Goal: Information Seeking & Learning: Compare options

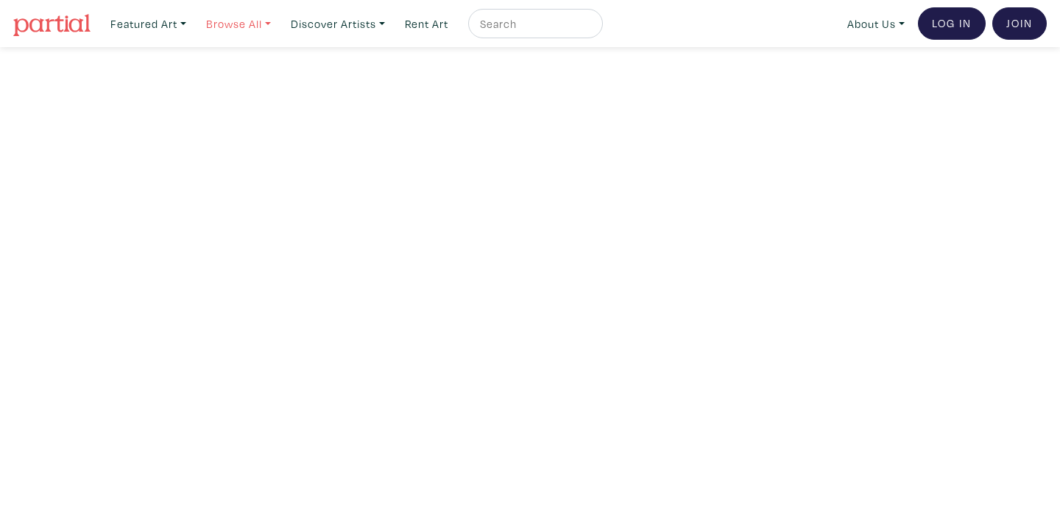
click at [218, 23] on link "Browse All" at bounding box center [238, 24] width 78 height 30
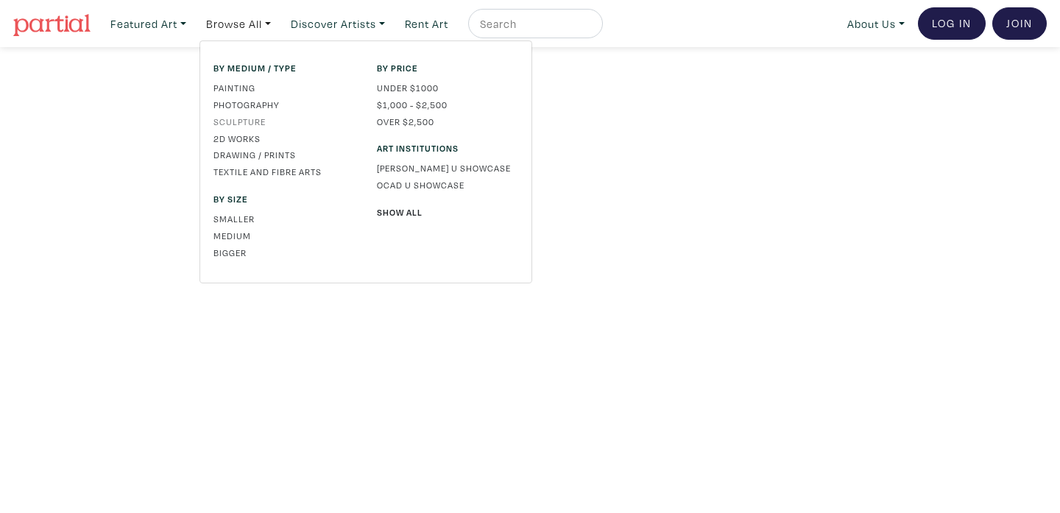
click at [264, 122] on link "Sculpture" at bounding box center [283, 121] width 141 height 13
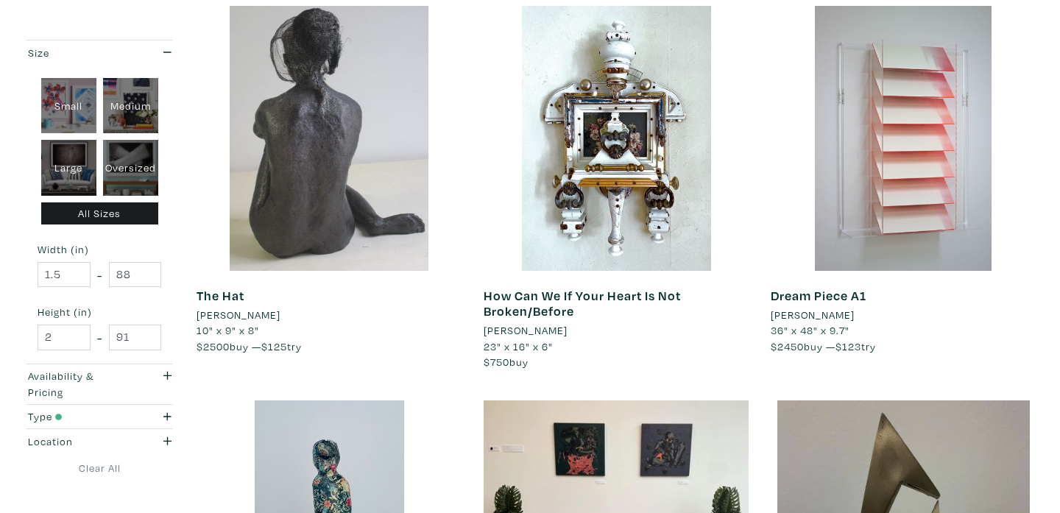
scroll to position [1049, 0]
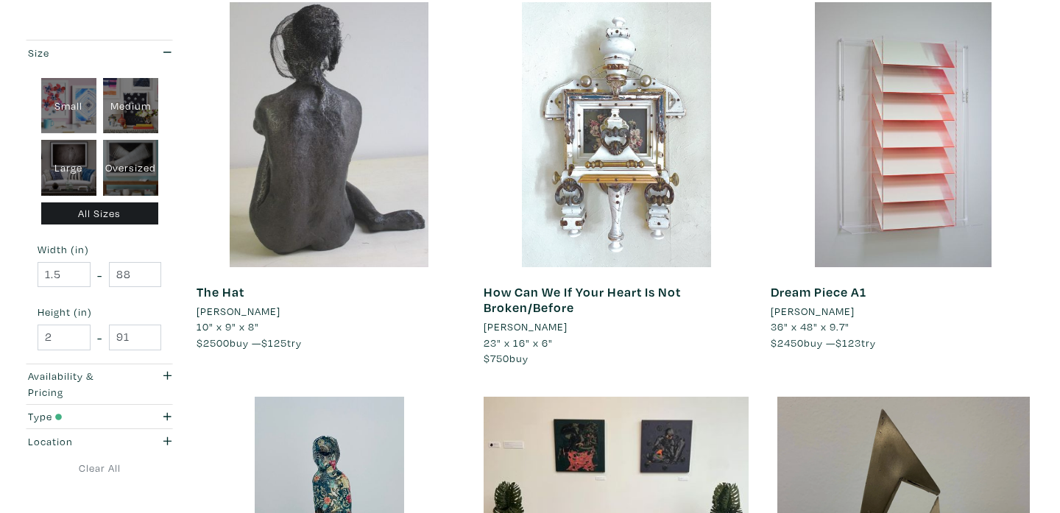
click at [634, 187] on div at bounding box center [616, 134] width 265 height 265
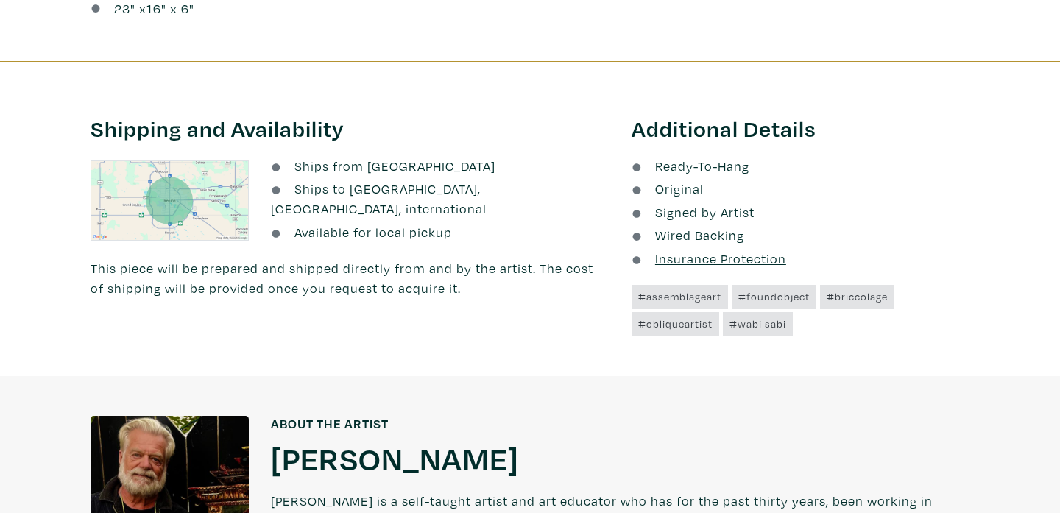
scroll to position [771, 0]
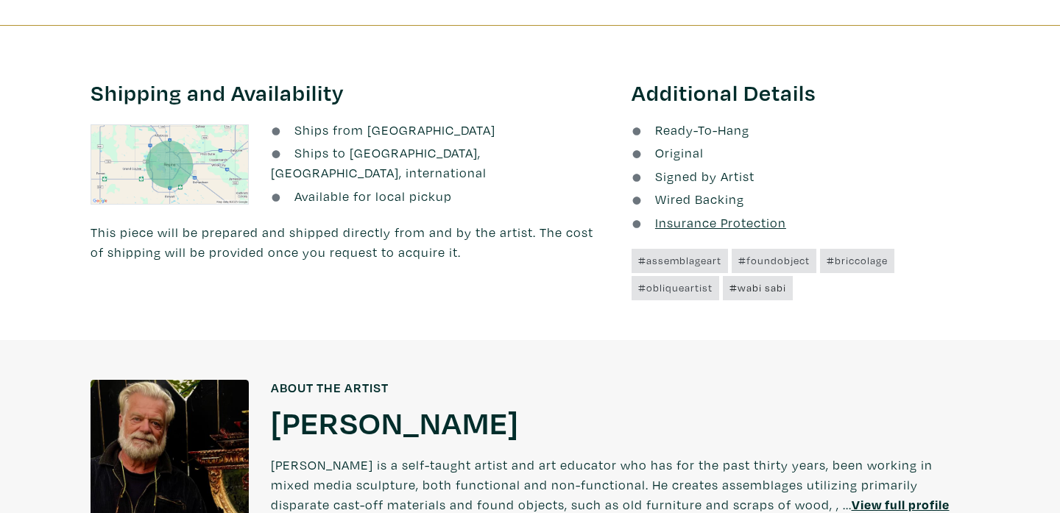
click at [755, 286] on link "#wabi sabi" at bounding box center [758, 288] width 70 height 24
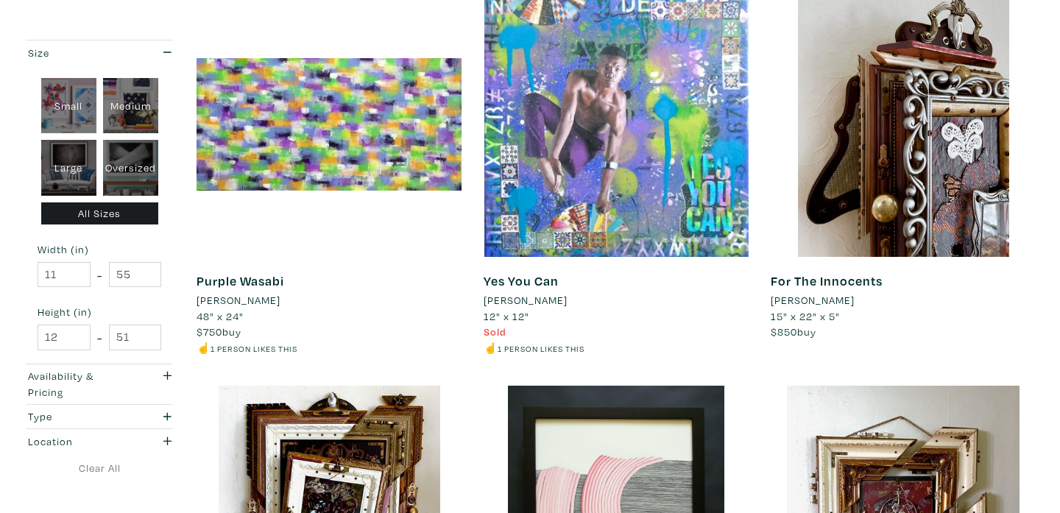
scroll to position [1830, 0]
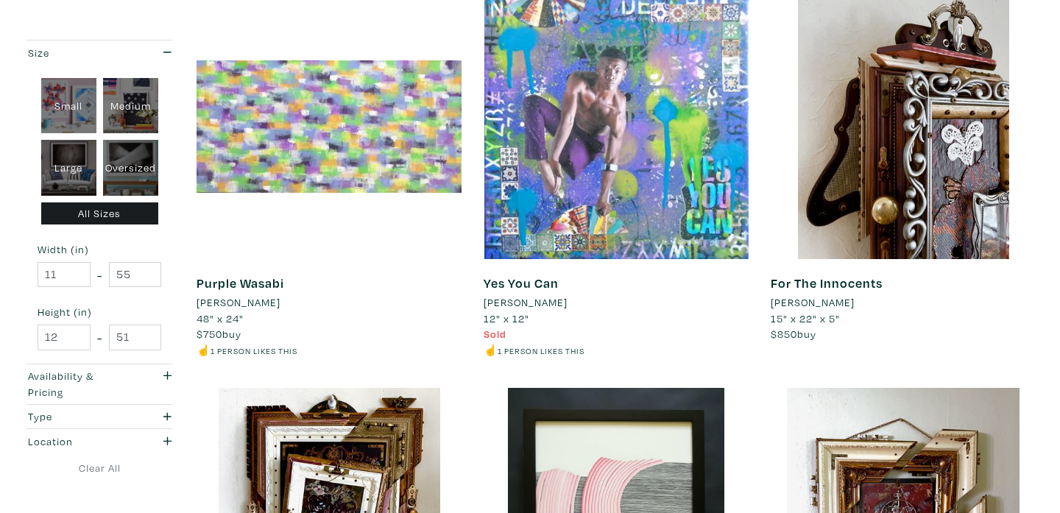
click at [294, 99] on div at bounding box center [329, 126] width 265 height 265
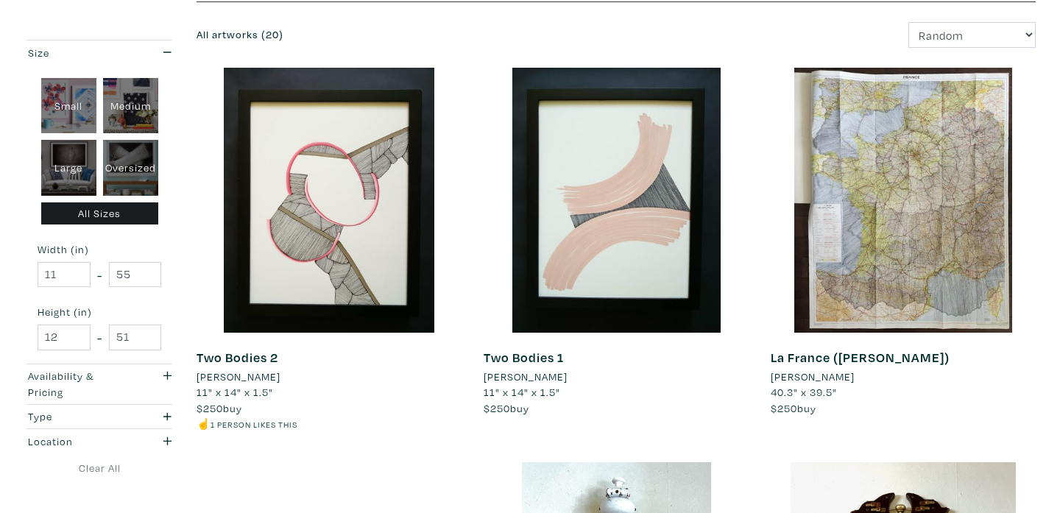
scroll to position [0, 0]
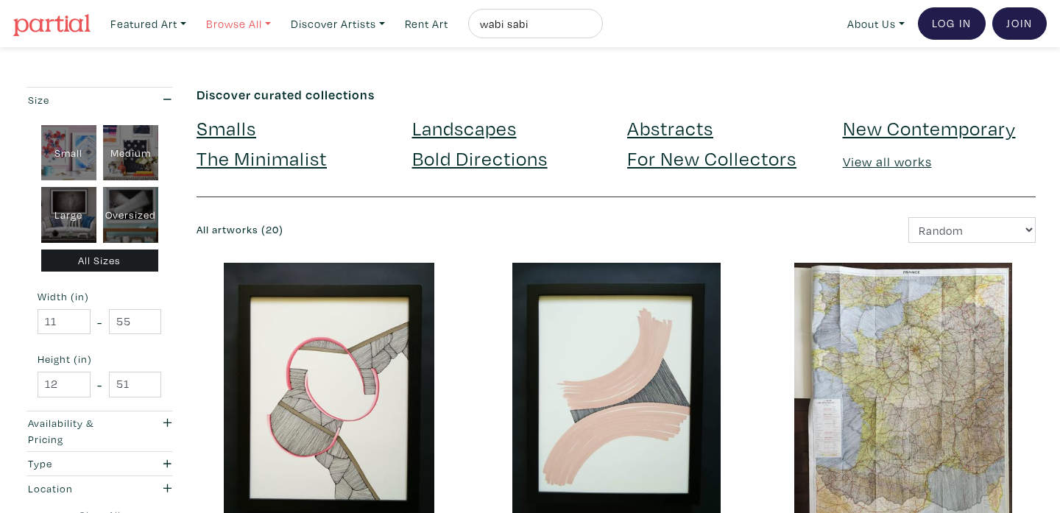
click at [229, 27] on link "Browse All" at bounding box center [238, 24] width 78 height 30
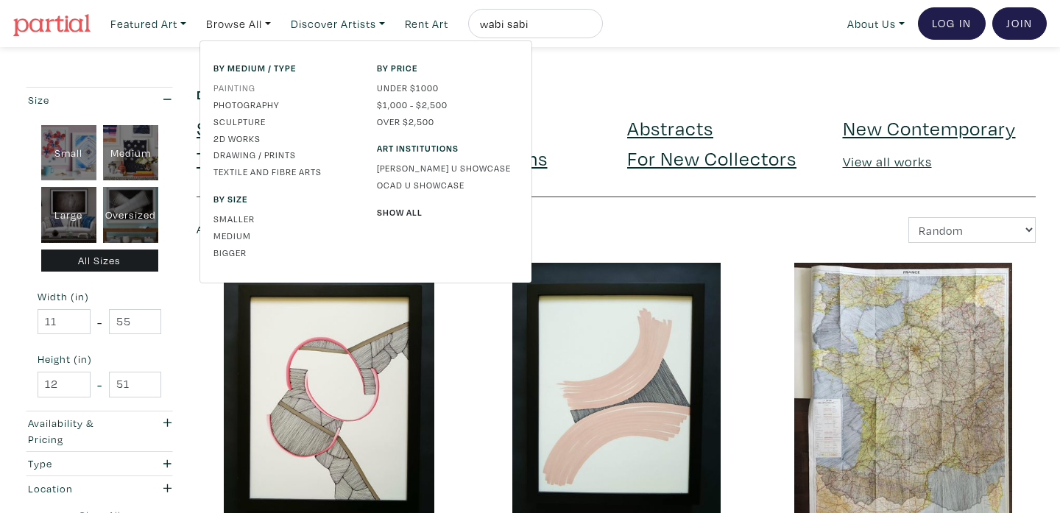
click at [229, 90] on link "Painting" at bounding box center [283, 87] width 141 height 13
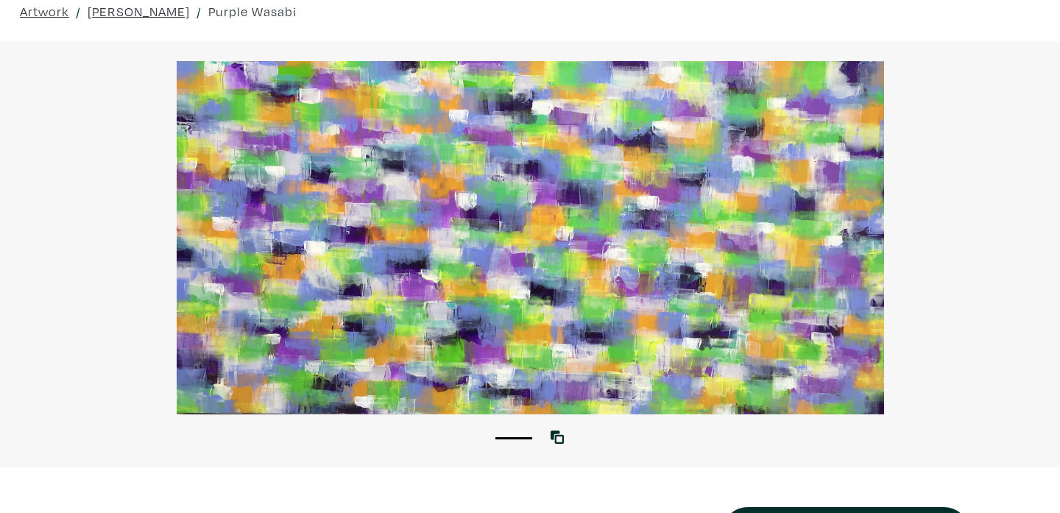
scroll to position [65, 0]
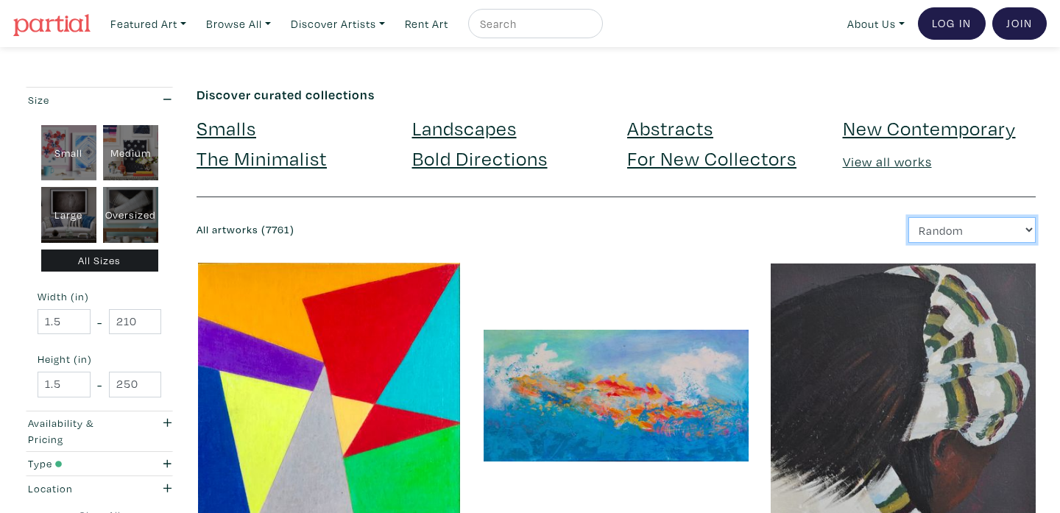
click at [955, 235] on select "Newest Random Price: Low to High Price: High to Low" at bounding box center [971, 230] width 127 height 26
select select "price"
click at [908, 217] on select "Newest Random Price: Low to High Price: High to Low" at bounding box center [971, 230] width 127 height 26
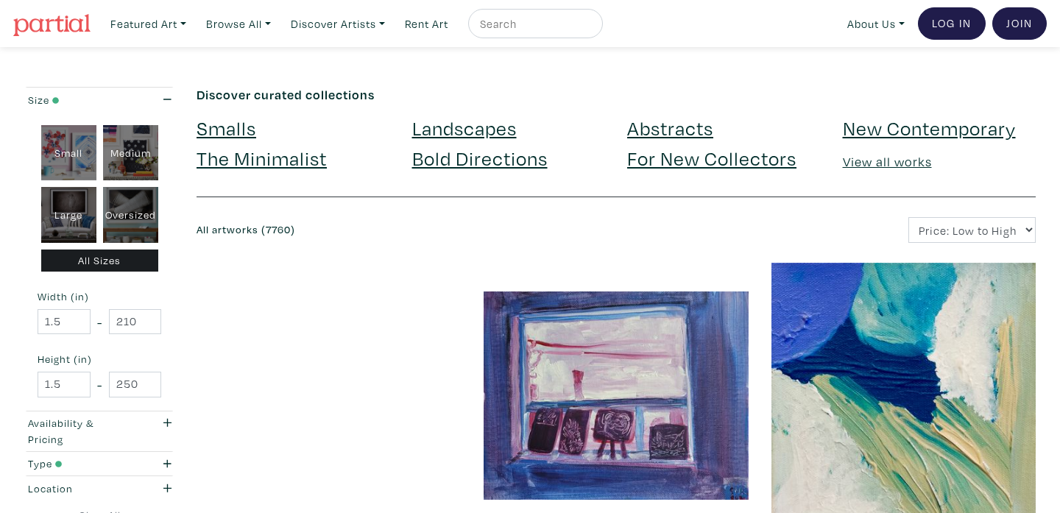
click at [68, 217] on div "Large" at bounding box center [68, 215] width 55 height 56
type input "28"
type input "48"
type input "28"
type input "48"
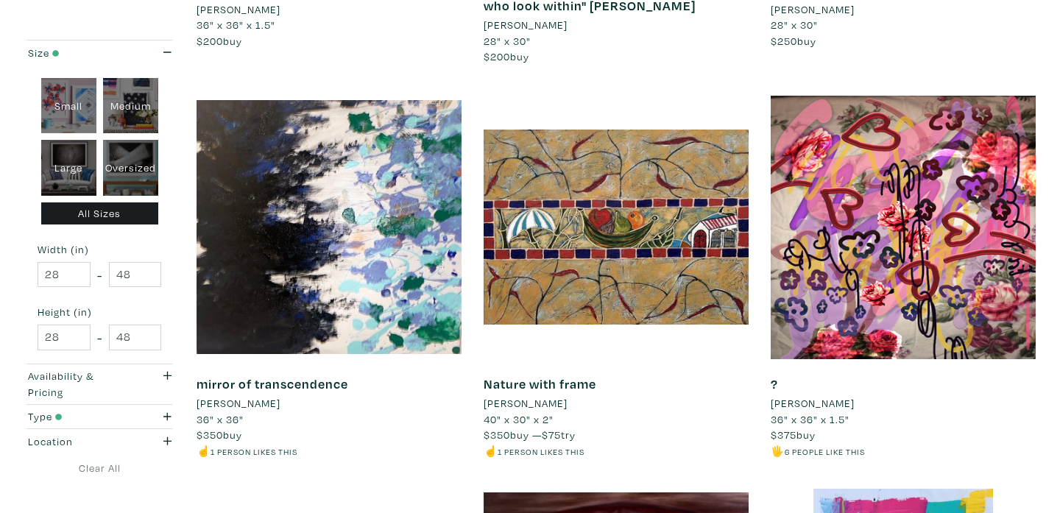
scroll to position [568, 0]
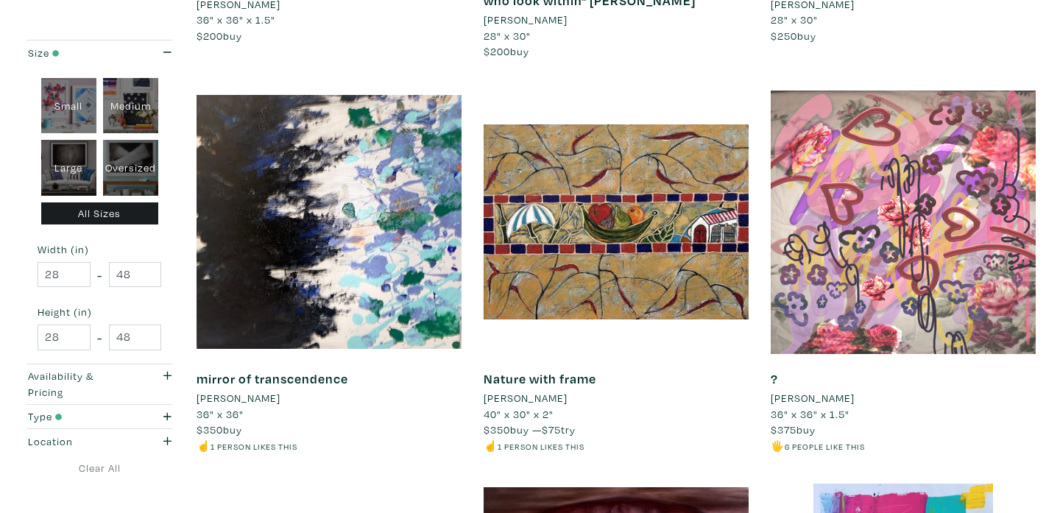
click at [864, 280] on div at bounding box center [903, 222] width 265 height 265
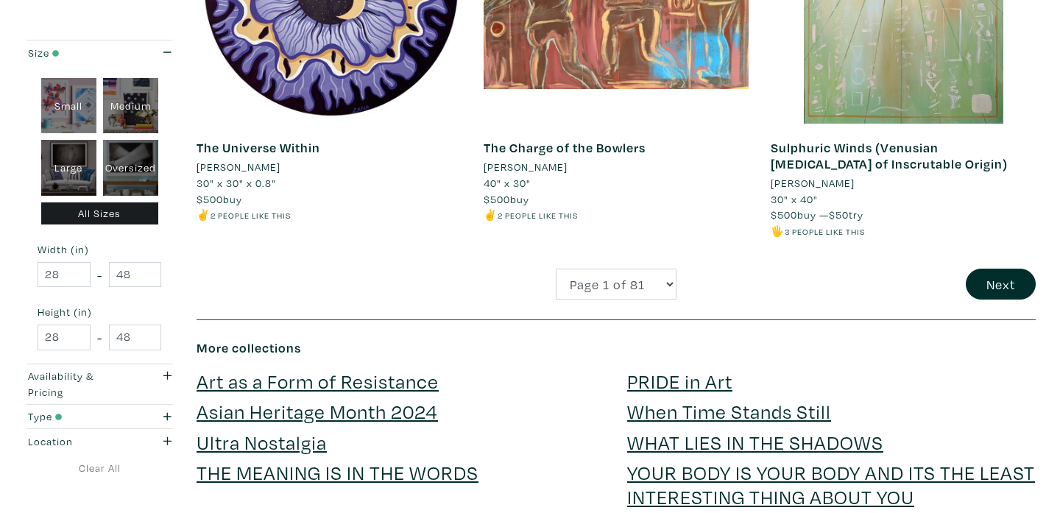
scroll to position [3228, 0]
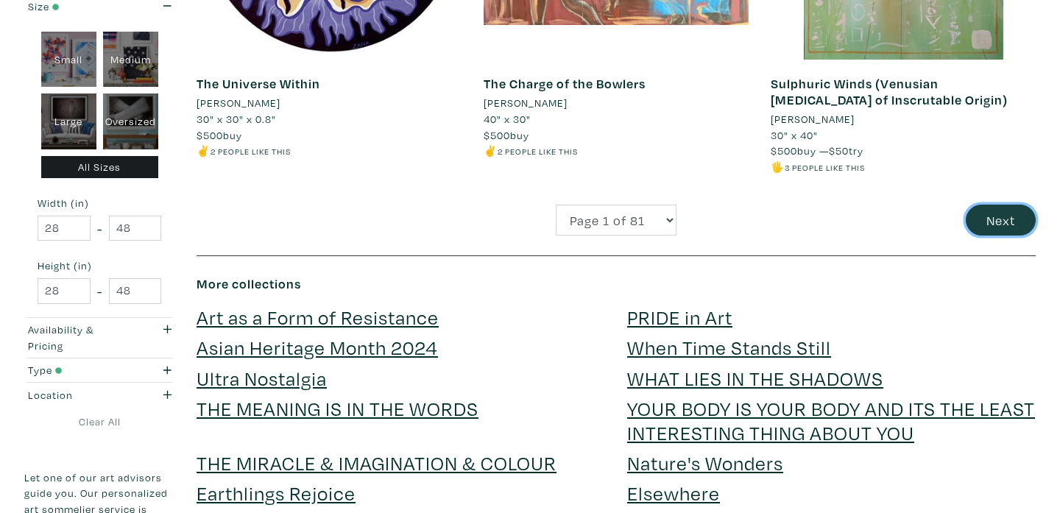
click at [1010, 220] on button "Next" at bounding box center [1001, 221] width 70 height 32
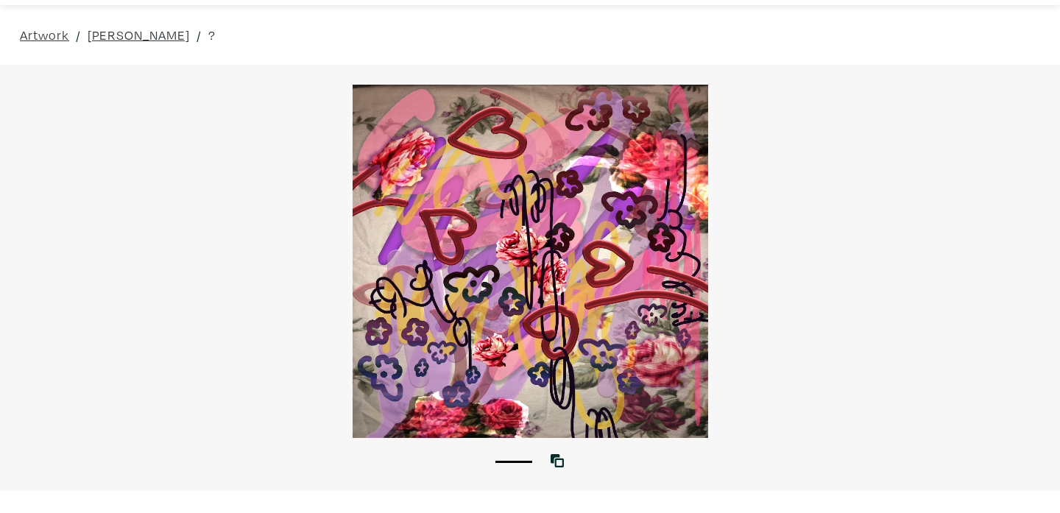
scroll to position [27, 0]
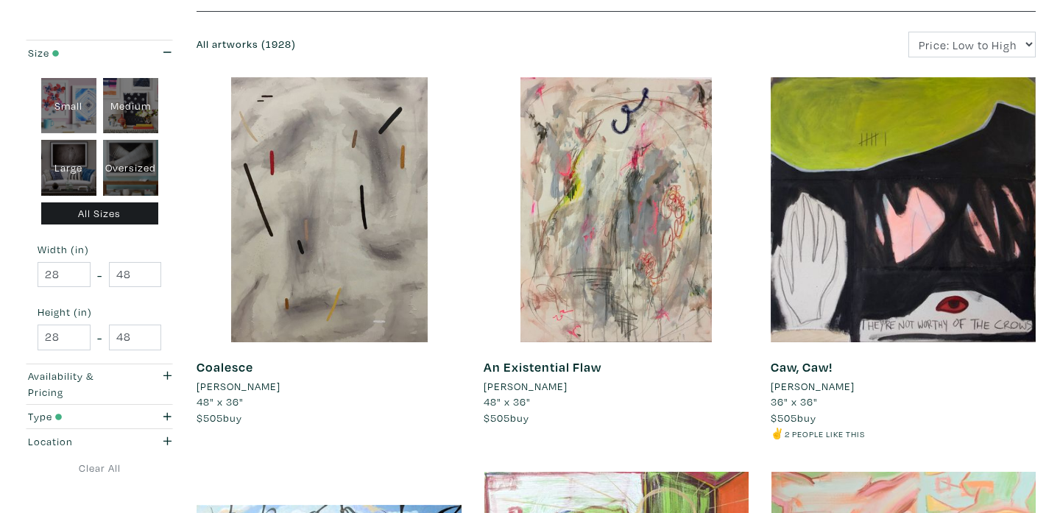
scroll to position [202, 0]
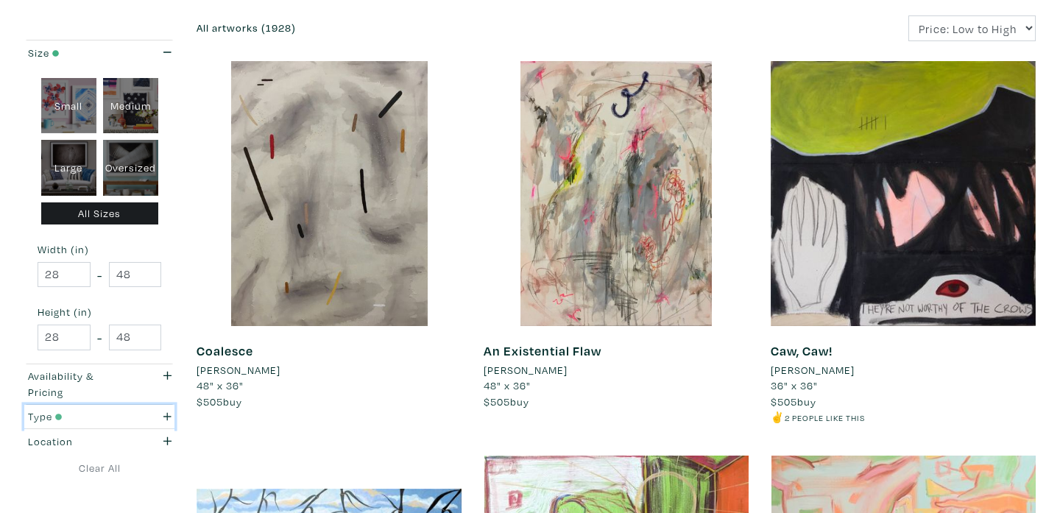
click at [30, 410] on div "Type" at bounding box center [79, 417] width 102 height 16
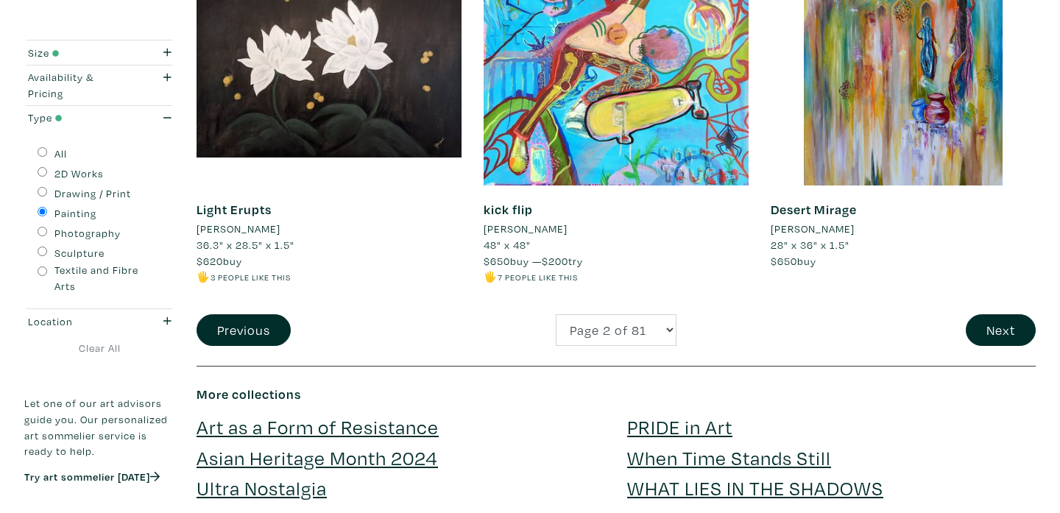
scroll to position [3204, 0]
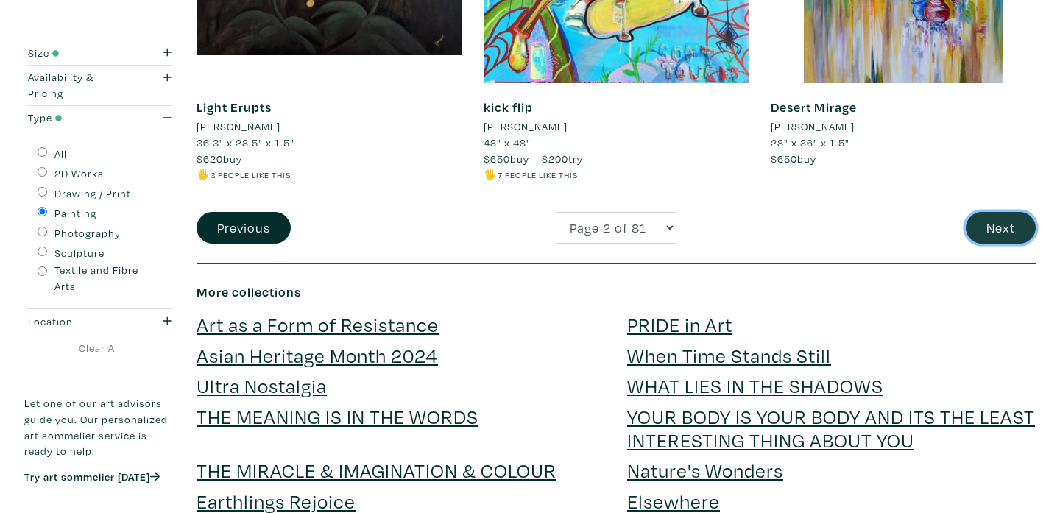
click at [998, 227] on button "Next" at bounding box center [1001, 228] width 70 height 32
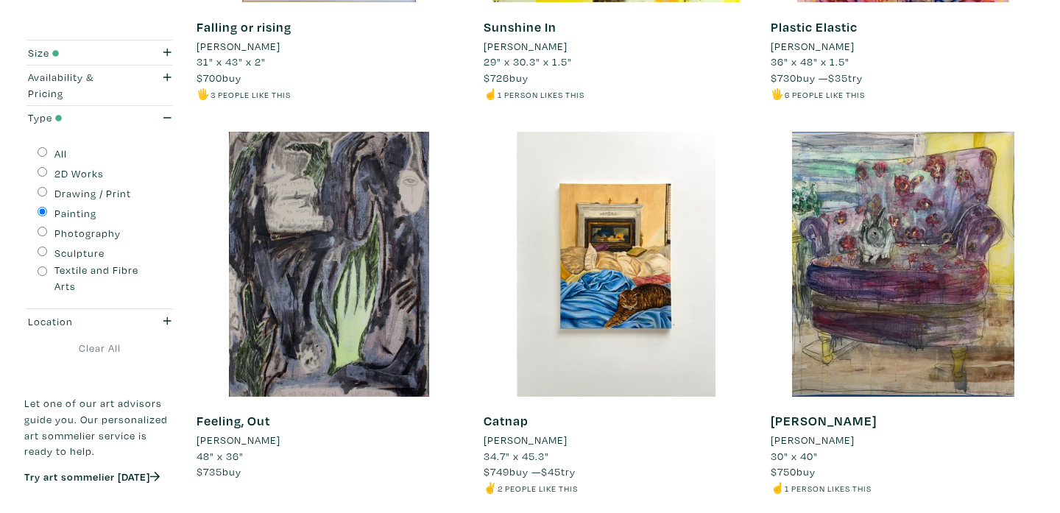
scroll to position [2115, 0]
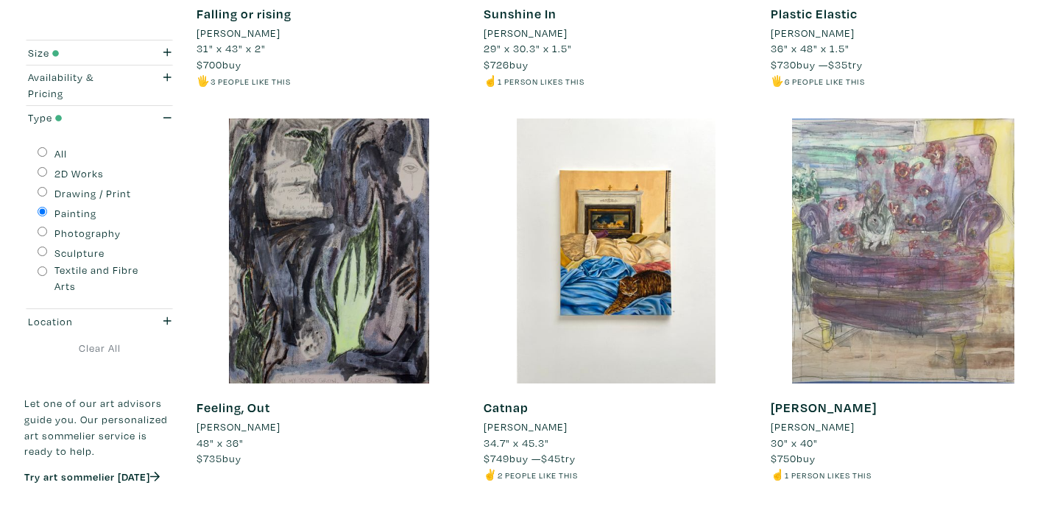
click at [868, 336] on div at bounding box center [903, 251] width 265 height 265
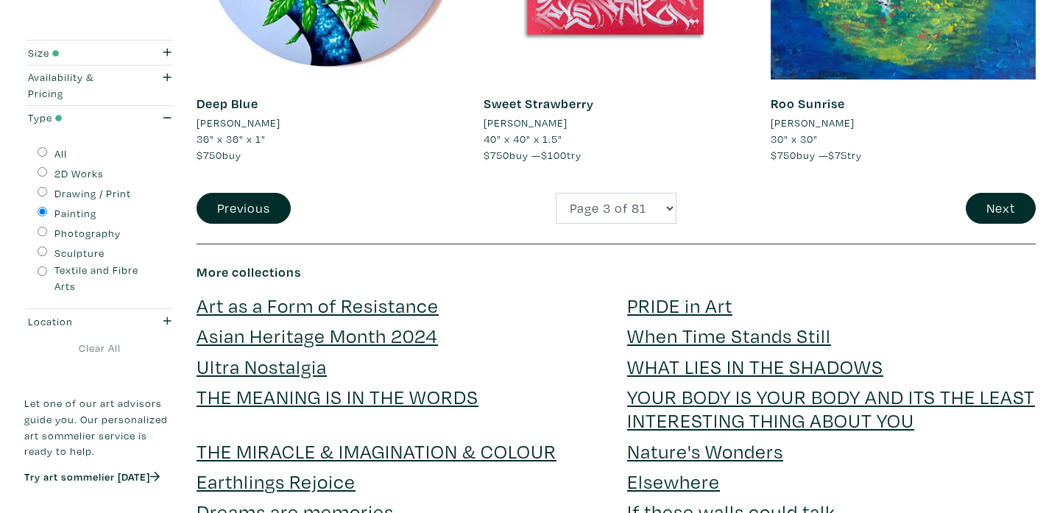
scroll to position [3213, 0]
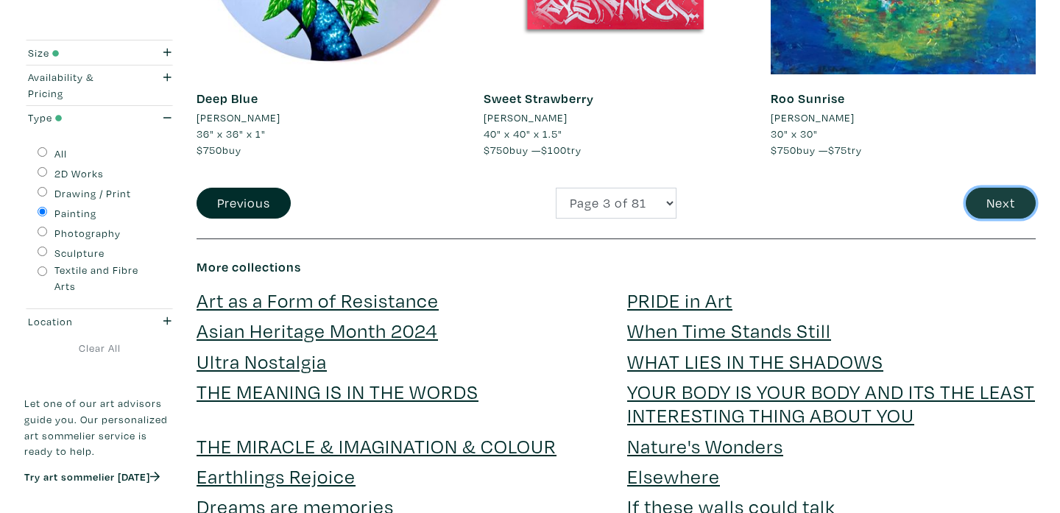
click at [989, 208] on button "Next" at bounding box center [1001, 204] width 70 height 32
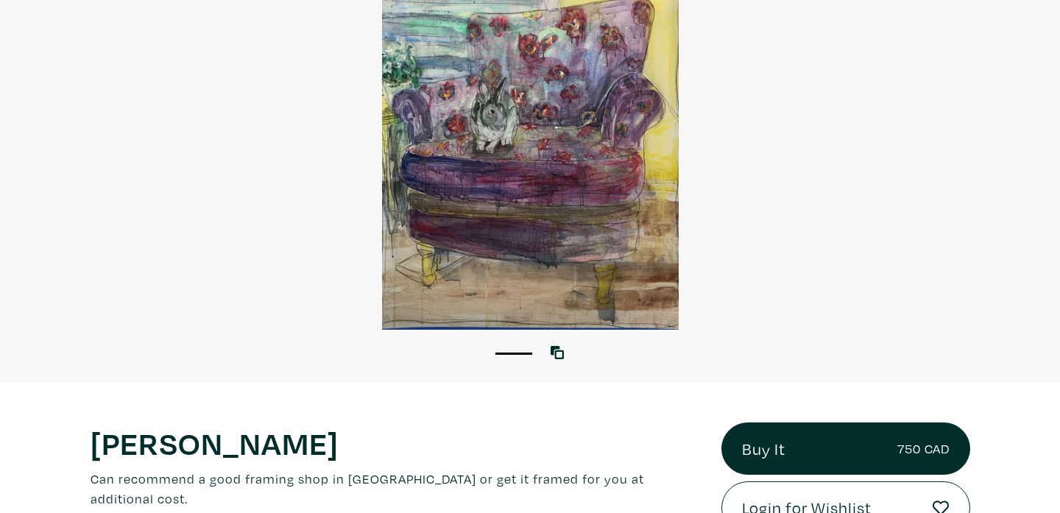
scroll to position [86, 0]
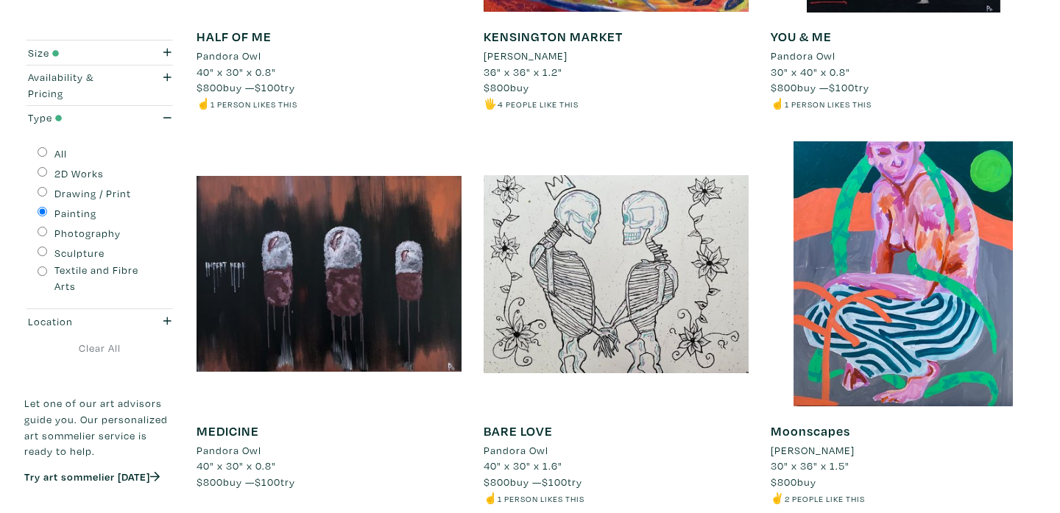
scroll to position [2546, 0]
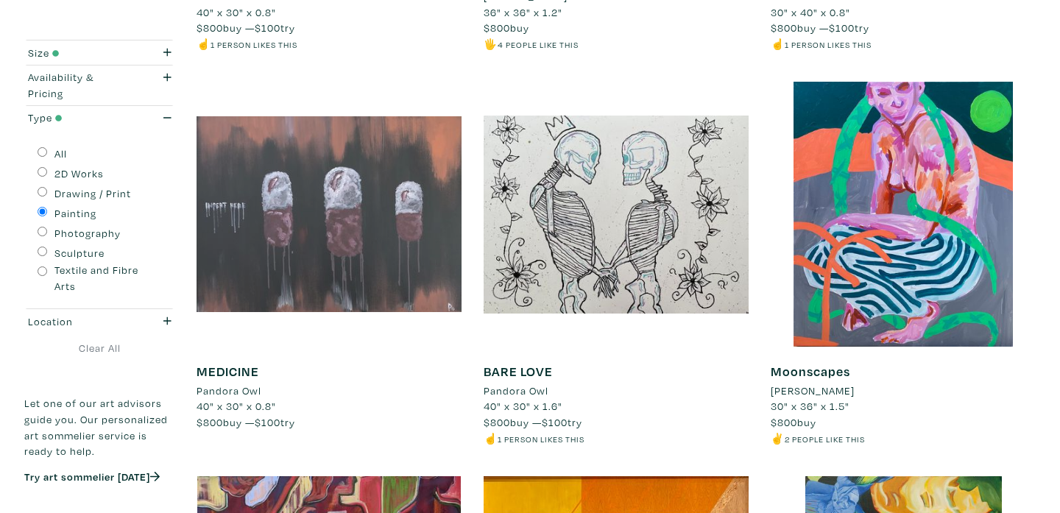
click at [332, 240] on div at bounding box center [329, 214] width 265 height 265
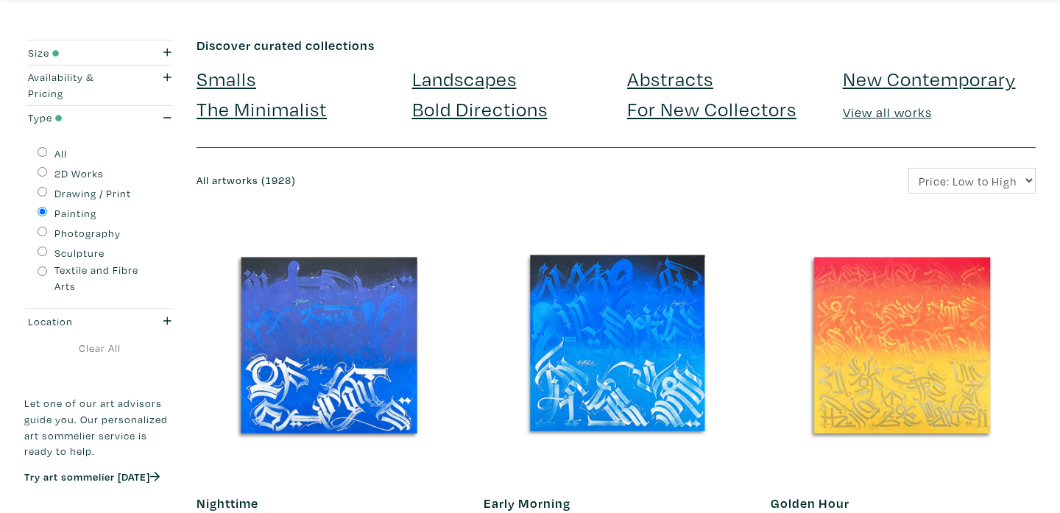
scroll to position [0, 0]
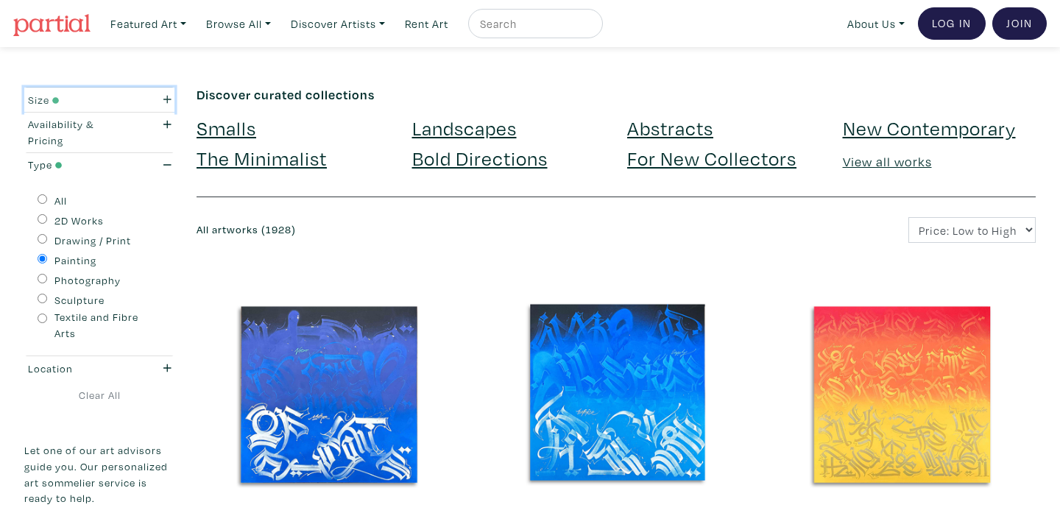
click at [38, 99] on div "Size" at bounding box center [79, 100] width 102 height 16
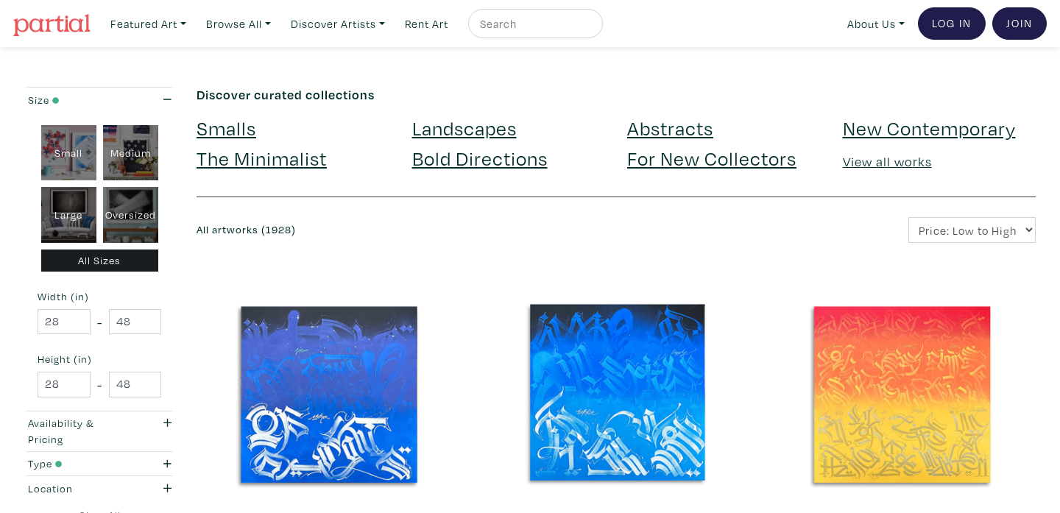
click at [136, 210] on div "Oversized" at bounding box center [130, 215] width 55 height 56
type input "48"
type input "210"
type input "48"
type input "250"
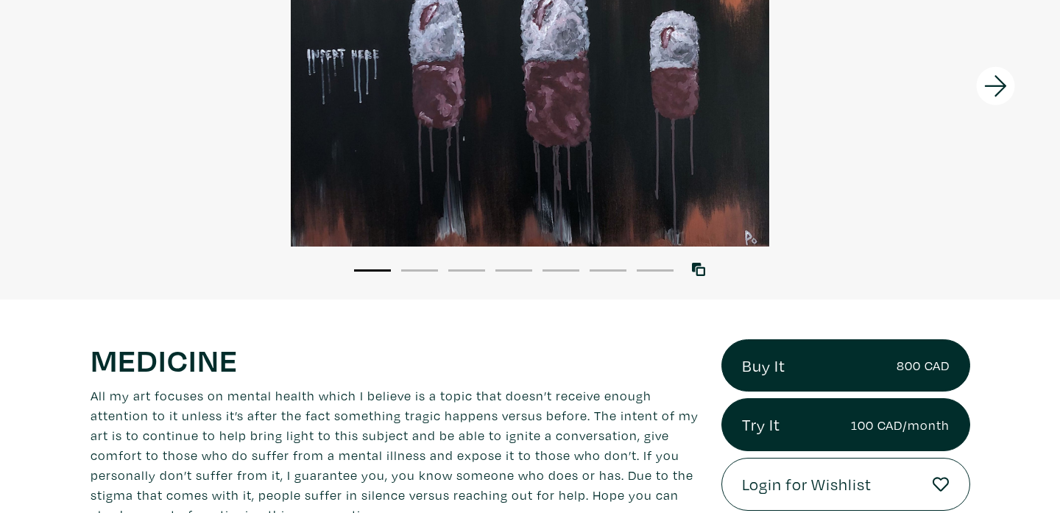
scroll to position [4, 0]
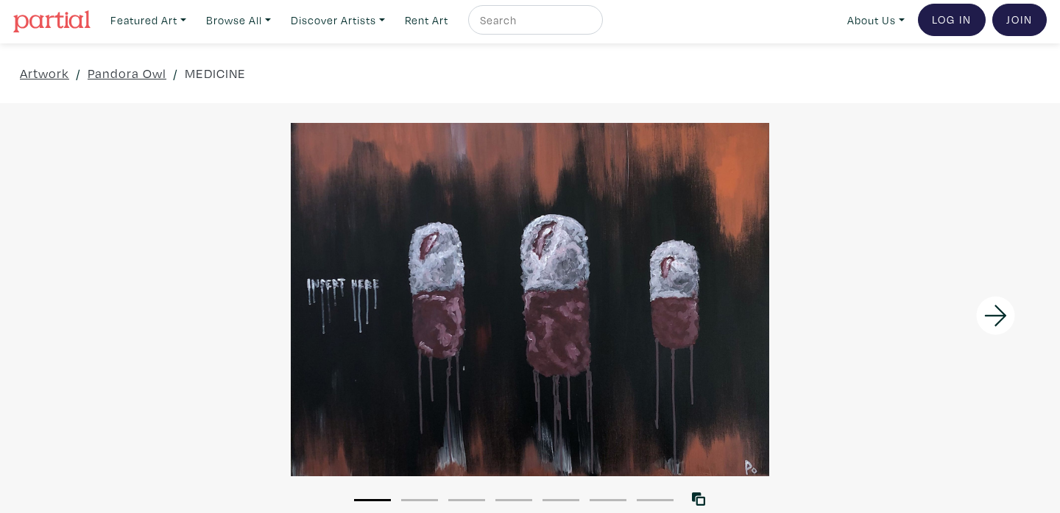
click at [999, 317] on icon at bounding box center [996, 316] width 50 height 40
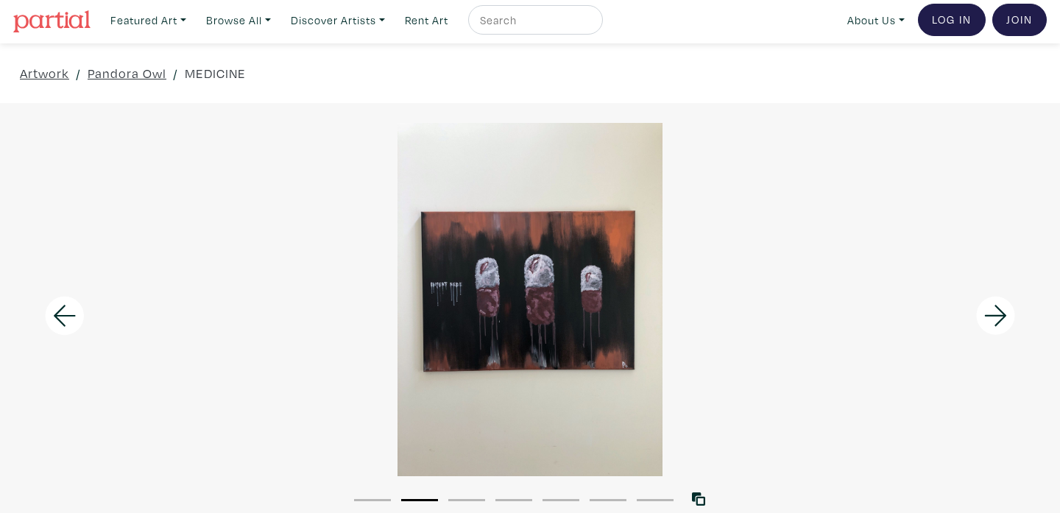
click at [1000, 317] on icon at bounding box center [996, 316] width 50 height 40
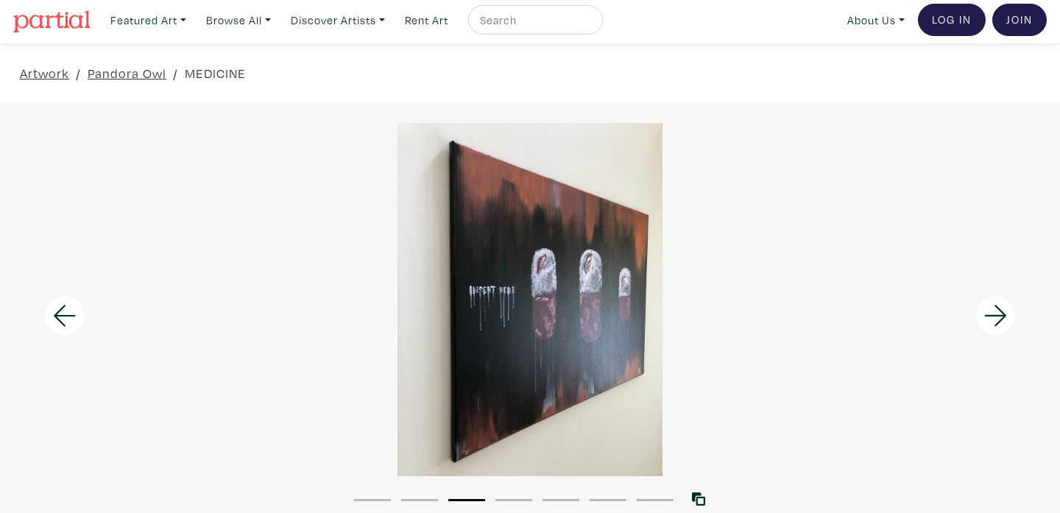
click at [1000, 317] on icon at bounding box center [996, 316] width 50 height 40
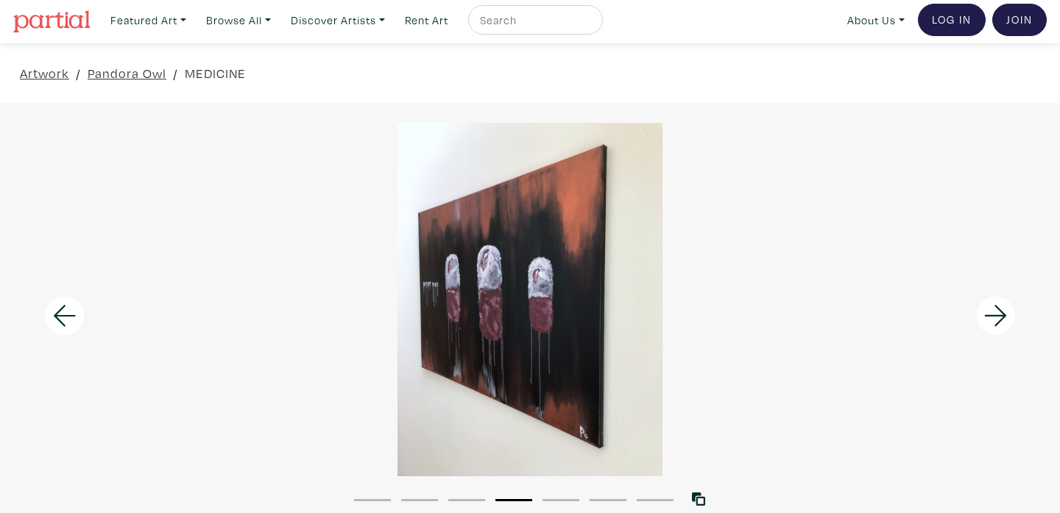
click at [1000, 317] on icon at bounding box center [996, 316] width 50 height 40
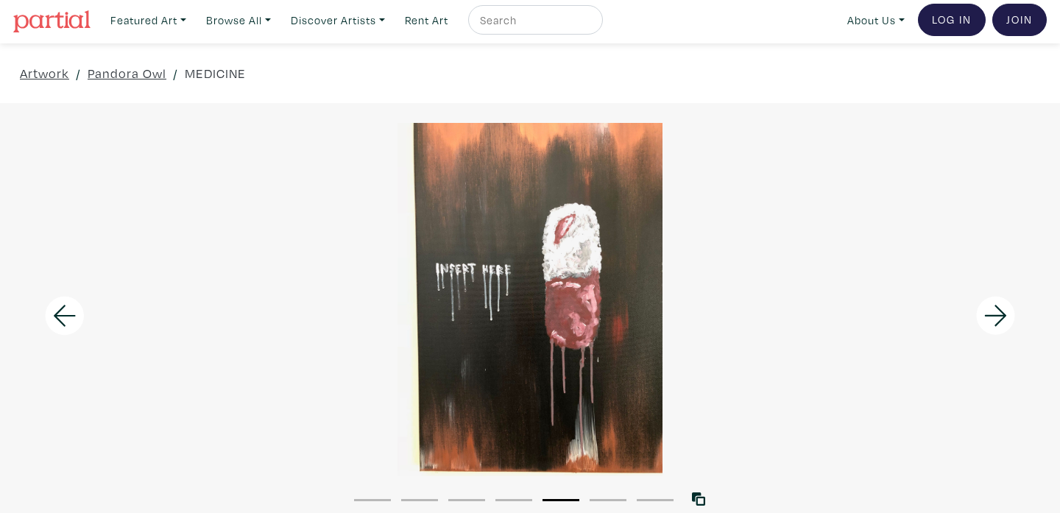
click at [1000, 317] on icon at bounding box center [996, 316] width 50 height 40
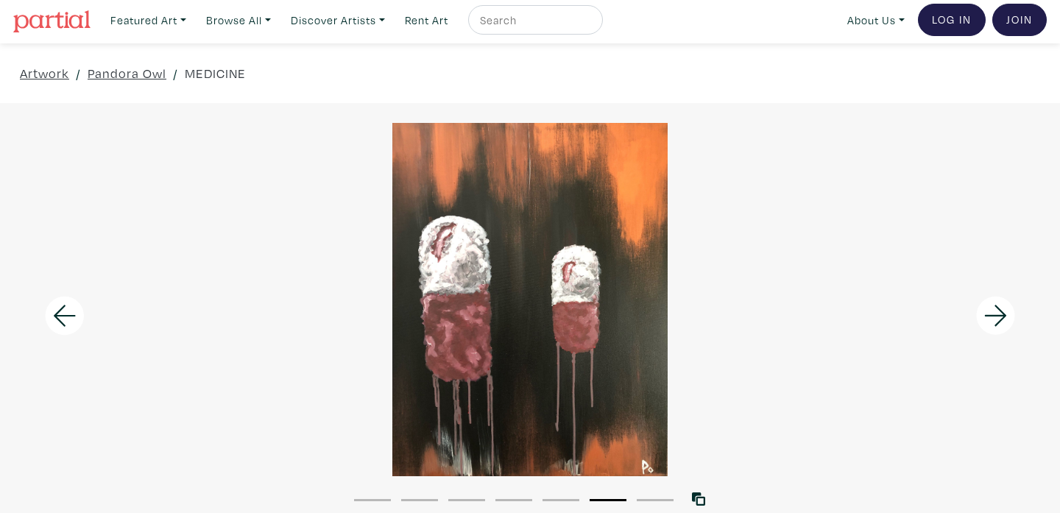
click at [1000, 317] on icon at bounding box center [996, 316] width 50 height 40
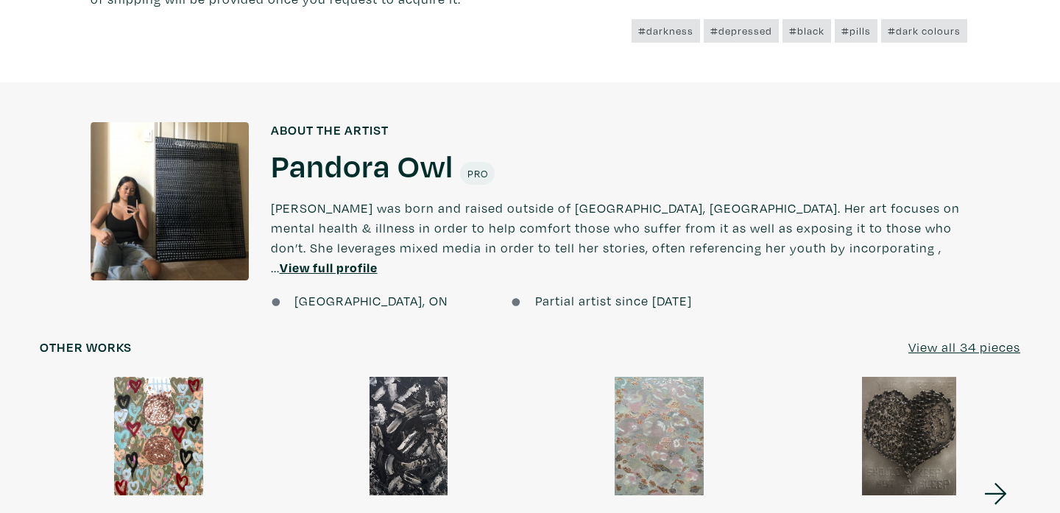
scroll to position [1173, 0]
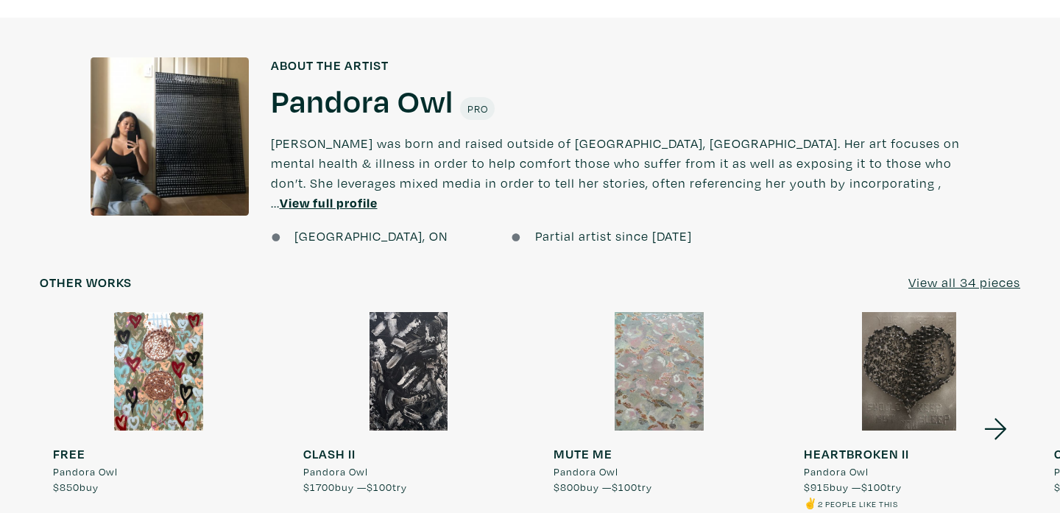
click at [881, 358] on div at bounding box center [909, 371] width 237 height 119
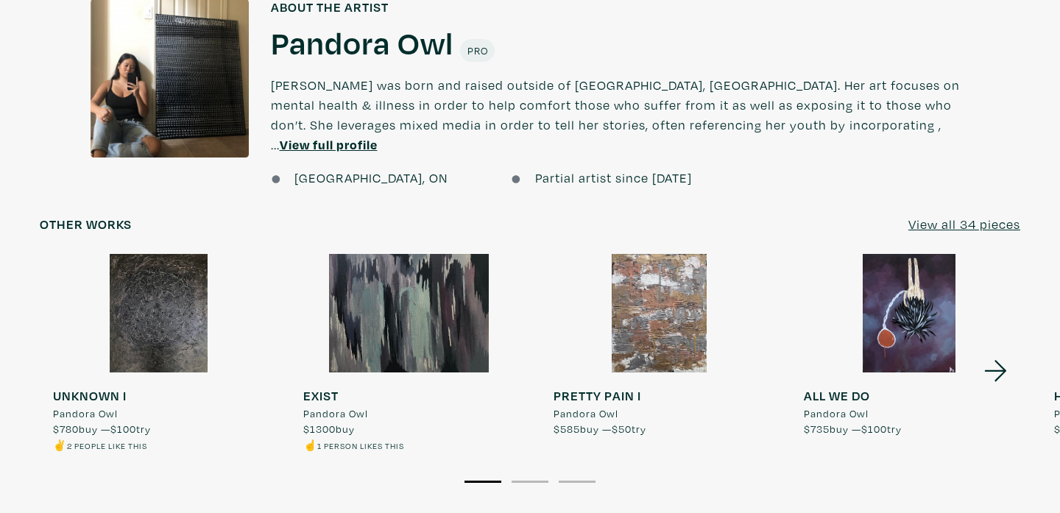
scroll to position [1460, 0]
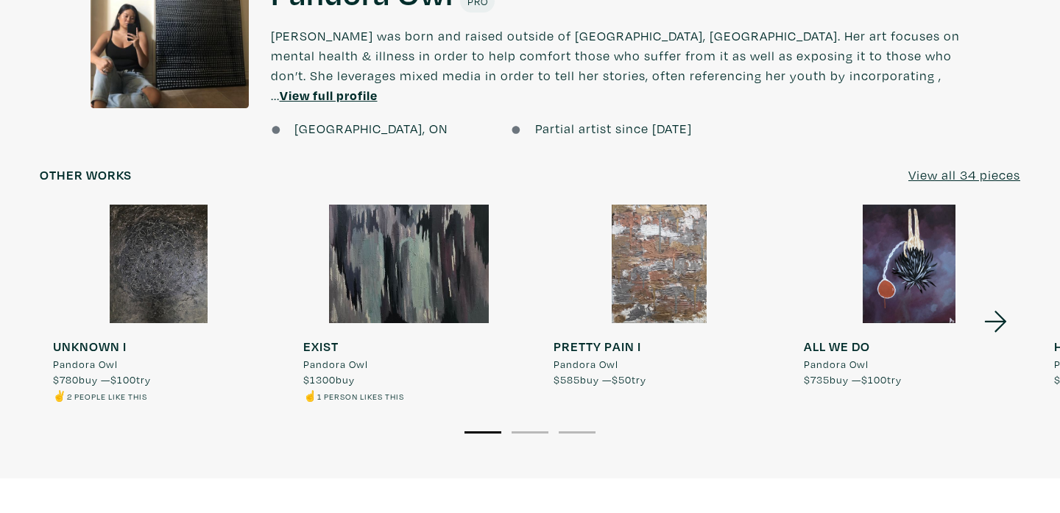
click at [1003, 302] on icon at bounding box center [996, 322] width 50 height 40
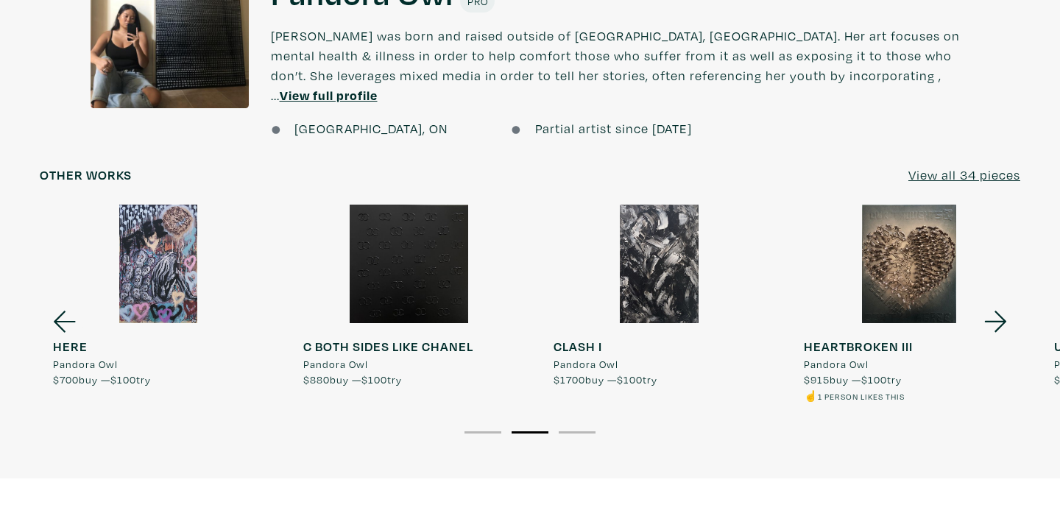
click at [899, 258] on div at bounding box center [909, 264] width 237 height 119
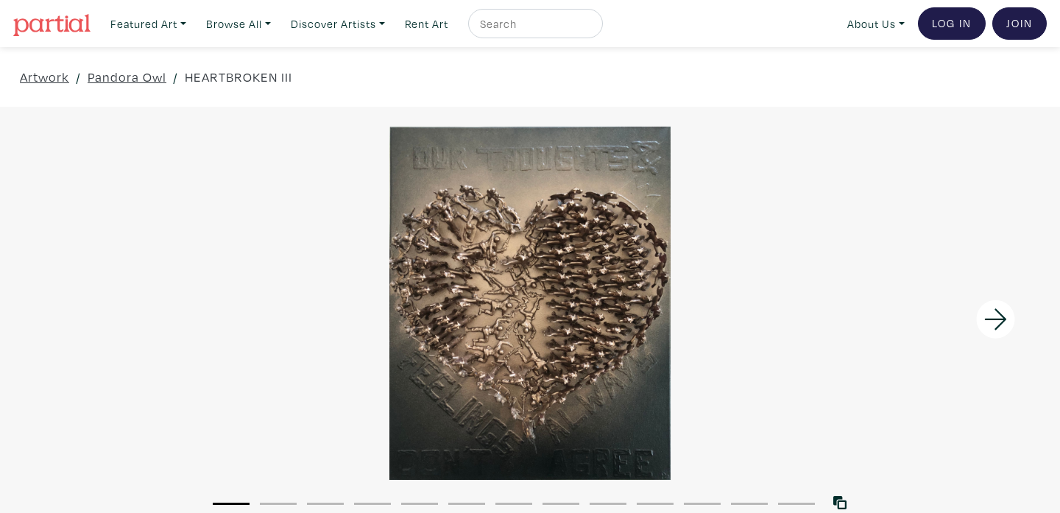
click at [553, 305] on div at bounding box center [530, 303] width 1060 height 353
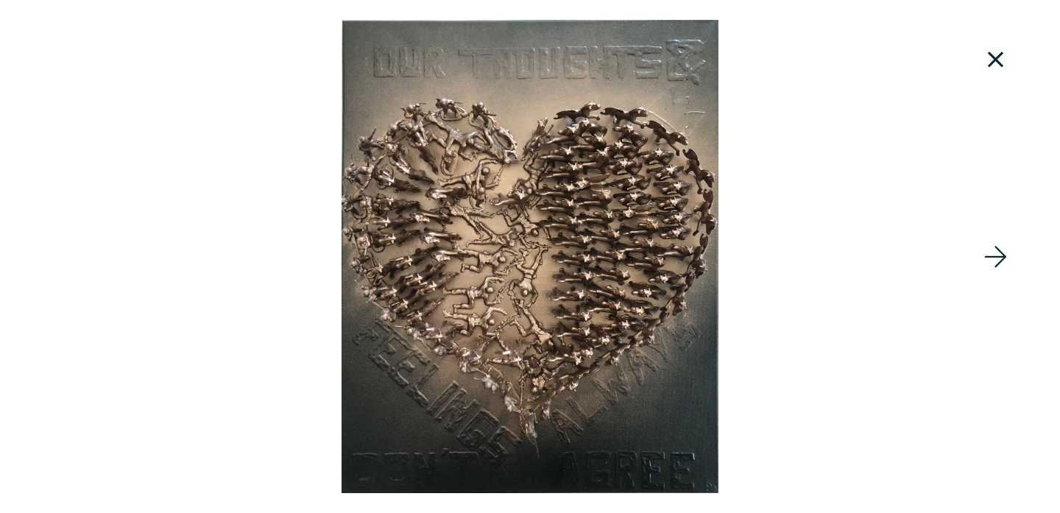
scroll to position [481, 0]
click at [994, 255] on icon at bounding box center [996, 257] width 50 height 40
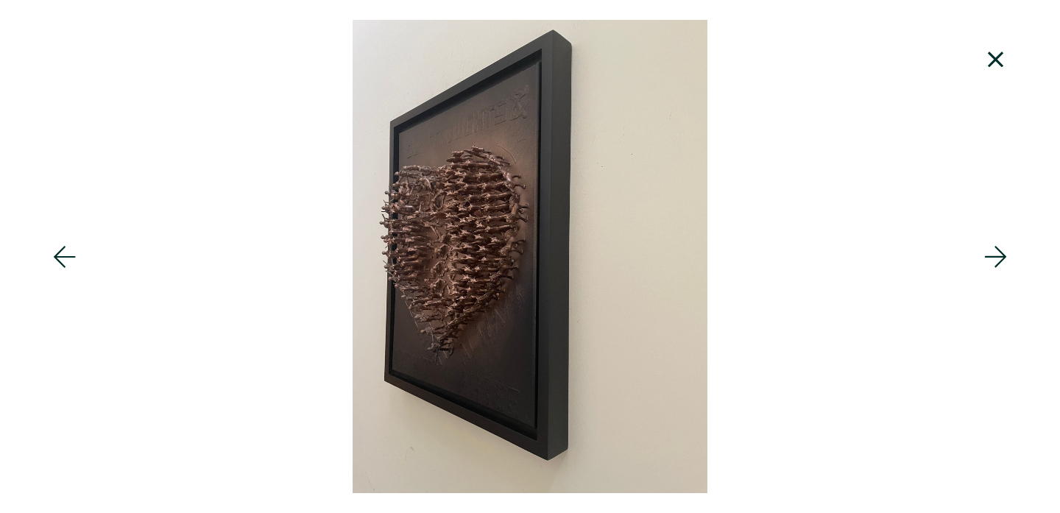
click at [994, 255] on icon at bounding box center [996, 257] width 50 height 40
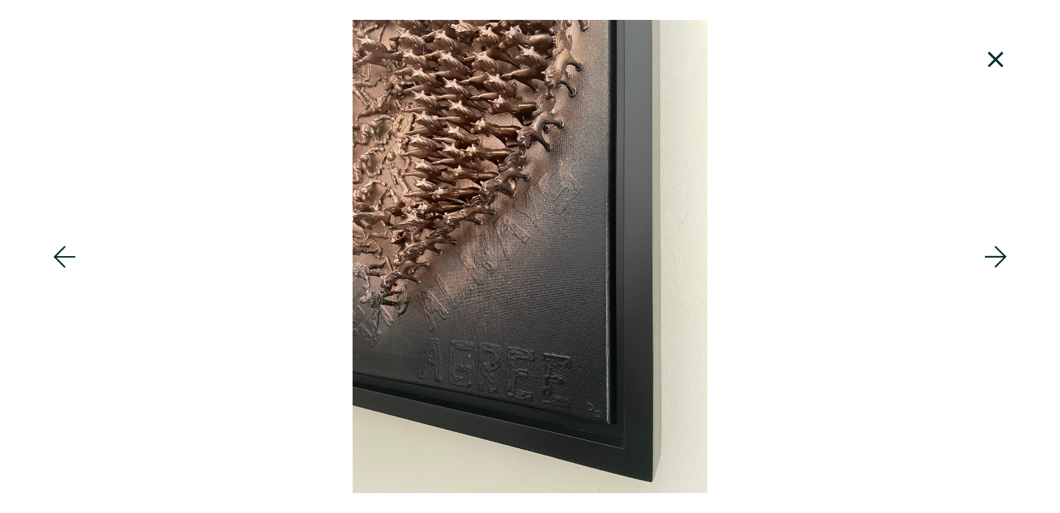
click at [994, 255] on icon at bounding box center [995, 256] width 22 height 21
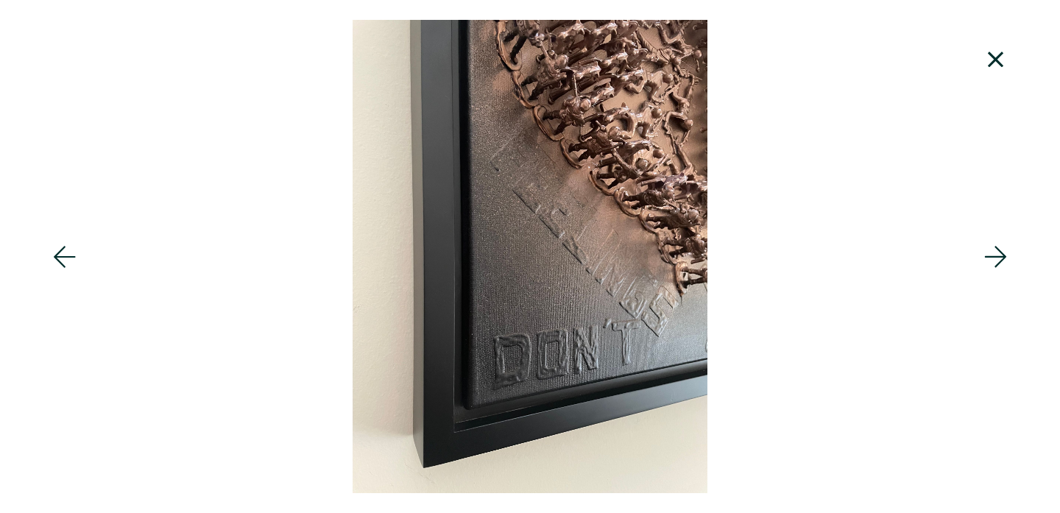
click at [994, 255] on icon at bounding box center [995, 256] width 22 height 21
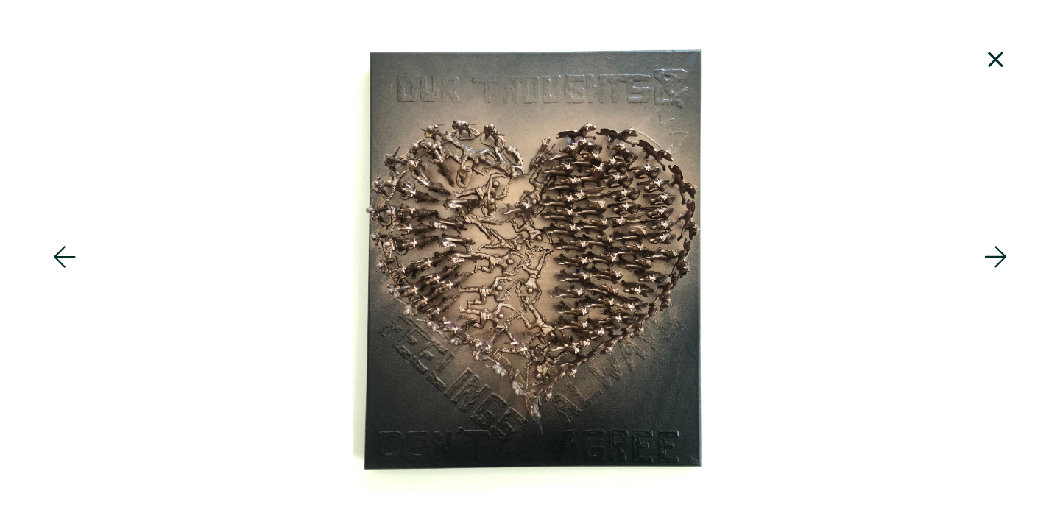
click at [998, 60] on icon at bounding box center [996, 60] width 50 height 40
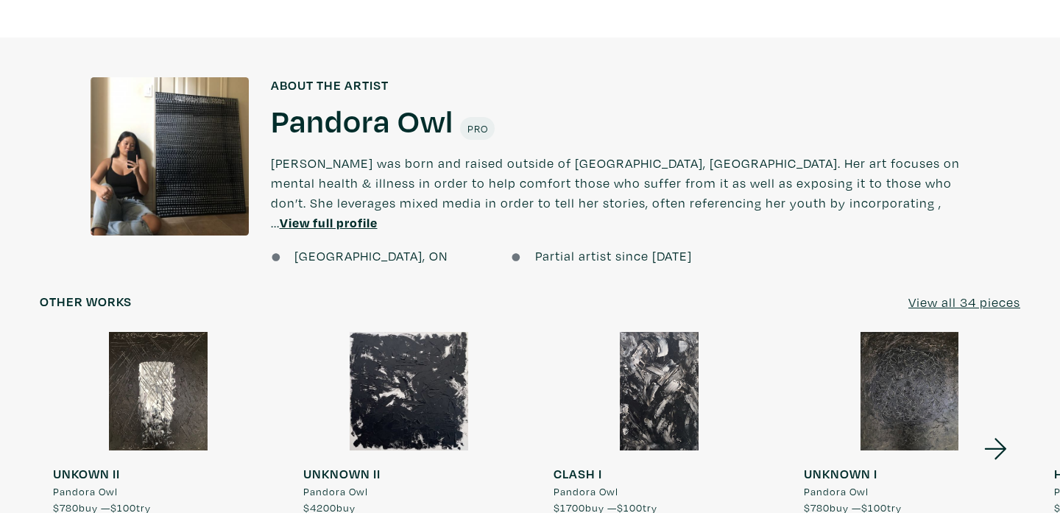
scroll to position [1311, 0]
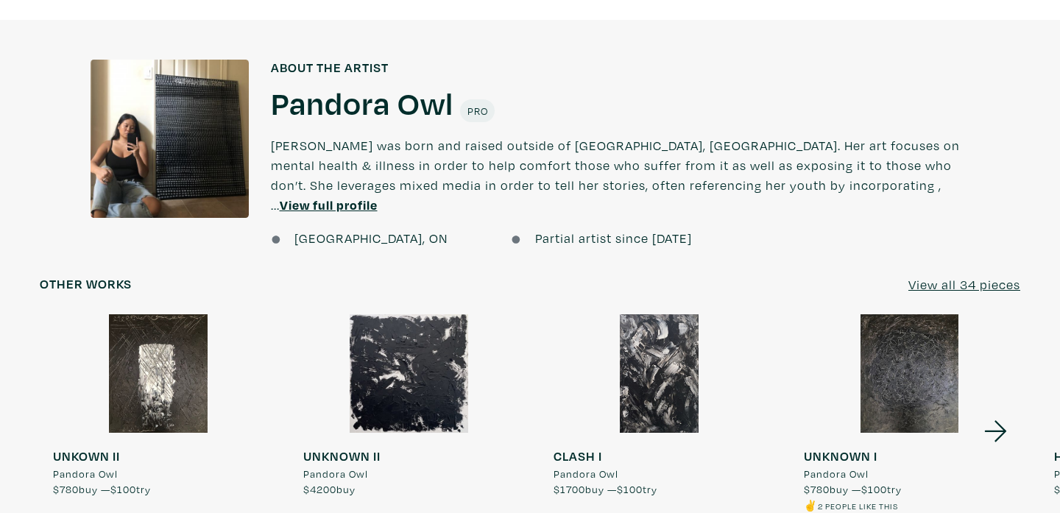
click at [998, 411] on icon at bounding box center [996, 431] width 50 height 40
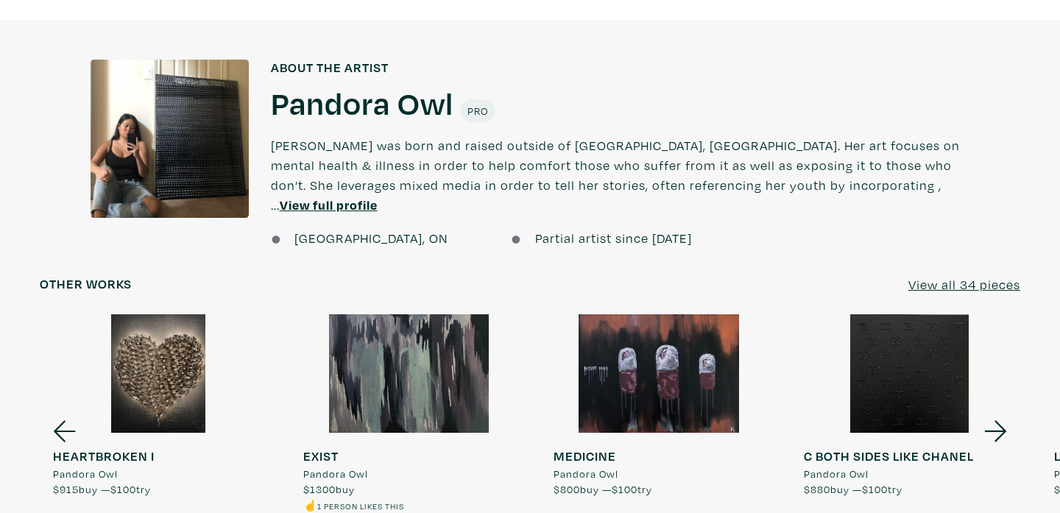
click at [378, 197] on u "View full profile" at bounding box center [329, 205] width 98 height 17
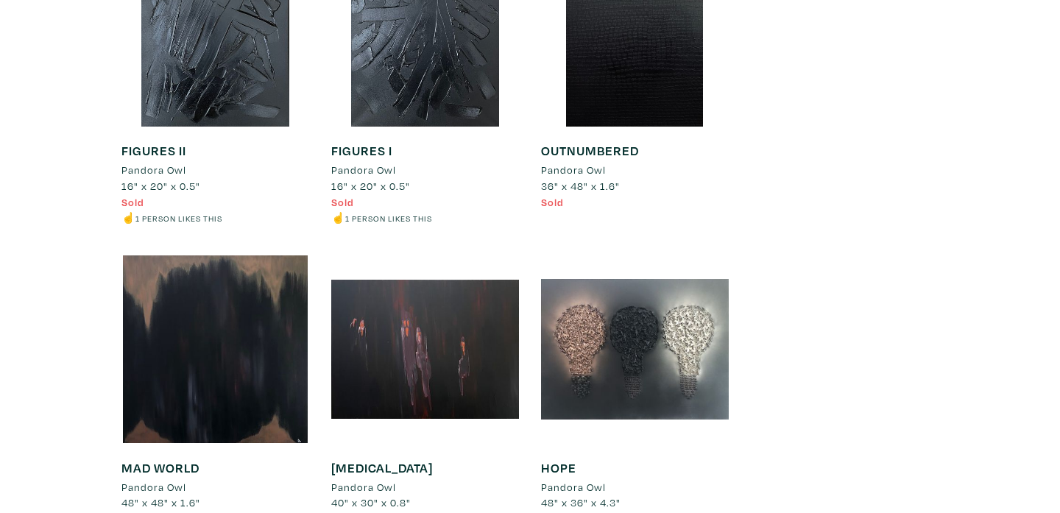
scroll to position [3982, 0]
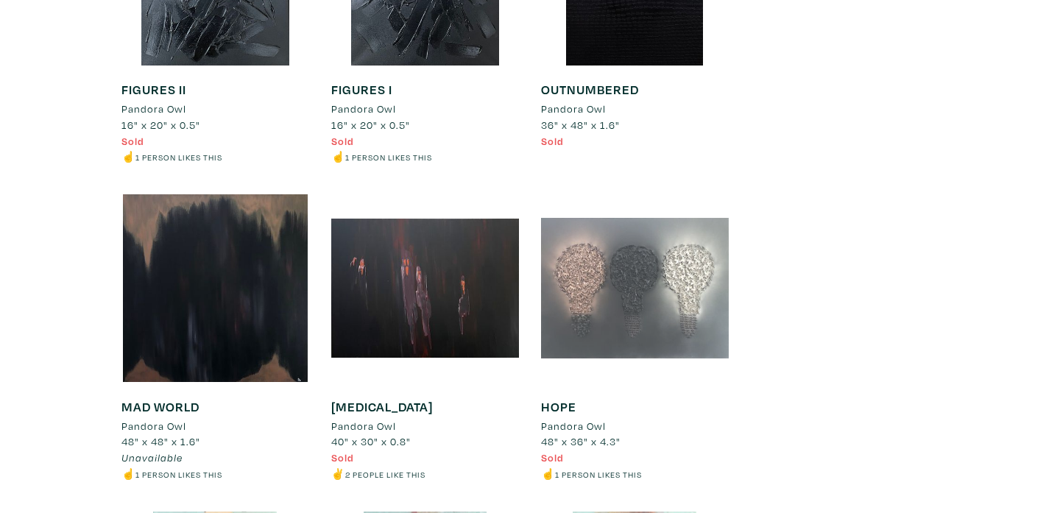
click at [648, 279] on div at bounding box center [635, 288] width 188 height 188
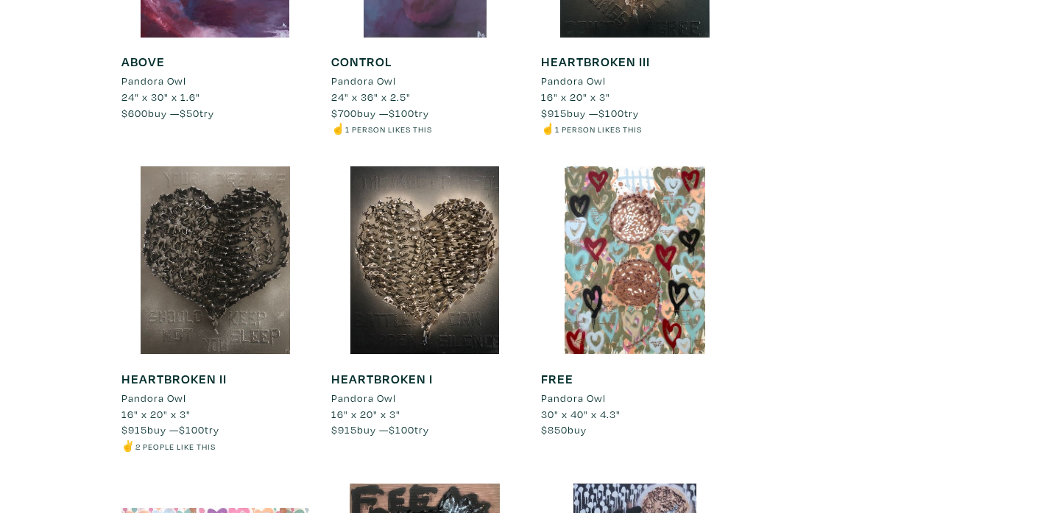
scroll to position [3056, 0]
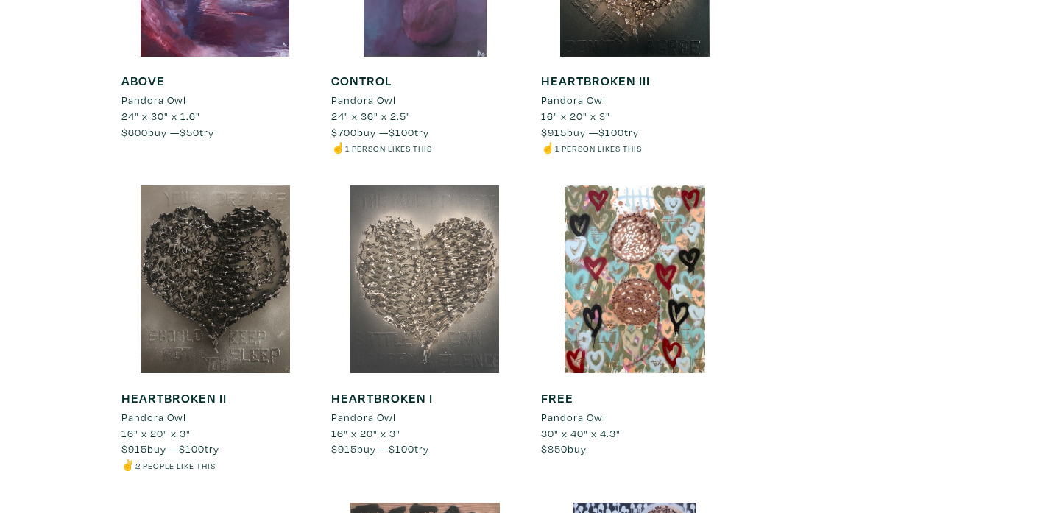
click at [427, 348] on div at bounding box center [425, 279] width 188 height 188
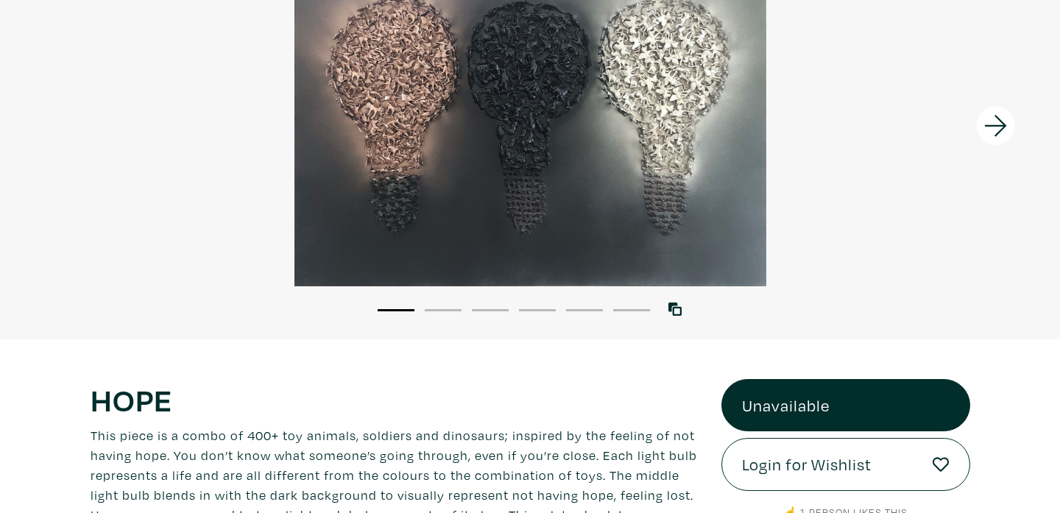
scroll to position [57, 0]
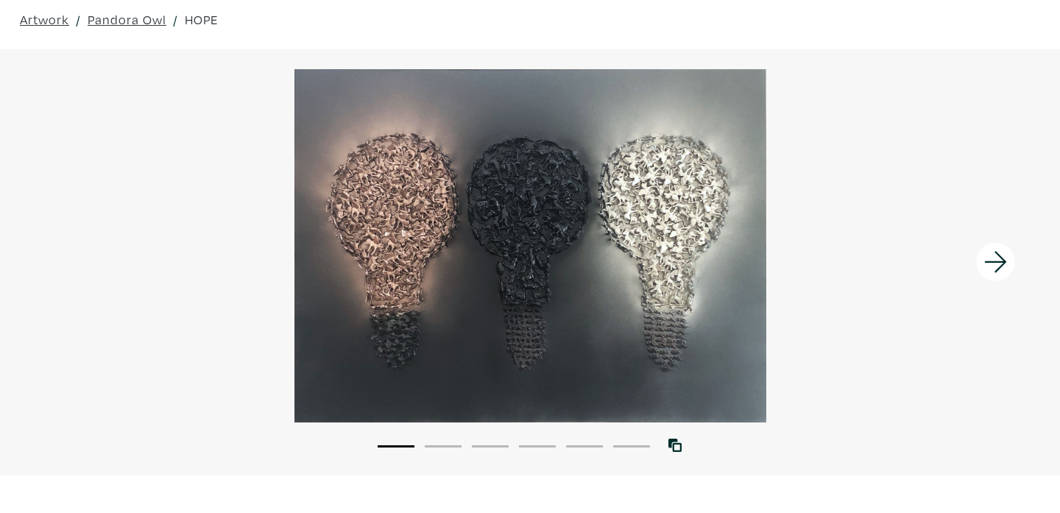
click at [997, 271] on icon at bounding box center [995, 262] width 22 height 21
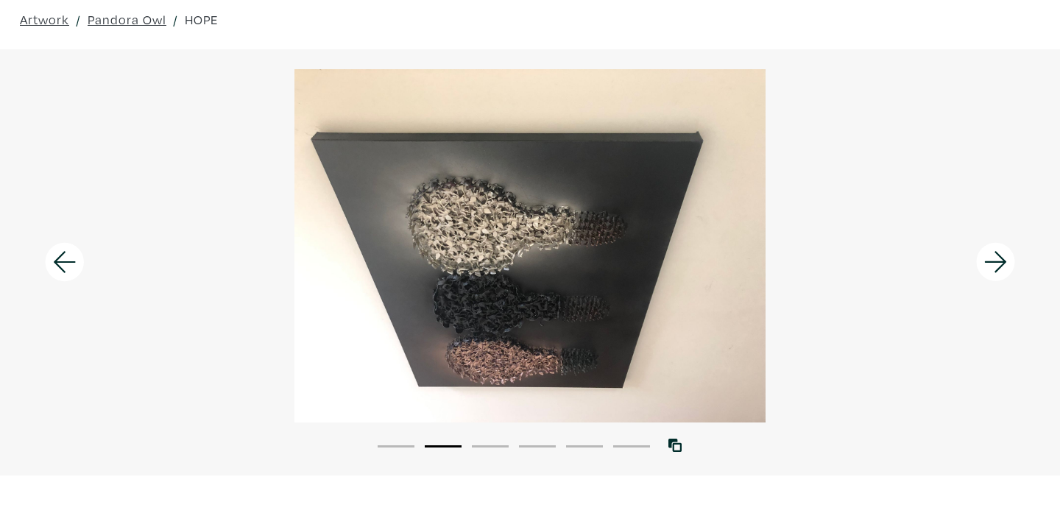
click at [997, 271] on icon at bounding box center [995, 262] width 22 height 21
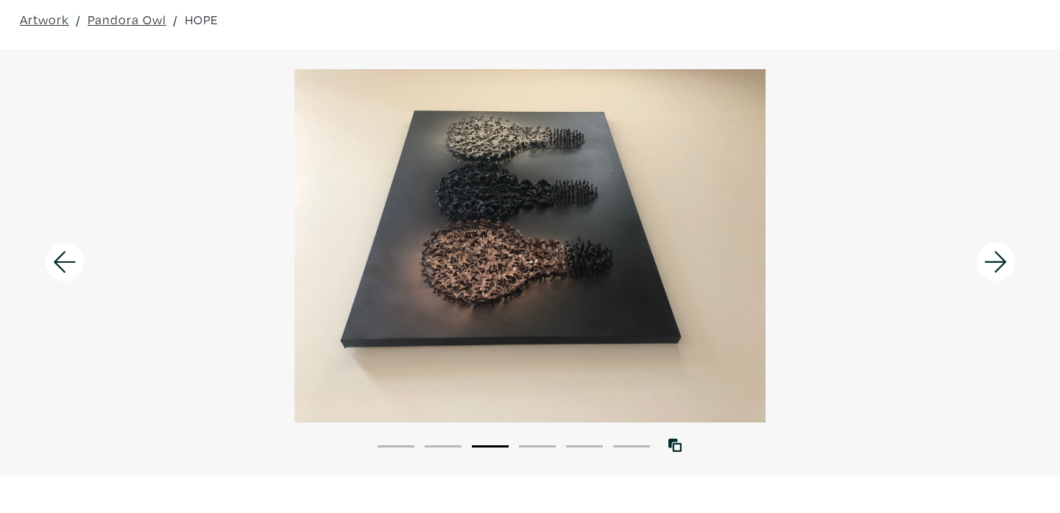
click at [997, 271] on icon at bounding box center [995, 262] width 22 height 21
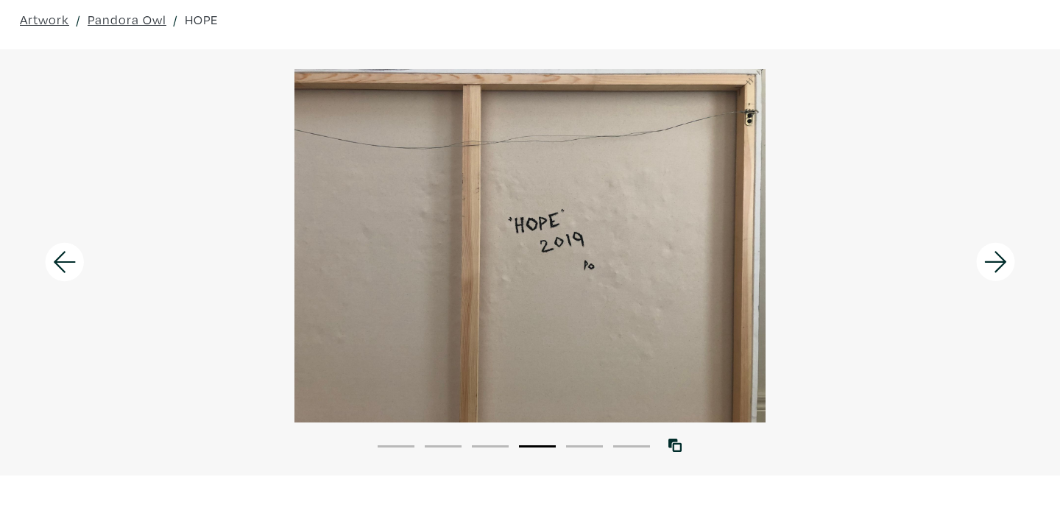
click at [997, 271] on icon at bounding box center [995, 262] width 22 height 21
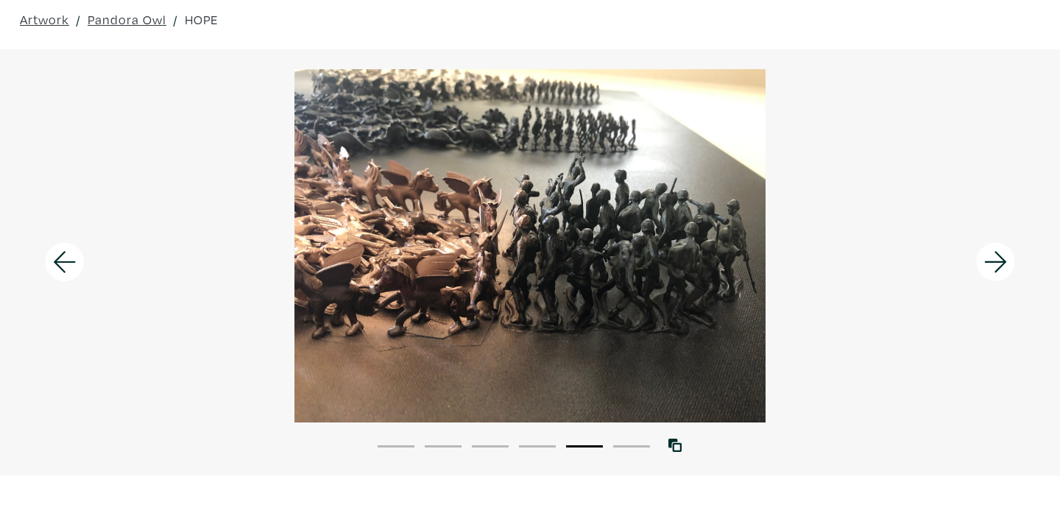
click at [997, 271] on icon at bounding box center [995, 262] width 22 height 21
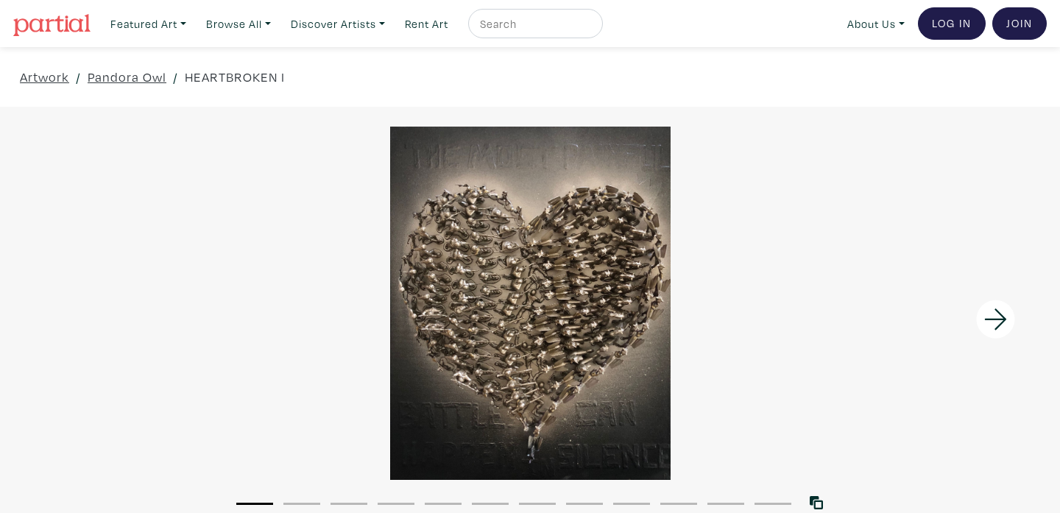
scroll to position [43, 0]
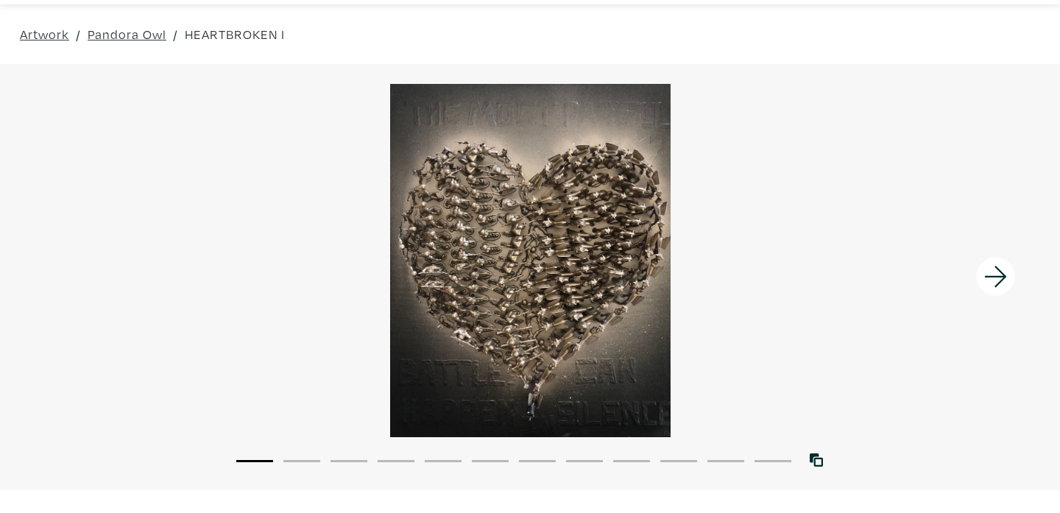
click at [1012, 267] on icon at bounding box center [996, 277] width 50 height 40
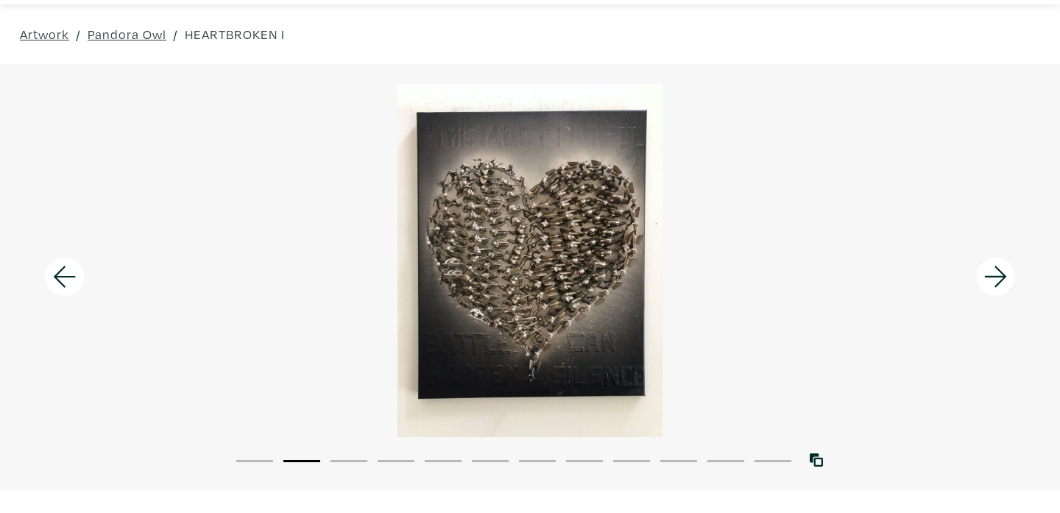
click at [1000, 273] on icon at bounding box center [996, 277] width 50 height 40
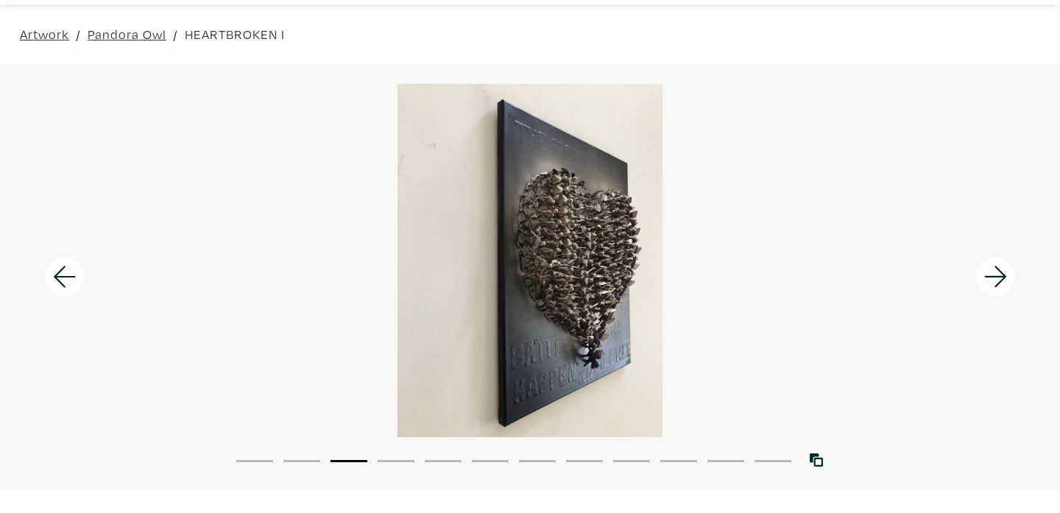
click at [1000, 274] on icon at bounding box center [996, 277] width 50 height 40
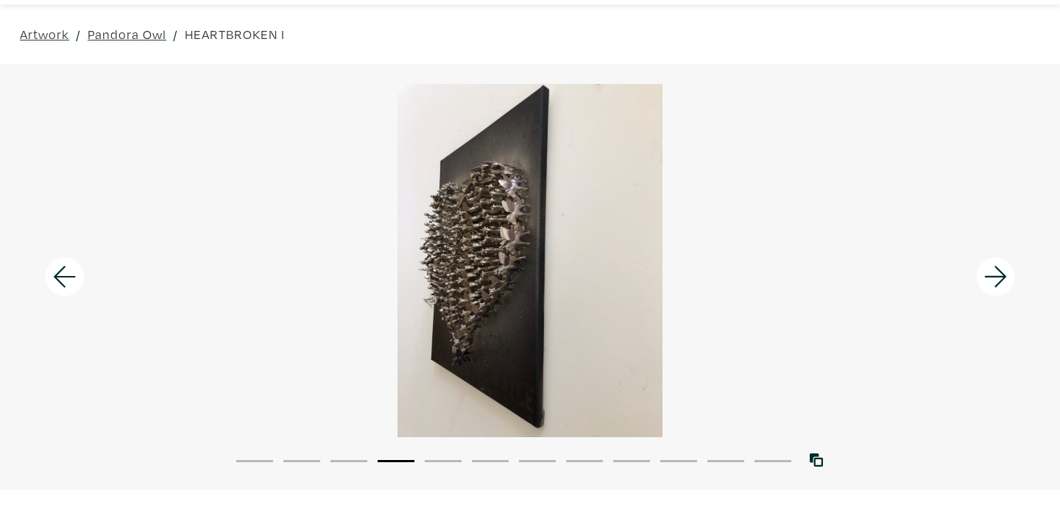
click at [1000, 274] on icon at bounding box center [996, 277] width 50 height 40
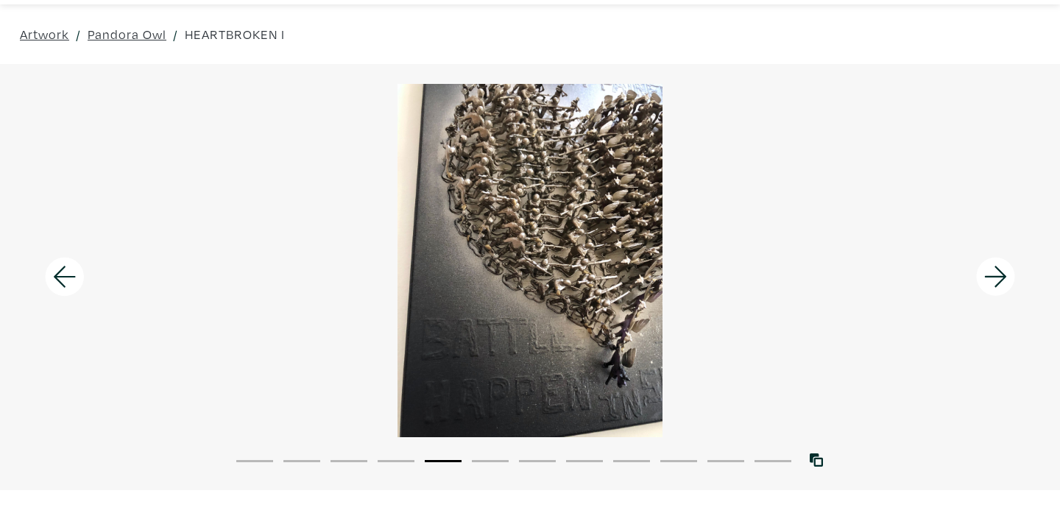
click at [1000, 274] on icon at bounding box center [996, 277] width 50 height 40
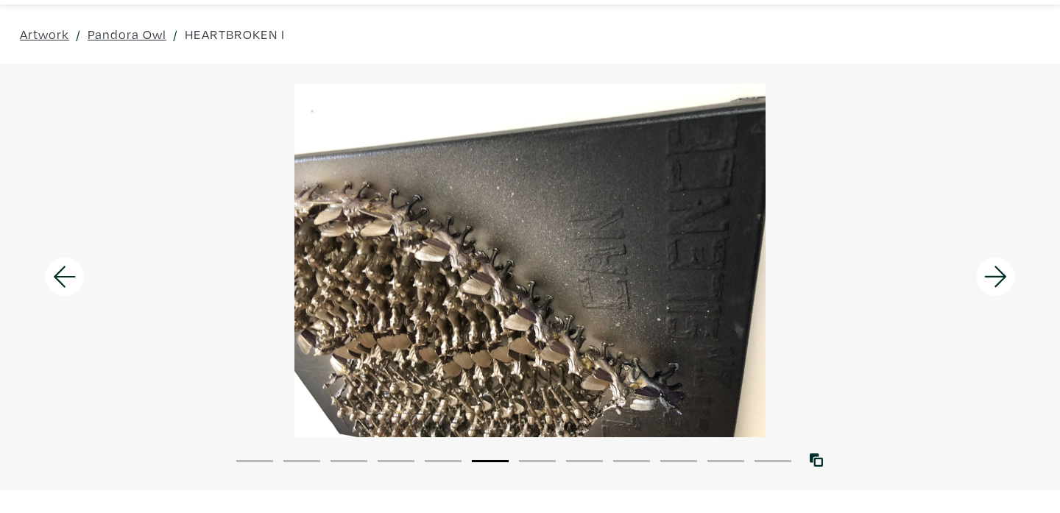
click at [1000, 274] on icon at bounding box center [996, 277] width 50 height 40
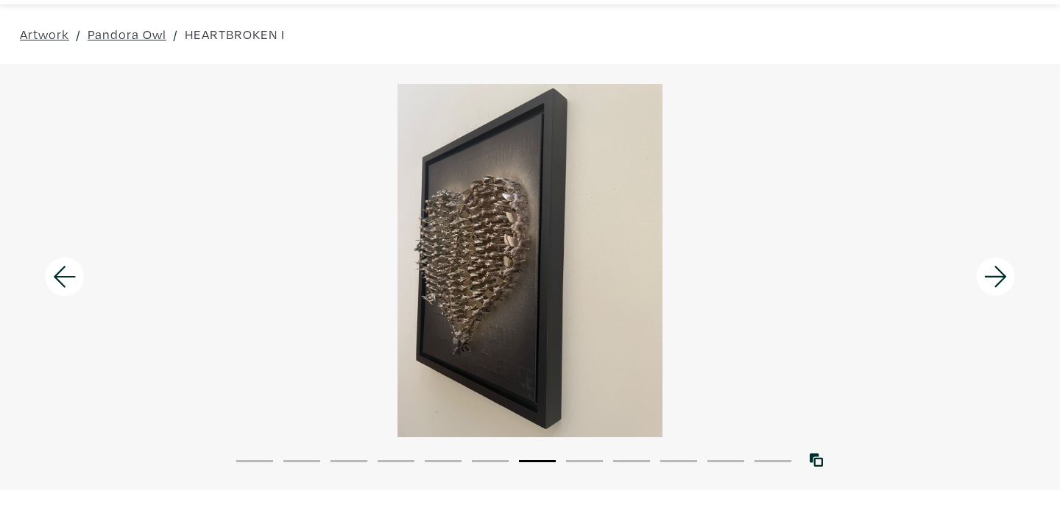
click at [1000, 274] on icon at bounding box center [996, 277] width 50 height 40
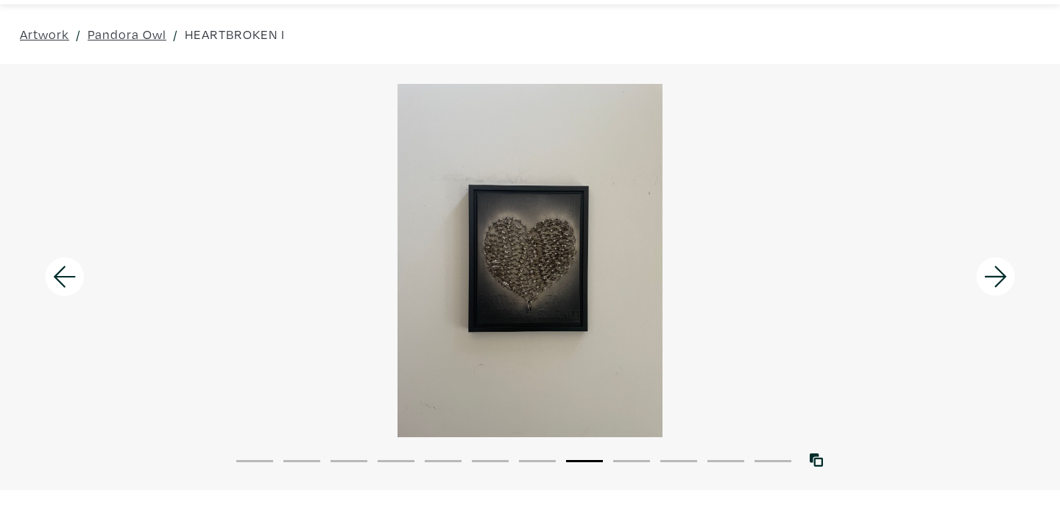
click at [1000, 274] on icon at bounding box center [996, 277] width 50 height 40
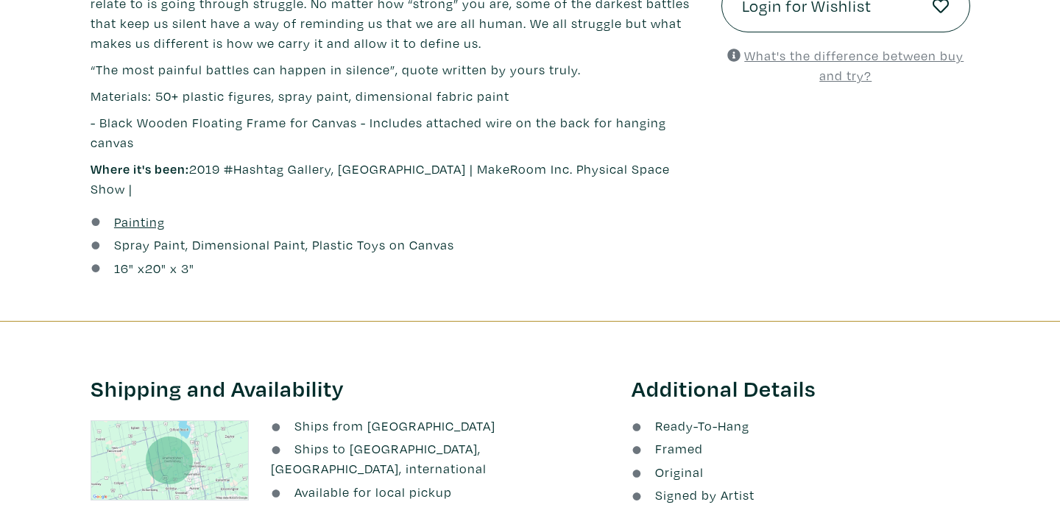
scroll to position [732, 0]
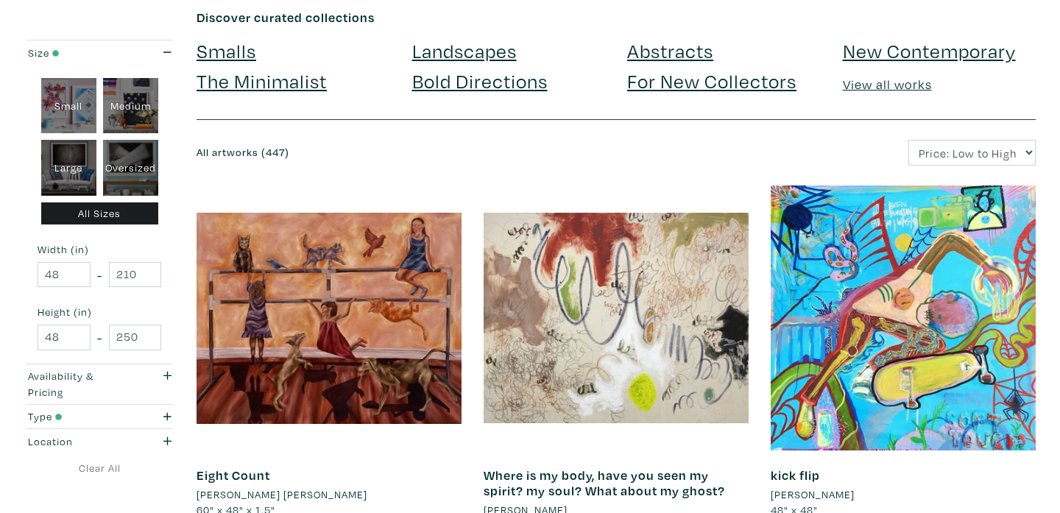
scroll to position [177, 0]
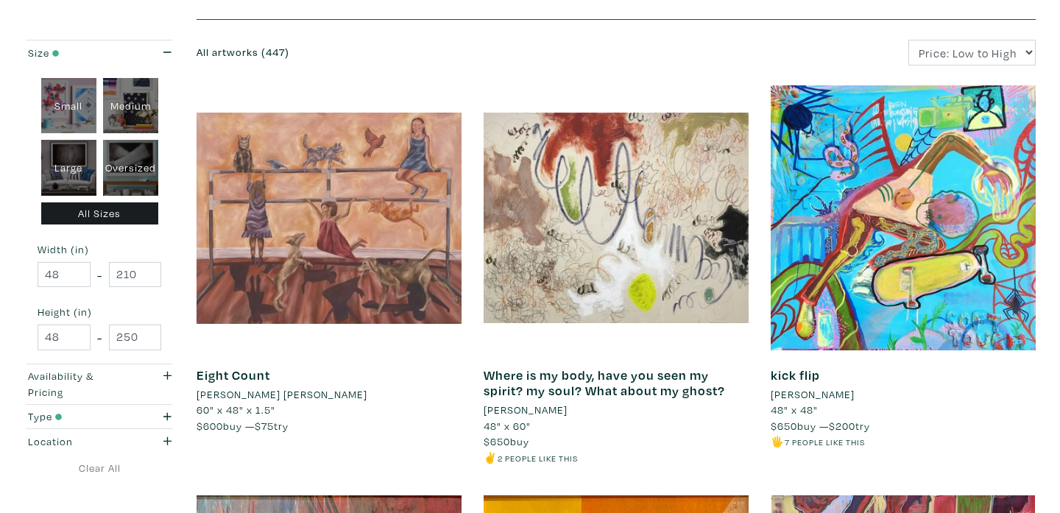
click at [347, 250] on div at bounding box center [329, 217] width 265 height 265
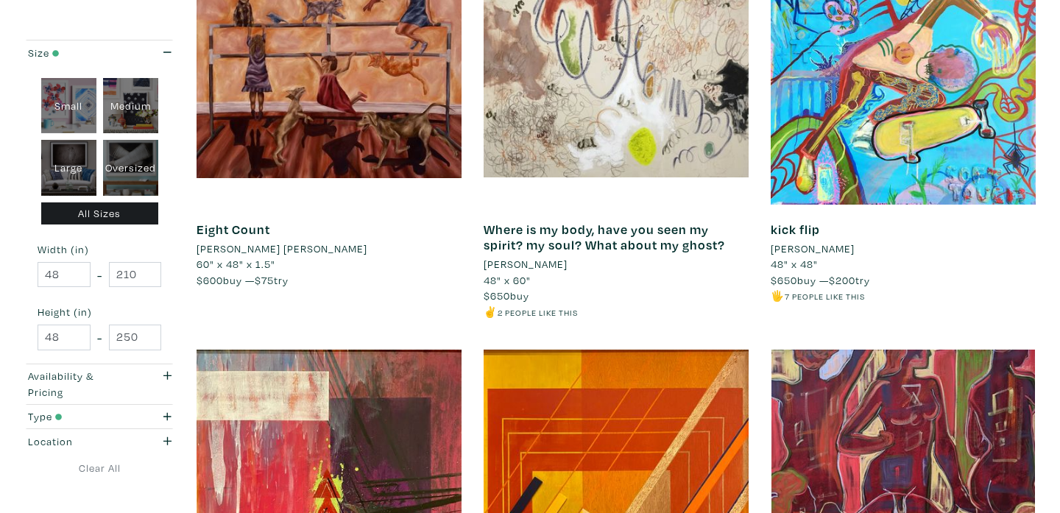
scroll to position [152, 0]
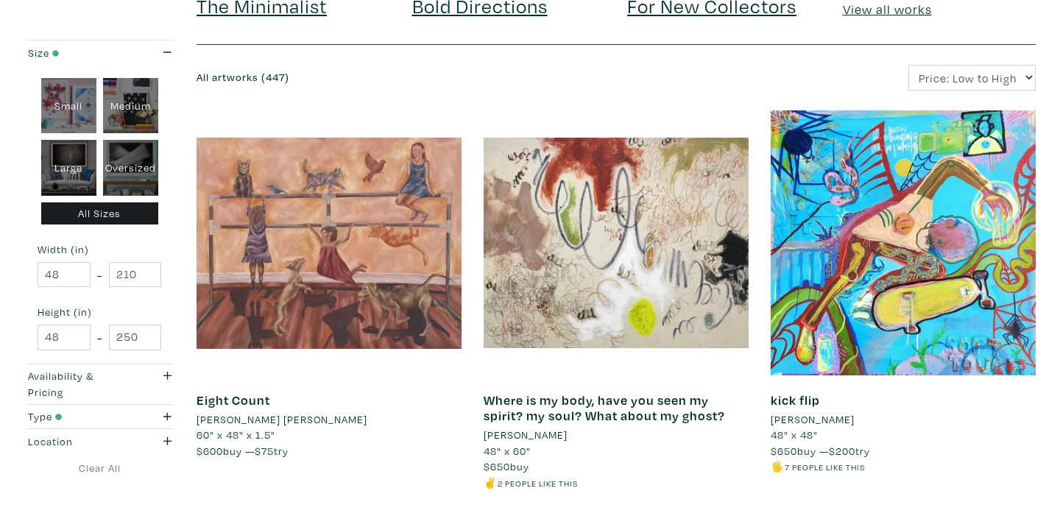
click at [329, 325] on div at bounding box center [329, 242] width 265 height 265
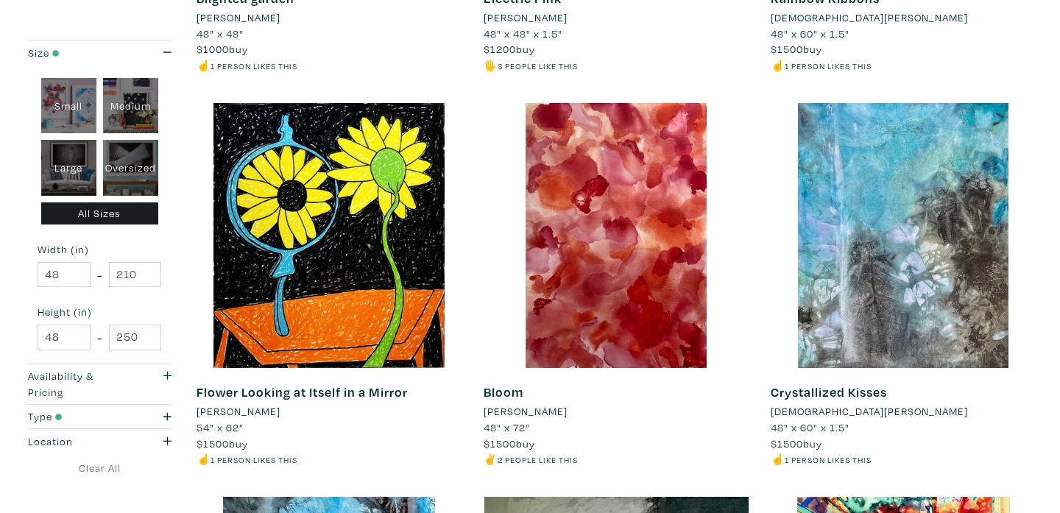
scroll to position [2172, 0]
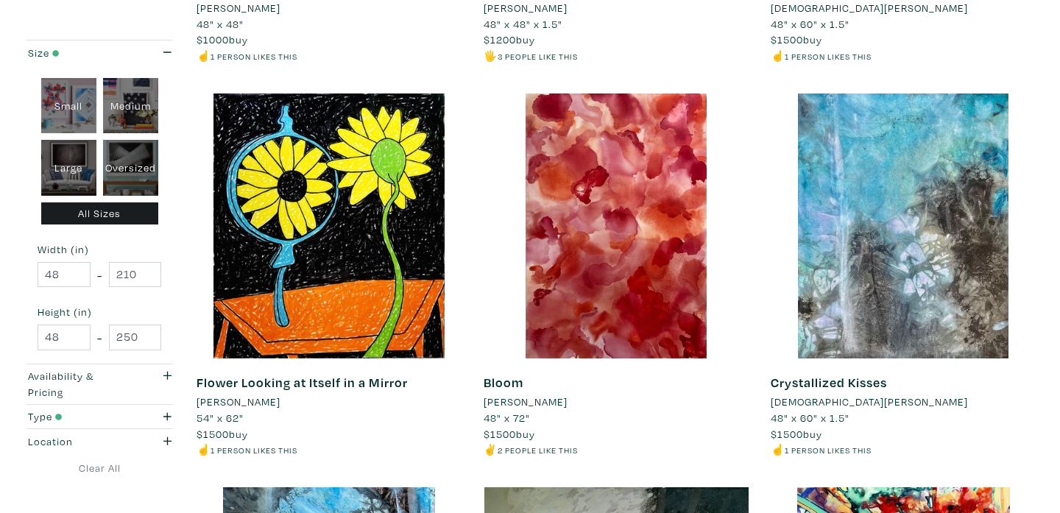
click at [260, 403] on li "[PERSON_NAME]" at bounding box center [239, 402] width 84 height 16
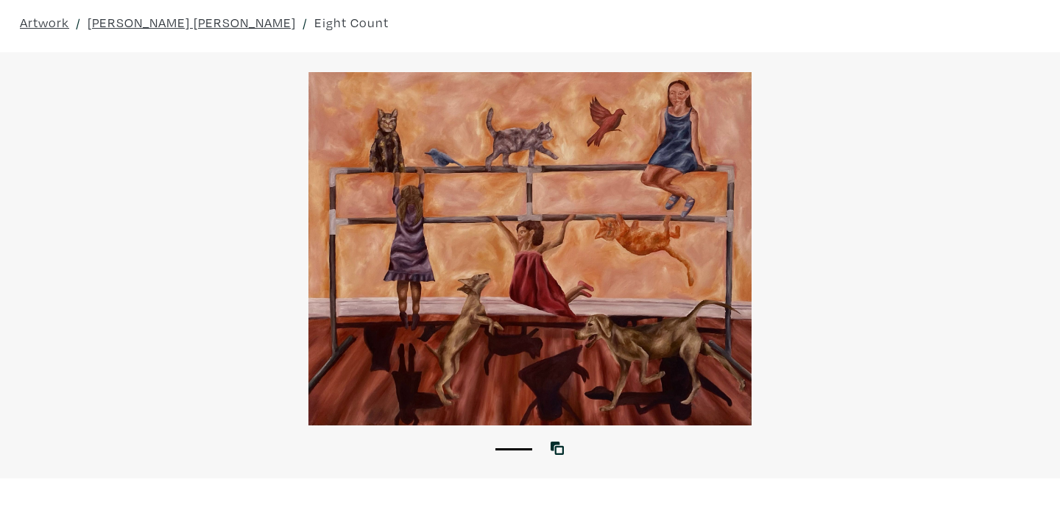
scroll to position [39, 0]
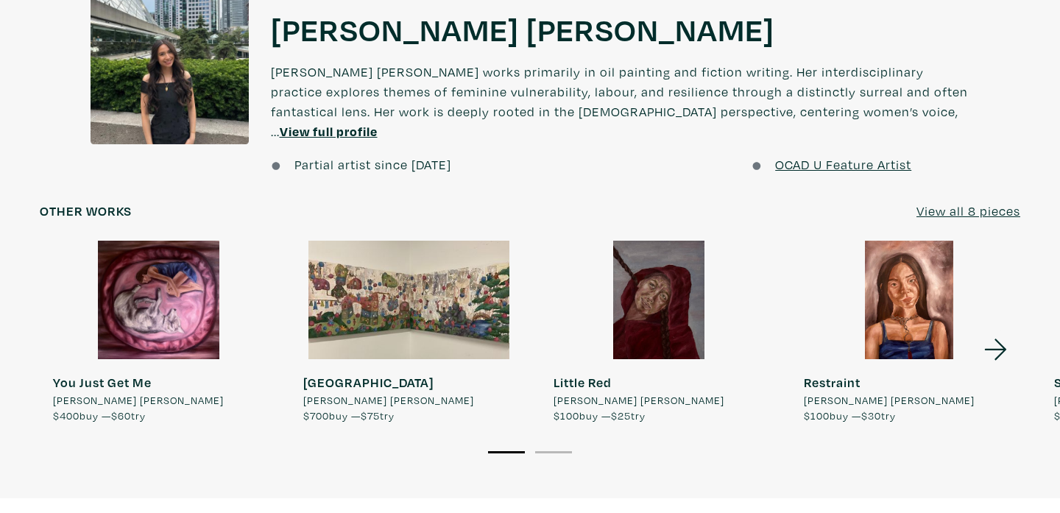
scroll to position [1177, 0]
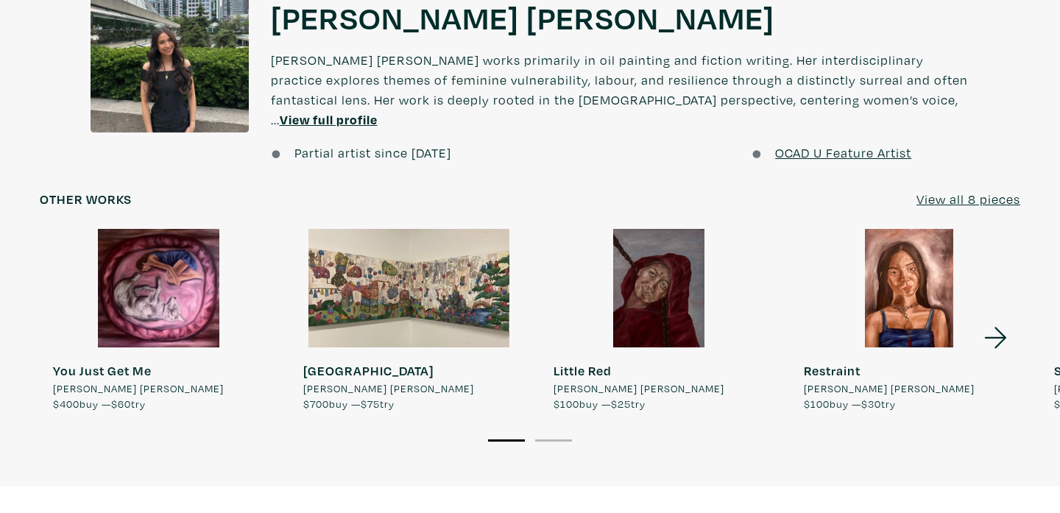
click at [476, 285] on div at bounding box center [408, 288] width 237 height 119
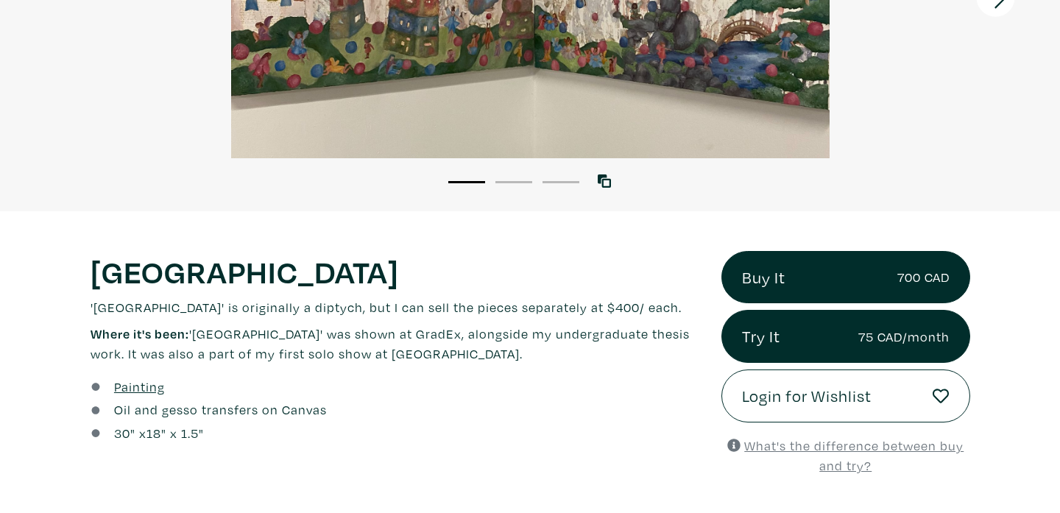
scroll to position [35, 0]
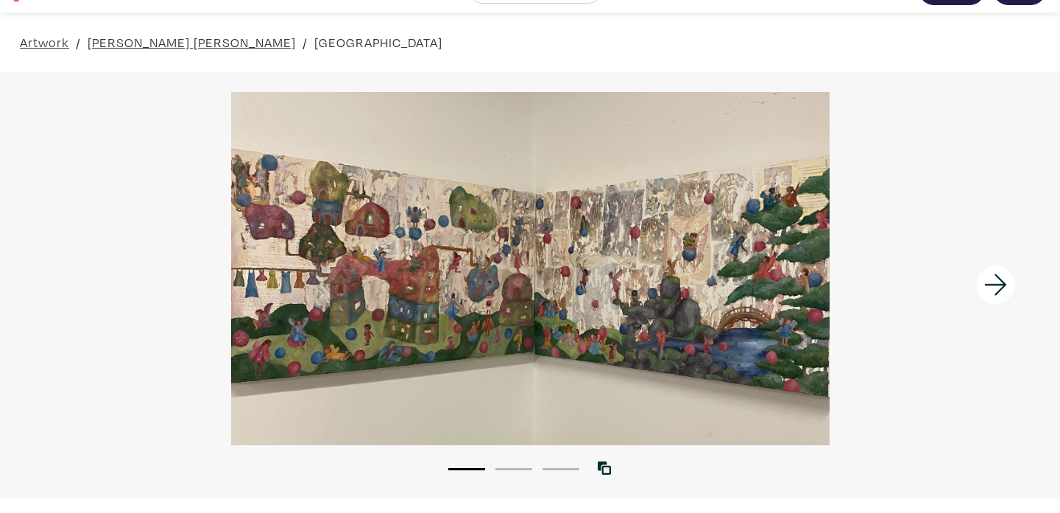
click at [1002, 286] on icon at bounding box center [996, 285] width 50 height 40
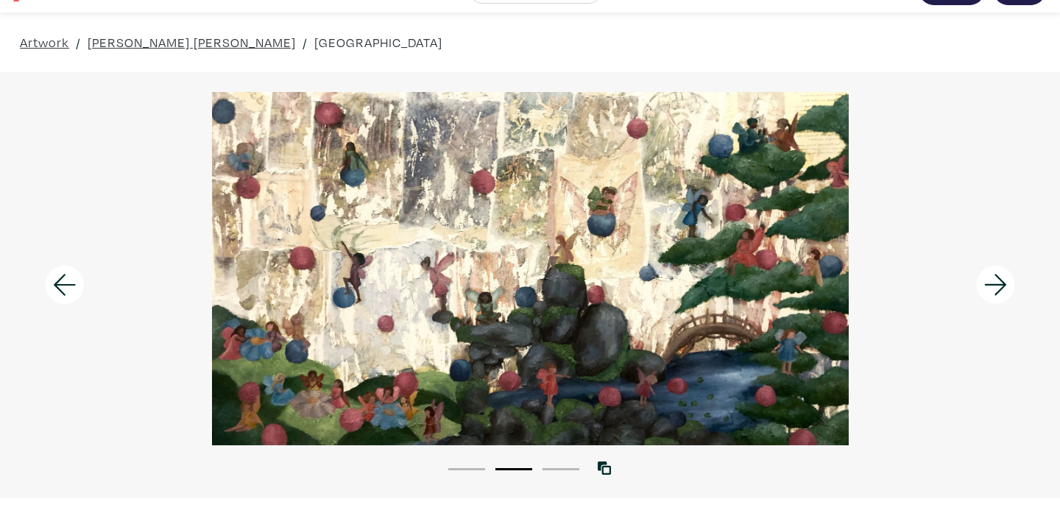
click at [1002, 286] on icon at bounding box center [996, 285] width 50 height 40
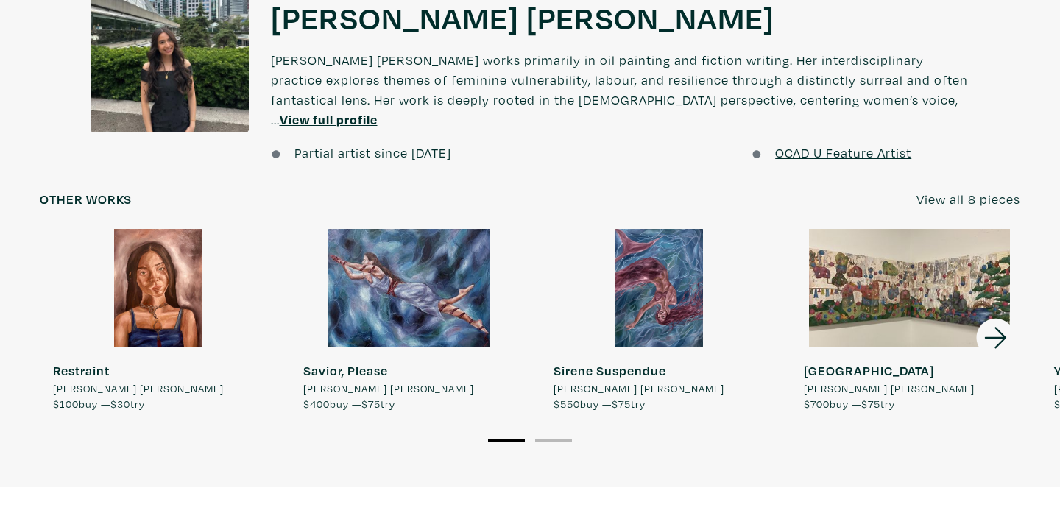
click at [845, 294] on div at bounding box center [909, 288] width 237 height 119
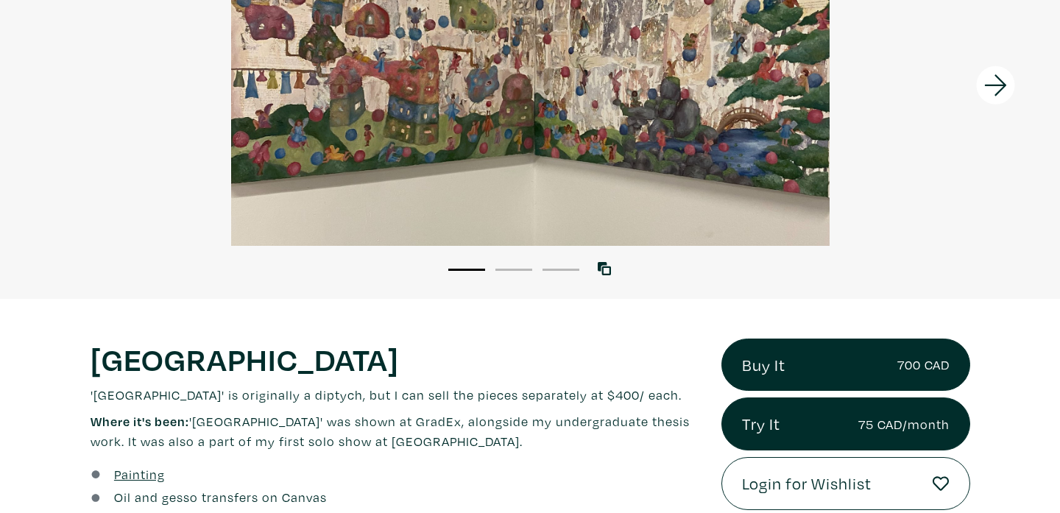
scroll to position [127, 0]
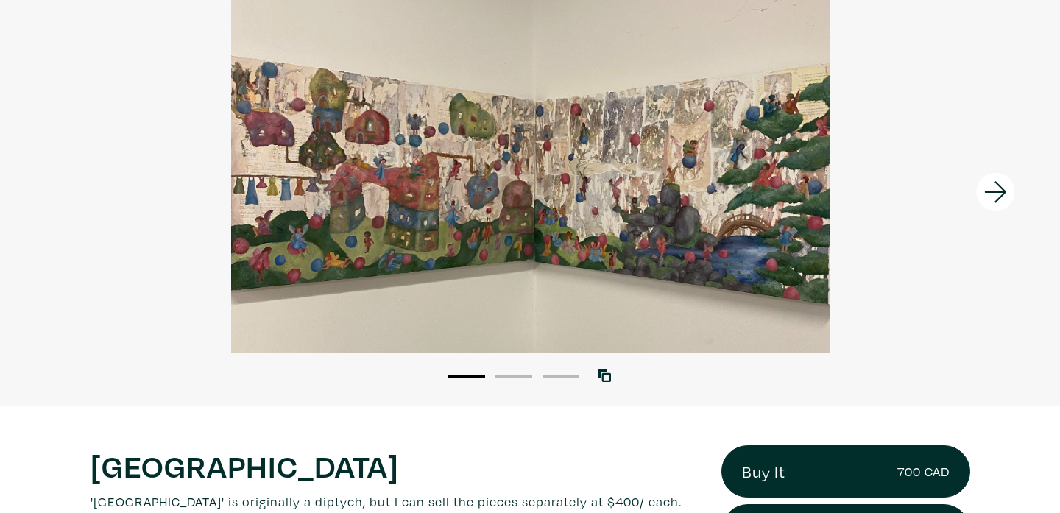
click at [976, 190] on icon at bounding box center [996, 192] width 50 height 40
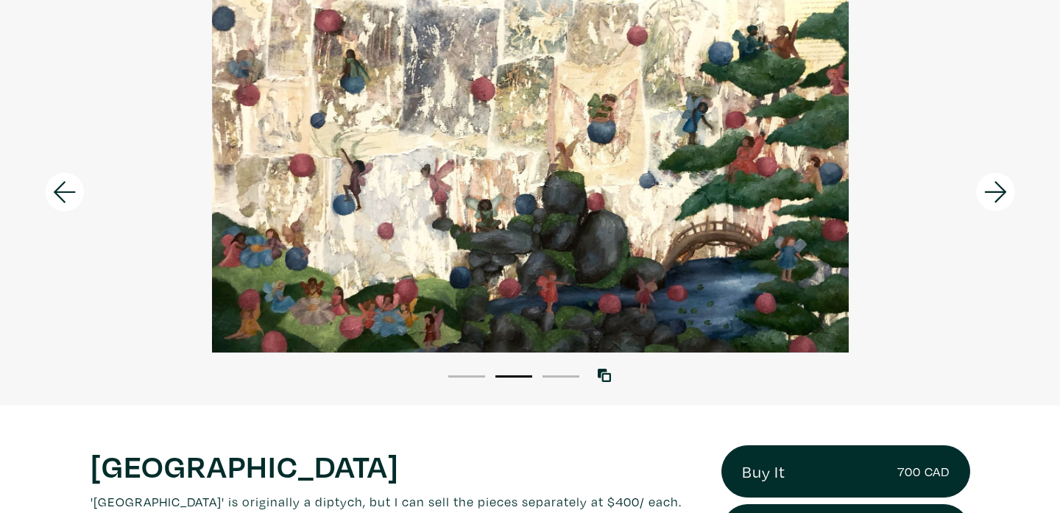
click at [977, 191] on icon at bounding box center [996, 192] width 50 height 40
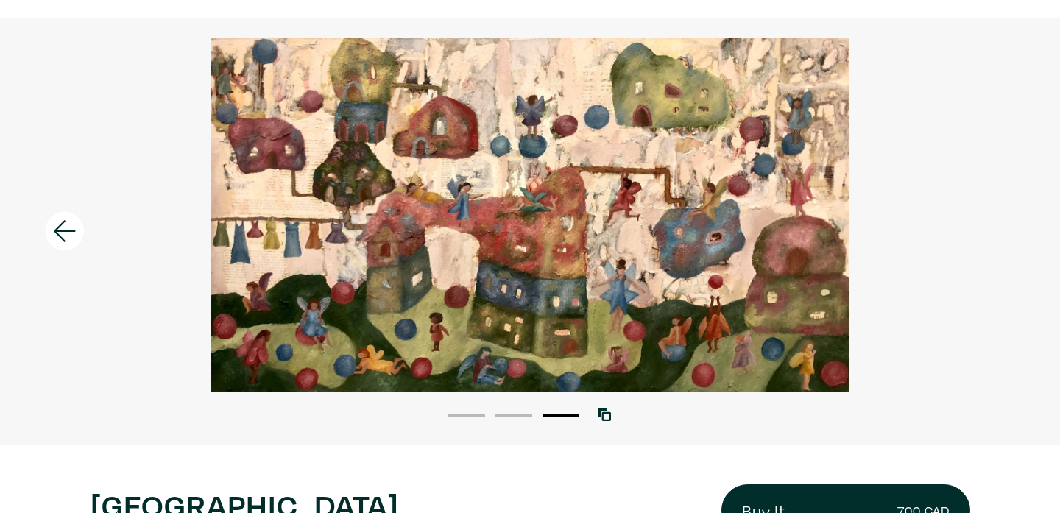
scroll to position [0, 0]
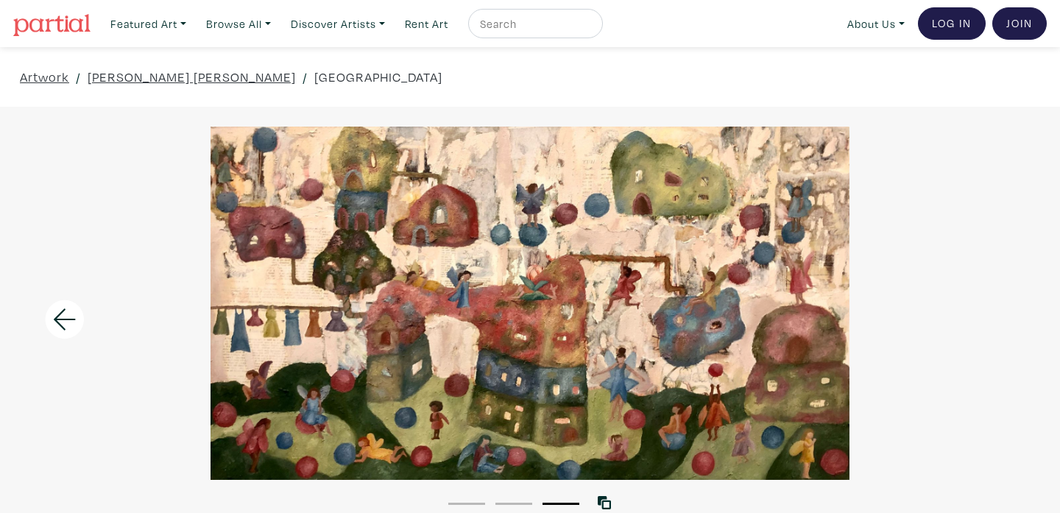
click at [388, 339] on div at bounding box center [530, 303] width 1060 height 353
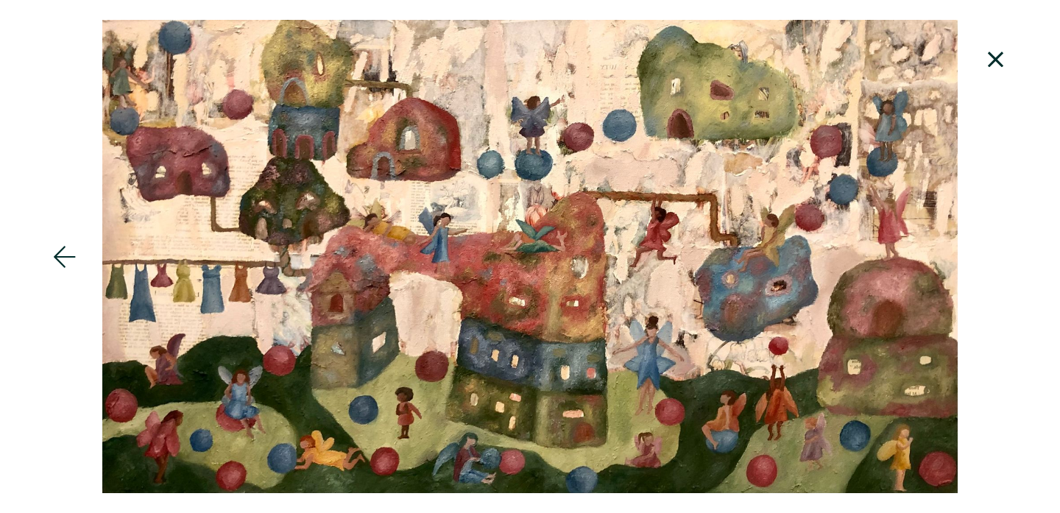
click at [1003, 48] on icon at bounding box center [996, 60] width 50 height 40
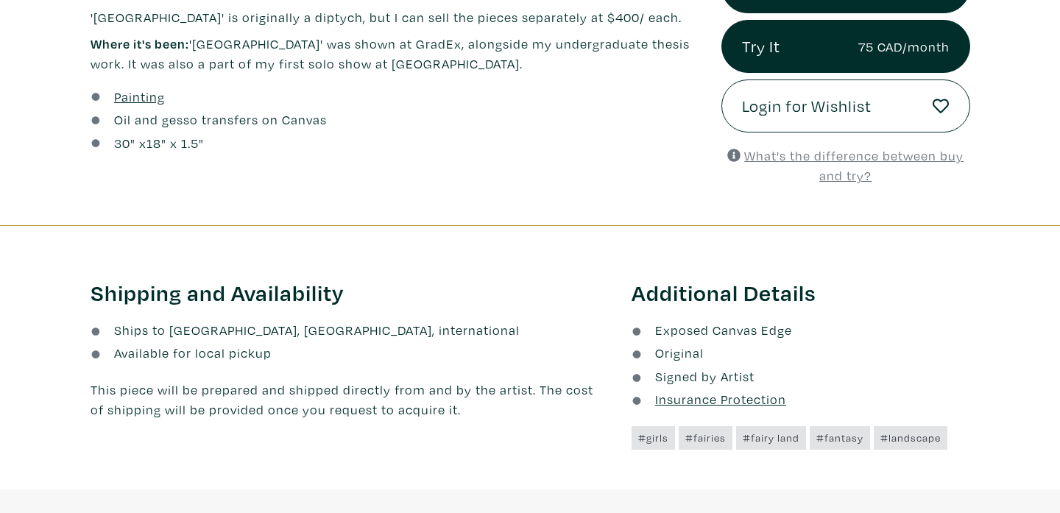
scroll to position [867, 0]
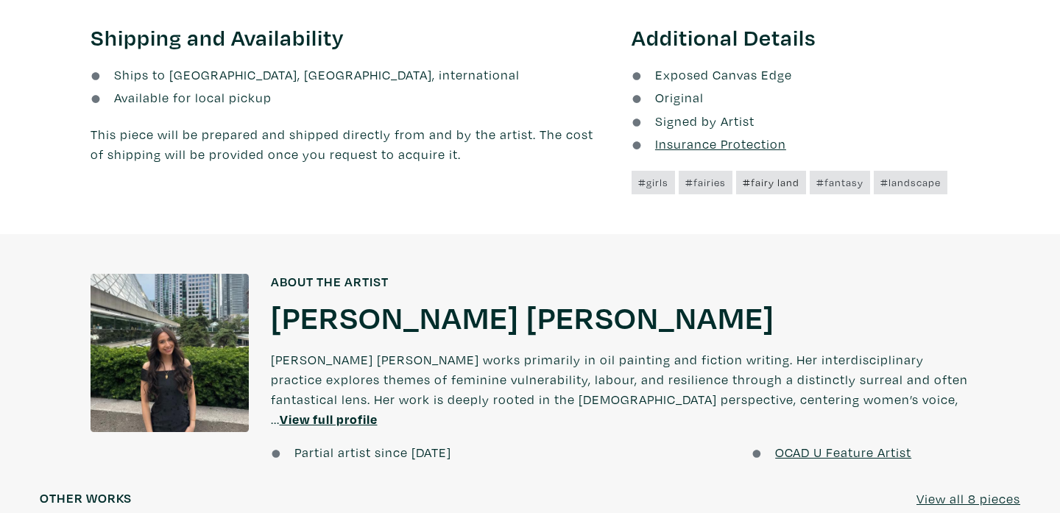
click at [771, 186] on link "#fairy land" at bounding box center [771, 183] width 70 height 24
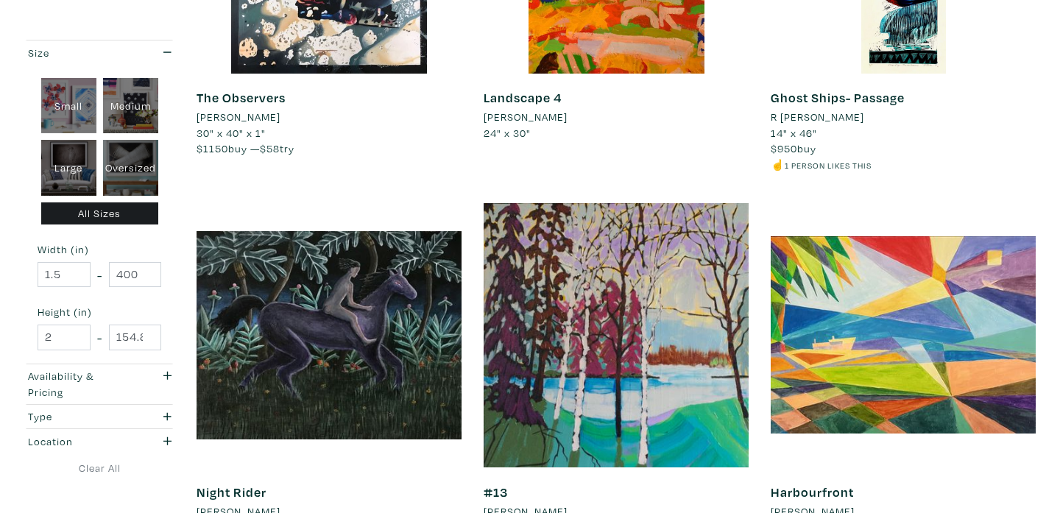
scroll to position [2506, 0]
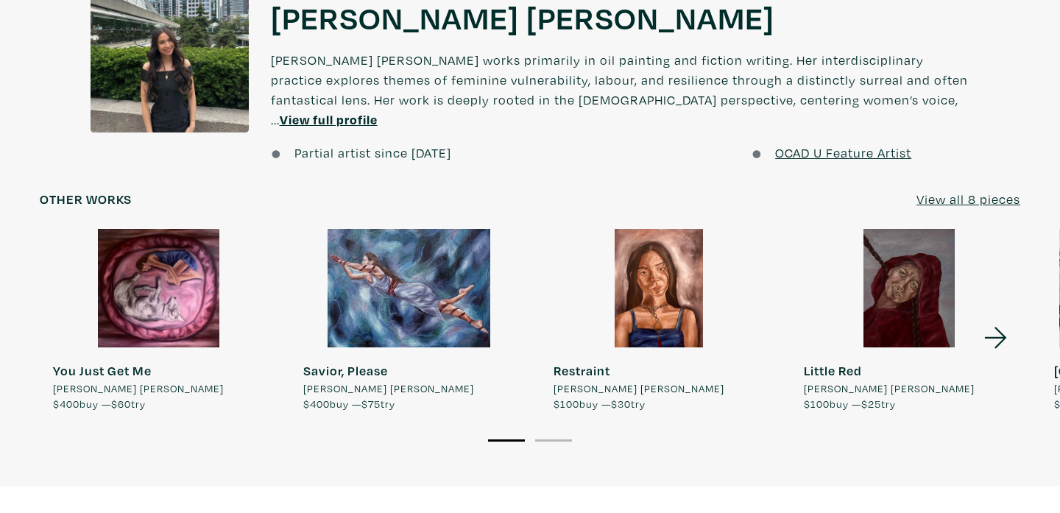
click at [1000, 318] on icon at bounding box center [996, 338] width 50 height 40
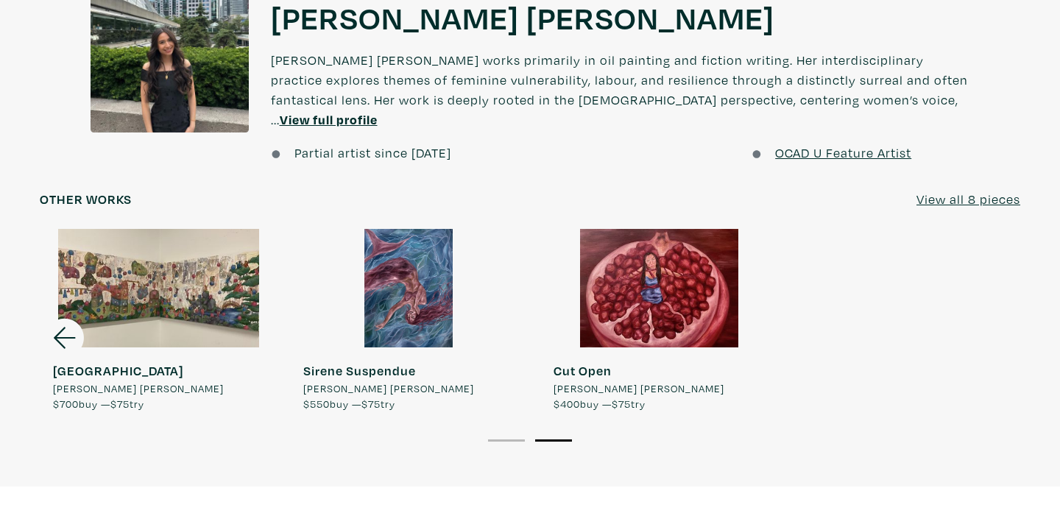
click at [181, 277] on div at bounding box center [158, 288] width 237 height 119
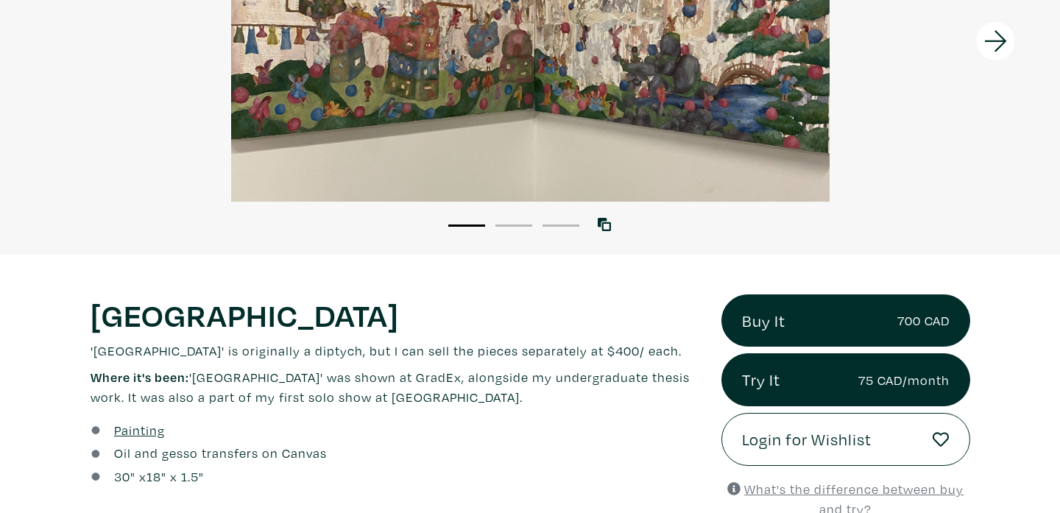
scroll to position [281, 0]
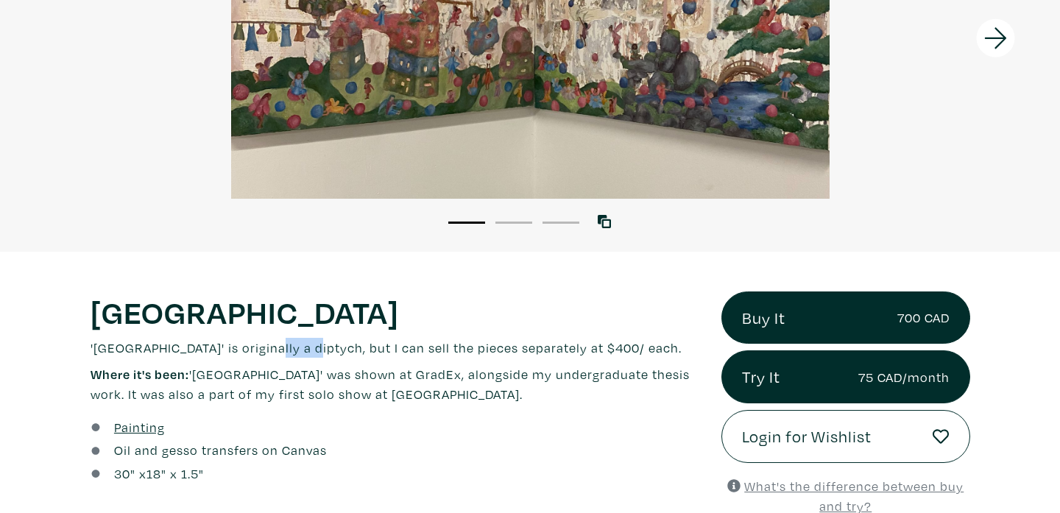
drag, startPoint x: 265, startPoint y: 350, endPoint x: 308, endPoint y: 349, distance: 42.7
click at [308, 349] on p "'[GEOGRAPHIC_DATA]' is originally a diptych, but I can sell the pieces separate…" at bounding box center [395, 348] width 609 height 20
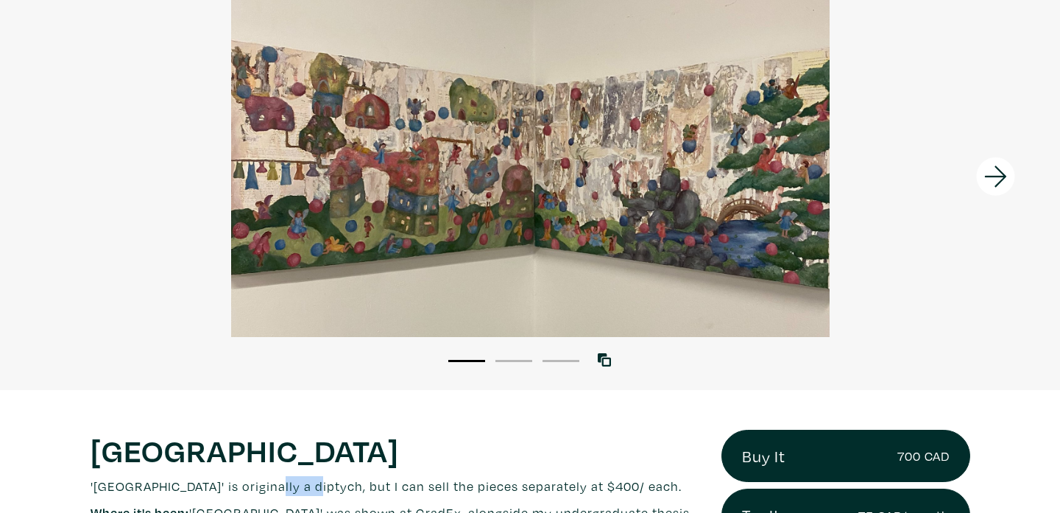
scroll to position [26, 0]
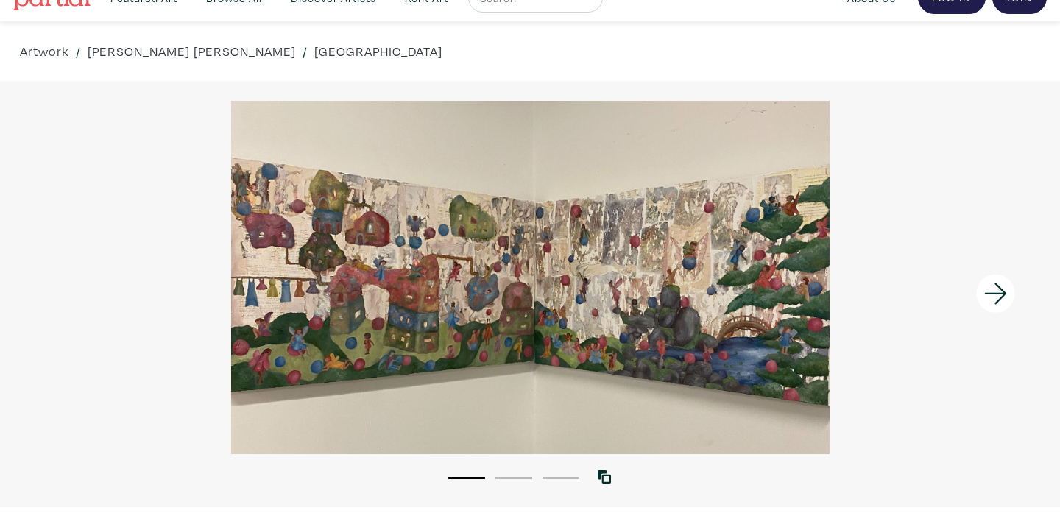
click at [996, 291] on icon at bounding box center [996, 294] width 50 height 40
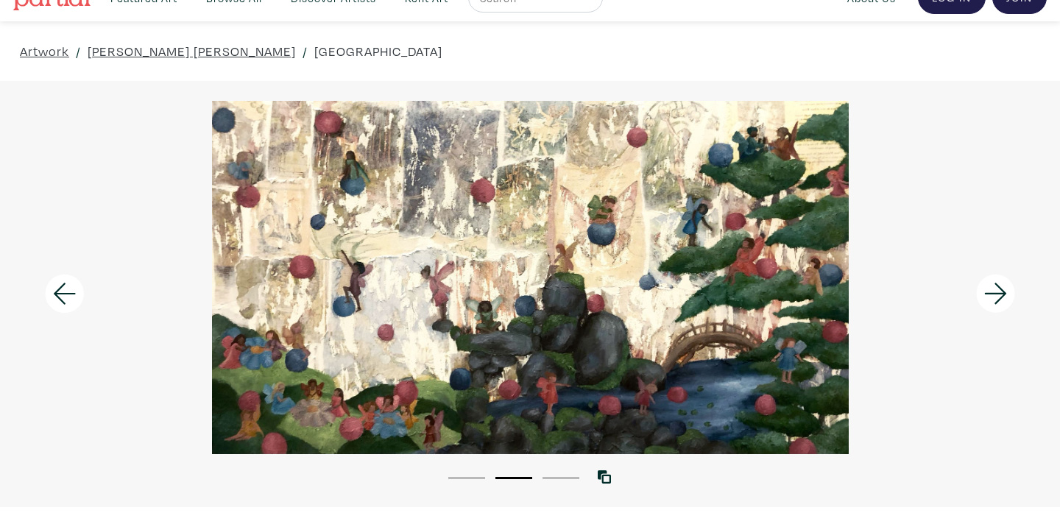
click at [996, 292] on icon at bounding box center [995, 293] width 22 height 21
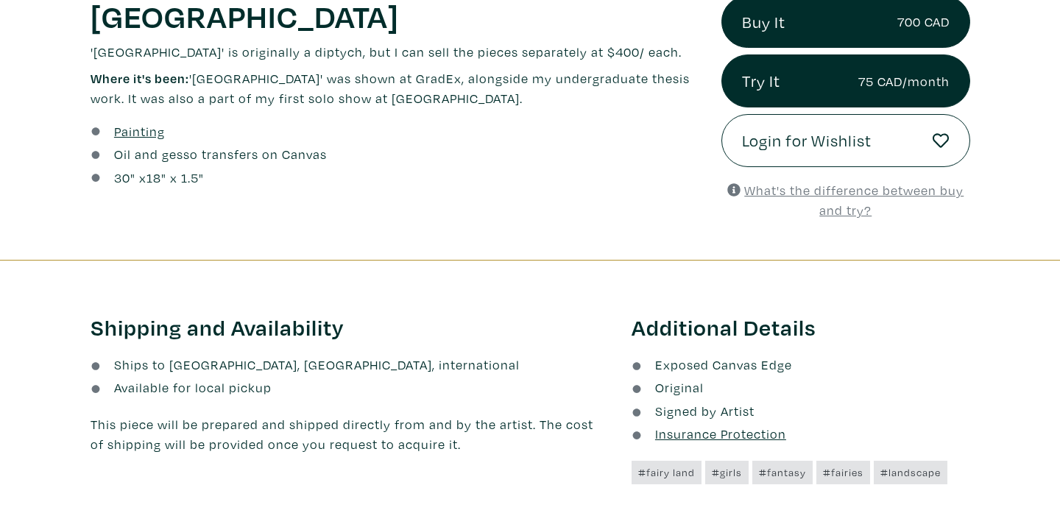
scroll to position [428, 0]
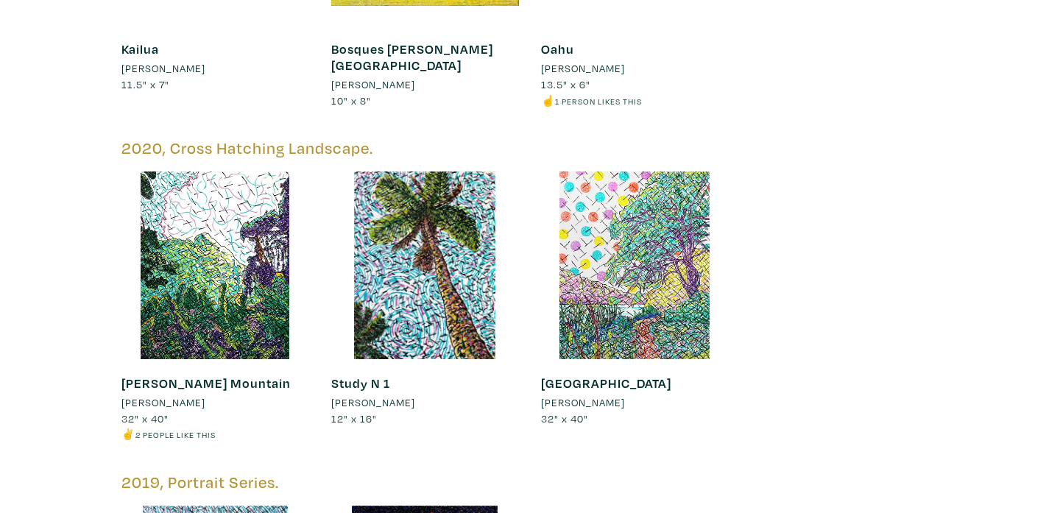
scroll to position [6688, 0]
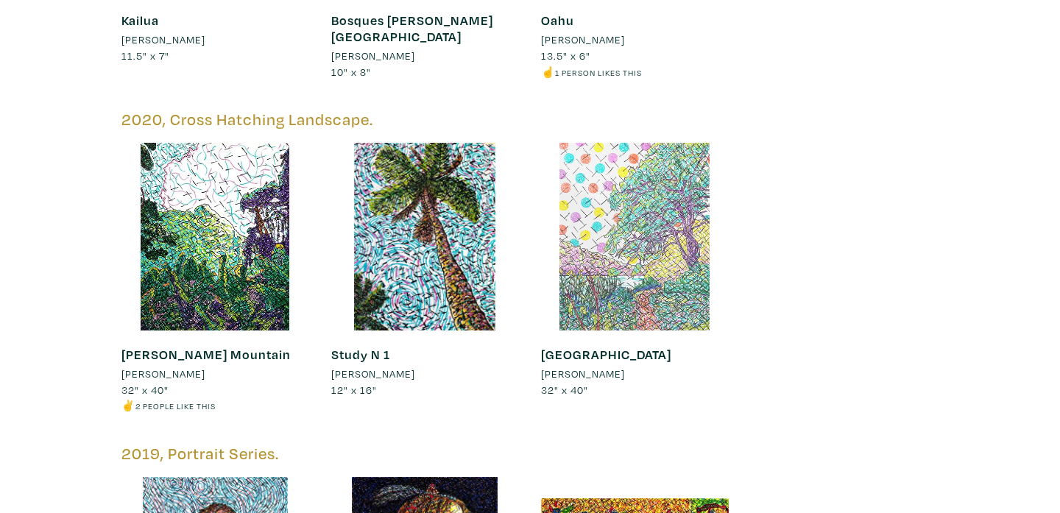
click at [668, 177] on div at bounding box center [635, 237] width 188 height 188
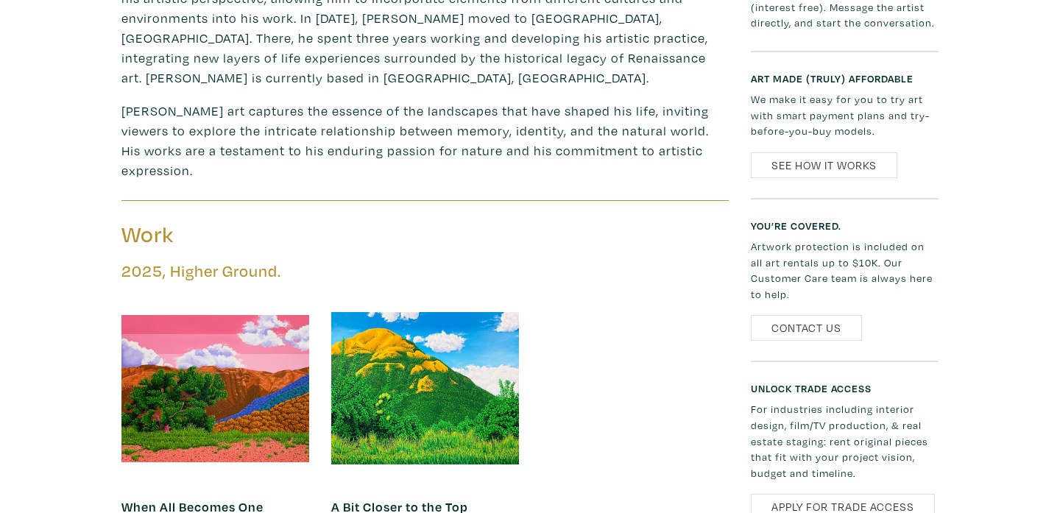
scroll to position [623, 0]
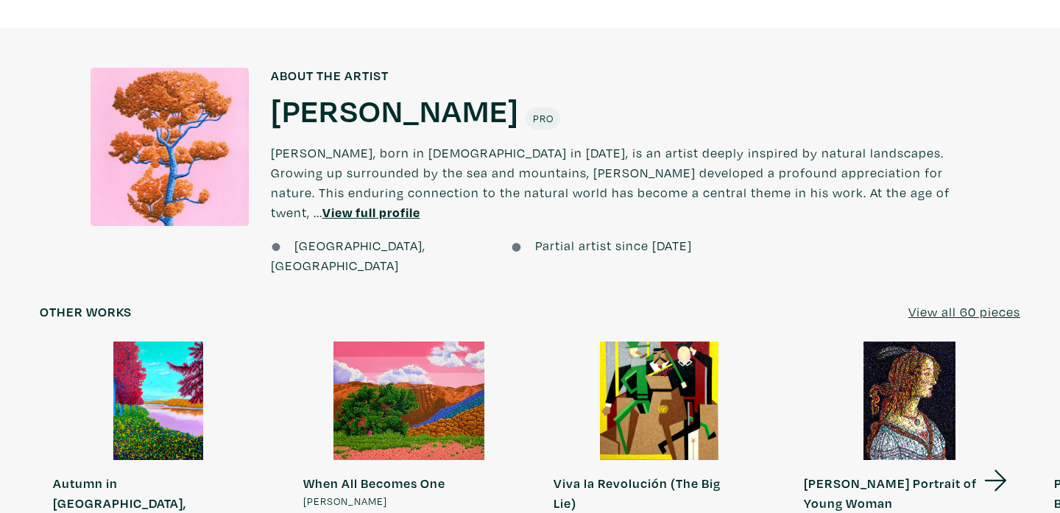
scroll to position [1164, 0]
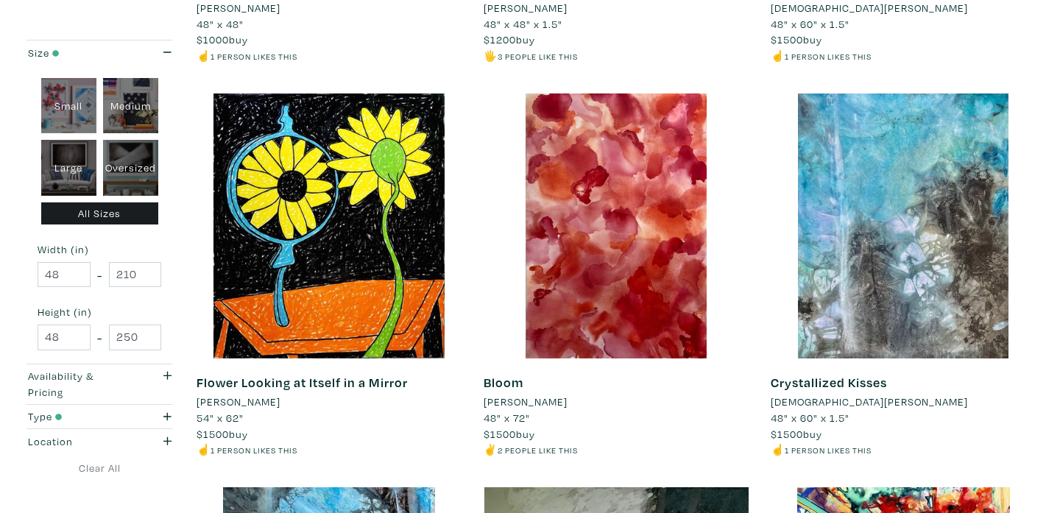
click at [55, 166] on div "Large" at bounding box center [68, 168] width 55 height 56
type input "28"
type input "48"
type input "28"
type input "48"
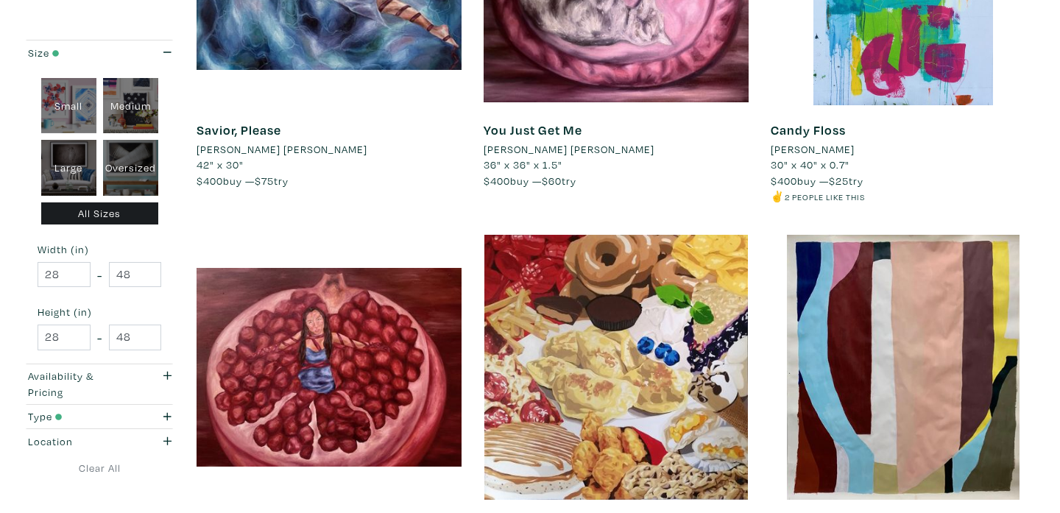
scroll to position [1090, 0]
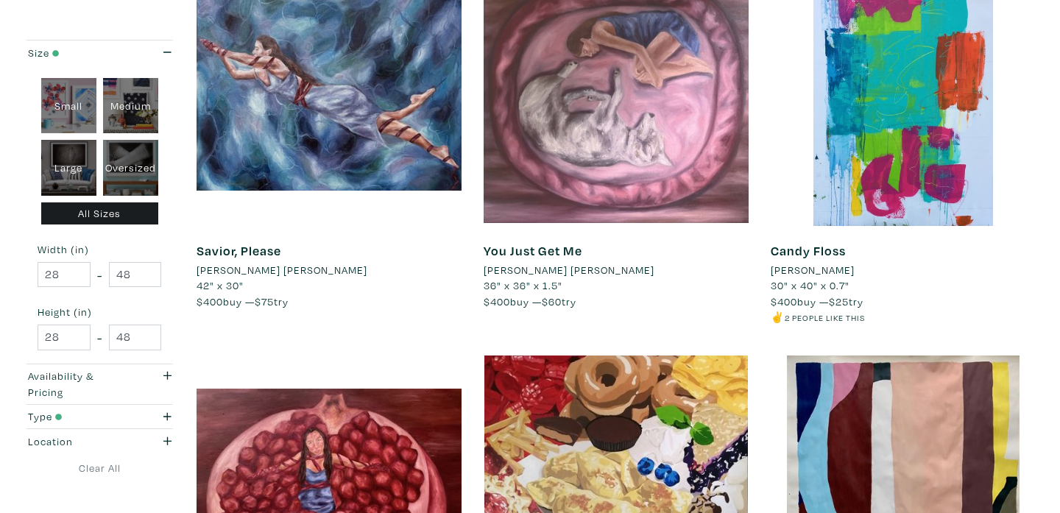
click at [615, 164] on div at bounding box center [616, 93] width 265 height 265
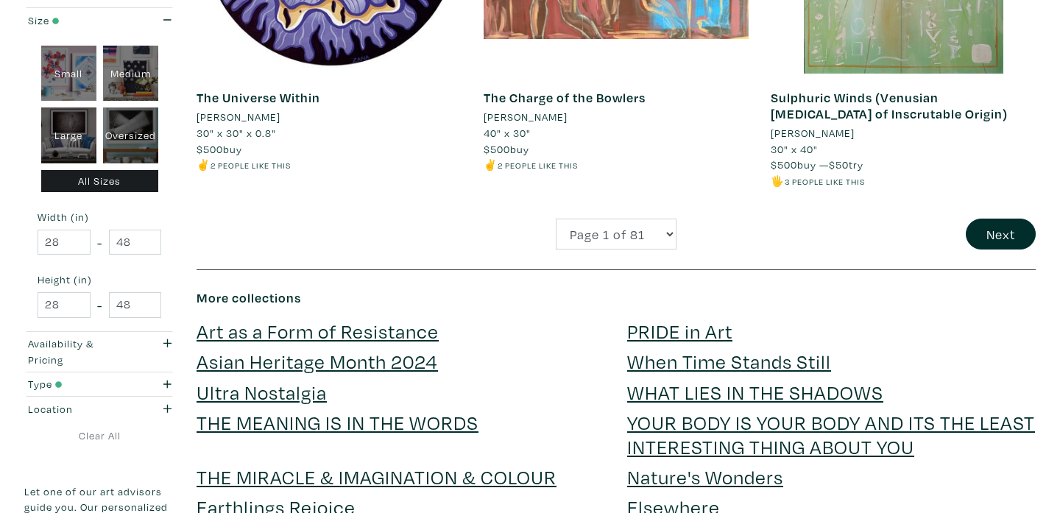
scroll to position [3246, 0]
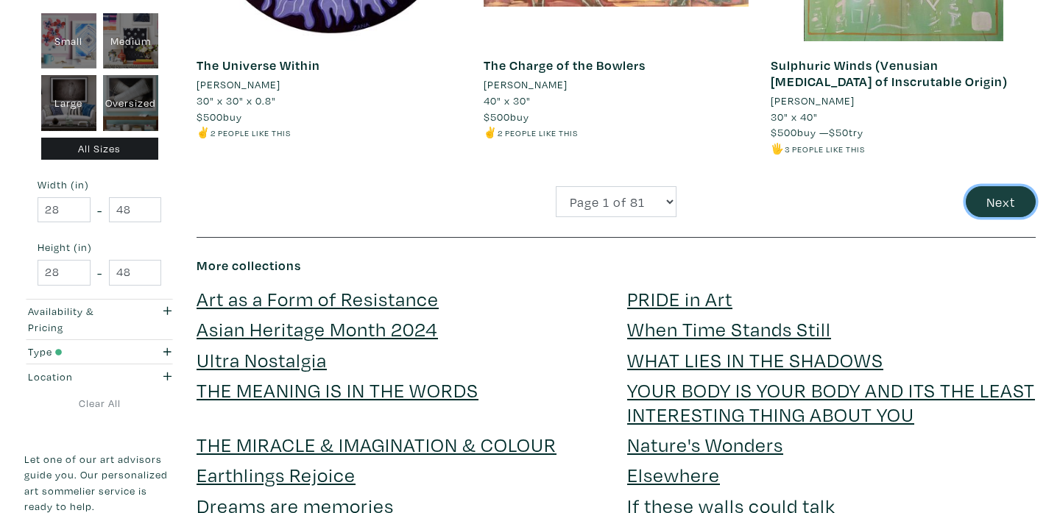
click at [1000, 199] on button "Next" at bounding box center [1001, 202] width 70 height 32
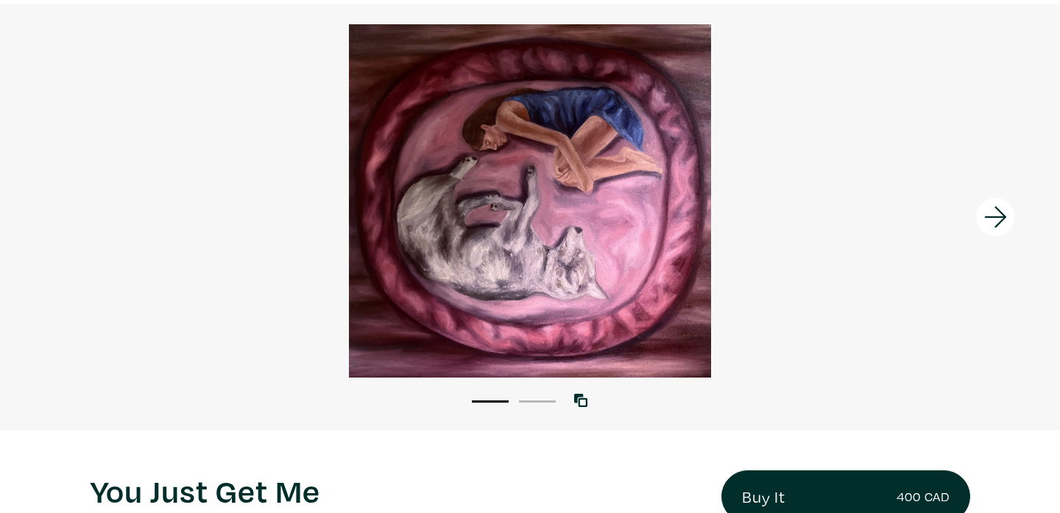
scroll to position [97, 0]
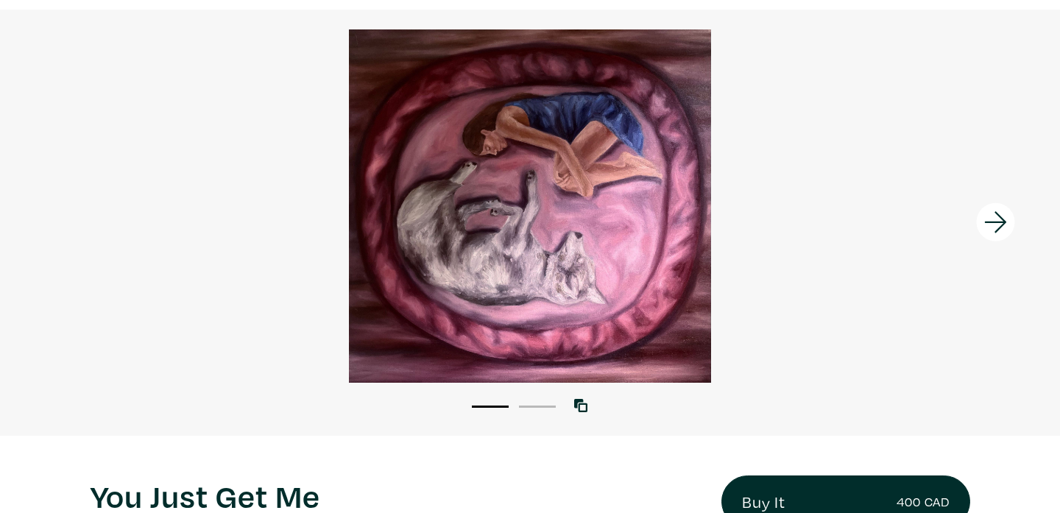
click at [1002, 224] on icon at bounding box center [995, 222] width 22 height 21
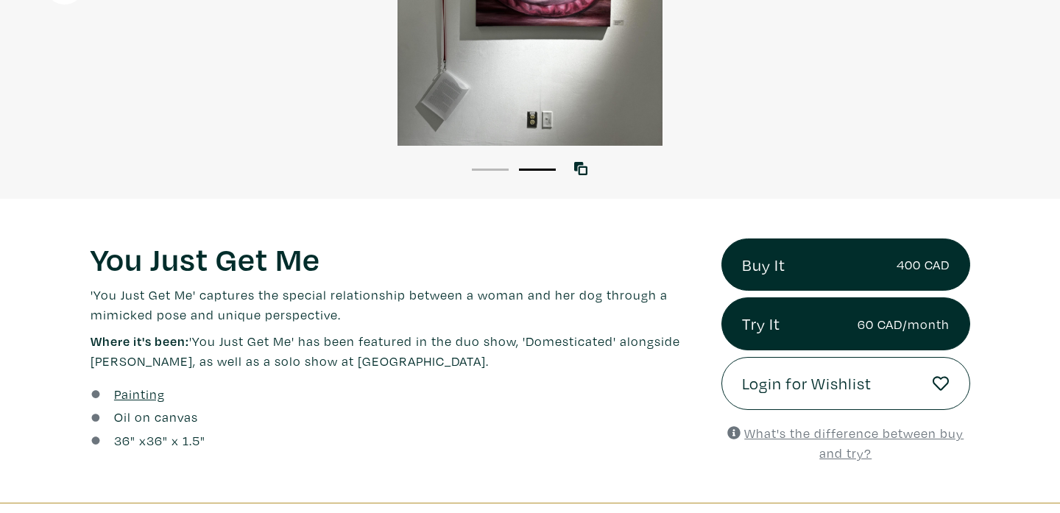
scroll to position [448, 0]
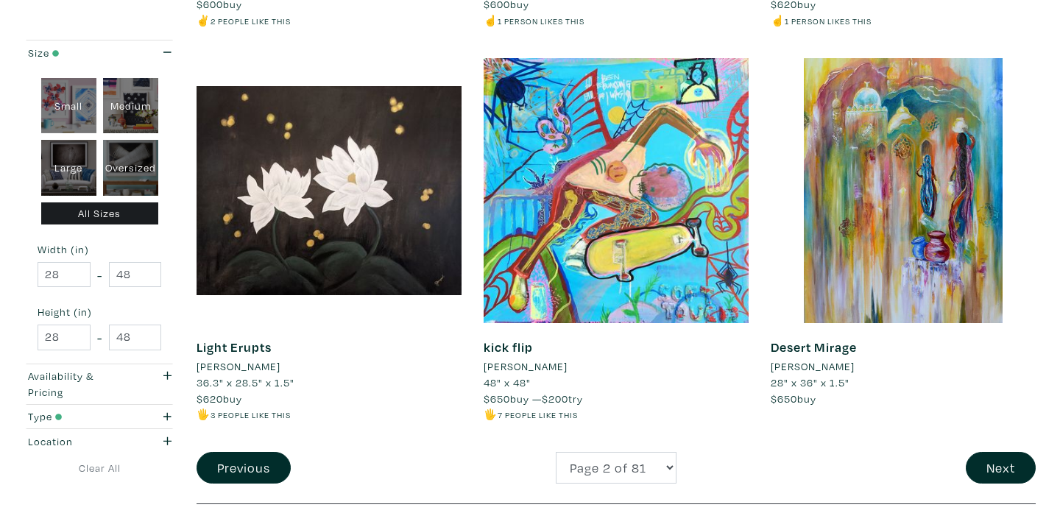
scroll to position [2991, 0]
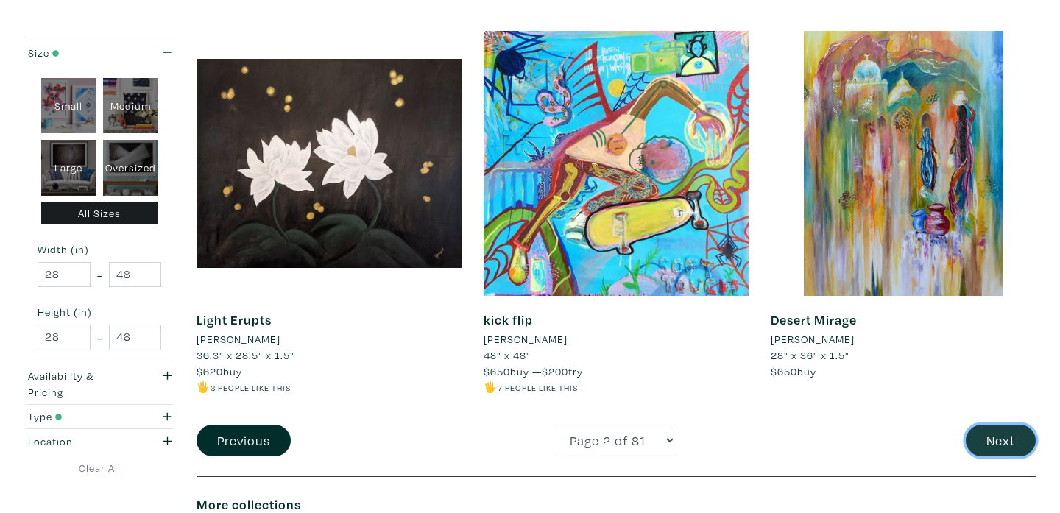
click at [997, 439] on button "Next" at bounding box center [1001, 441] width 70 height 32
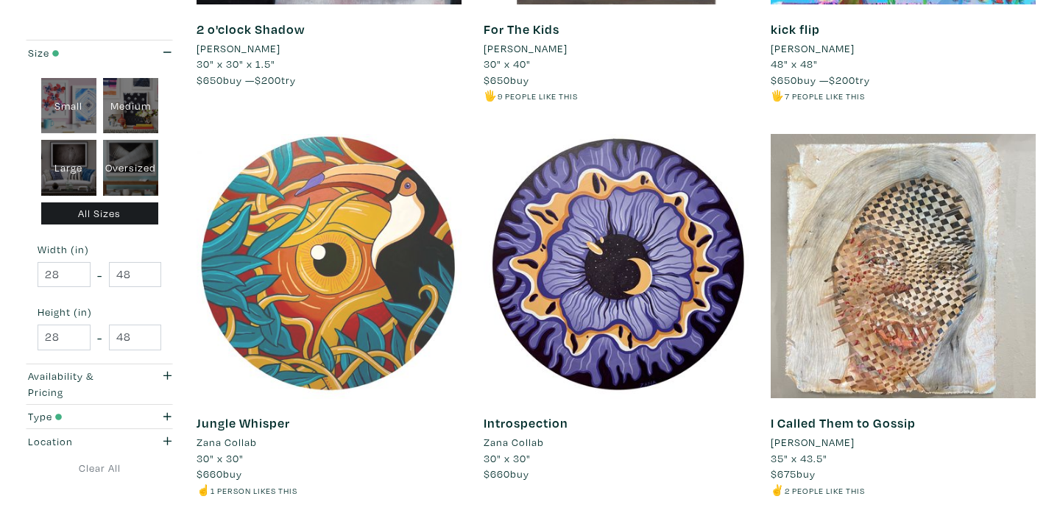
scroll to position [969, 0]
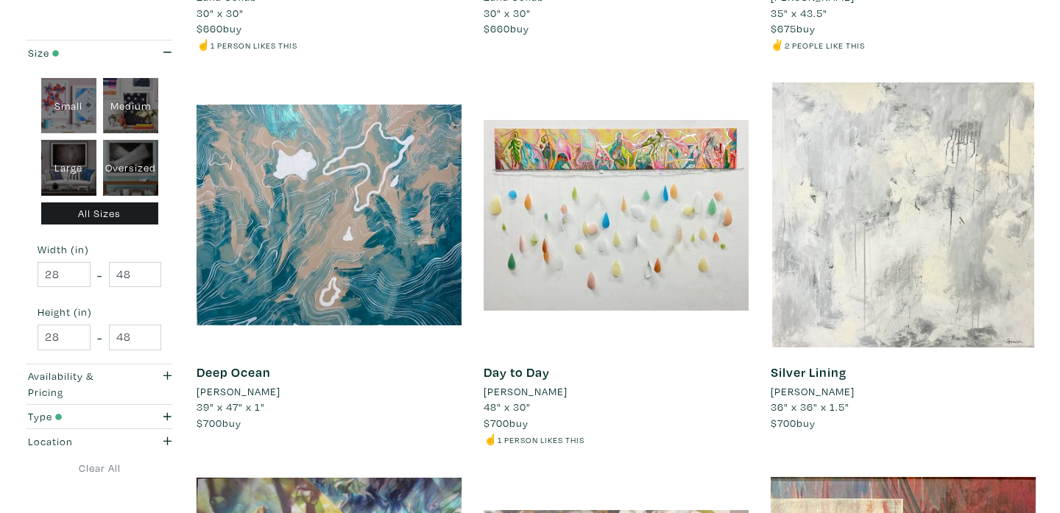
click at [898, 258] on div at bounding box center [903, 214] width 265 height 265
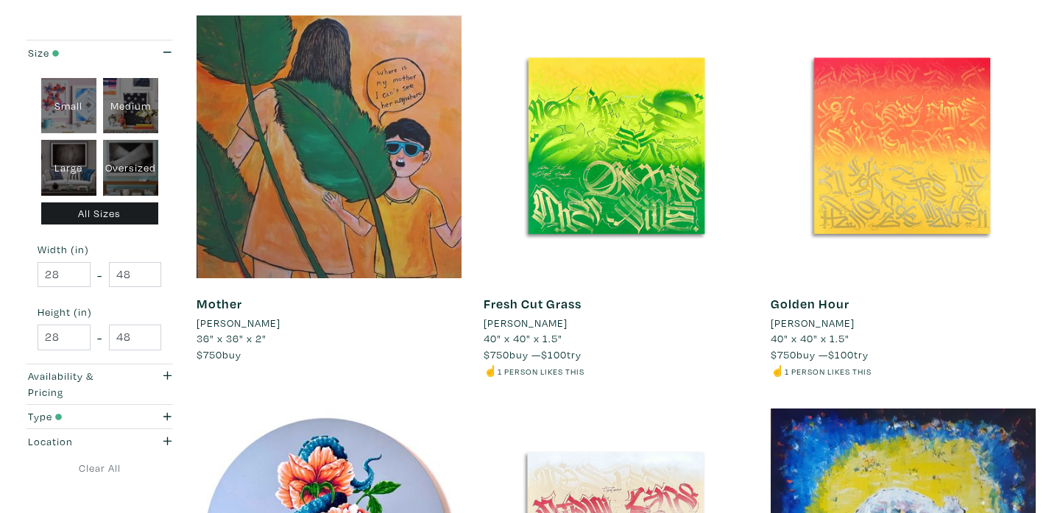
scroll to position [2961, 0]
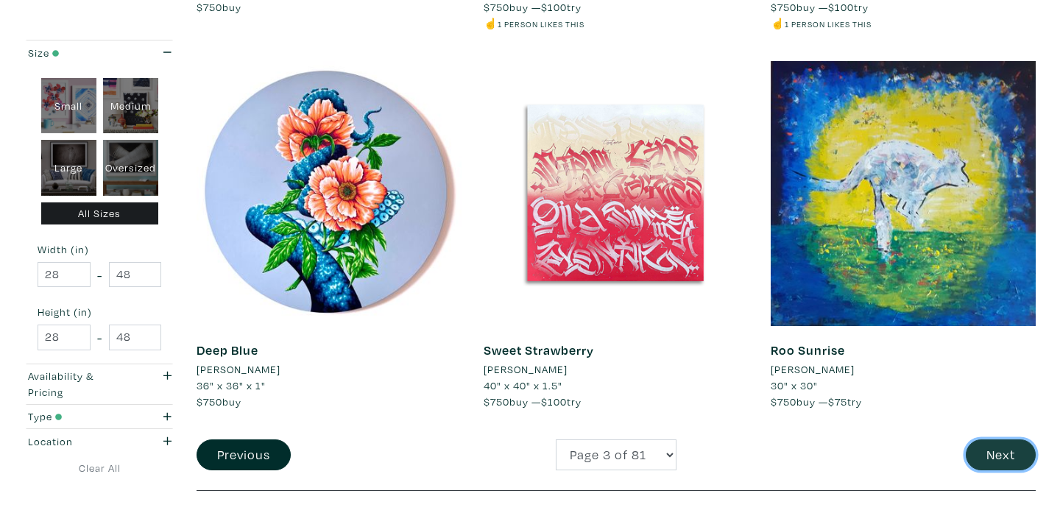
click at [983, 462] on button "Next" at bounding box center [1001, 455] width 70 height 32
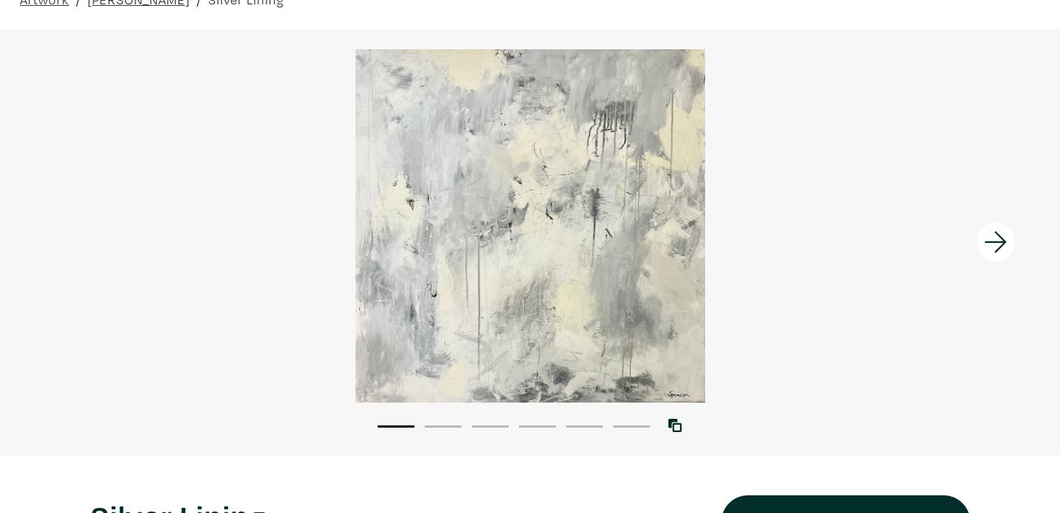
scroll to position [18, 0]
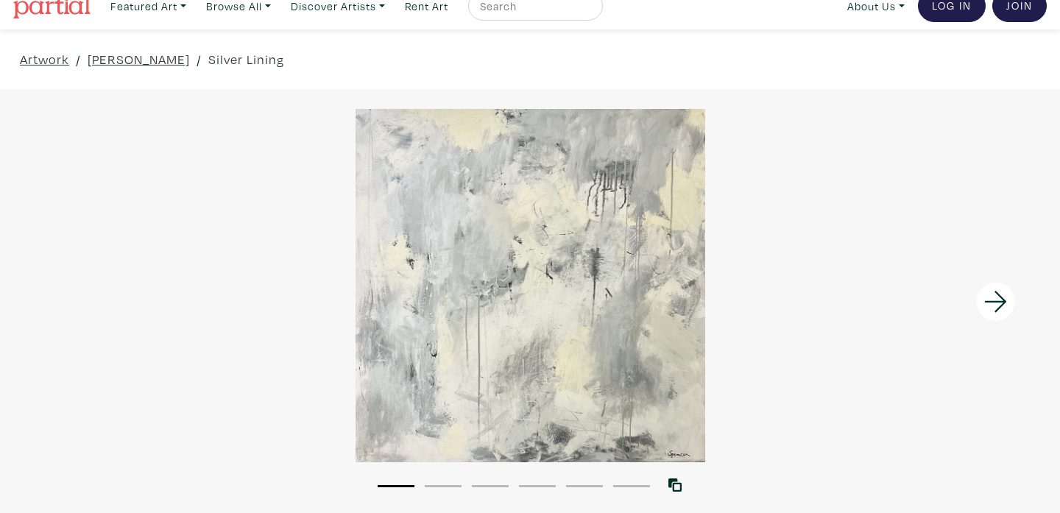
click at [996, 305] on icon at bounding box center [996, 302] width 50 height 40
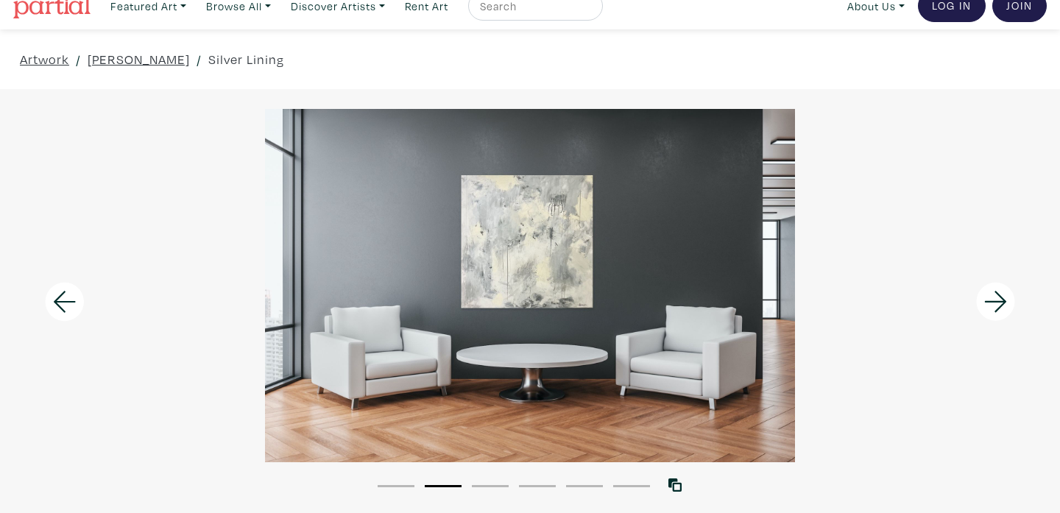
click at [996, 305] on icon at bounding box center [996, 302] width 50 height 40
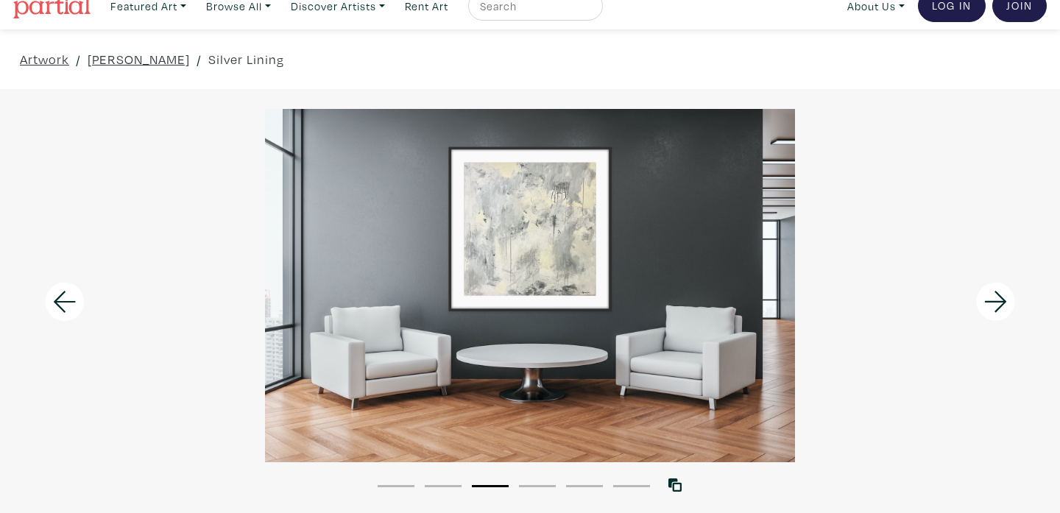
click at [996, 305] on icon at bounding box center [996, 302] width 50 height 40
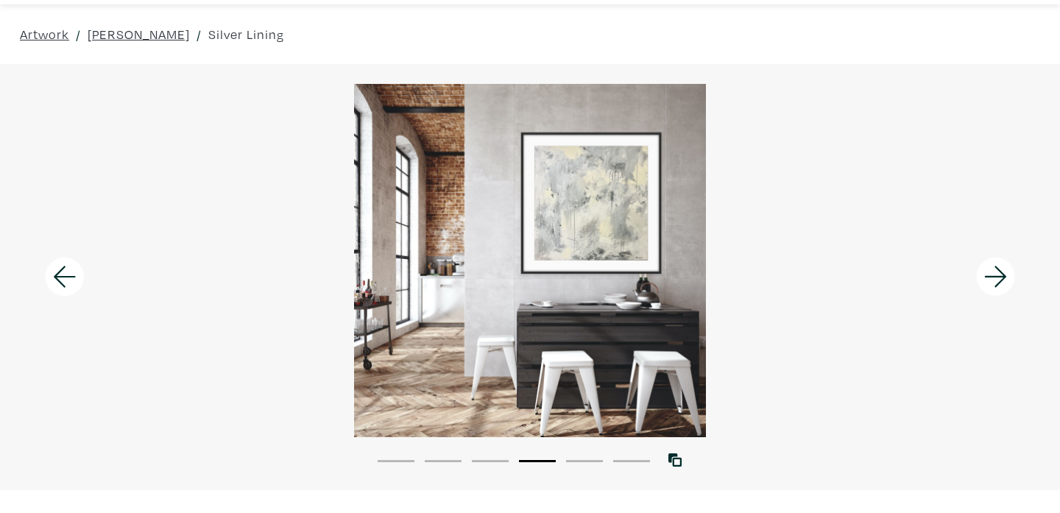
scroll to position [0, 0]
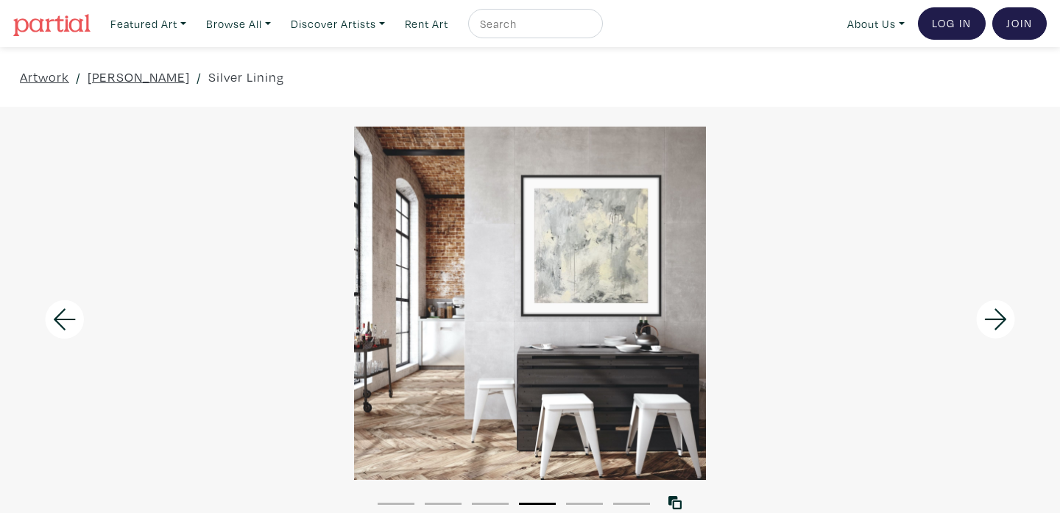
click at [992, 320] on icon at bounding box center [996, 320] width 50 height 40
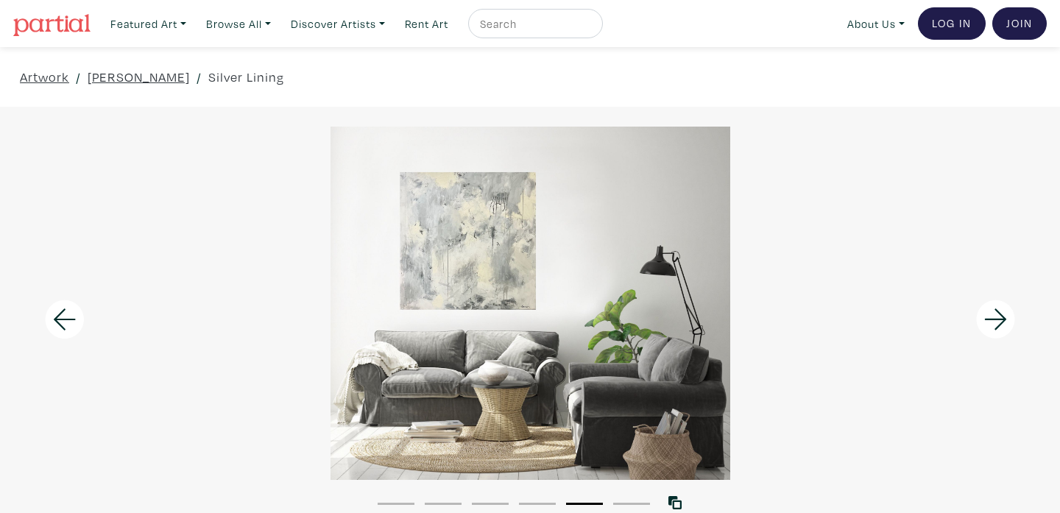
click at [993, 320] on icon at bounding box center [996, 320] width 50 height 40
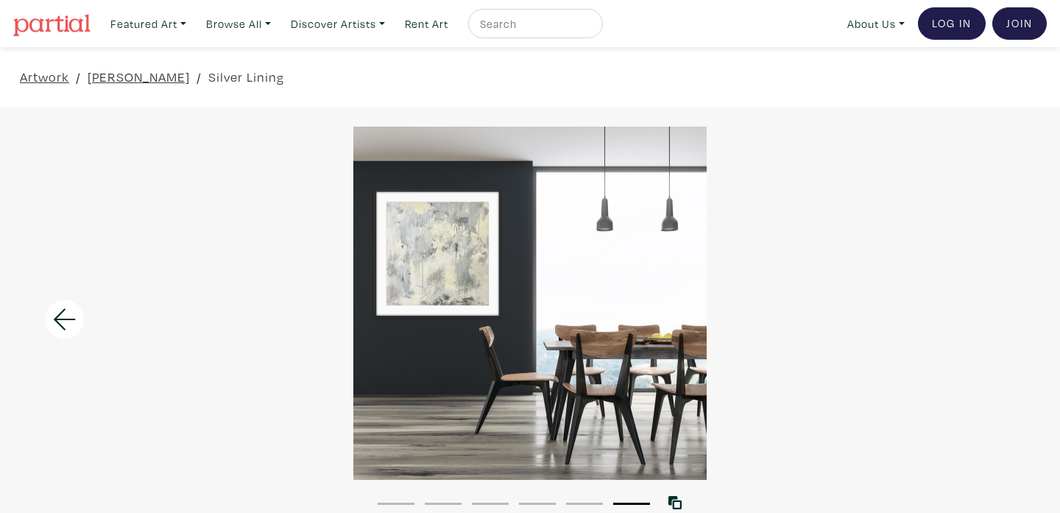
click at [993, 322] on div at bounding box center [530, 303] width 1060 height 353
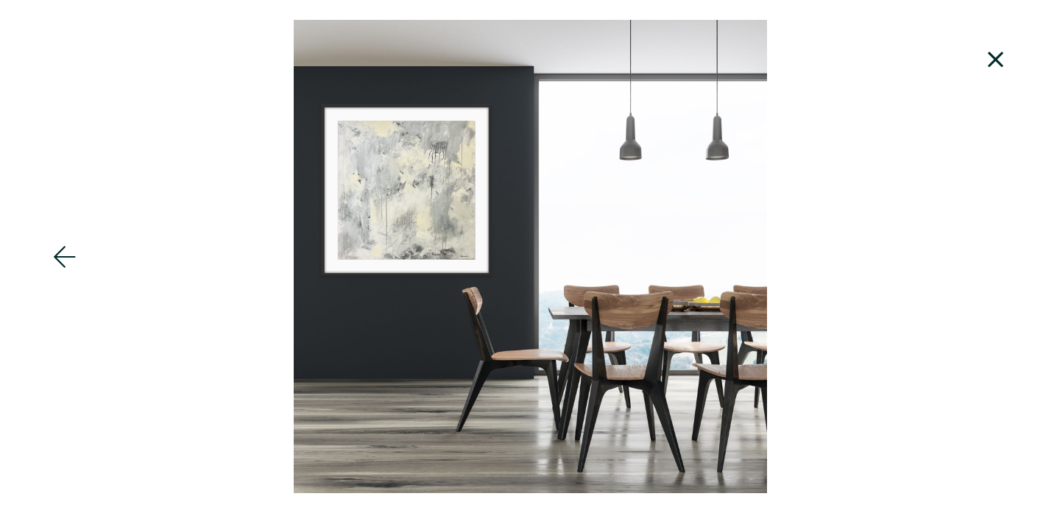
click at [993, 63] on icon at bounding box center [995, 59] width 15 height 15
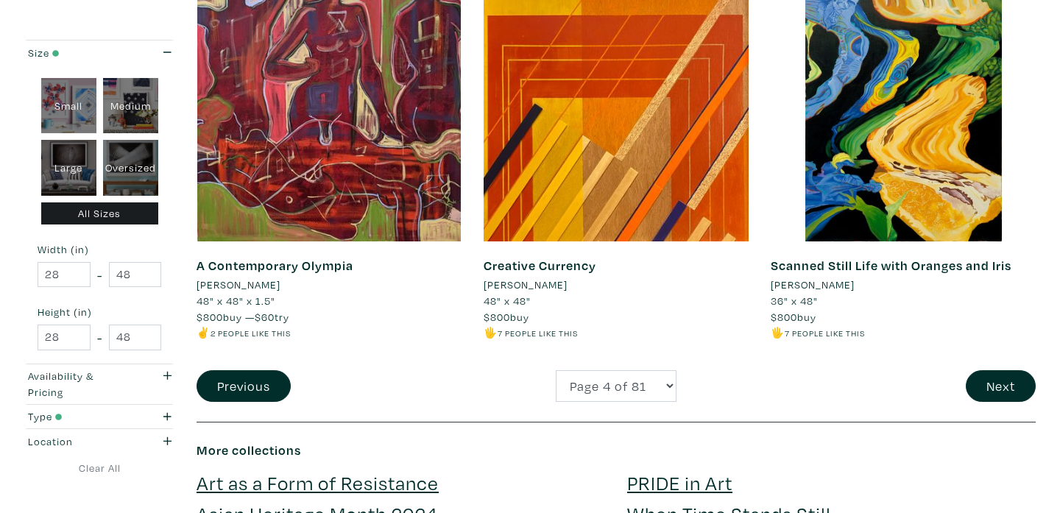
scroll to position [3181, 0]
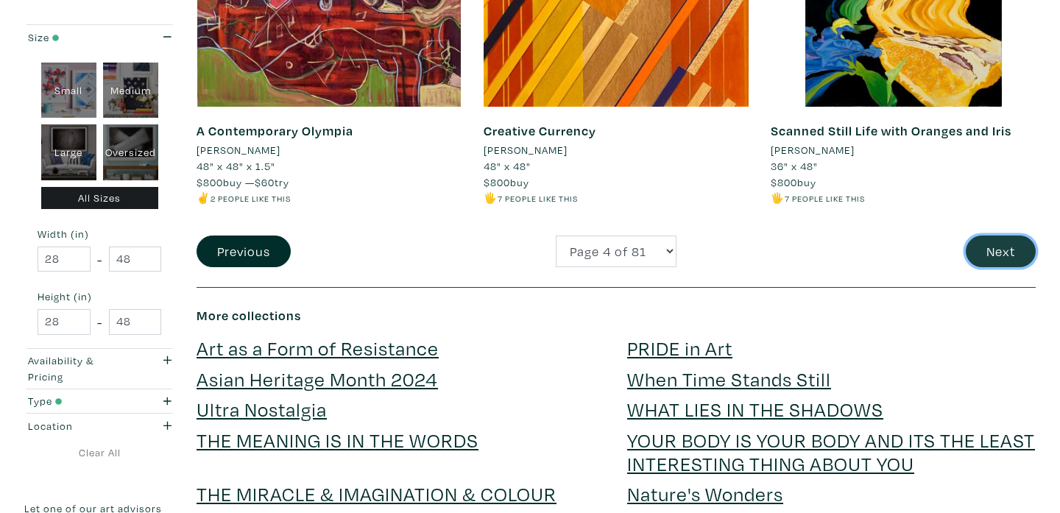
click at [1002, 248] on button "Next" at bounding box center [1001, 252] width 70 height 32
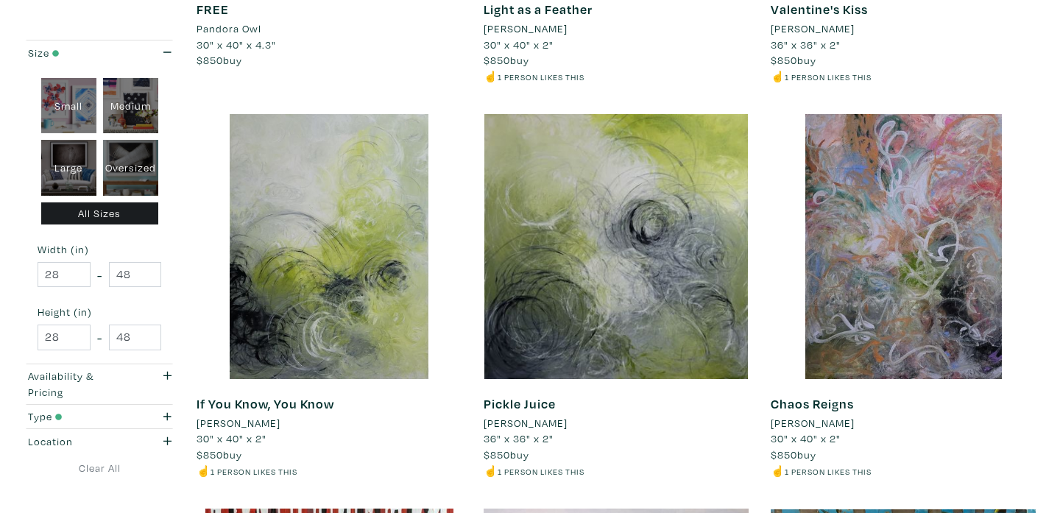
scroll to position [2547, 0]
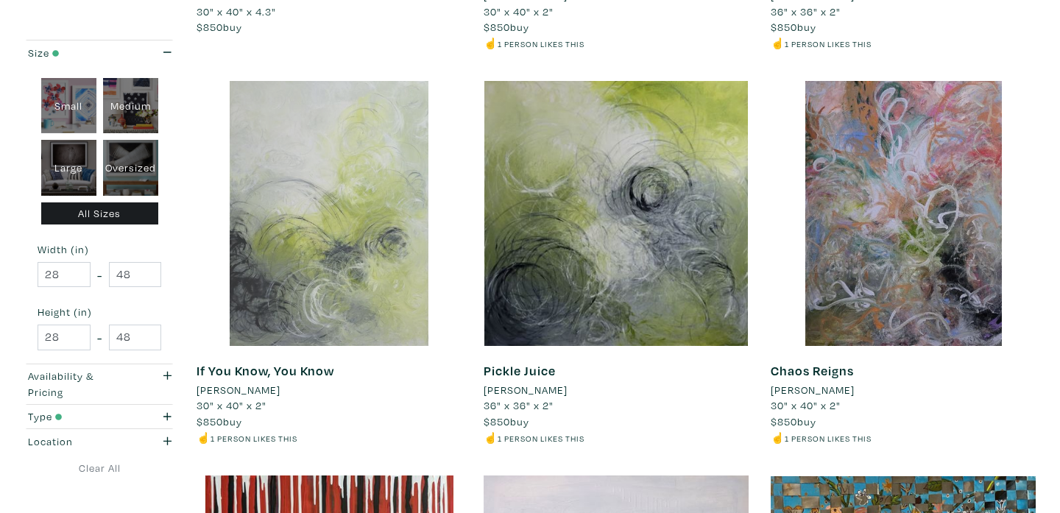
click at [402, 314] on div at bounding box center [329, 213] width 265 height 265
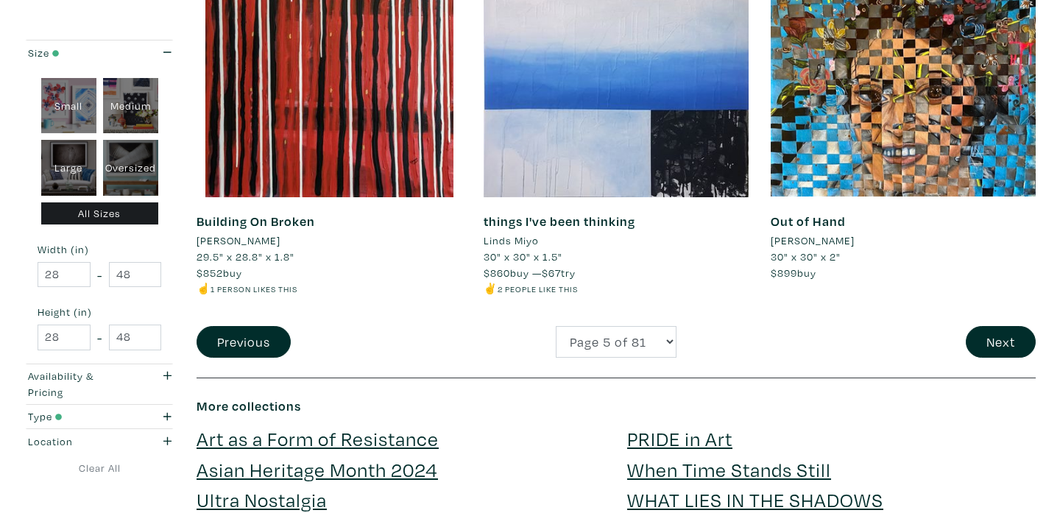
scroll to position [3063, 0]
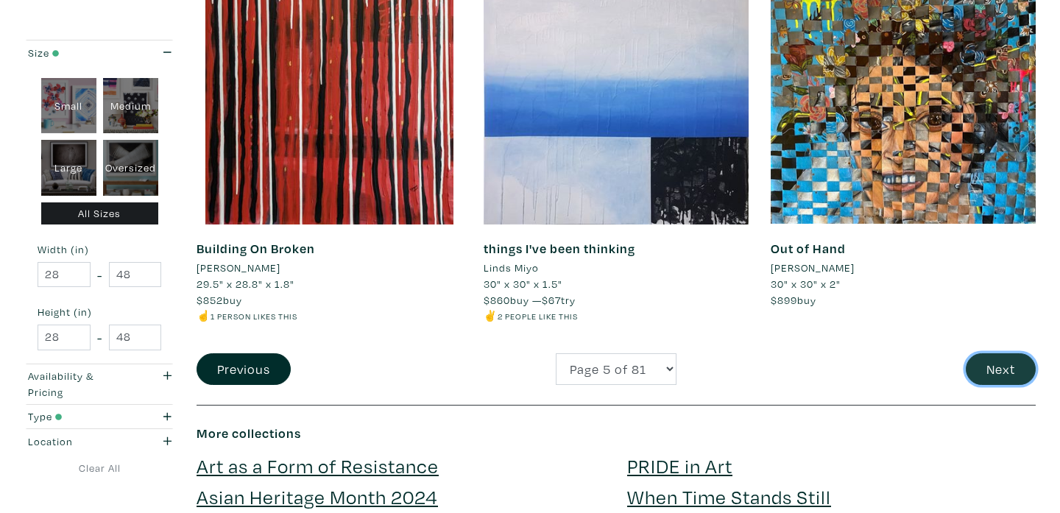
click at [1005, 376] on button "Next" at bounding box center [1001, 369] width 70 height 32
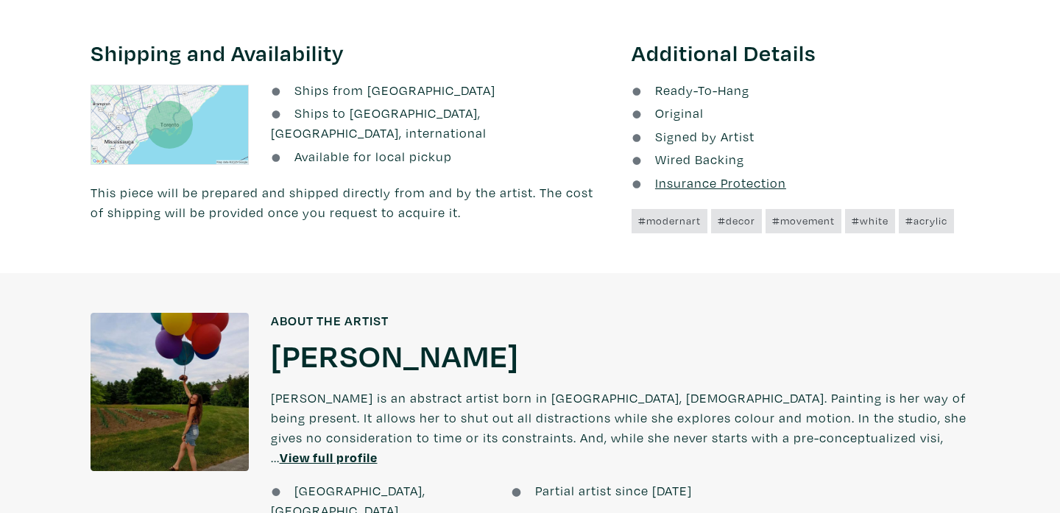
scroll to position [877, 0]
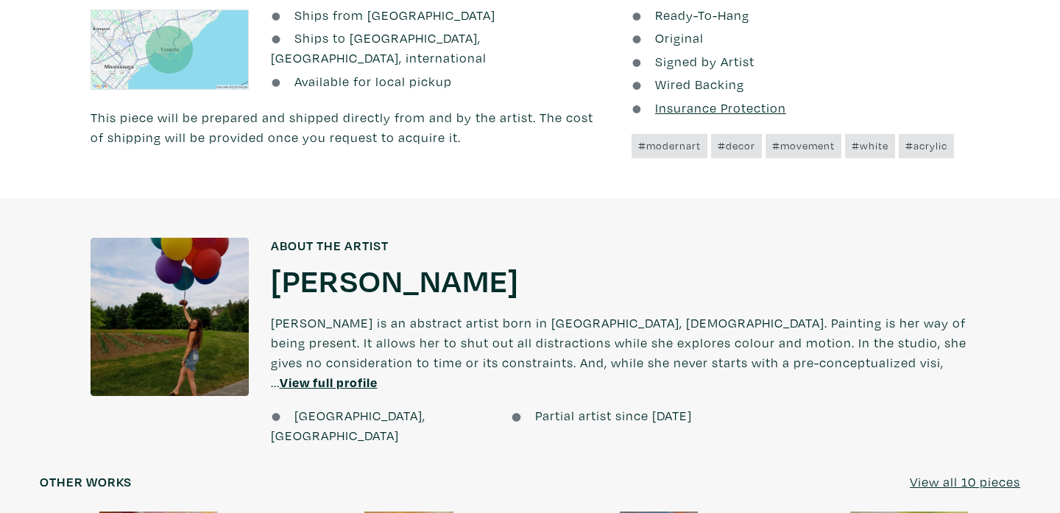
click at [378, 374] on u "View full profile" at bounding box center [329, 382] width 98 height 17
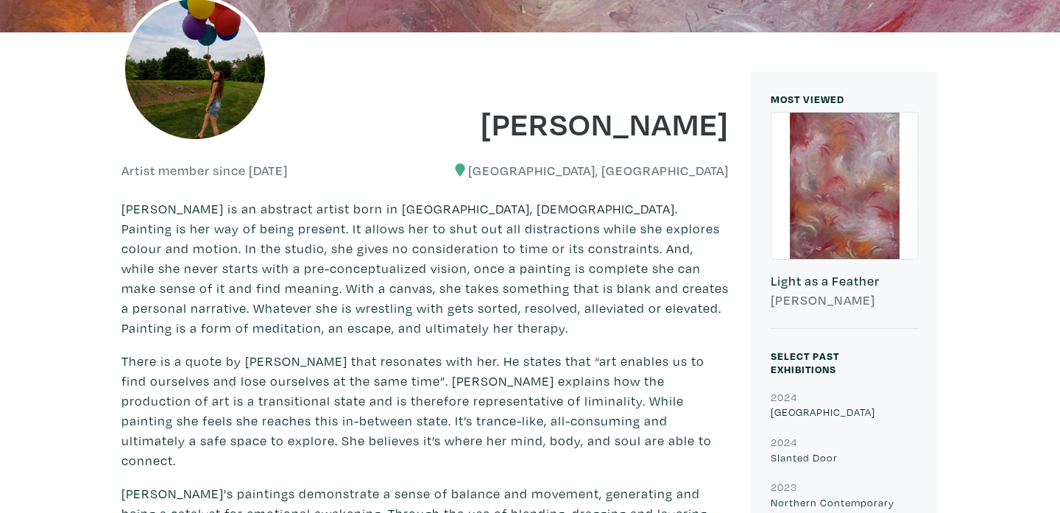
scroll to position [324, 0]
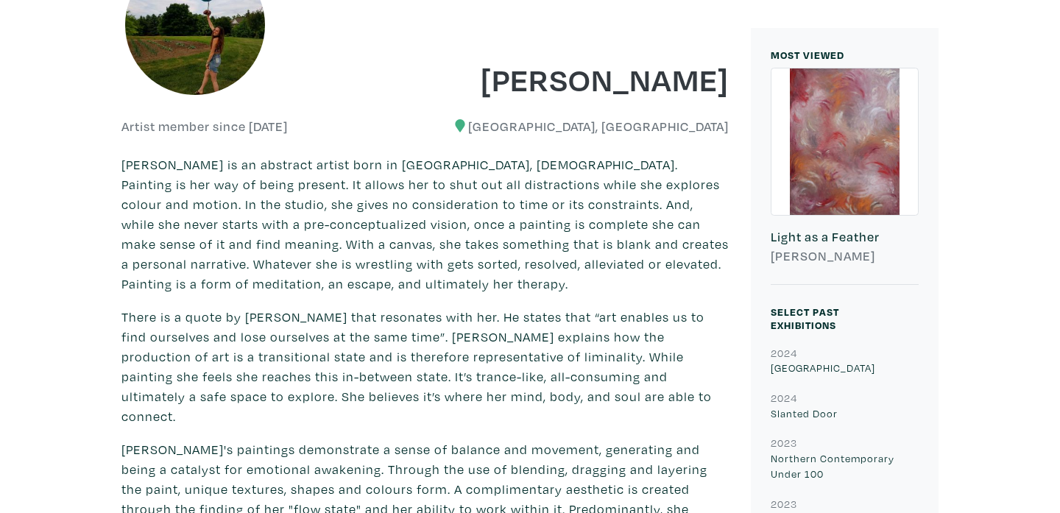
click at [634, 450] on p "Erica's paintings demonstrate a sense of balance and movement, generating and b…" at bounding box center [424, 508] width 607 height 139
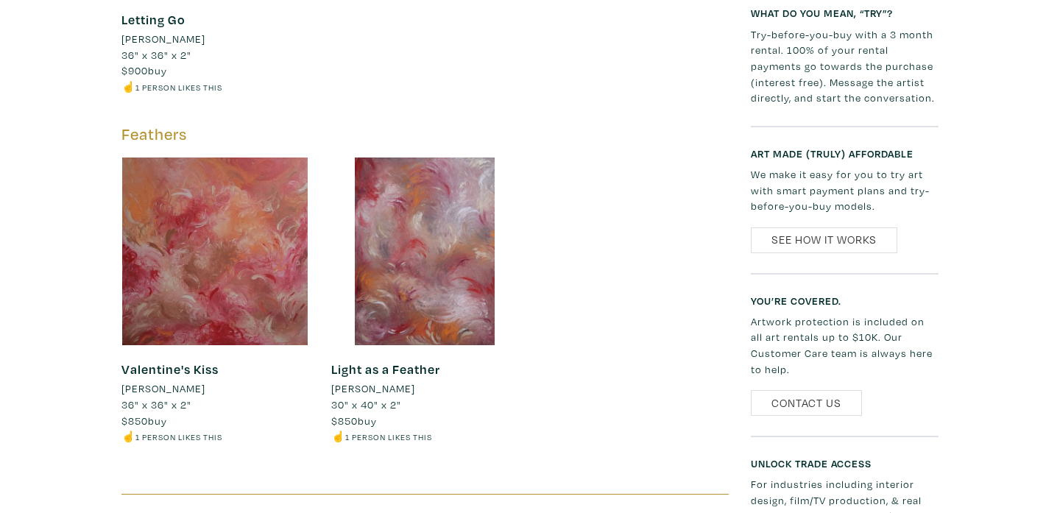
scroll to position [3409, 0]
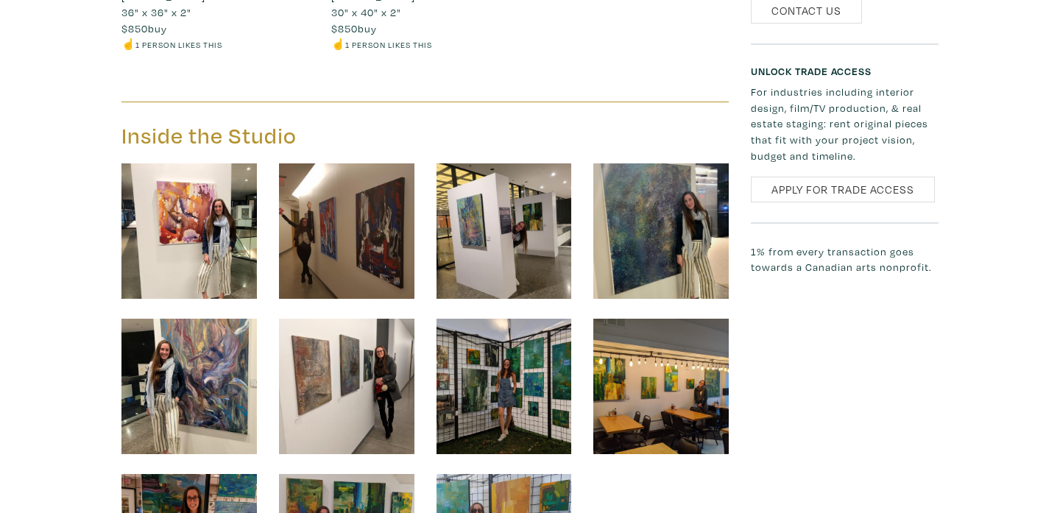
click at [196, 225] on img at bounding box center [188, 230] width 135 height 135
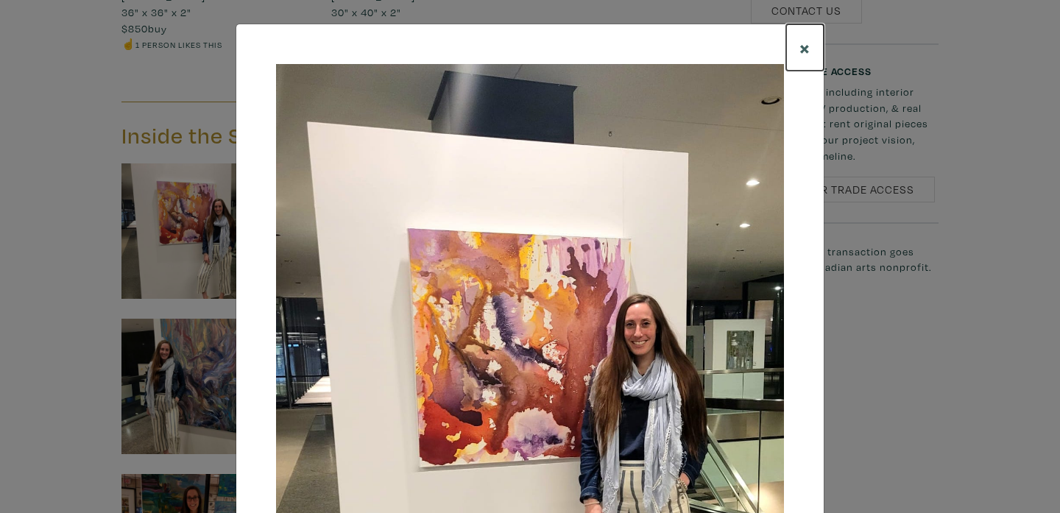
click at [807, 48] on span "×" at bounding box center [804, 48] width 11 height 26
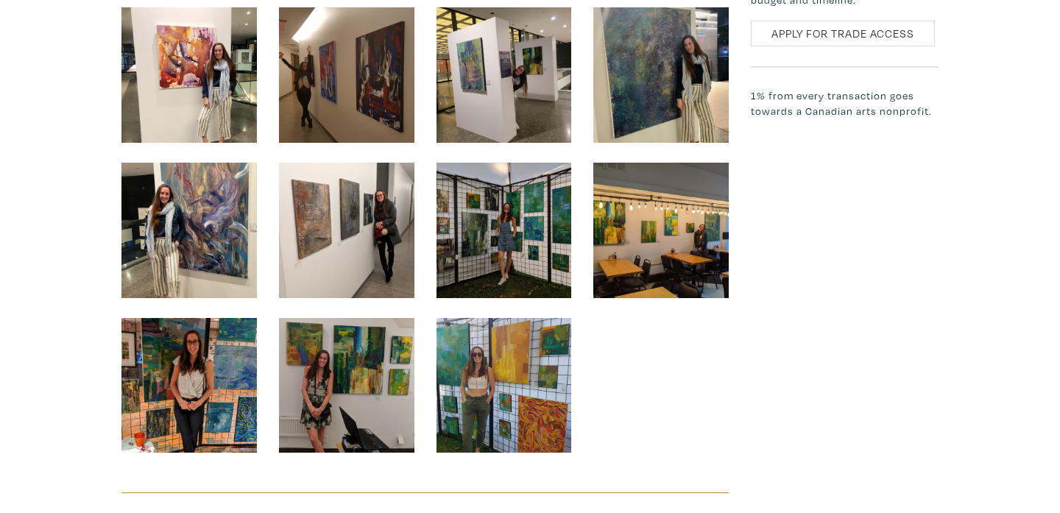
scroll to position [3577, 0]
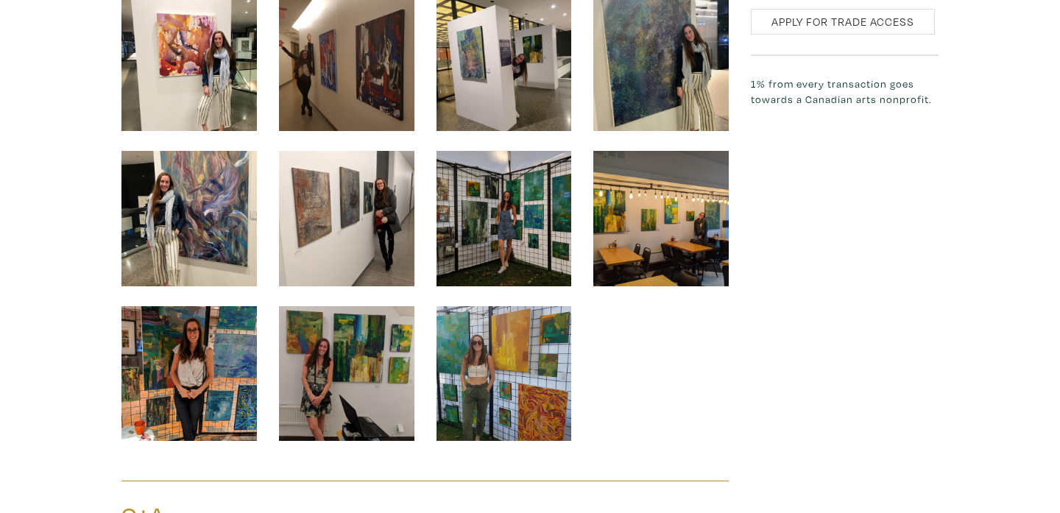
click at [464, 334] on img at bounding box center [503, 373] width 135 height 135
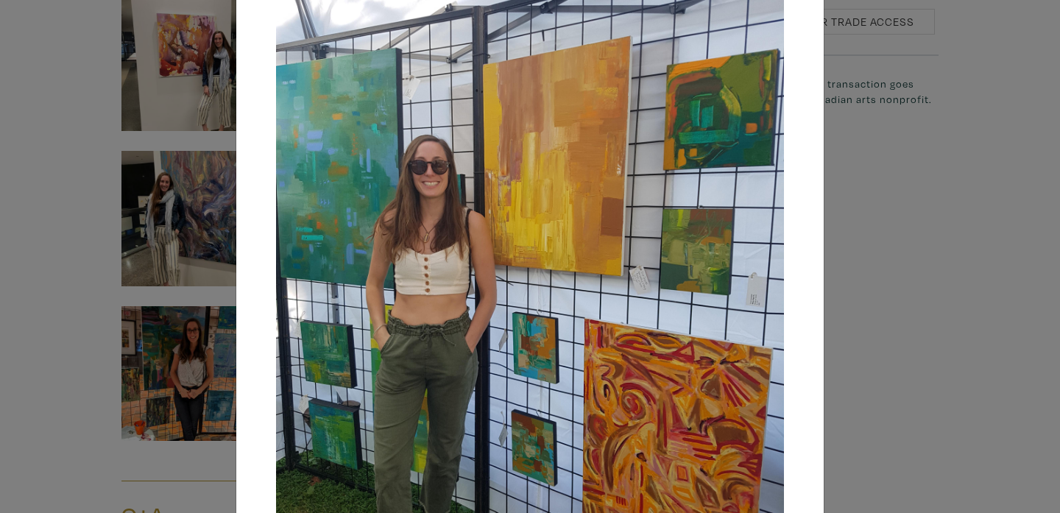
scroll to position [159, 0]
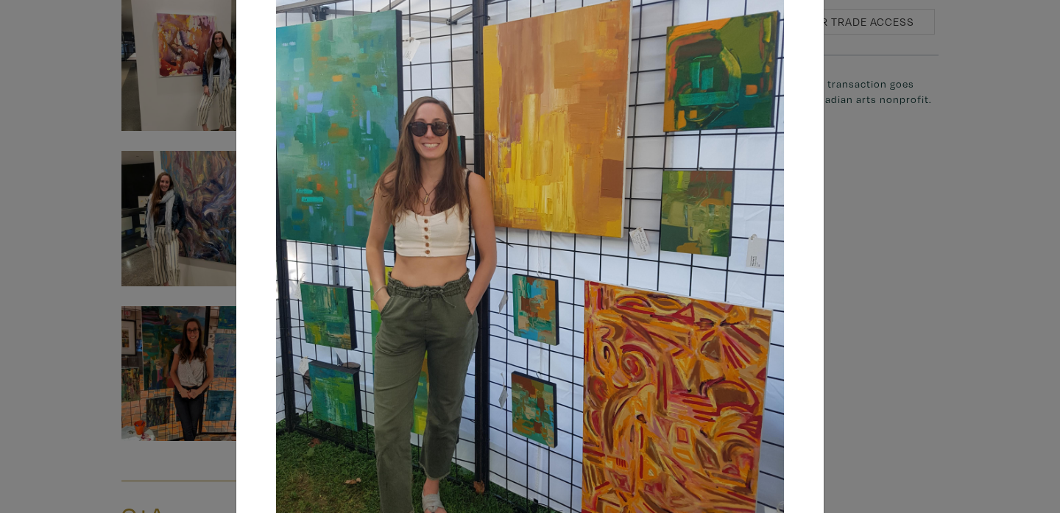
click at [848, 344] on div "× Save changes Close" at bounding box center [530, 256] width 1060 height 513
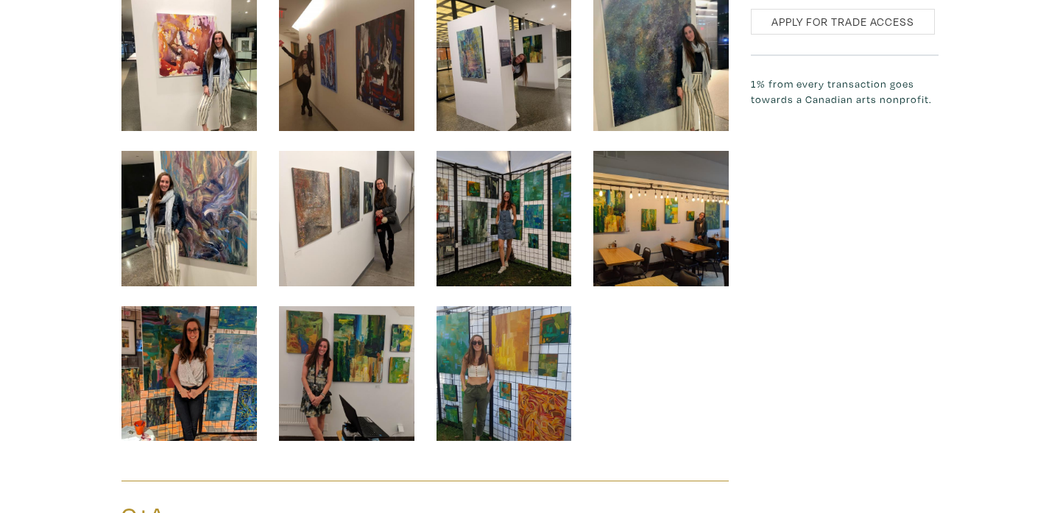
click at [231, 355] on img at bounding box center [188, 373] width 135 height 135
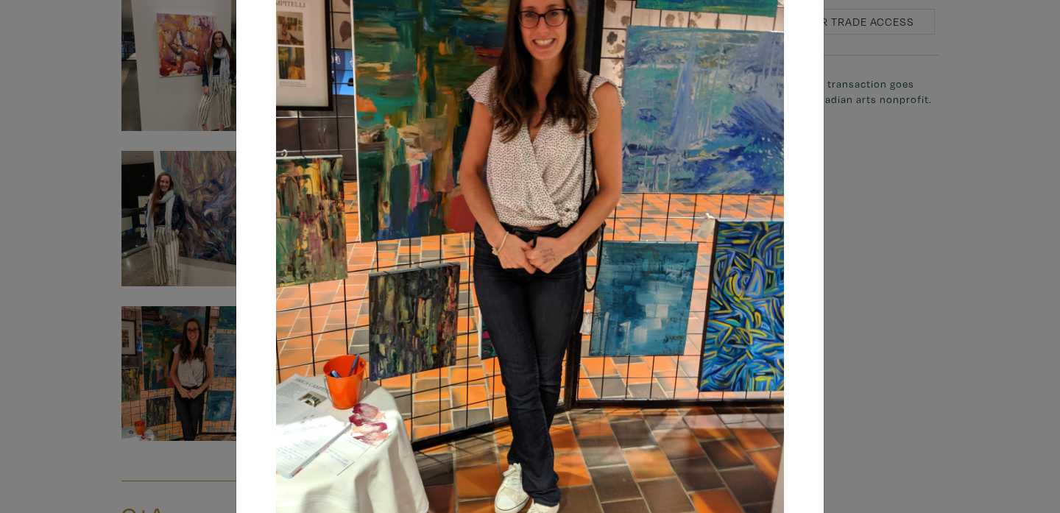
scroll to position [274, 0]
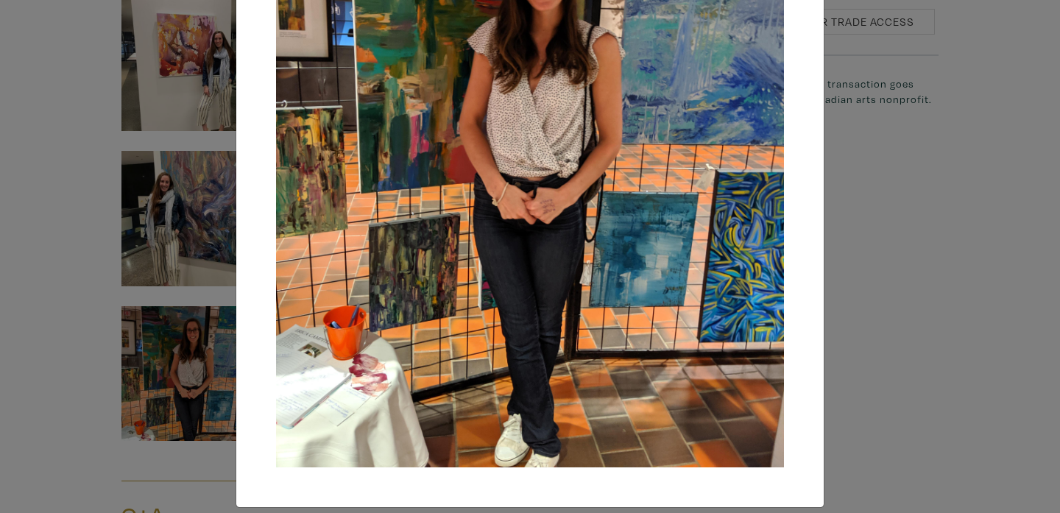
click at [872, 266] on div "× Save changes Close" at bounding box center [530, 256] width 1060 height 513
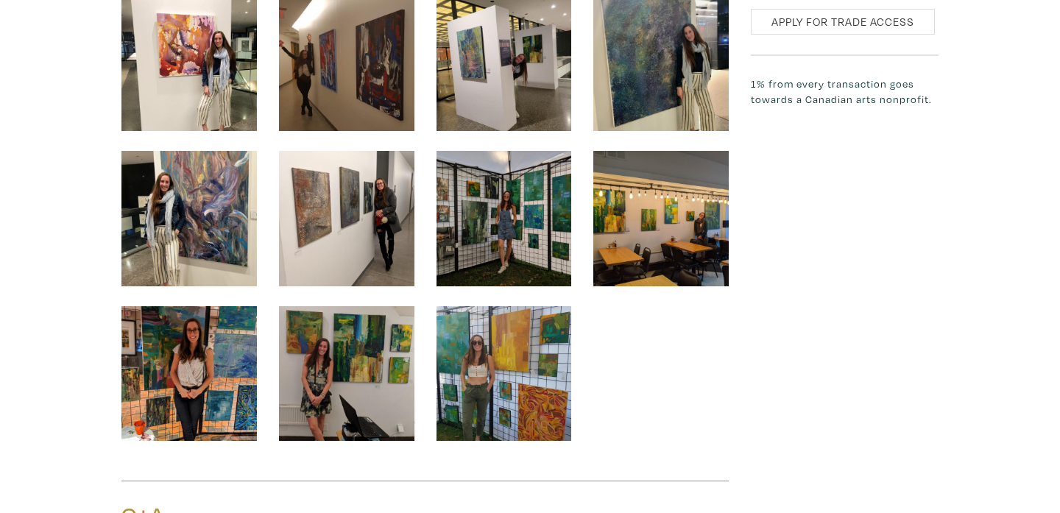
click at [364, 206] on img at bounding box center [346, 218] width 135 height 135
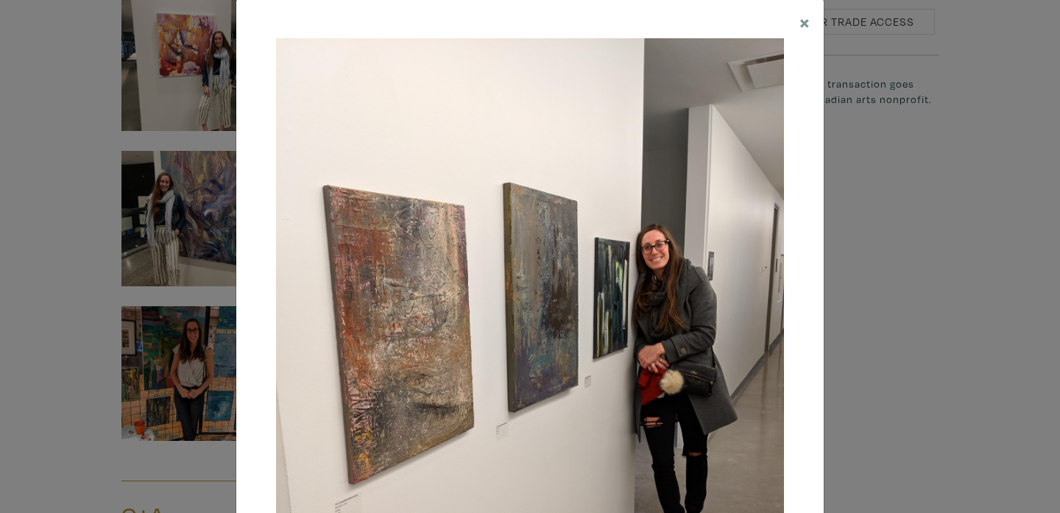
scroll to position [291, 0]
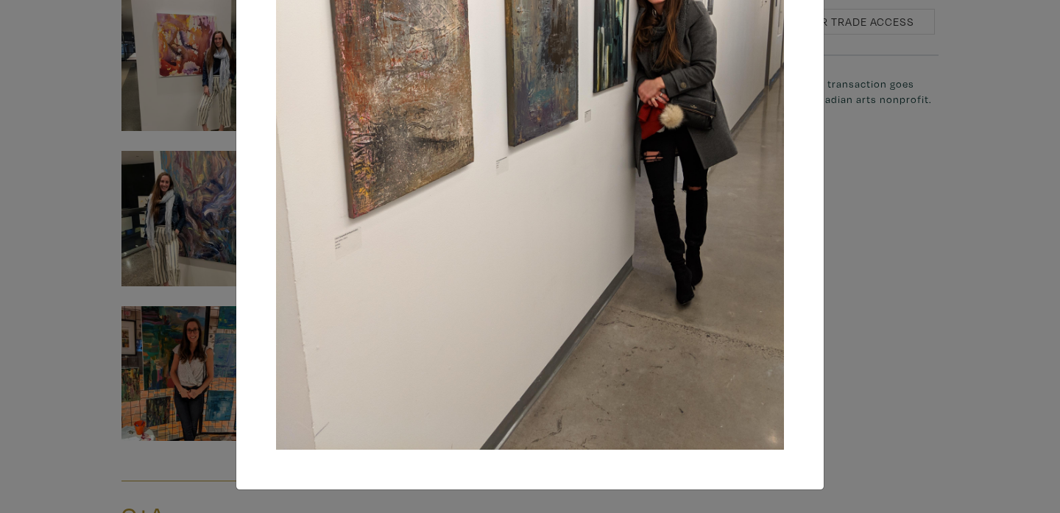
click at [841, 242] on div "× Save changes Close" at bounding box center [530, 256] width 1060 height 513
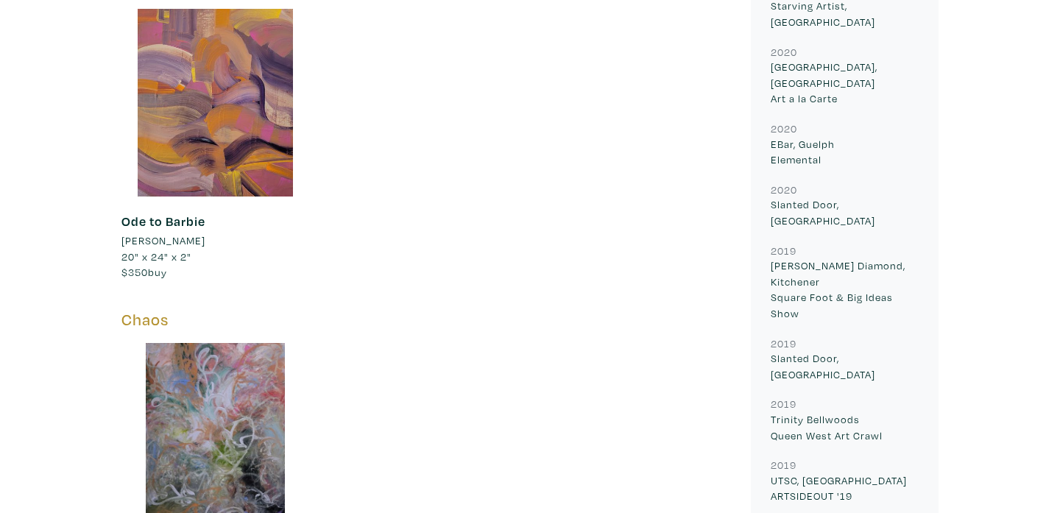
scroll to position [1814, 0]
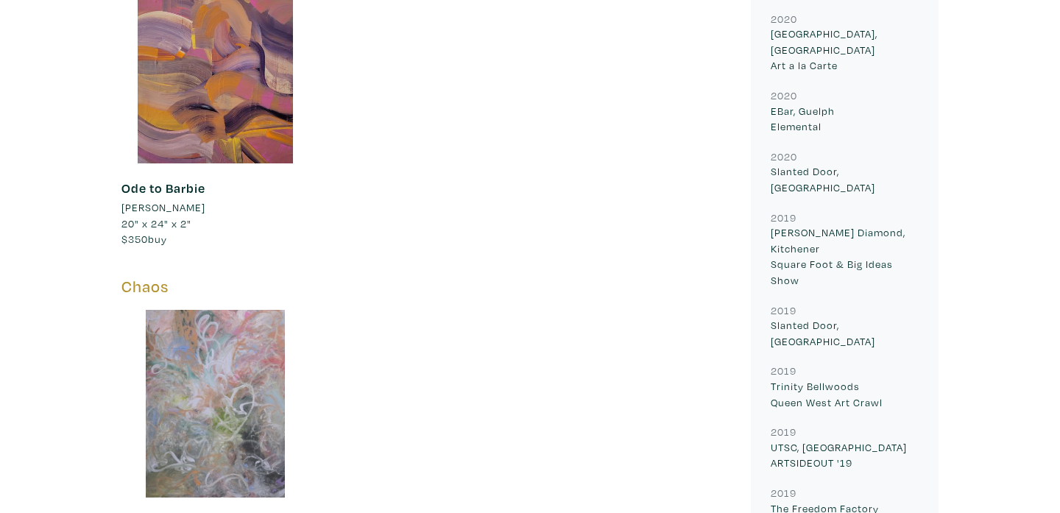
click at [251, 377] on div at bounding box center [215, 404] width 188 height 188
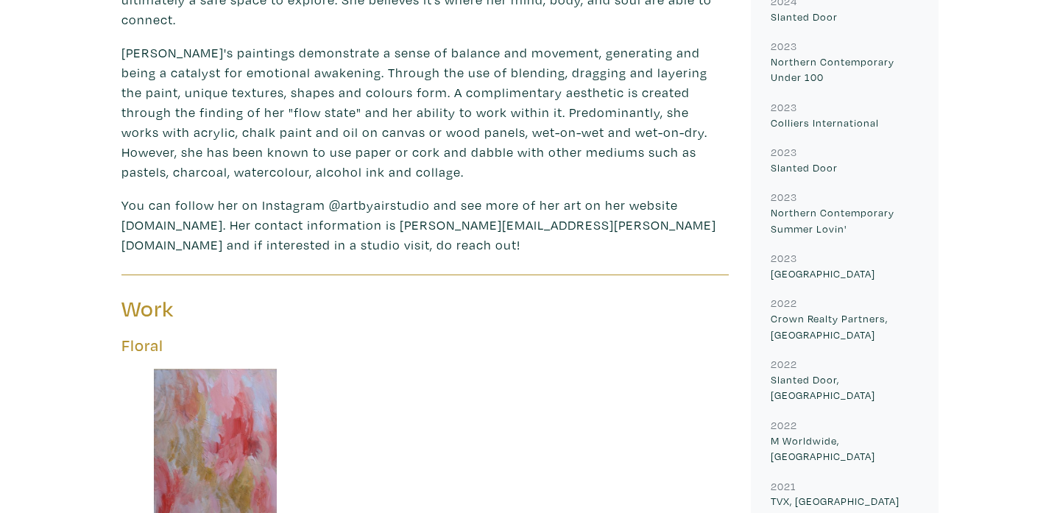
scroll to position [895, 0]
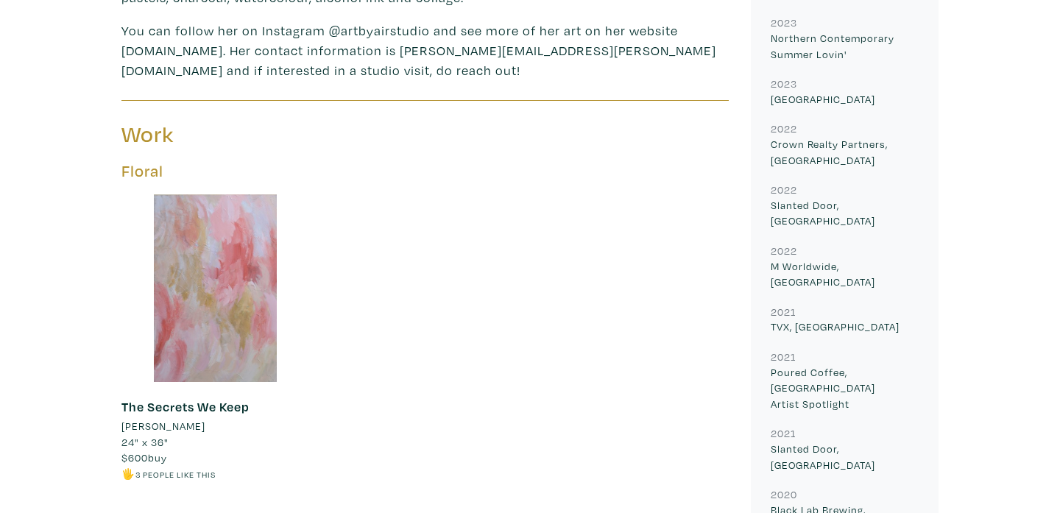
click at [213, 266] on div at bounding box center [215, 288] width 188 height 188
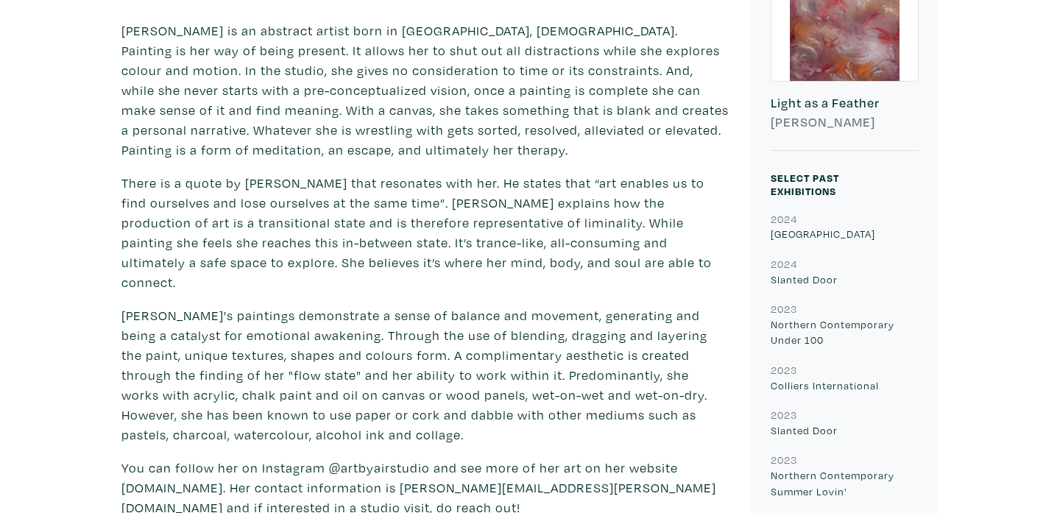
scroll to position [222, 0]
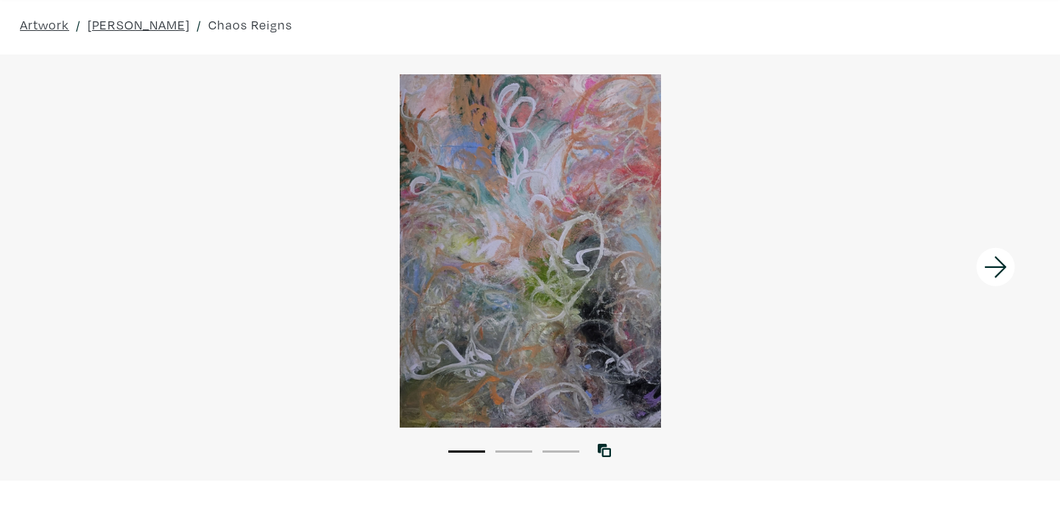
scroll to position [32, 0]
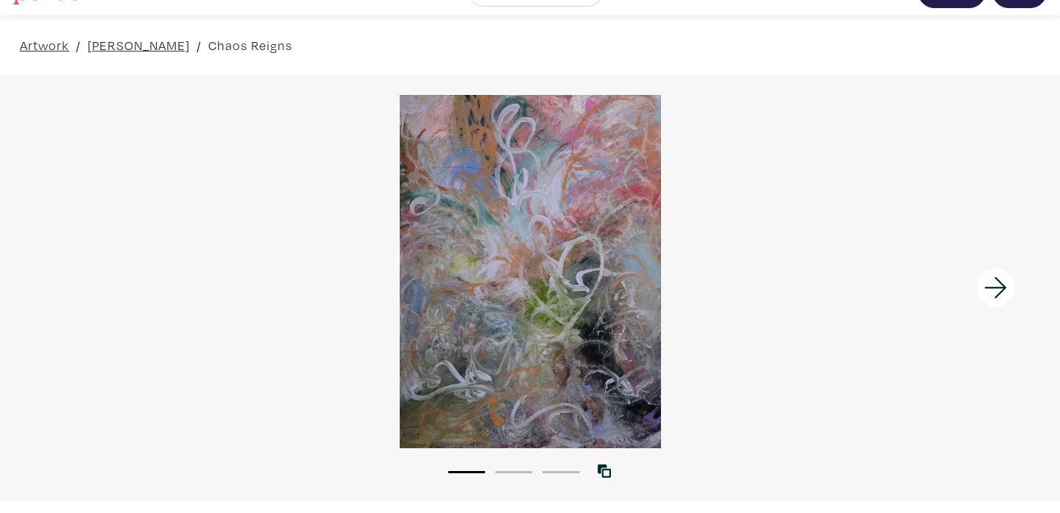
click at [995, 294] on icon at bounding box center [996, 288] width 50 height 40
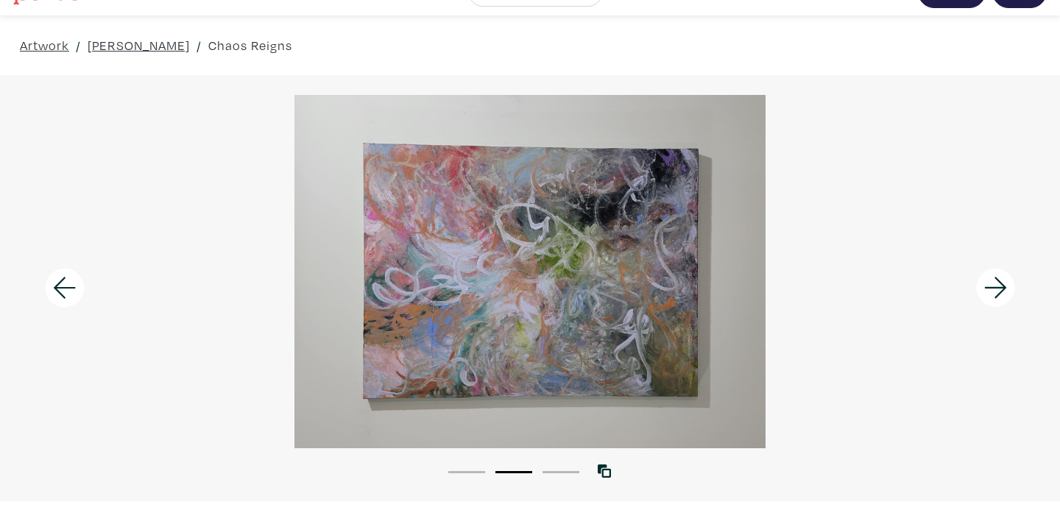
click at [995, 294] on icon at bounding box center [996, 288] width 50 height 40
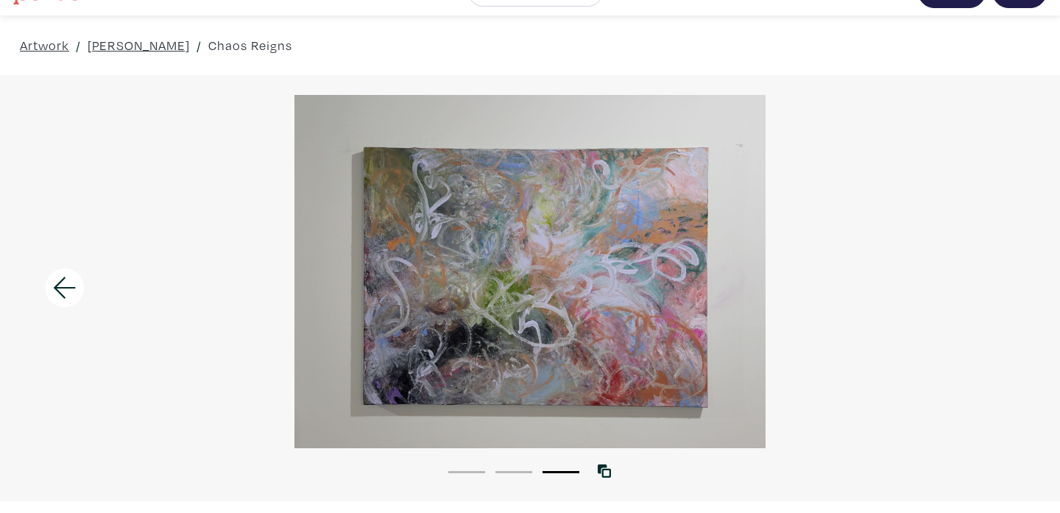
click at [995, 294] on div at bounding box center [530, 271] width 1060 height 353
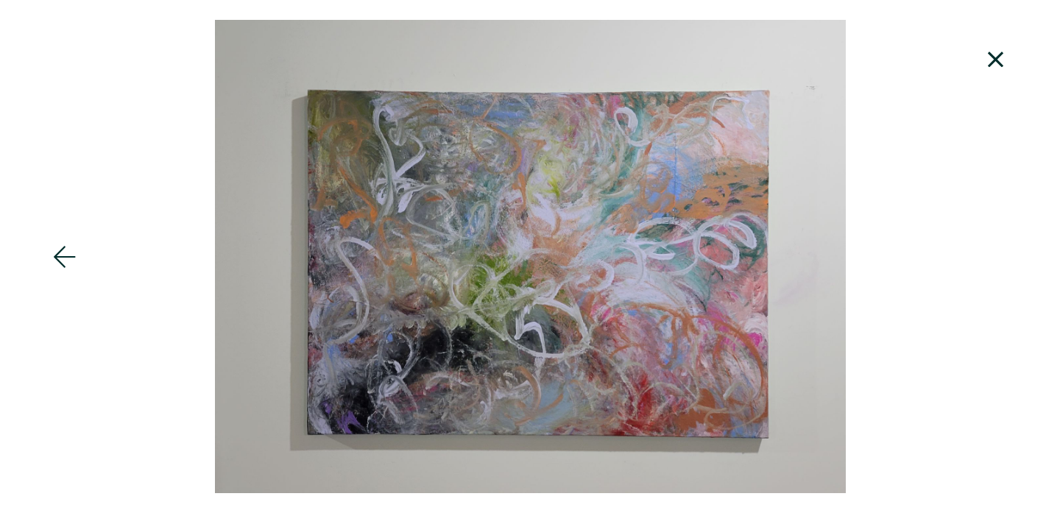
click at [993, 60] on icon at bounding box center [995, 59] width 15 height 15
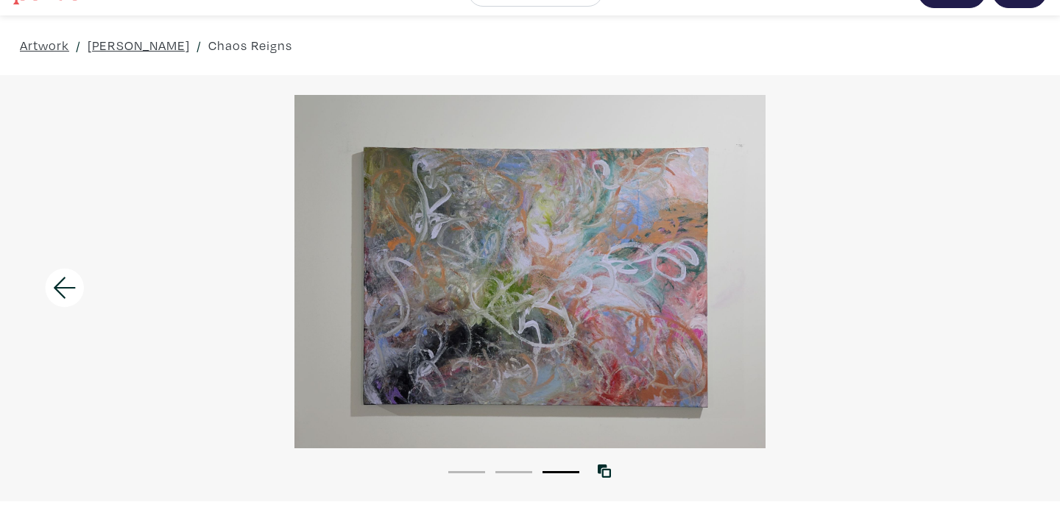
click at [467, 468] on li "1" at bounding box center [466, 471] width 37 height 15
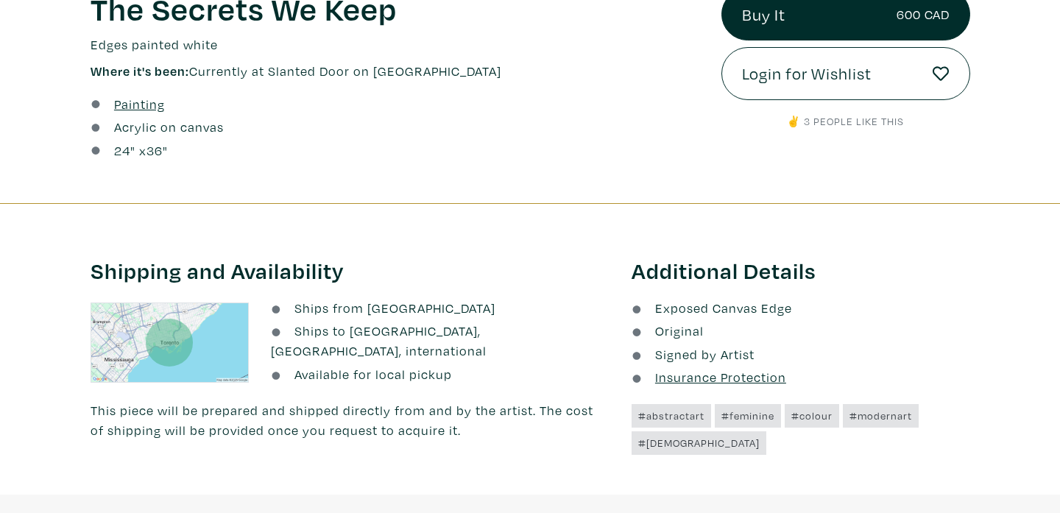
scroll to position [603, 0]
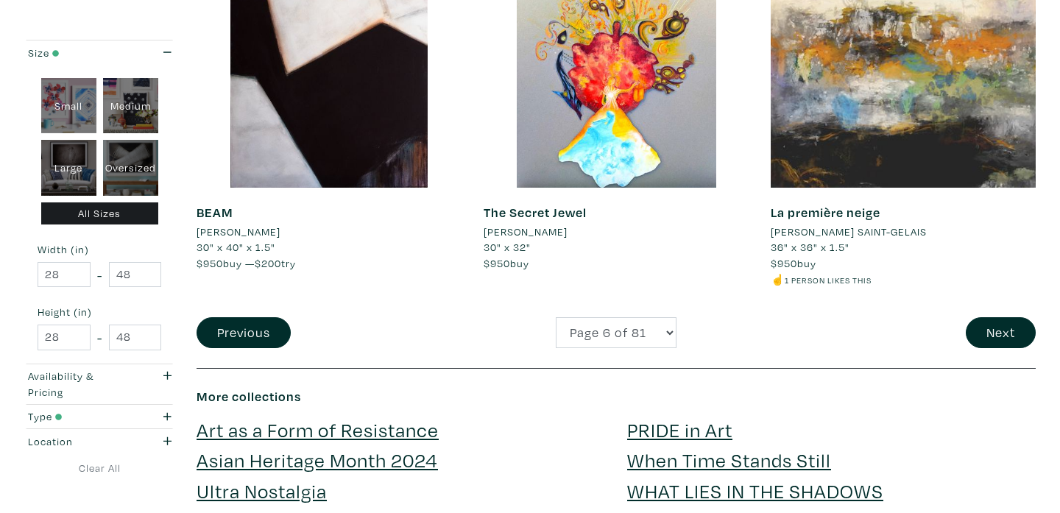
scroll to position [3172, 0]
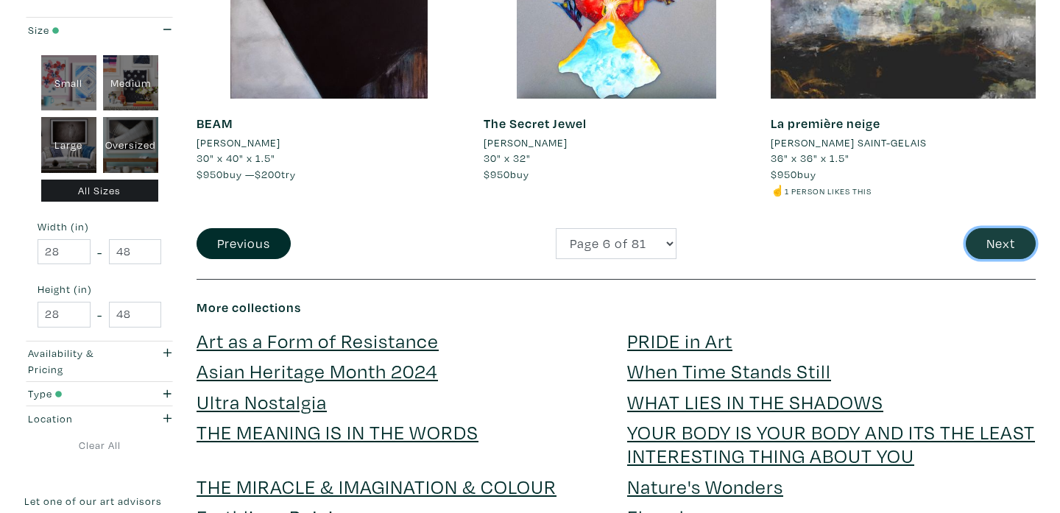
click at [997, 251] on button "Next" at bounding box center [1001, 244] width 70 height 32
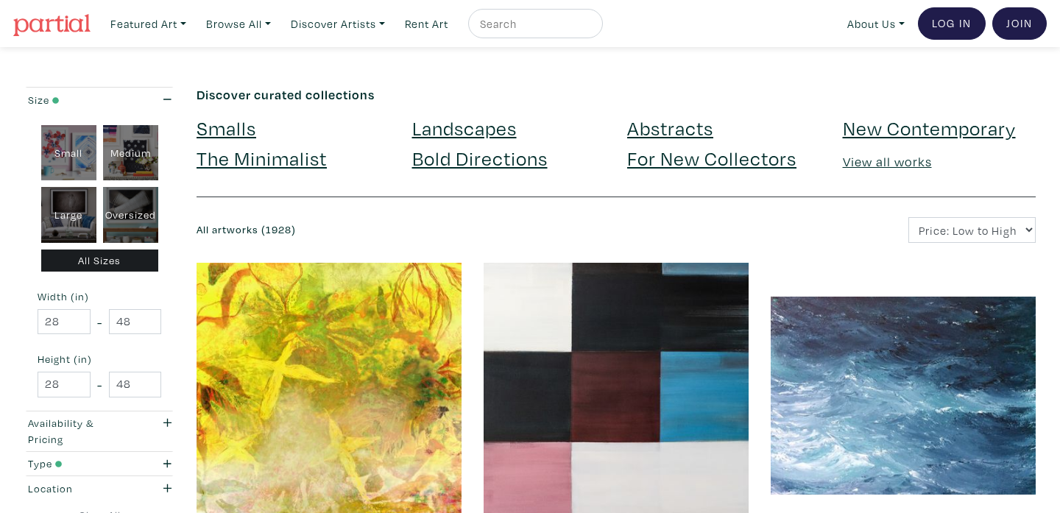
scroll to position [134, 0]
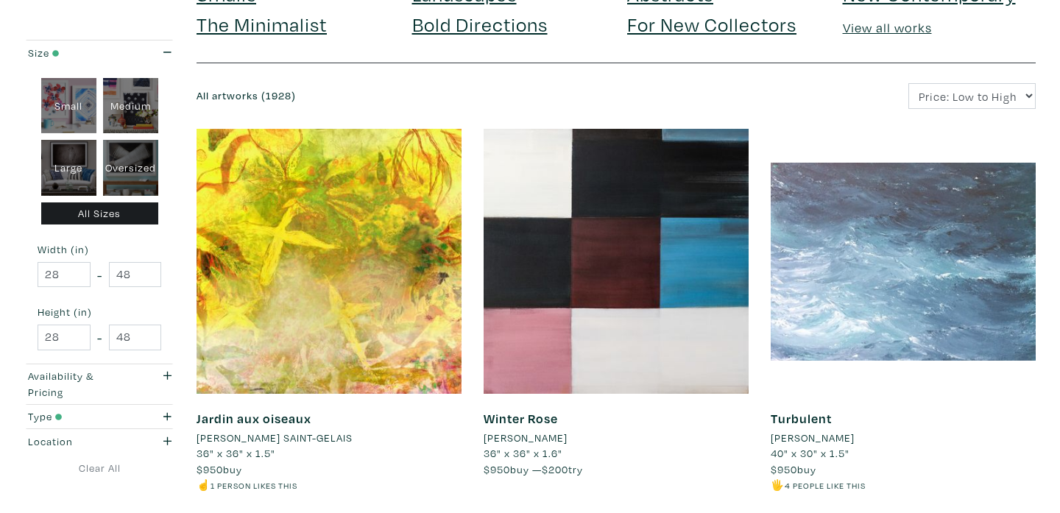
click at [905, 264] on div at bounding box center [903, 261] width 265 height 265
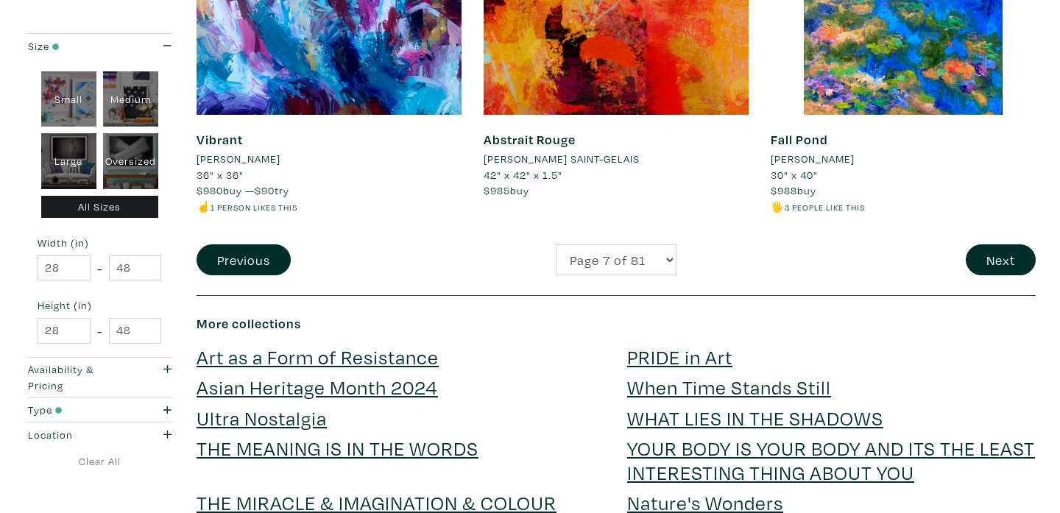
scroll to position [3231, 0]
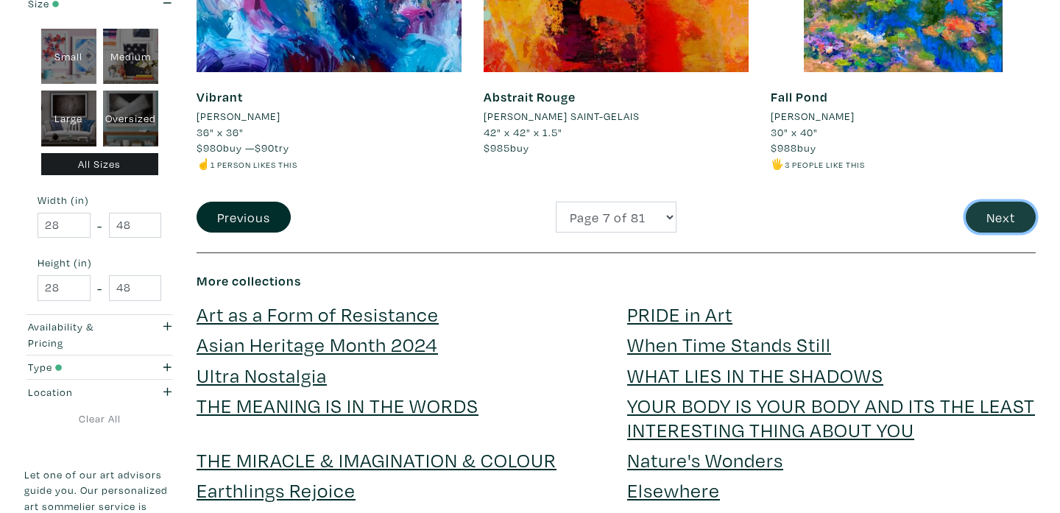
click at [998, 219] on button "Next" at bounding box center [1001, 218] width 70 height 32
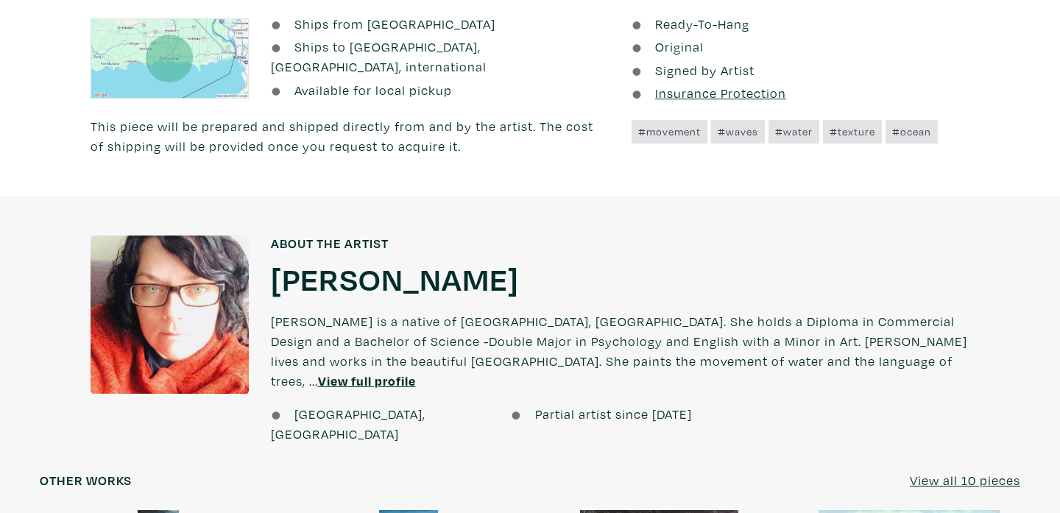
scroll to position [854, 0]
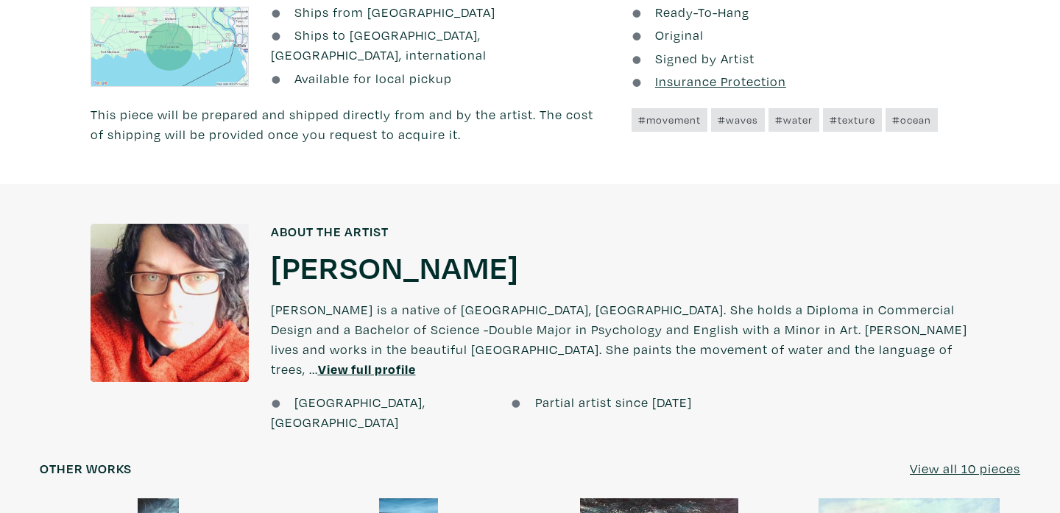
click at [416, 361] on u "View full profile" at bounding box center [367, 369] width 98 height 17
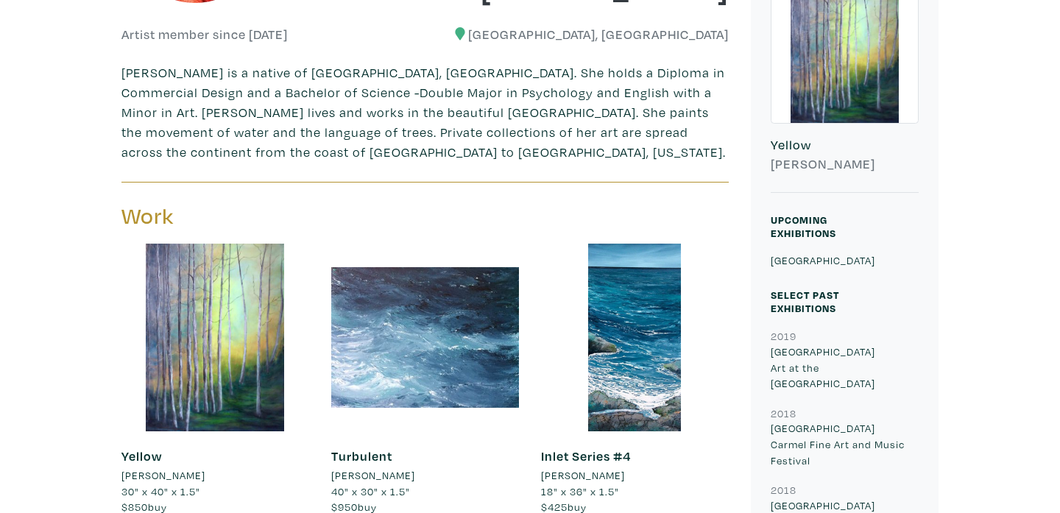
scroll to position [410, 0]
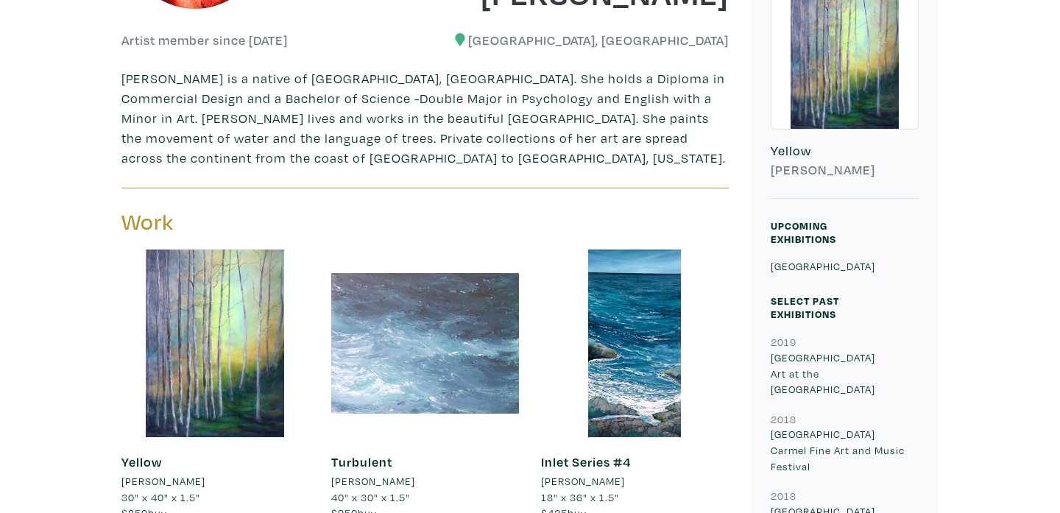
click at [448, 356] on div at bounding box center [425, 344] width 188 height 188
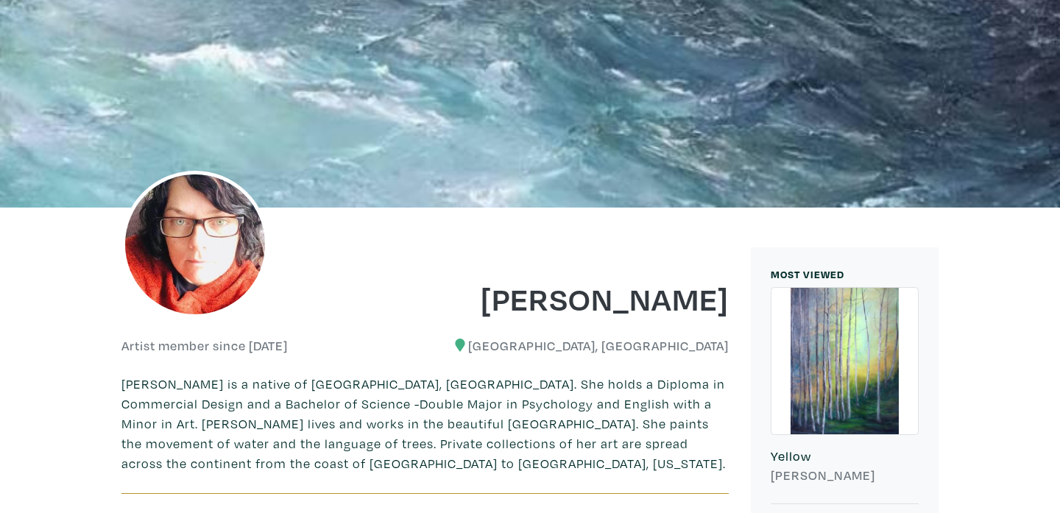
scroll to position [0, 0]
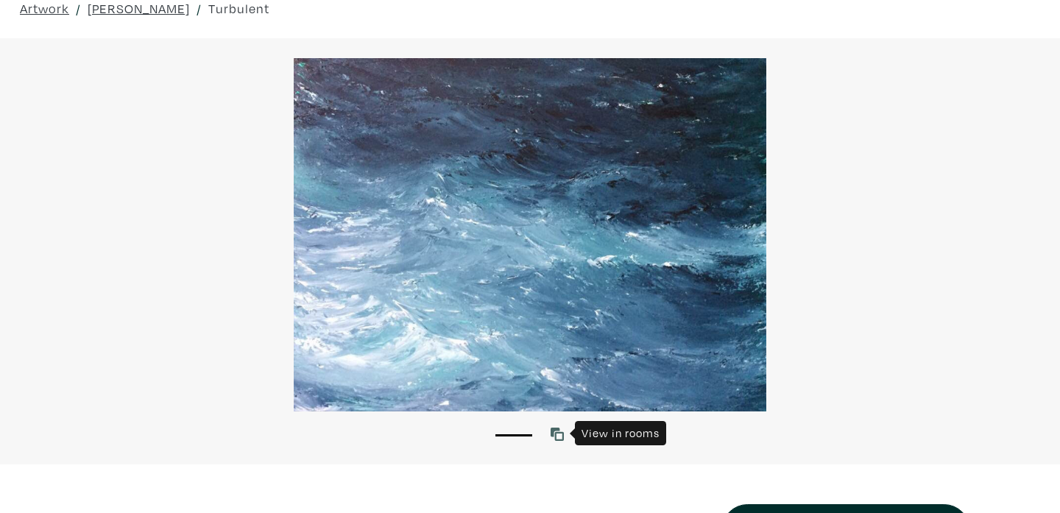
click at [559, 435] on icon at bounding box center [557, 434] width 13 height 13
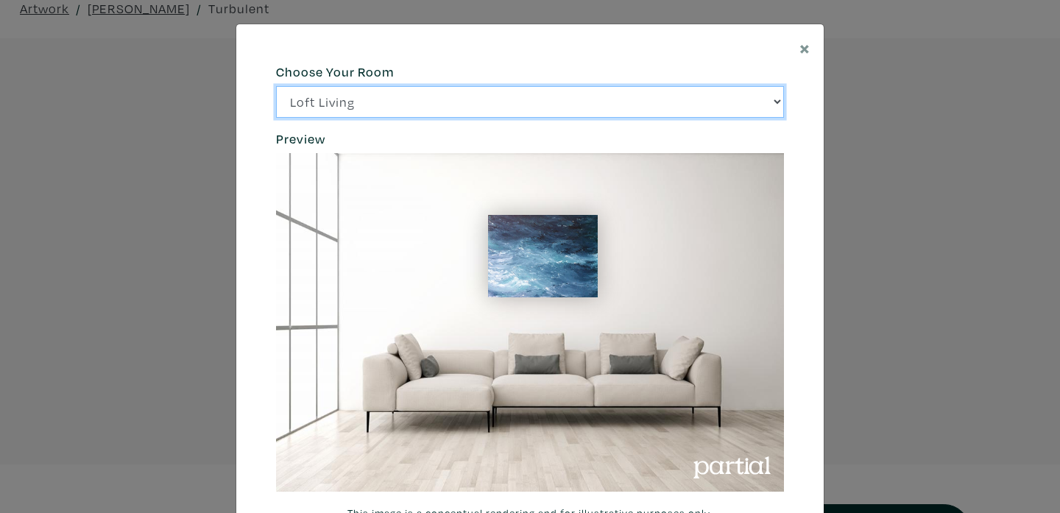
click at [384, 90] on select "Loft Living Bright Bedroom City Office Gallery Space Modern Lounge" at bounding box center [530, 102] width 508 height 32
click at [276, 86] on select "Loft Living Bright Bedroom City Office Gallery Space Modern Lounge" at bounding box center [530, 102] width 508 height 32
click at [383, 110] on select "Loft Living Bright Bedroom City Office Gallery Space Modern Lounge" at bounding box center [530, 102] width 508 height 32
select select "/thumb/phpThumb.php?src=https%3A%2F%2Flabs.partial.gallery%2Fprojects%2Frenderi…"
click at [276, 86] on select "Loft Living Bright Bedroom City Office Gallery Space Modern Lounge" at bounding box center [530, 102] width 508 height 32
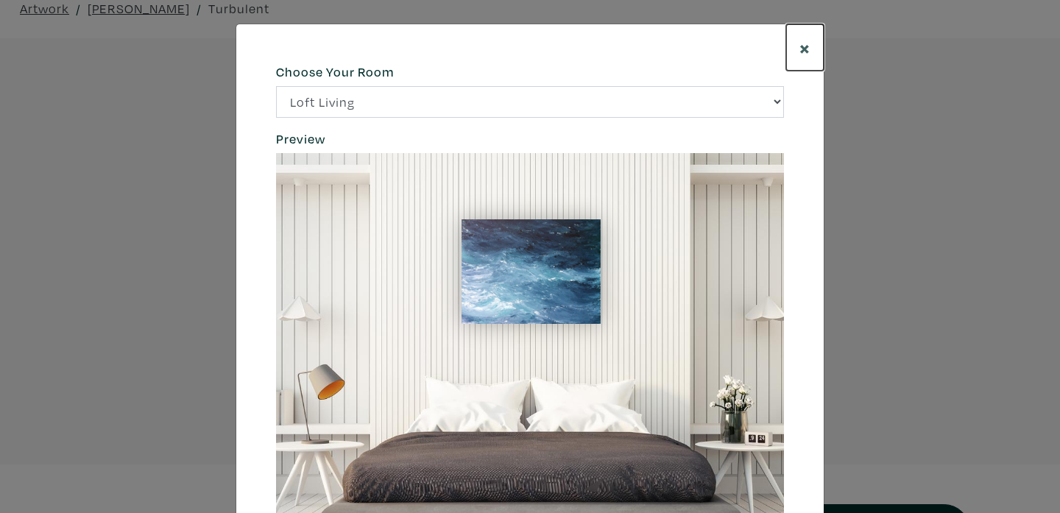
click at [808, 54] on span "×" at bounding box center [804, 48] width 11 height 26
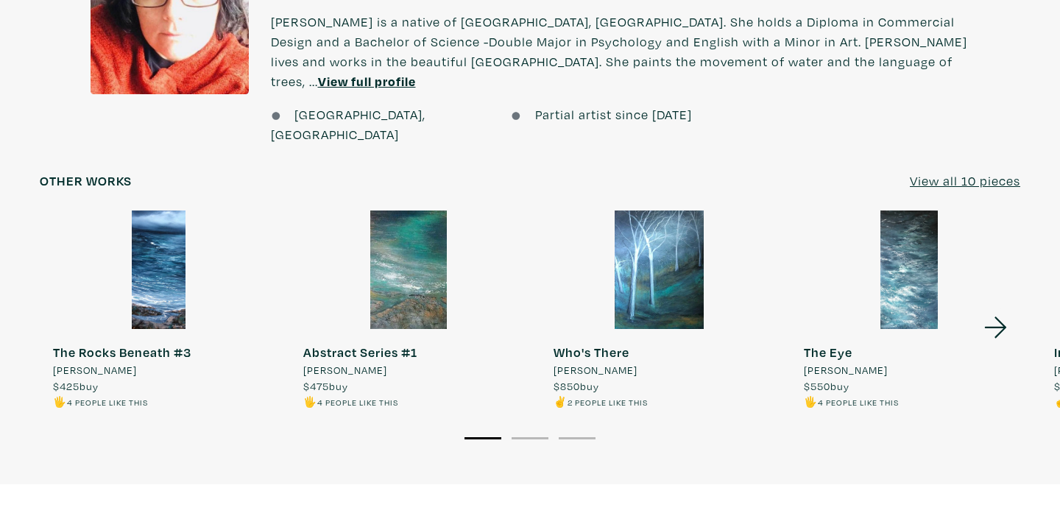
scroll to position [1200, 0]
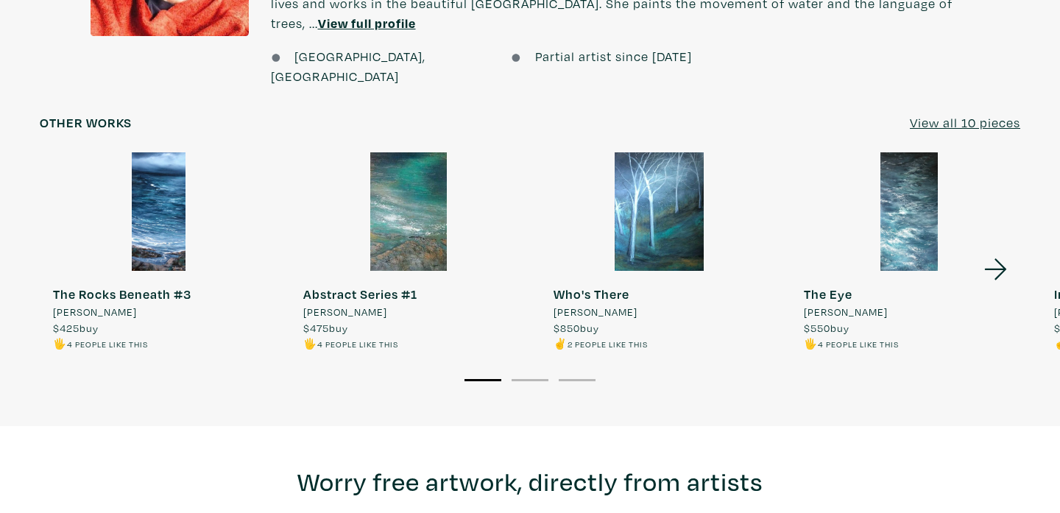
click at [993, 250] on icon at bounding box center [996, 270] width 50 height 40
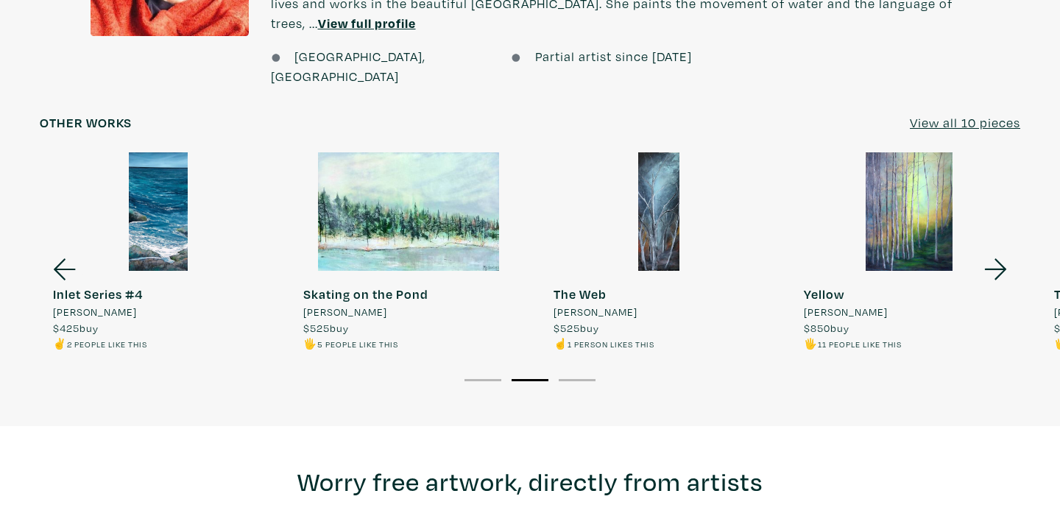
click at [993, 250] on icon at bounding box center [996, 270] width 50 height 40
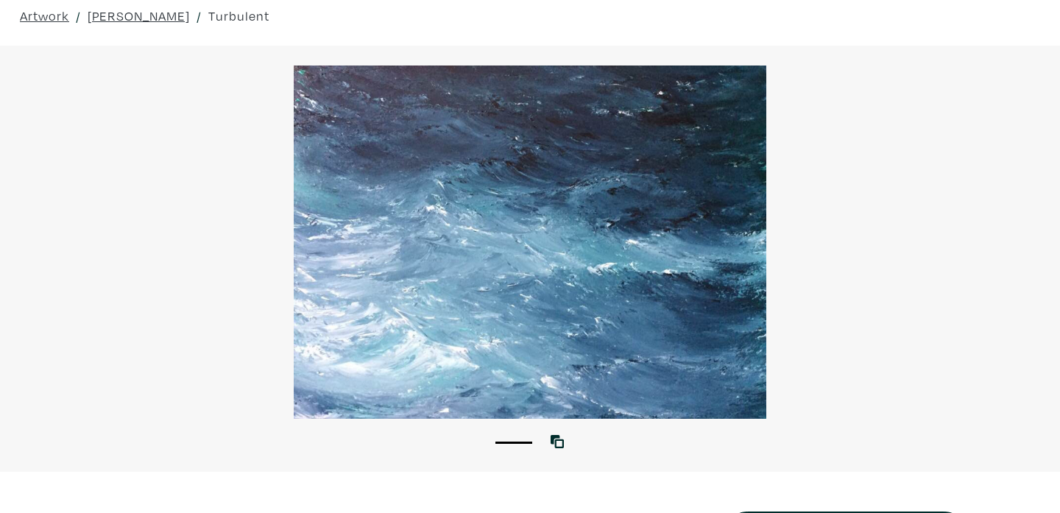
scroll to position [59, 0]
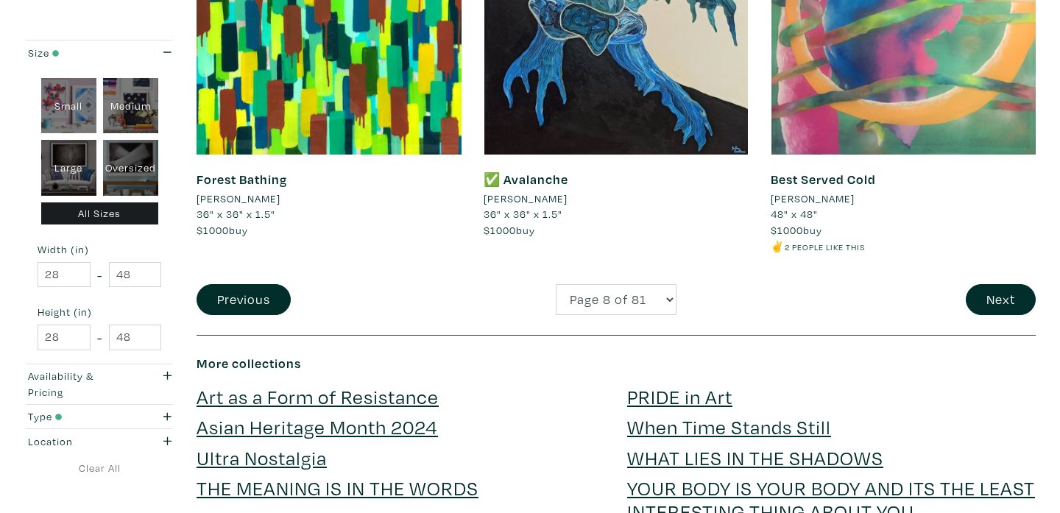
scroll to position [3061, 0]
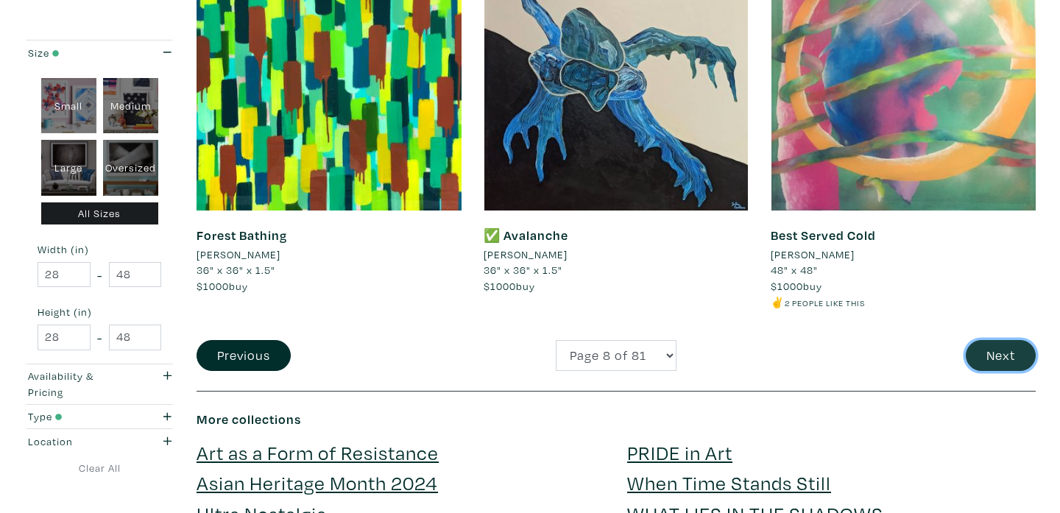
click at [1001, 354] on button "Next" at bounding box center [1001, 356] width 70 height 32
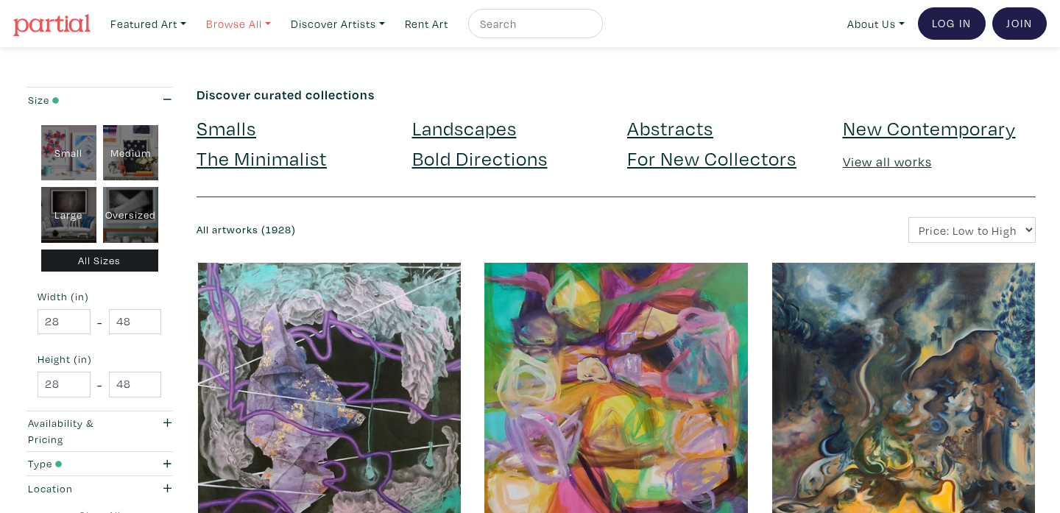
click at [247, 20] on link "Browse All" at bounding box center [238, 24] width 78 height 30
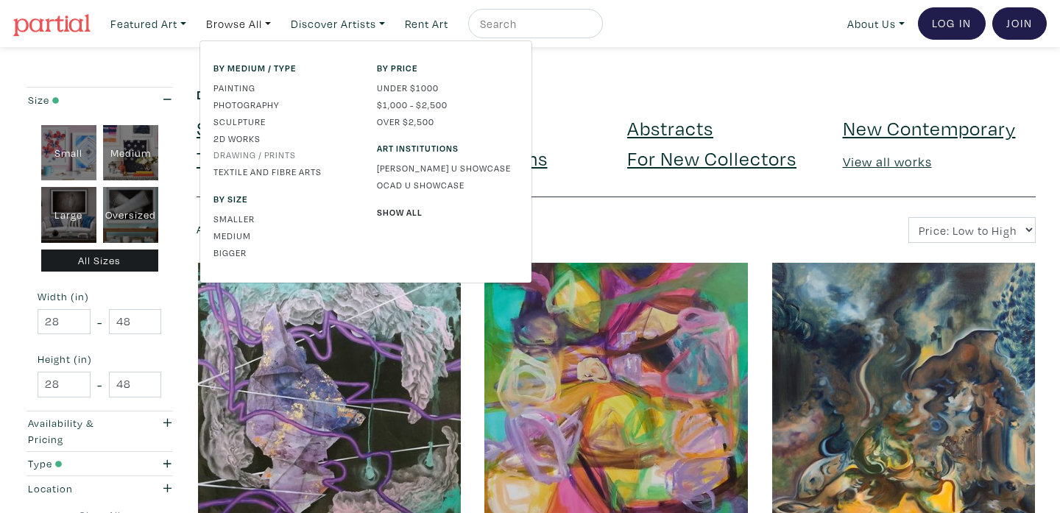
click at [225, 157] on link "Drawing / Prints" at bounding box center [283, 154] width 141 height 13
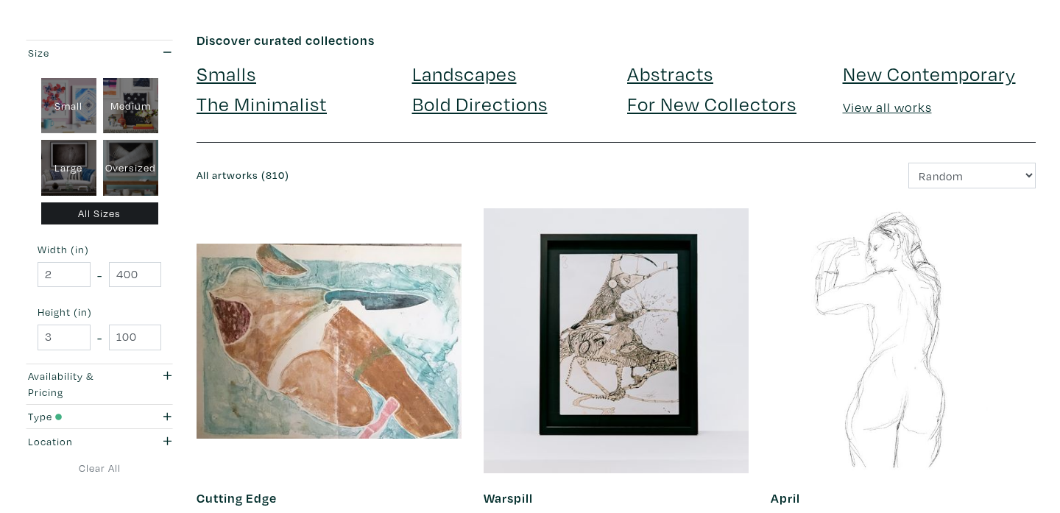
scroll to position [112, 0]
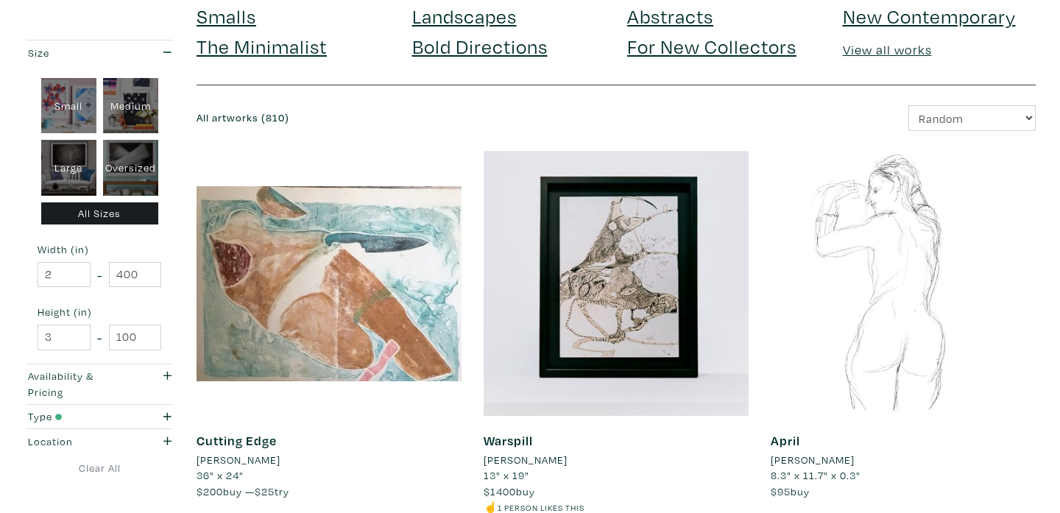
click at [128, 166] on div "Oversized" at bounding box center [130, 168] width 55 height 56
type input "48"
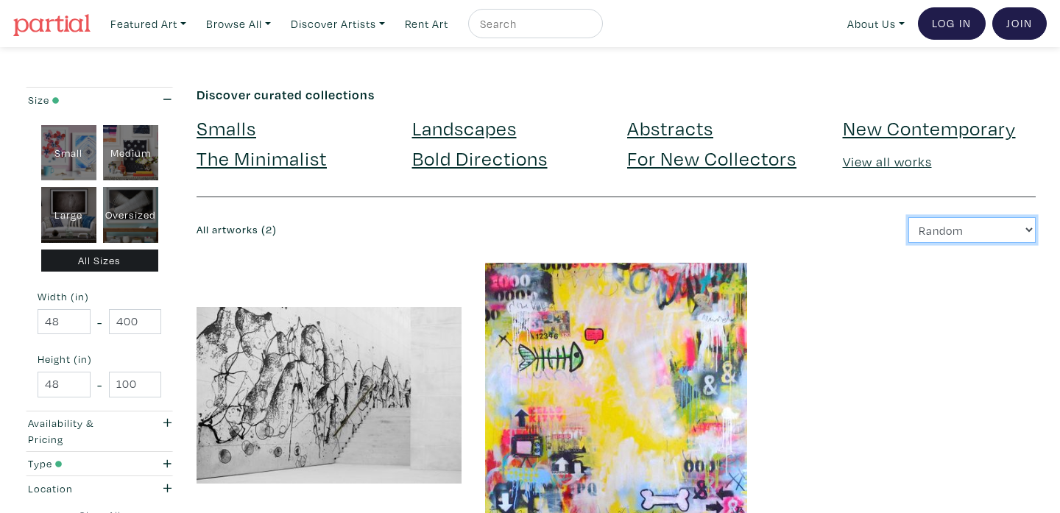
click at [983, 231] on select "Newest Random Price: Low to High Price: High to Low" at bounding box center [971, 230] width 127 height 26
select select "price"
click at [908, 217] on select "Newest Random Price: Low to High Price: High to Low" at bounding box center [971, 230] width 127 height 26
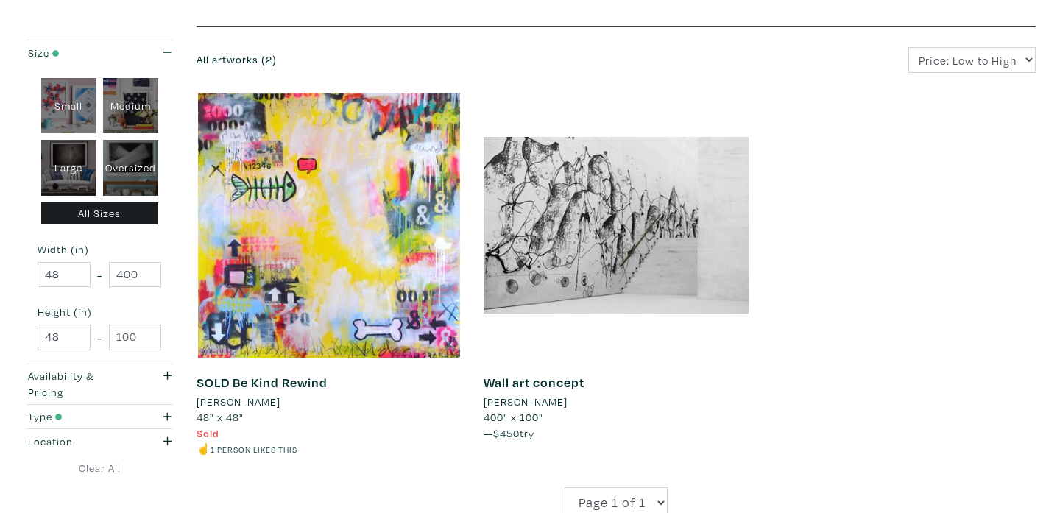
scroll to position [211, 0]
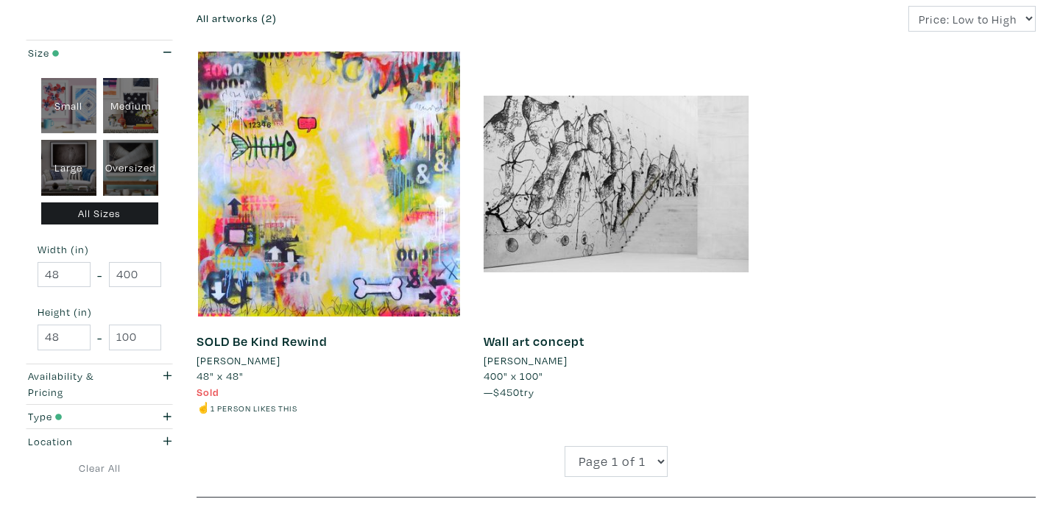
click at [61, 171] on div "Large" at bounding box center [68, 168] width 55 height 56
type input "28"
type input "48"
type input "28"
type input "48"
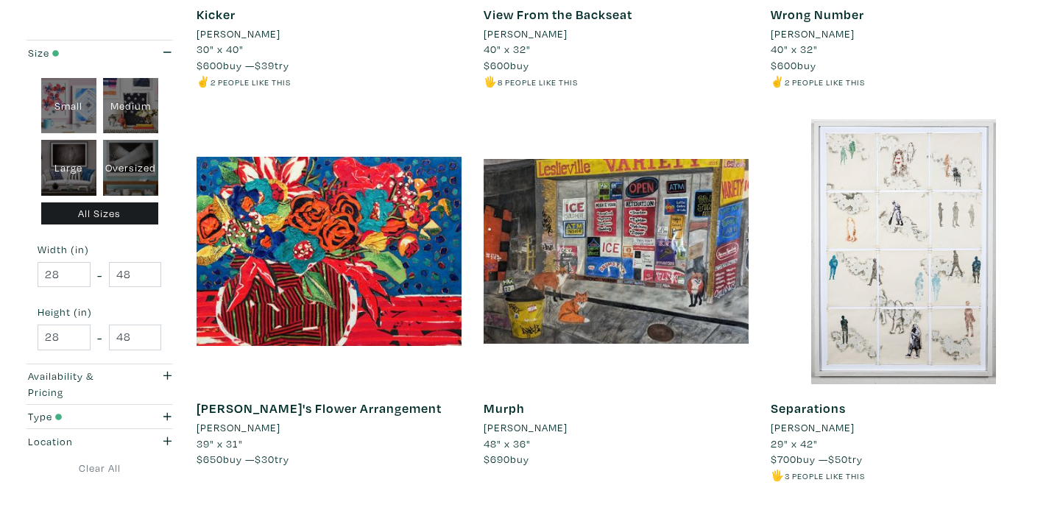
scroll to position [2181, 0]
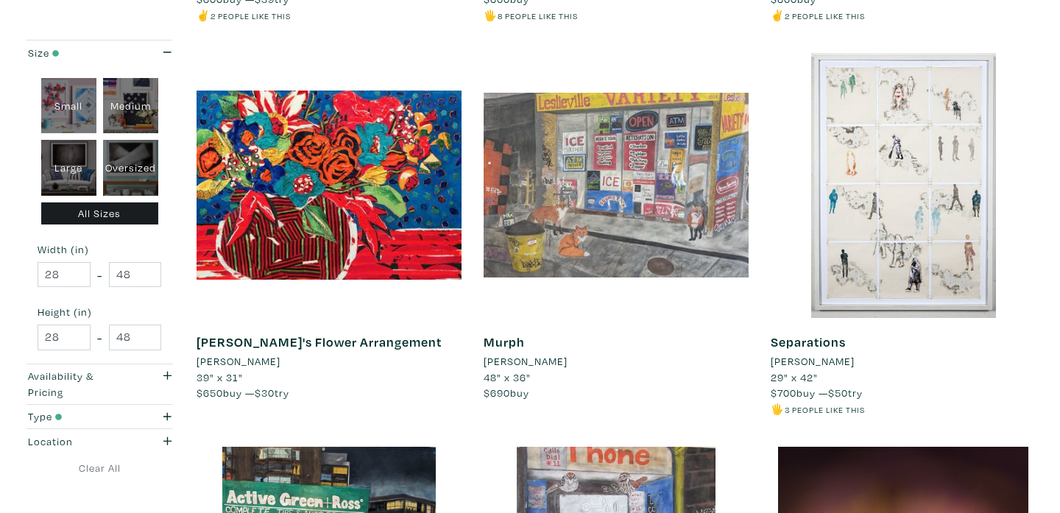
click at [614, 123] on div at bounding box center [616, 185] width 265 height 265
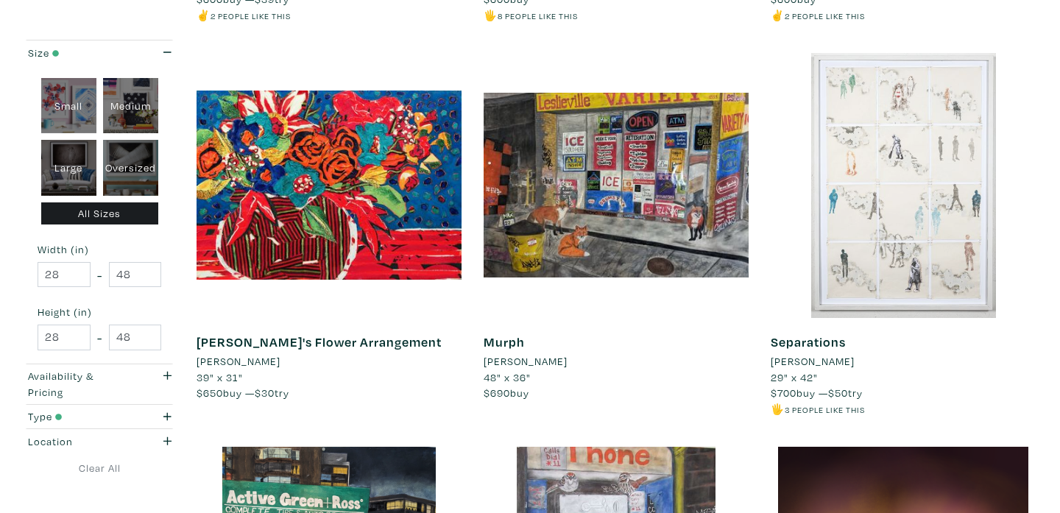
click at [950, 148] on div at bounding box center [903, 185] width 265 height 265
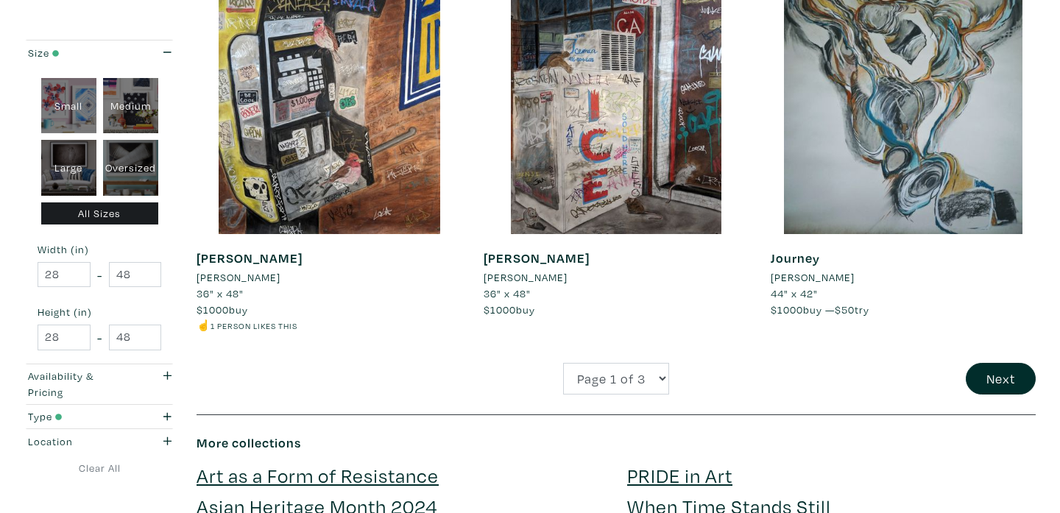
scroll to position [3061, 0]
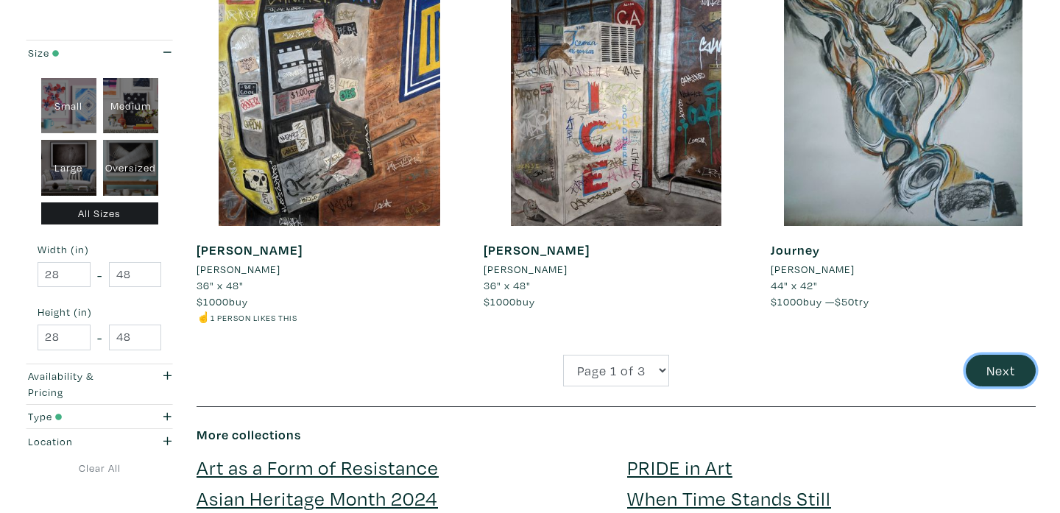
click at [992, 364] on button "Next" at bounding box center [1001, 371] width 70 height 32
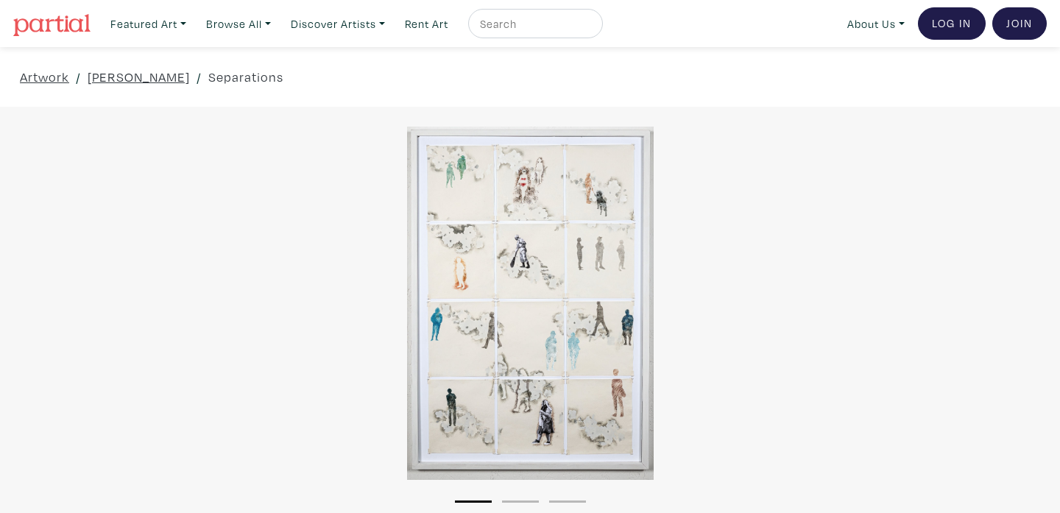
click at [529, 328] on div at bounding box center [530, 303] width 1060 height 353
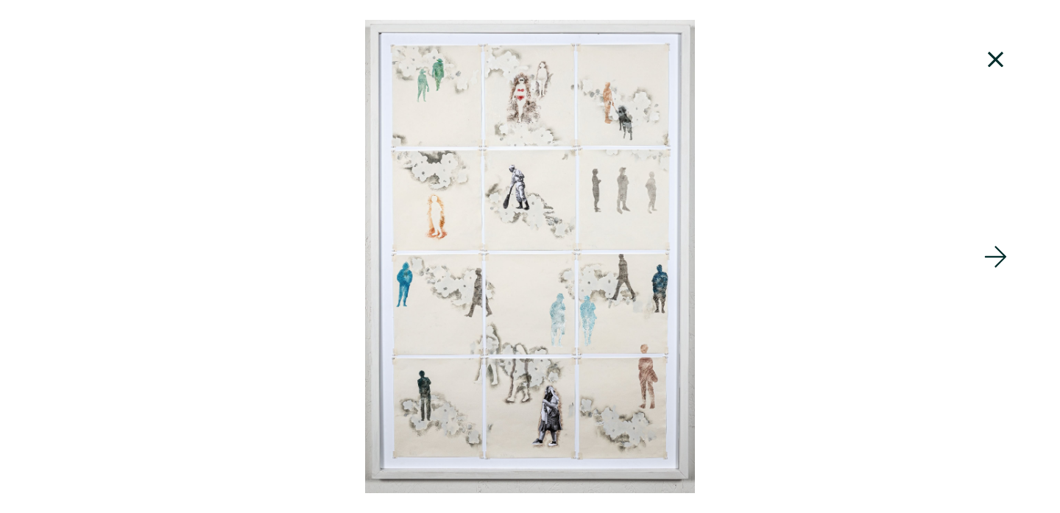
scroll to position [252, 0]
click at [1000, 57] on icon at bounding box center [996, 60] width 50 height 40
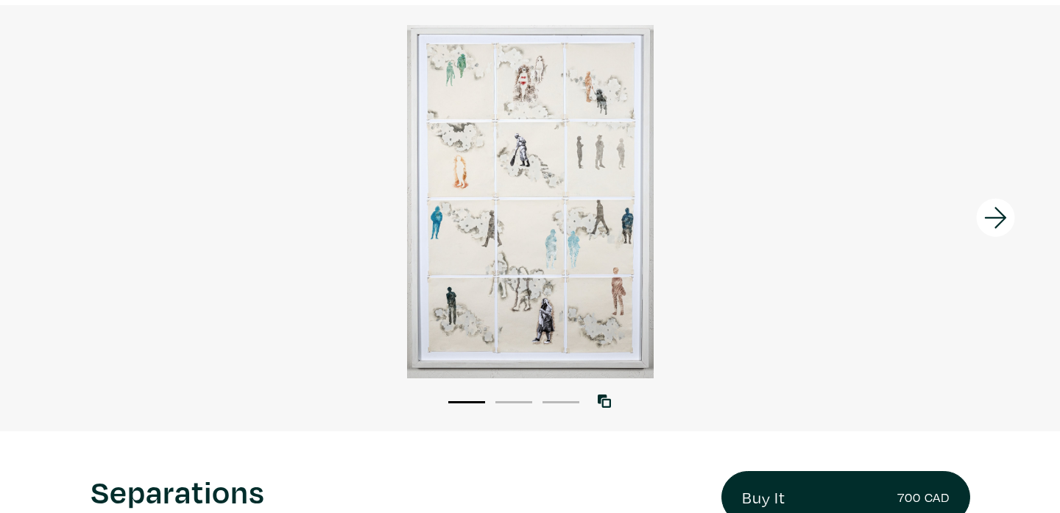
scroll to position [0, 0]
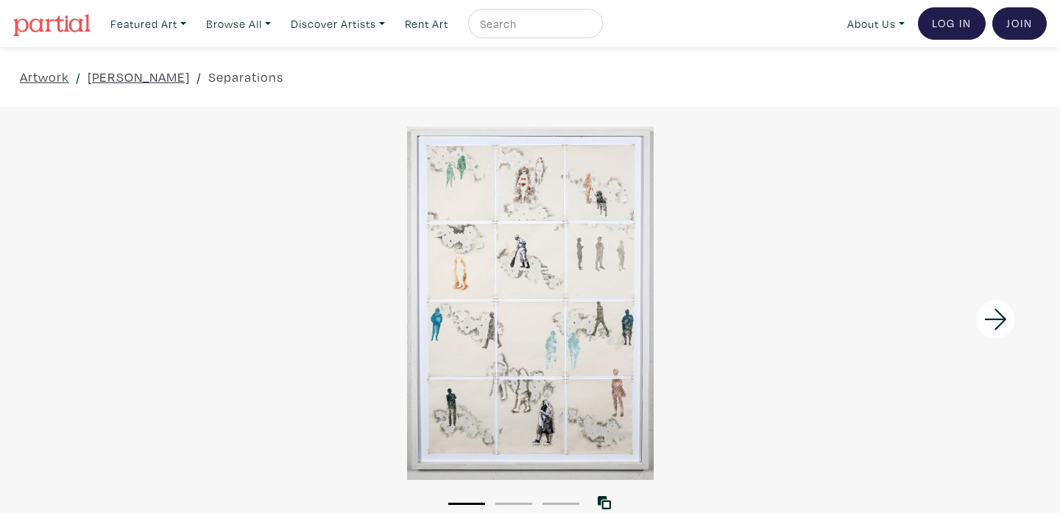
click at [565, 367] on div at bounding box center [530, 303] width 1060 height 353
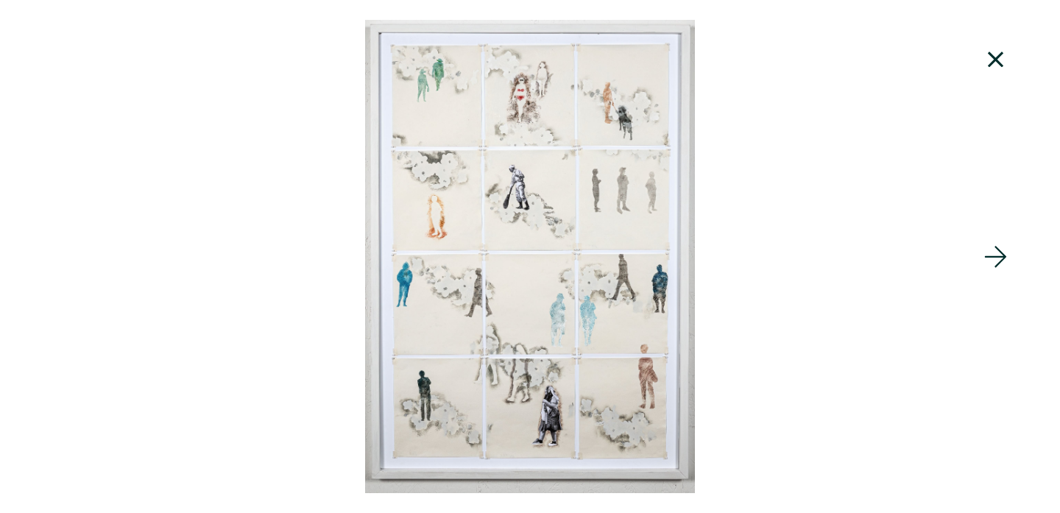
click at [995, 259] on icon at bounding box center [996, 257] width 50 height 40
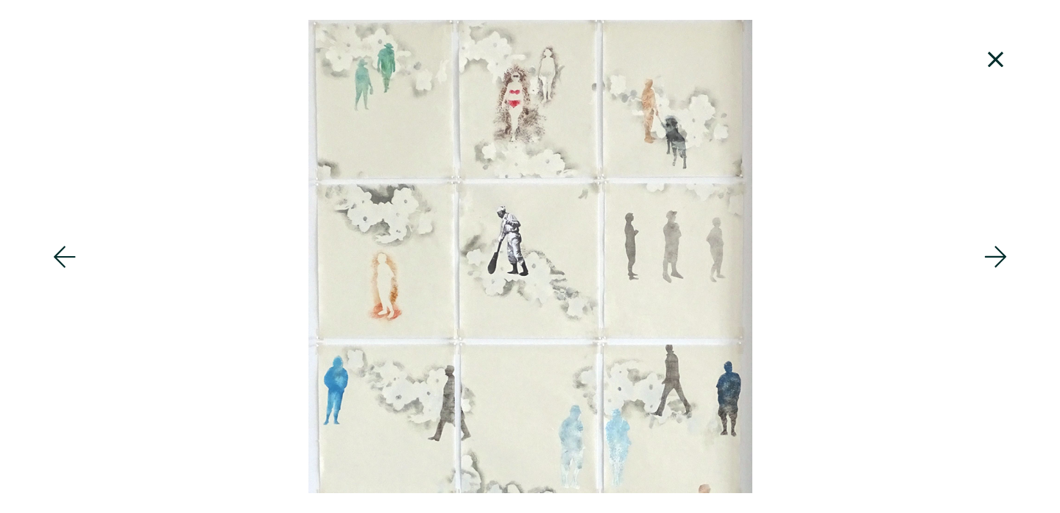
click at [995, 260] on icon at bounding box center [996, 257] width 50 height 40
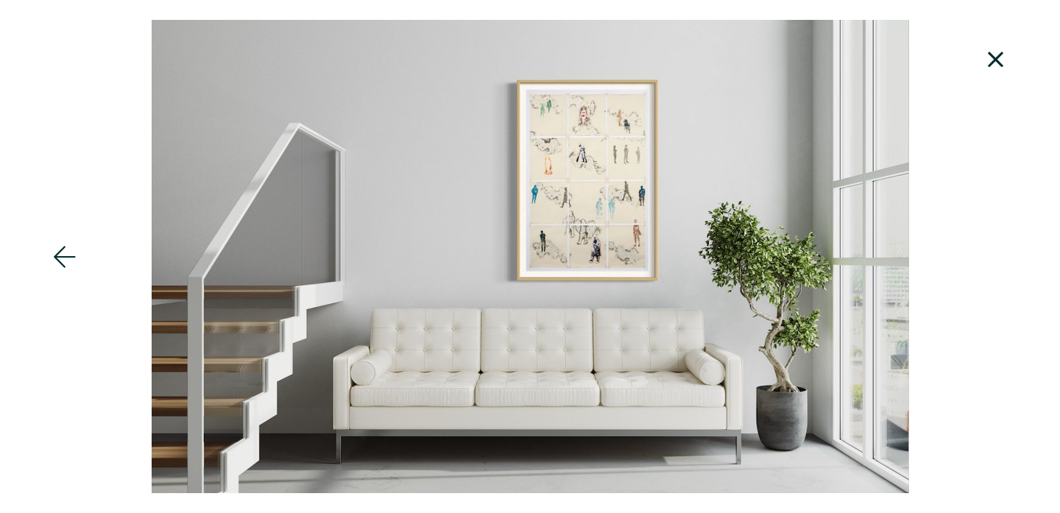
click at [995, 260] on div at bounding box center [530, 256] width 1060 height 473
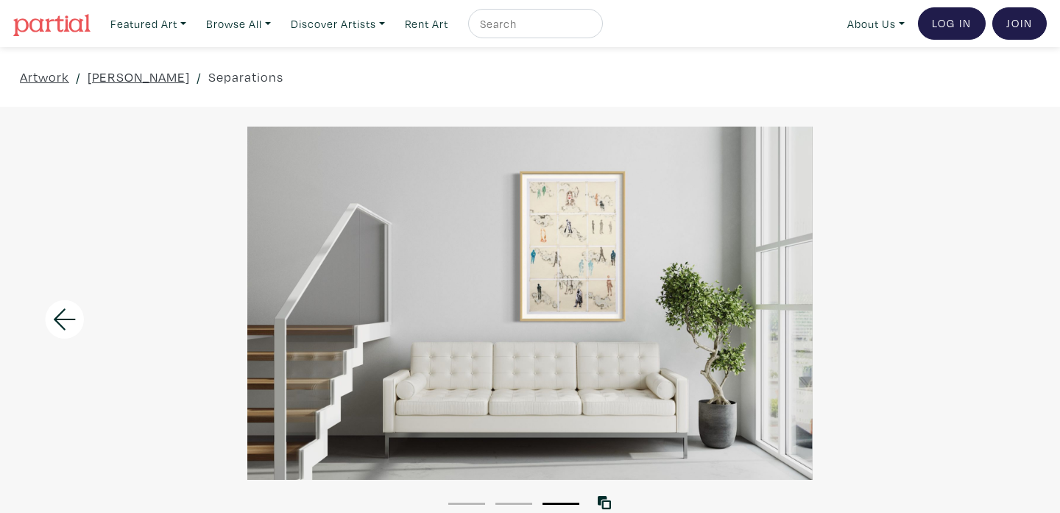
click at [569, 258] on div at bounding box center [530, 303] width 1060 height 353
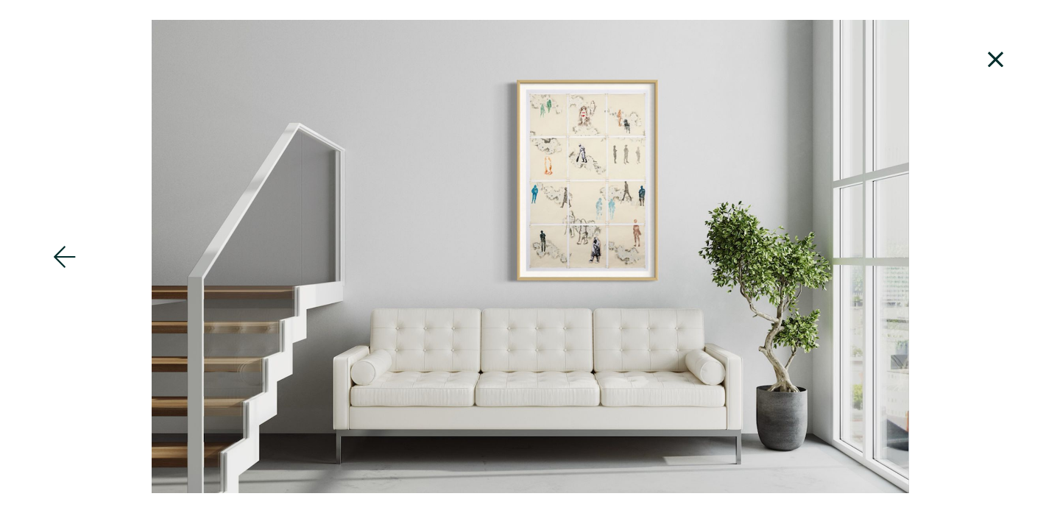
click at [588, 261] on div at bounding box center [530, 256] width 1060 height 473
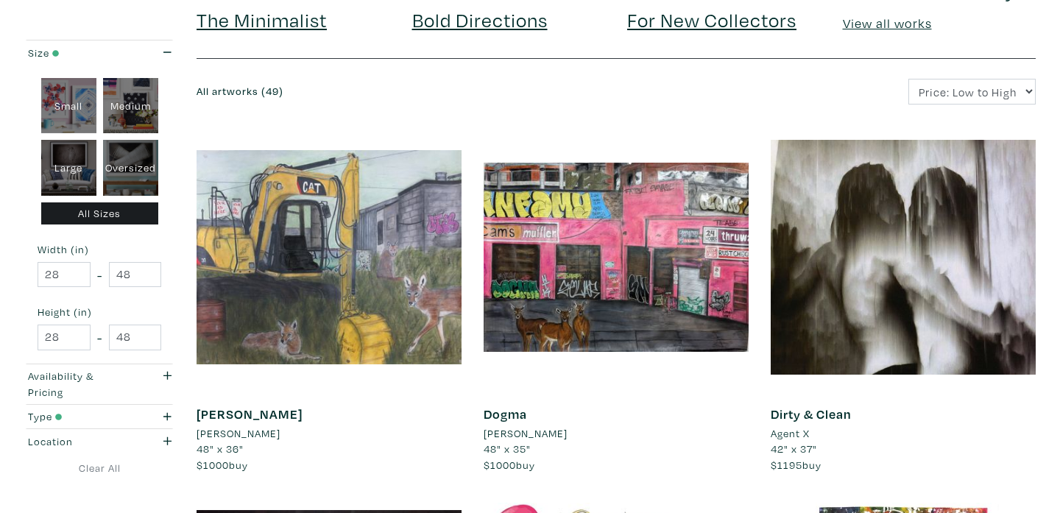
scroll to position [166, 0]
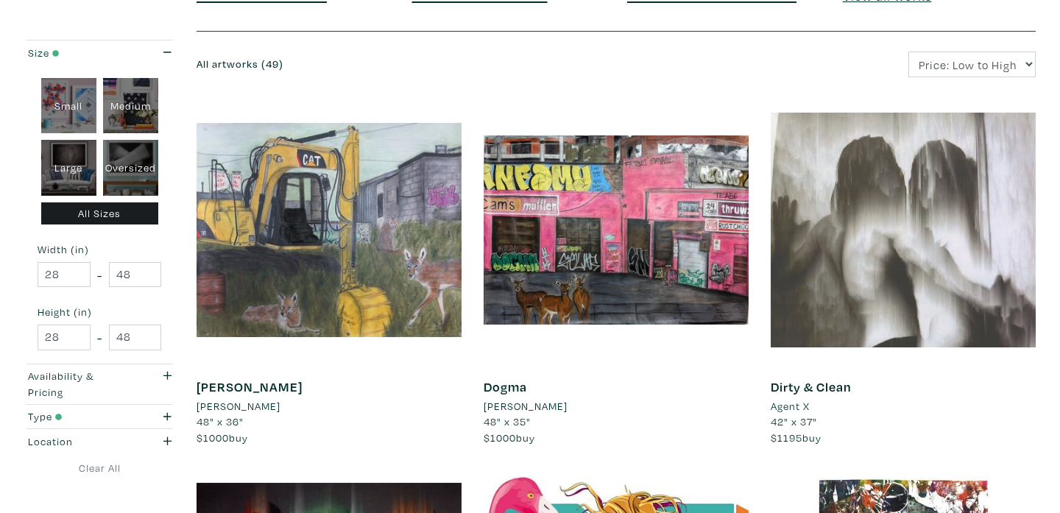
click at [847, 276] on div at bounding box center [903, 229] width 265 height 265
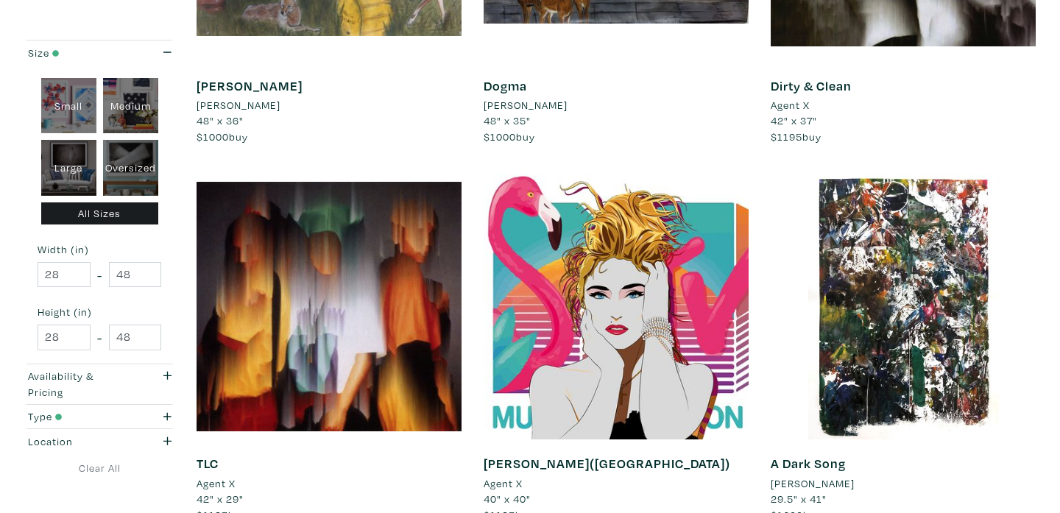
scroll to position [0, 0]
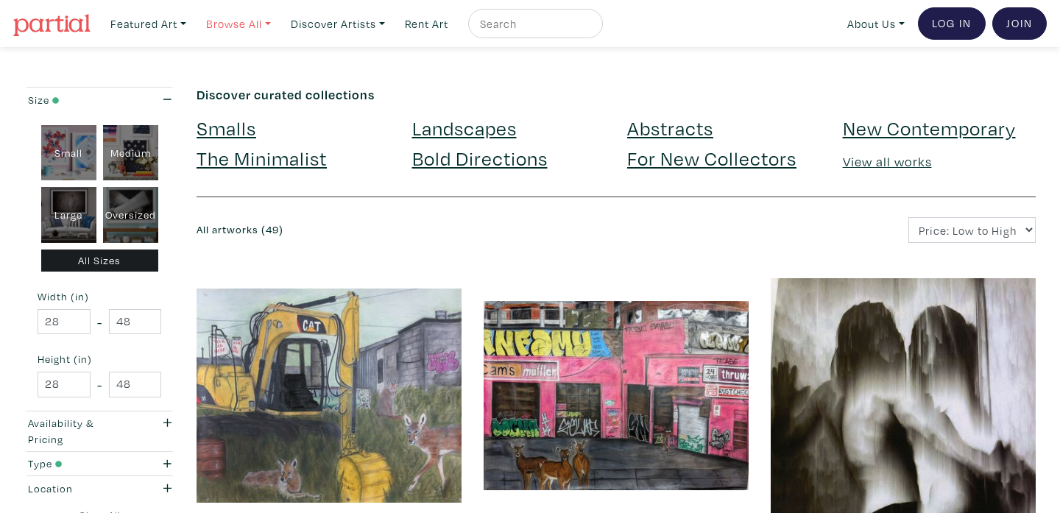
click at [236, 26] on link "Browse All" at bounding box center [238, 24] width 78 height 30
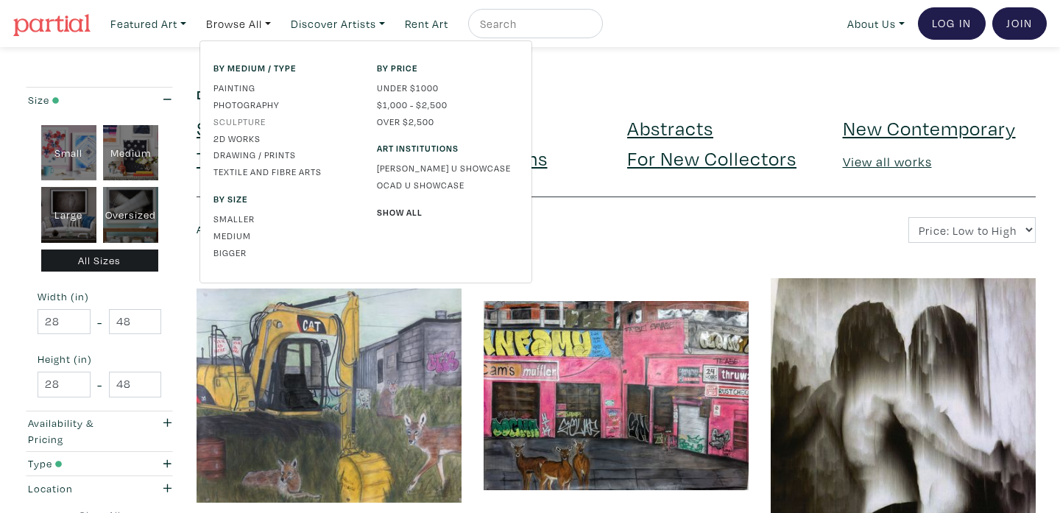
click at [235, 121] on link "Sculpture" at bounding box center [283, 121] width 141 height 13
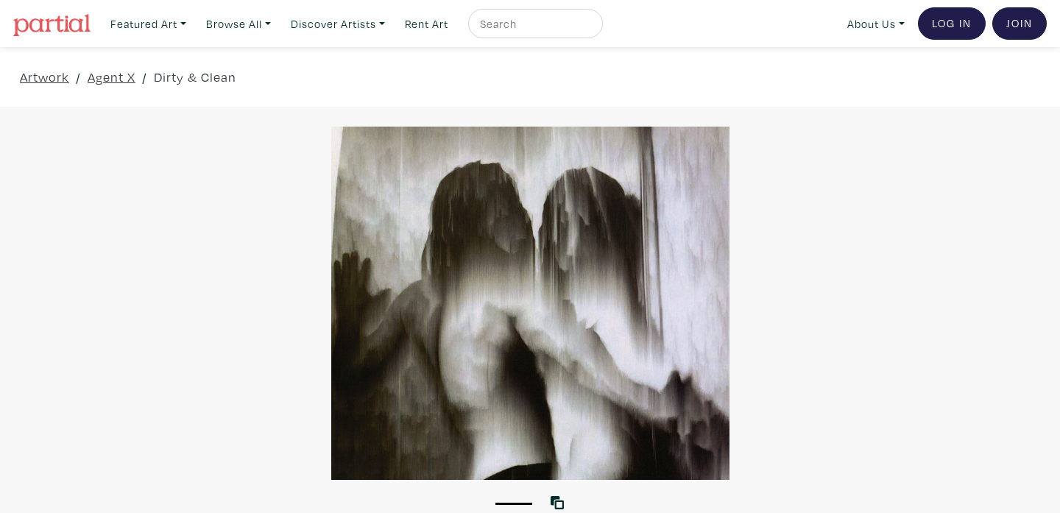
scroll to position [418, 0]
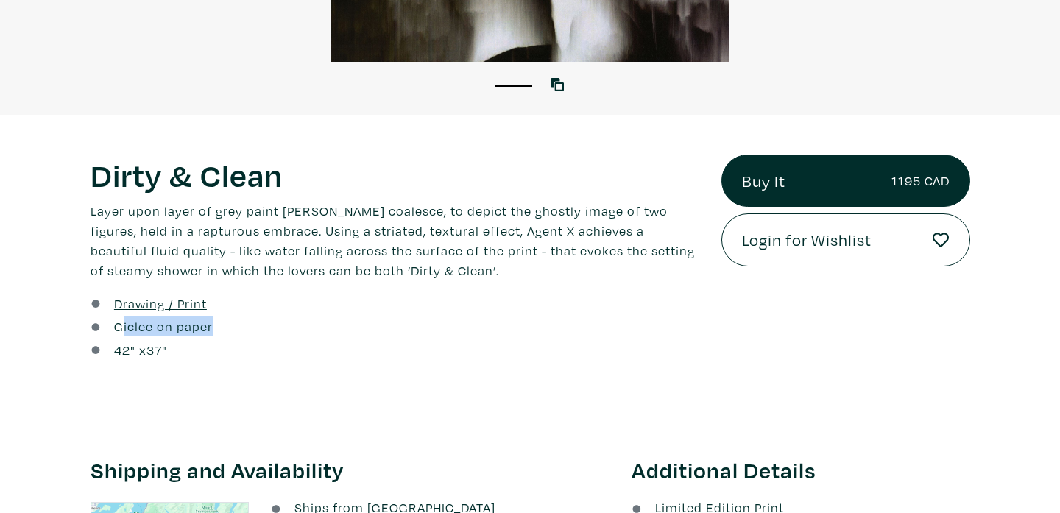
drag, startPoint x: 119, startPoint y: 330, endPoint x: 272, endPoint y: 326, distance: 153.1
click at [272, 326] on div "Giclee on paper" at bounding box center [395, 327] width 609 height 20
drag, startPoint x: 115, startPoint y: 325, endPoint x: 223, endPoint y: 326, distance: 108.2
click at [223, 326] on div "Giclee on paper" at bounding box center [395, 327] width 609 height 20
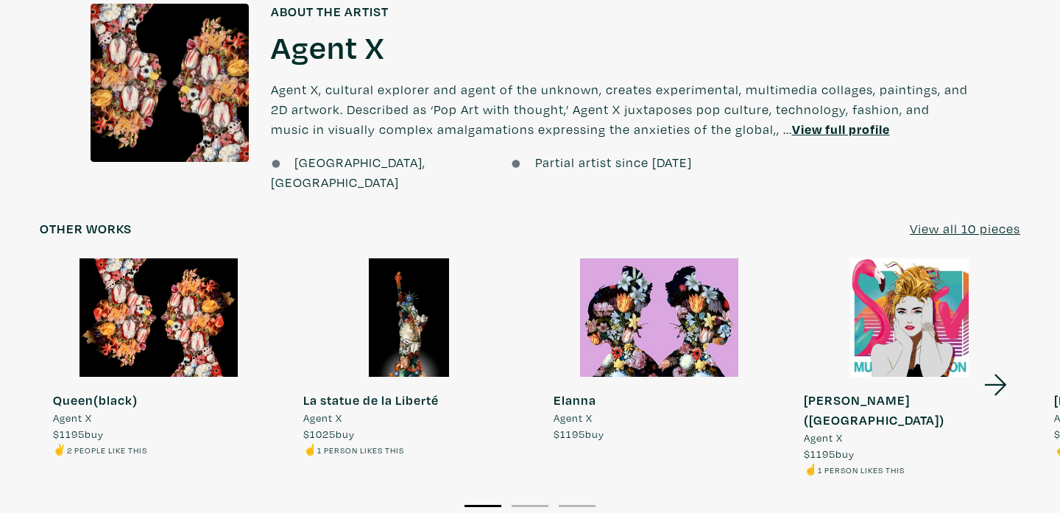
scroll to position [1152, 0]
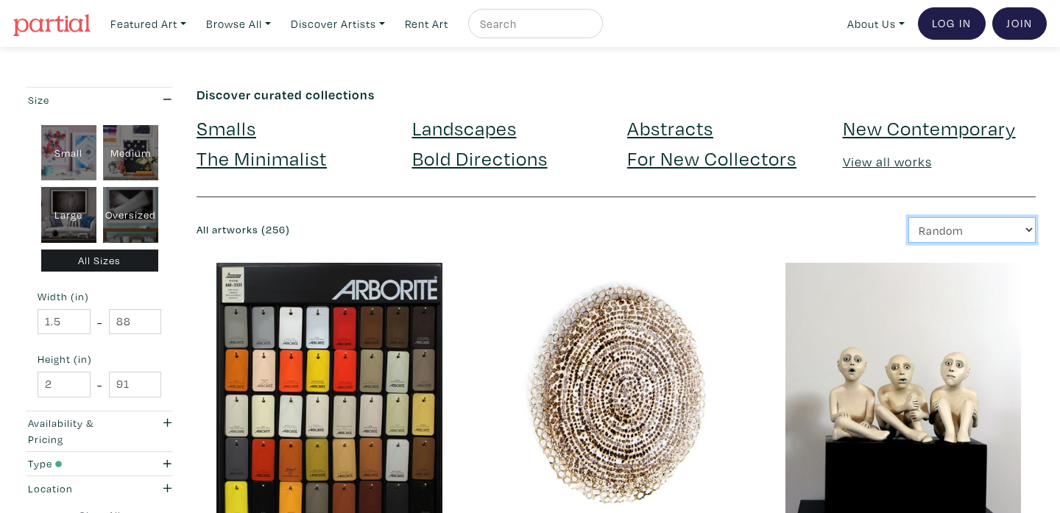
click at [994, 226] on select "Newest Random Price: Low to High Price: High to Low" at bounding box center [971, 230] width 127 height 26
select select "price"
click at [908, 217] on select "Newest Random Price: Low to High Price: High to Low" at bounding box center [971, 230] width 127 height 26
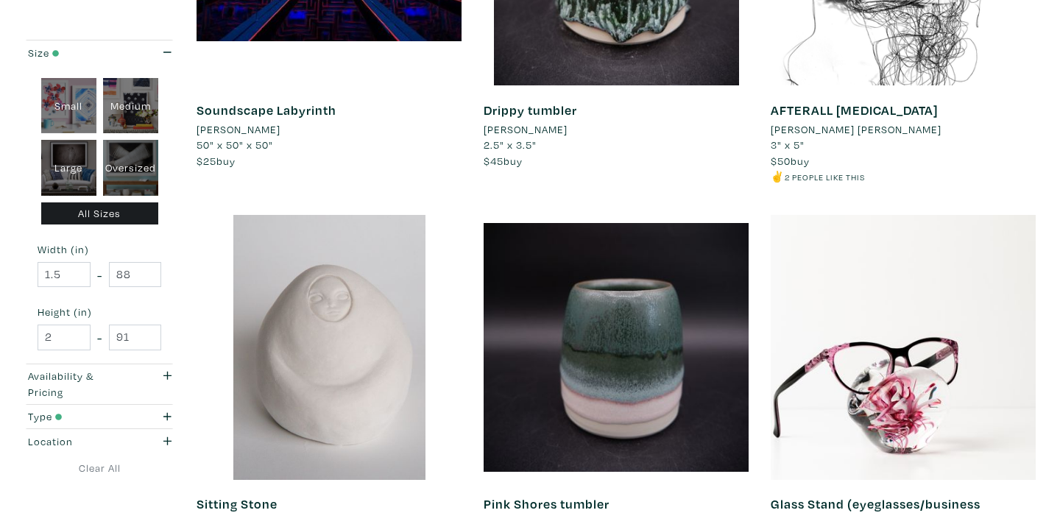
scroll to position [525, 0]
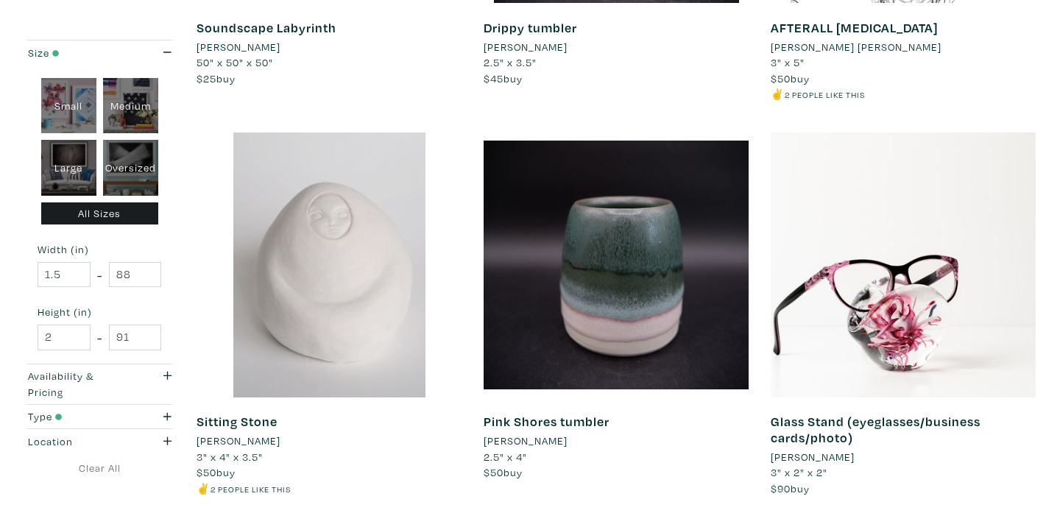
click at [306, 273] on div at bounding box center [329, 264] width 265 height 265
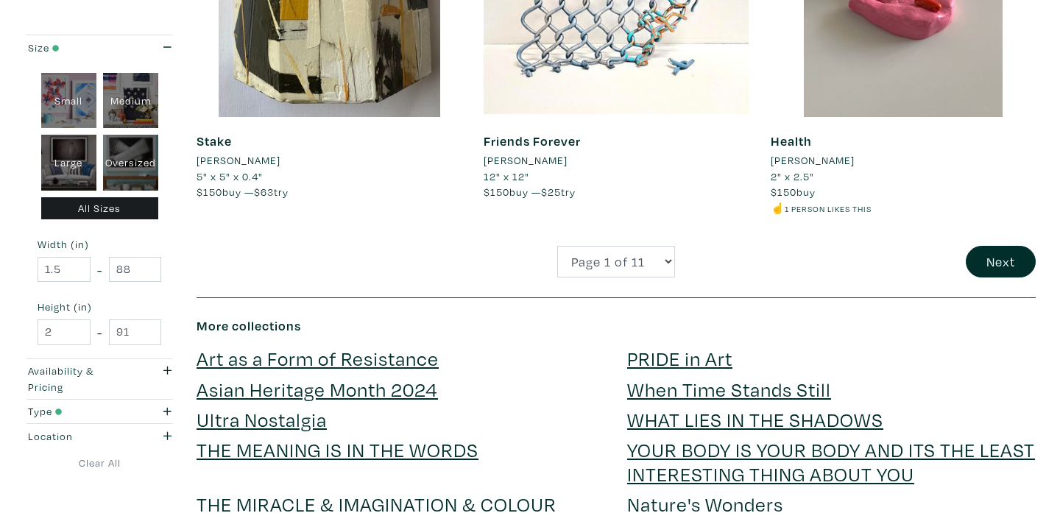
scroll to position [3247, 0]
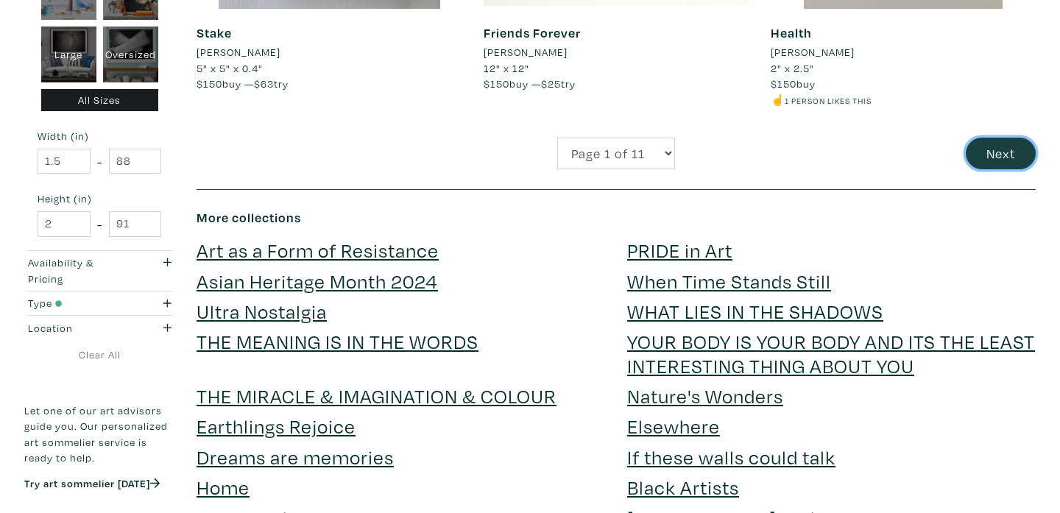
click at [979, 144] on button "Next" at bounding box center [1001, 154] width 70 height 32
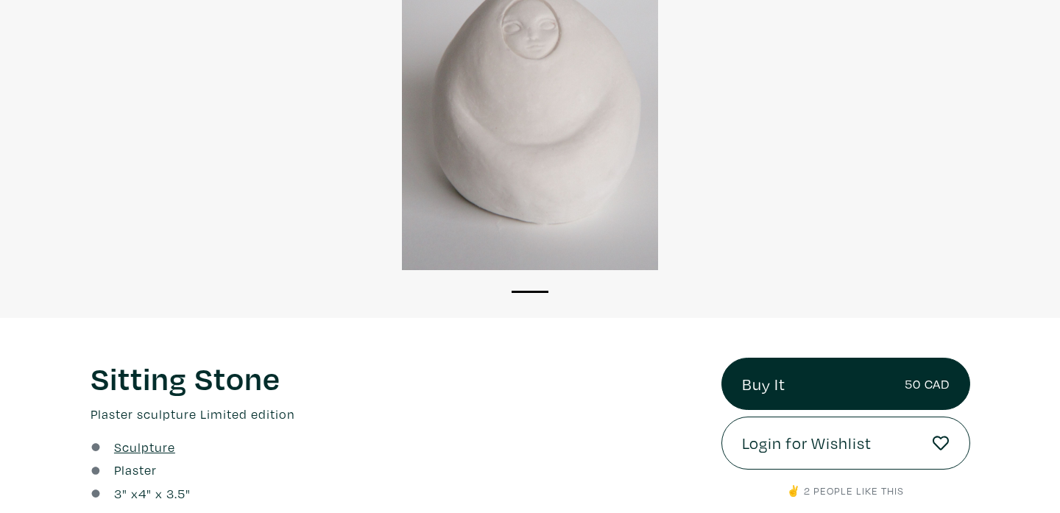
scroll to position [179, 0]
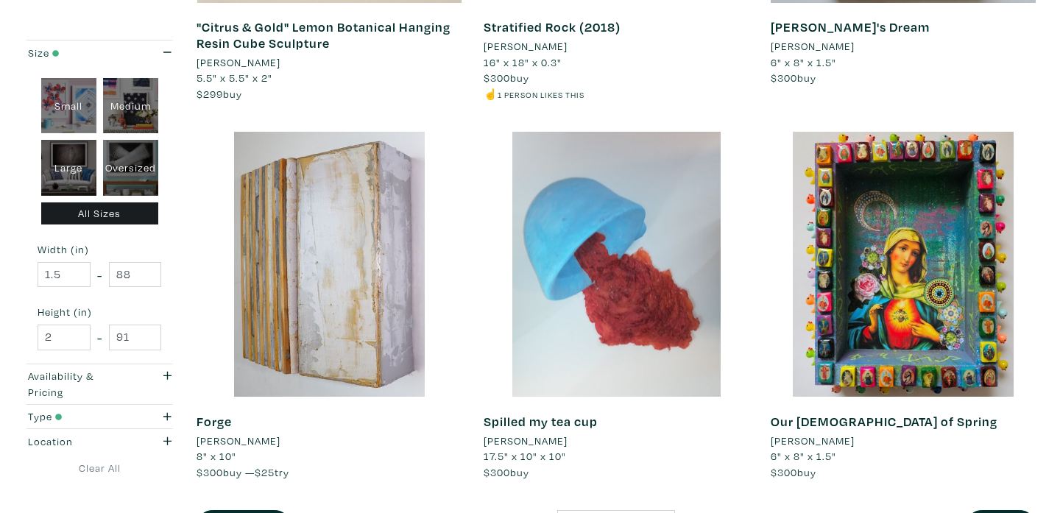
scroll to position [2902, 0]
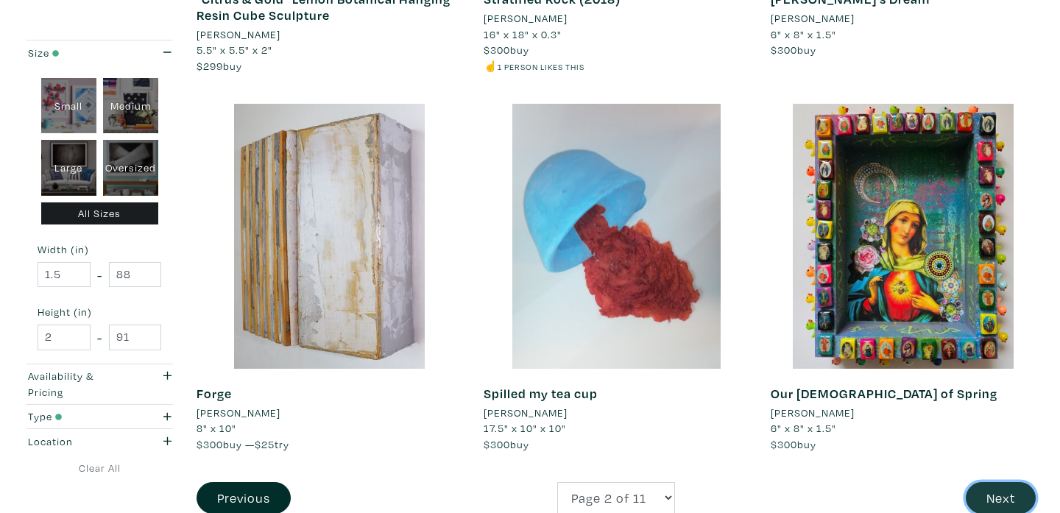
click at [985, 486] on button "Next" at bounding box center [1001, 498] width 70 height 32
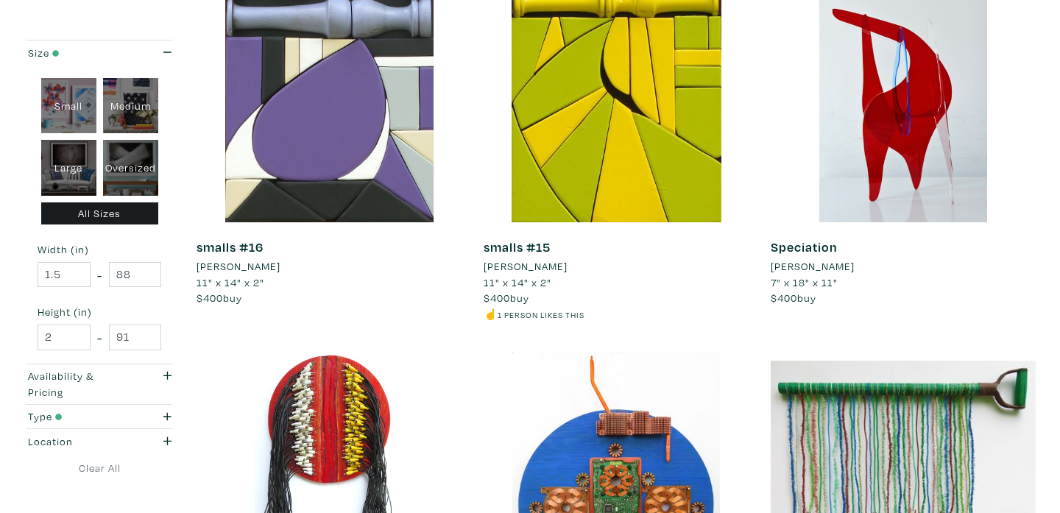
scroll to position [1387, 0]
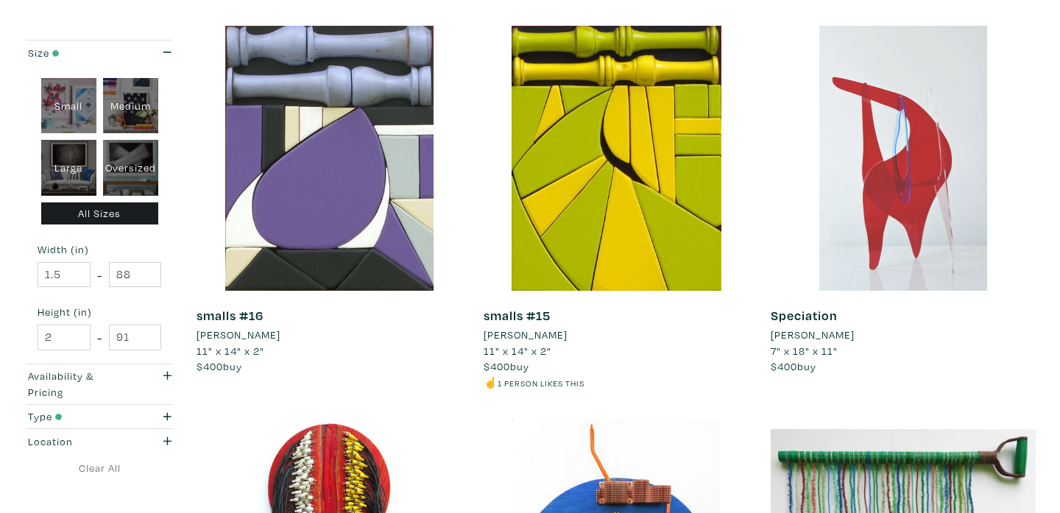
click at [883, 185] on div at bounding box center [903, 158] width 265 height 265
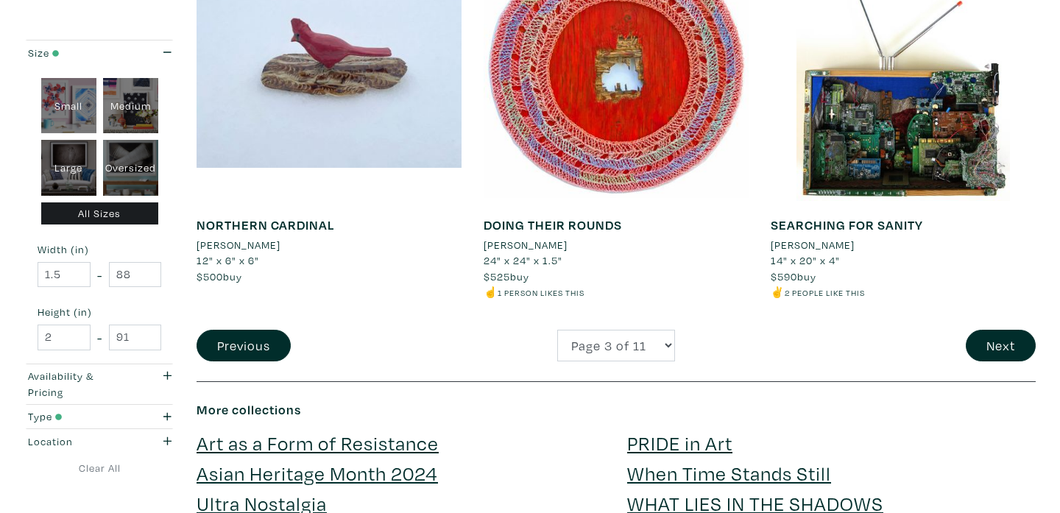
scroll to position [3100, 0]
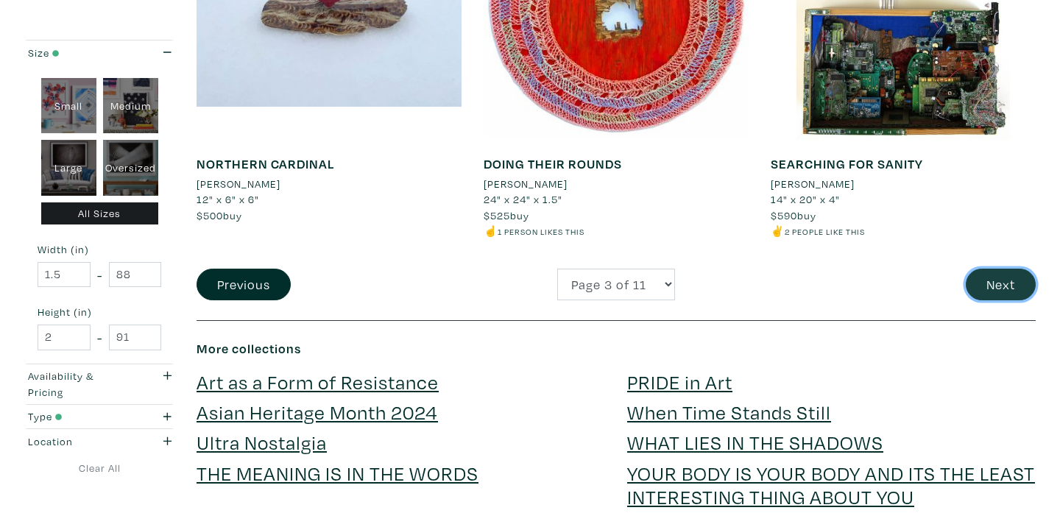
click at [975, 293] on button "Next" at bounding box center [1001, 285] width 70 height 32
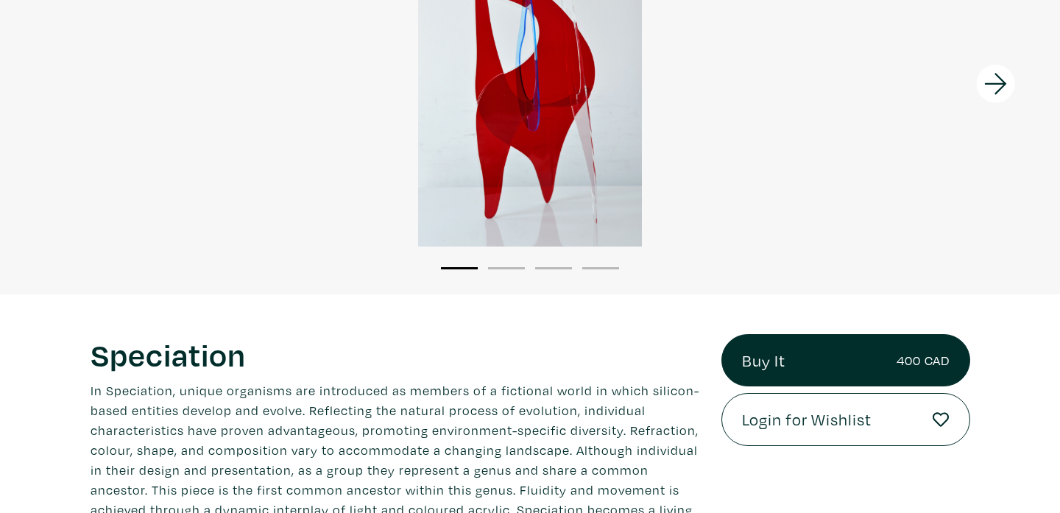
scroll to position [126, 0]
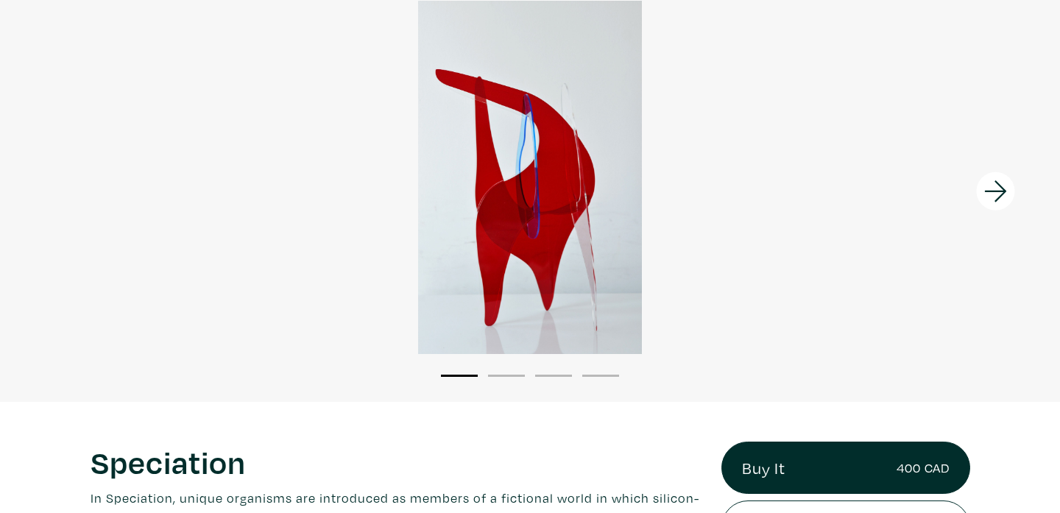
click at [998, 195] on icon at bounding box center [996, 192] width 50 height 40
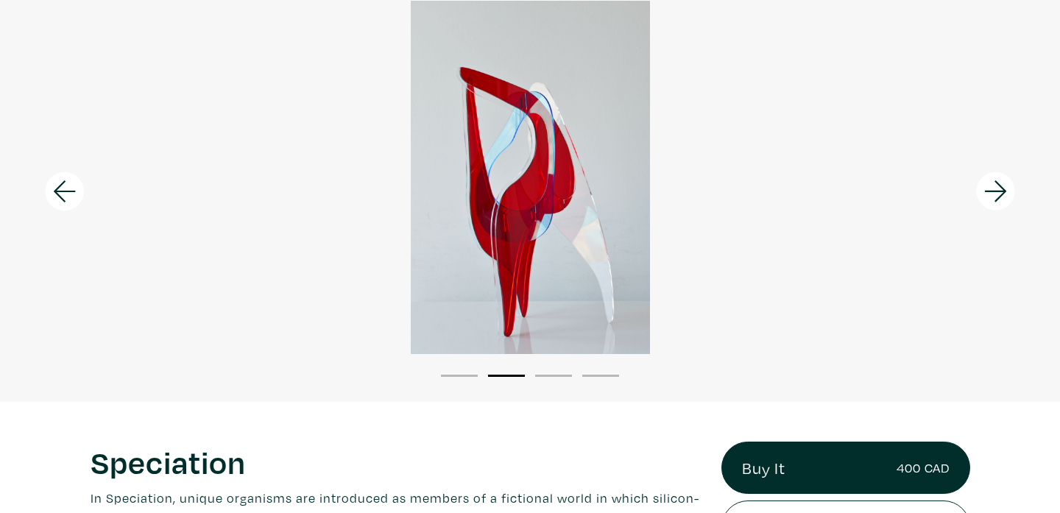
click at [997, 195] on icon at bounding box center [996, 192] width 50 height 40
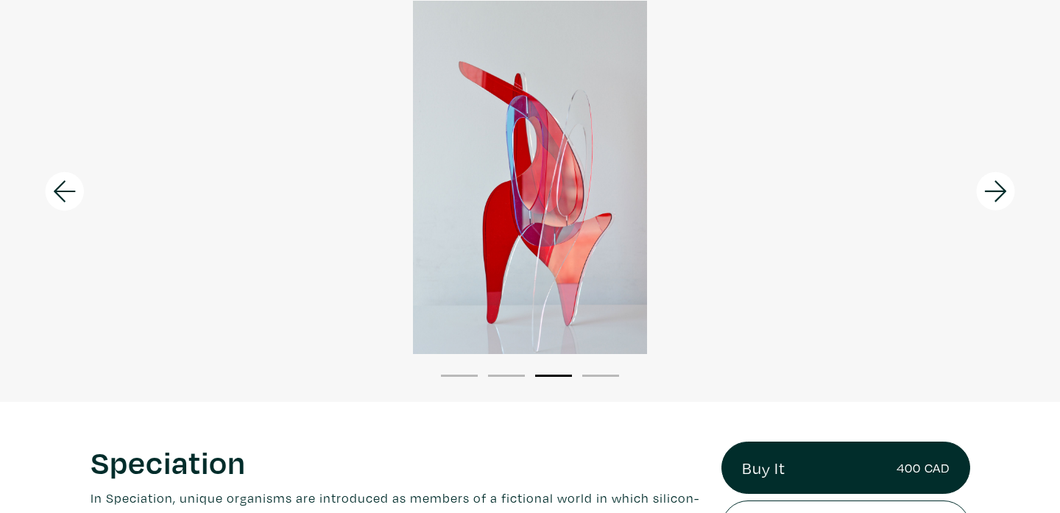
click at [997, 195] on icon at bounding box center [996, 192] width 50 height 40
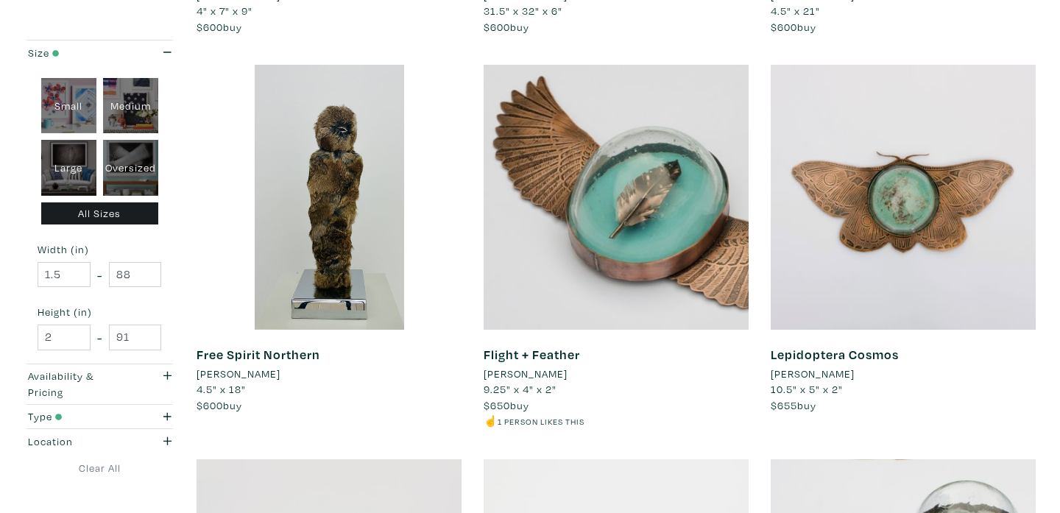
scroll to position [1365, 0]
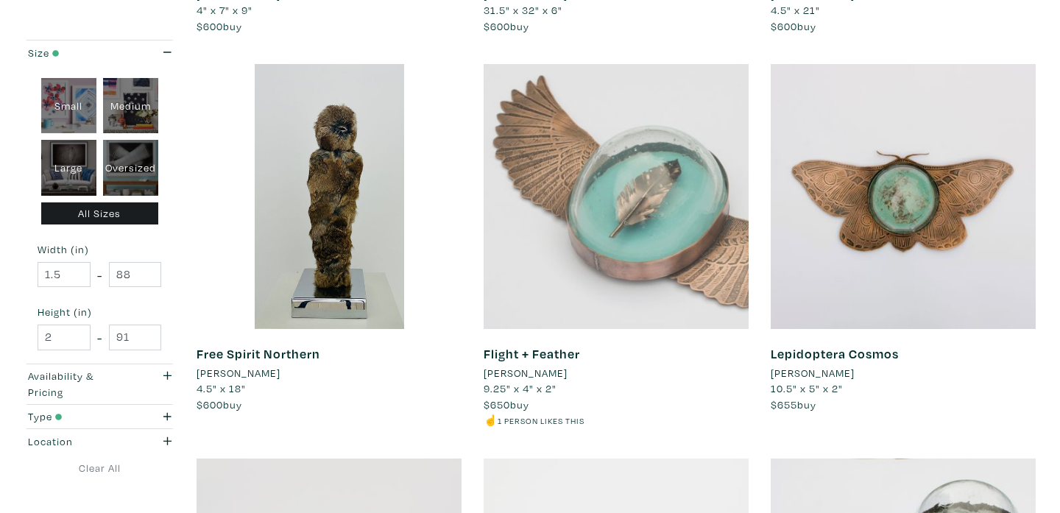
click at [621, 274] on div at bounding box center [616, 196] width 265 height 265
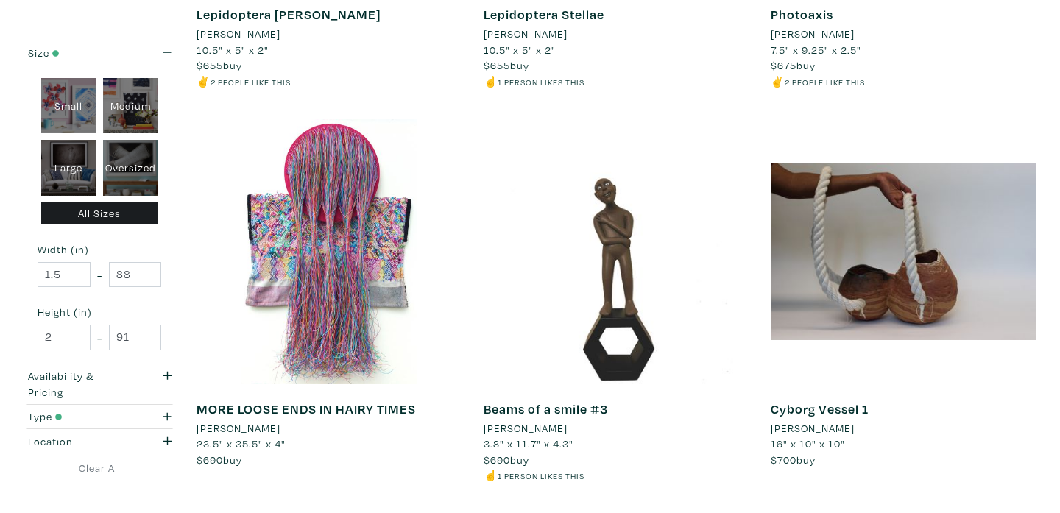
scroll to position [2083, 0]
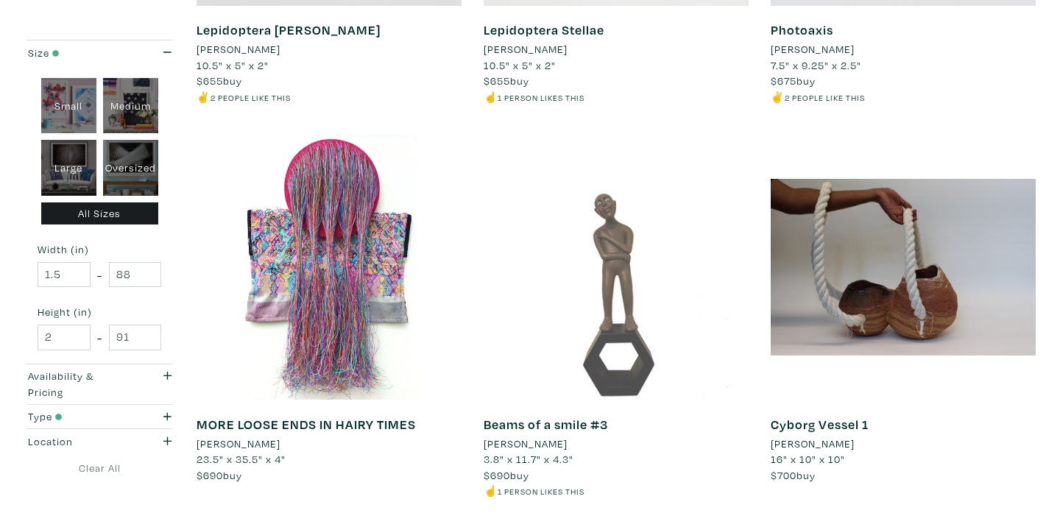
click at [631, 328] on div at bounding box center [616, 267] width 265 height 265
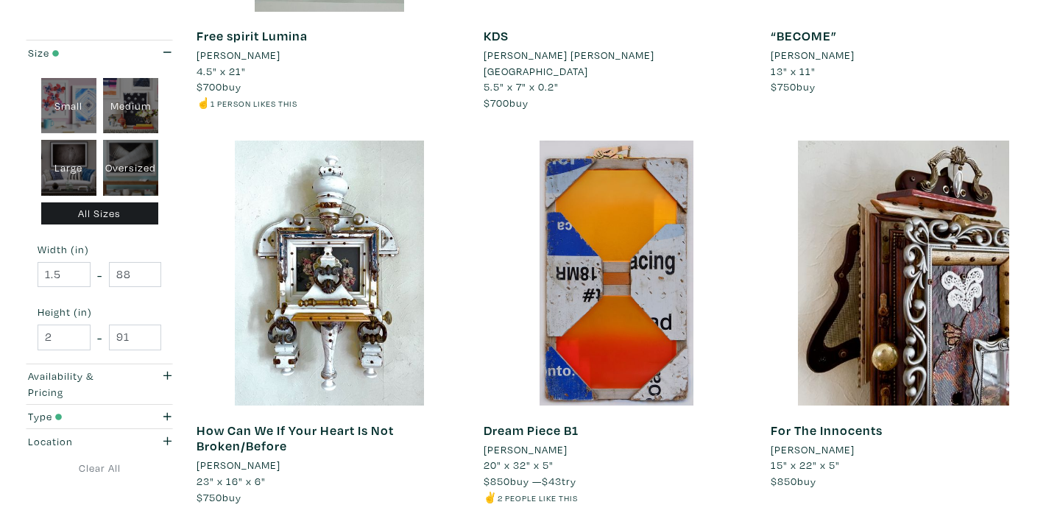
scroll to position [3161, 0]
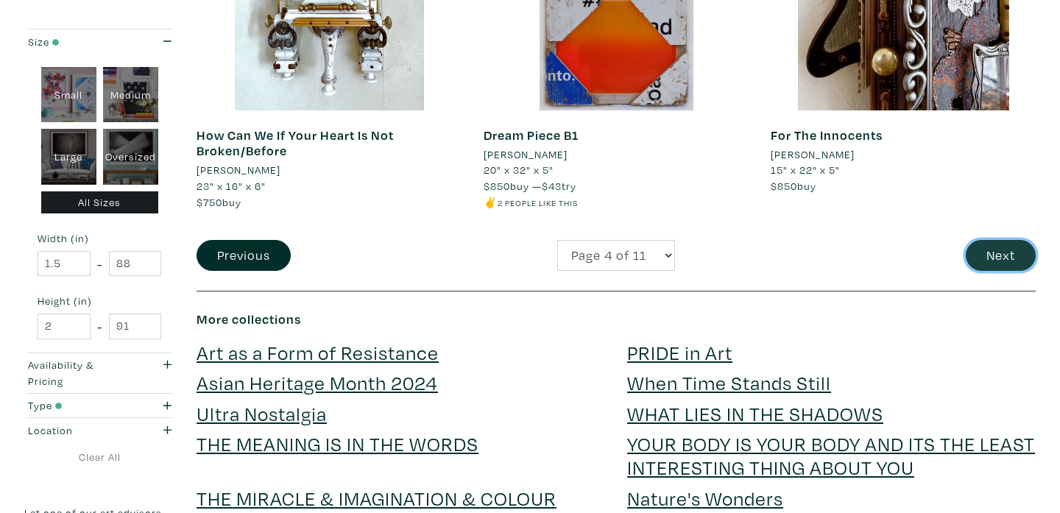
click at [991, 260] on button "Next" at bounding box center [1001, 256] width 70 height 32
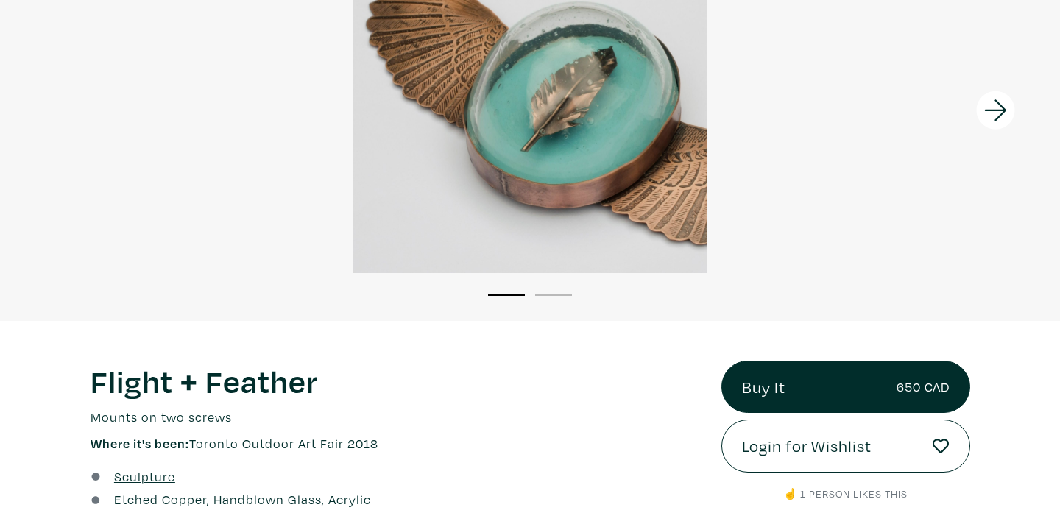
scroll to position [136, 0]
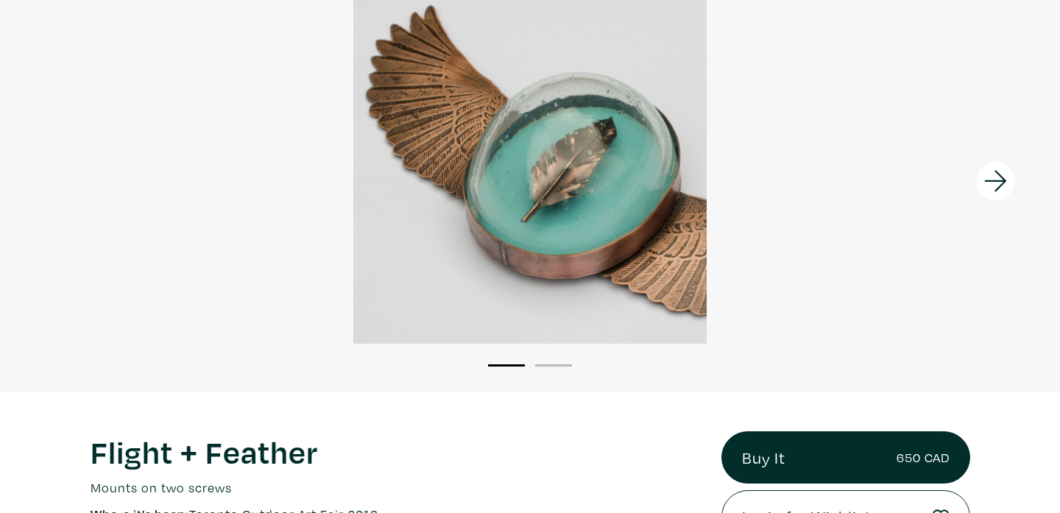
click at [1007, 174] on icon at bounding box center [996, 181] width 50 height 40
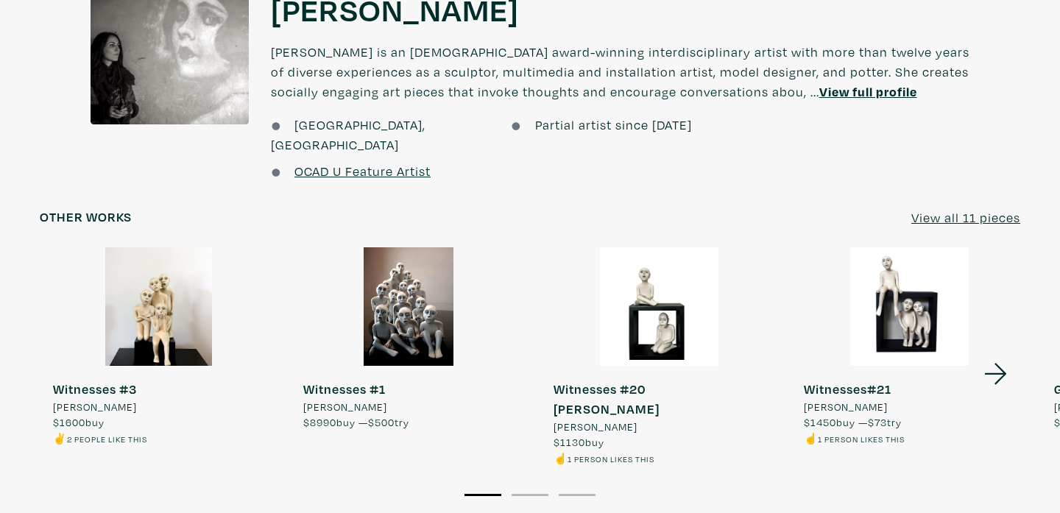
scroll to position [1261, 0]
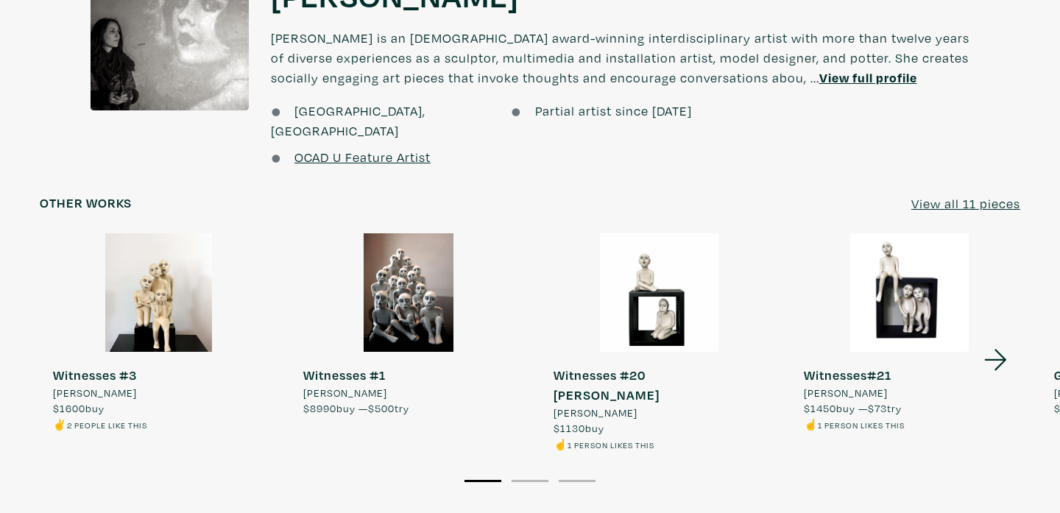
click at [997, 342] on icon at bounding box center [996, 360] width 50 height 40
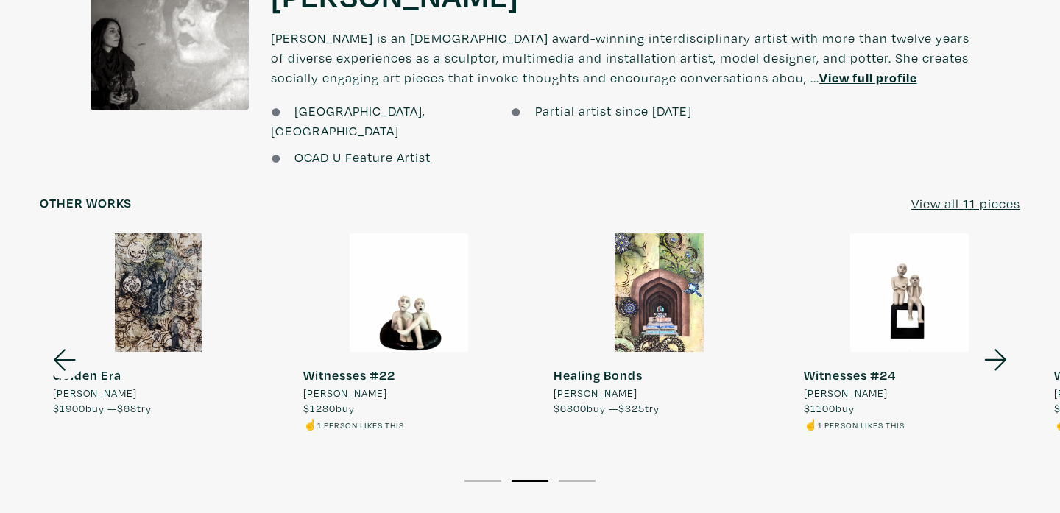
click at [997, 343] on icon at bounding box center [996, 360] width 50 height 40
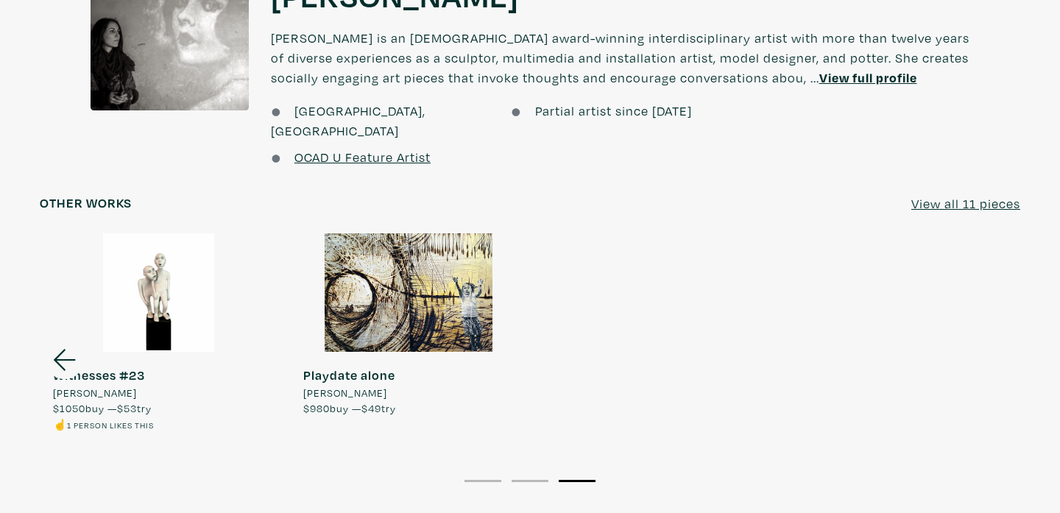
click at [152, 316] on div at bounding box center [158, 292] width 237 height 119
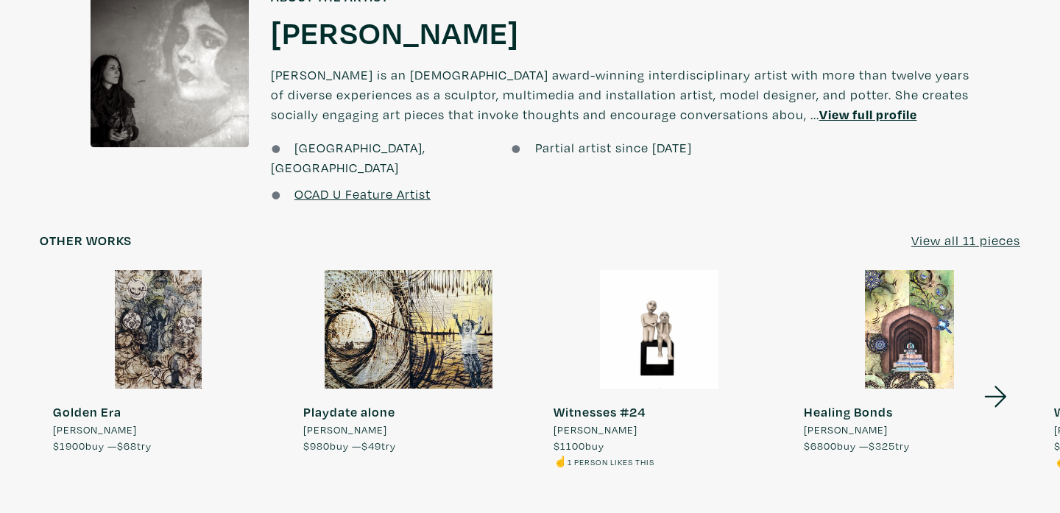
scroll to position [1267, 0]
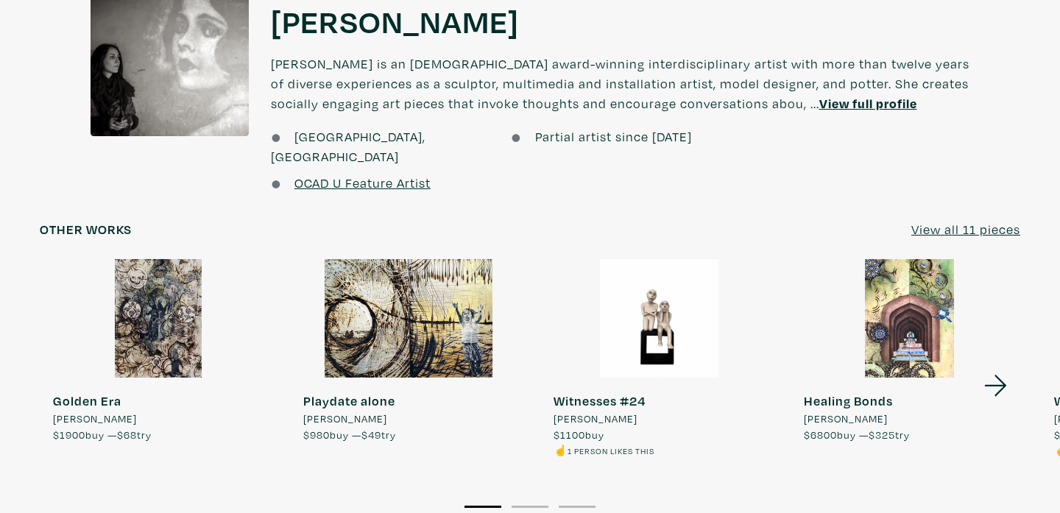
click at [993, 366] on icon at bounding box center [996, 386] width 50 height 40
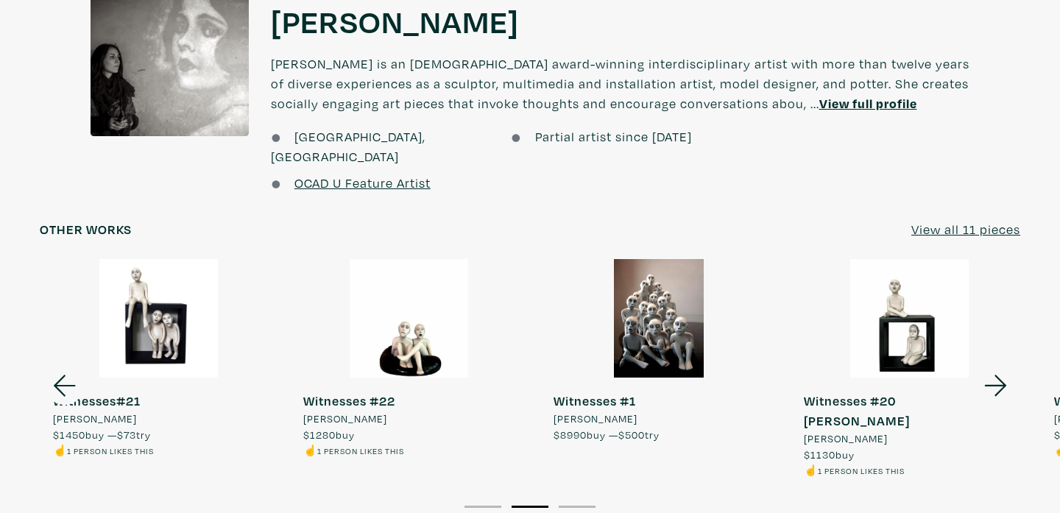
click at [993, 366] on icon at bounding box center [996, 386] width 50 height 40
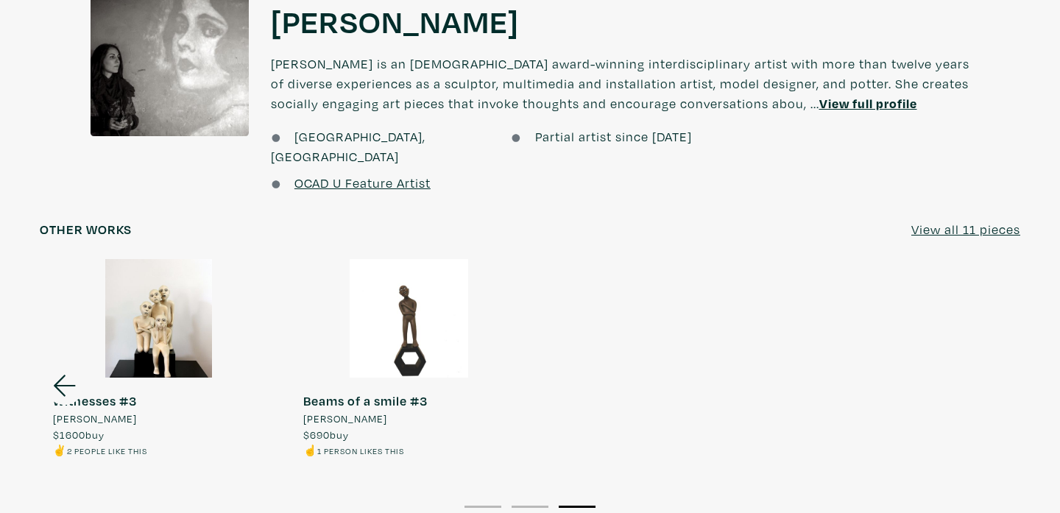
click at [389, 319] on div at bounding box center [408, 318] width 237 height 119
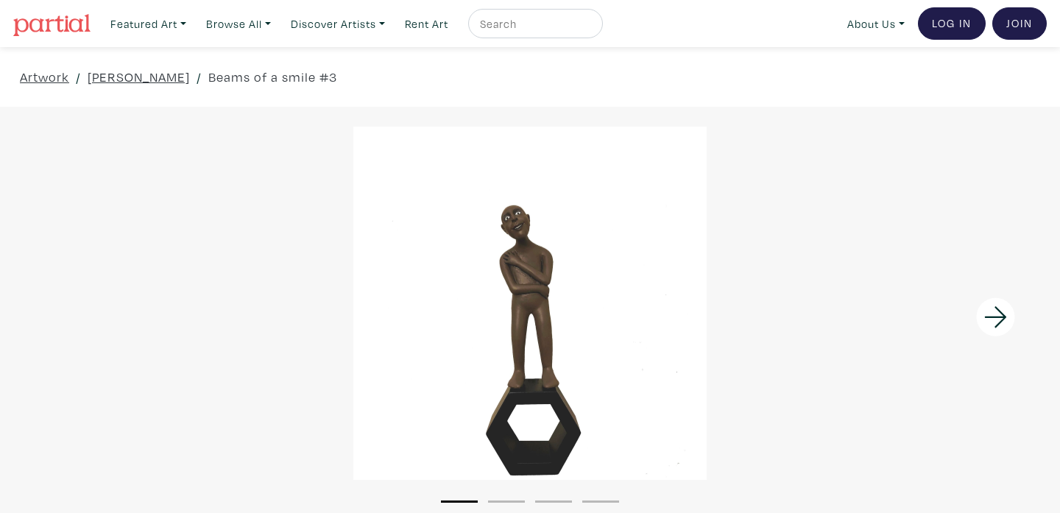
click at [537, 309] on div at bounding box center [530, 303] width 1060 height 353
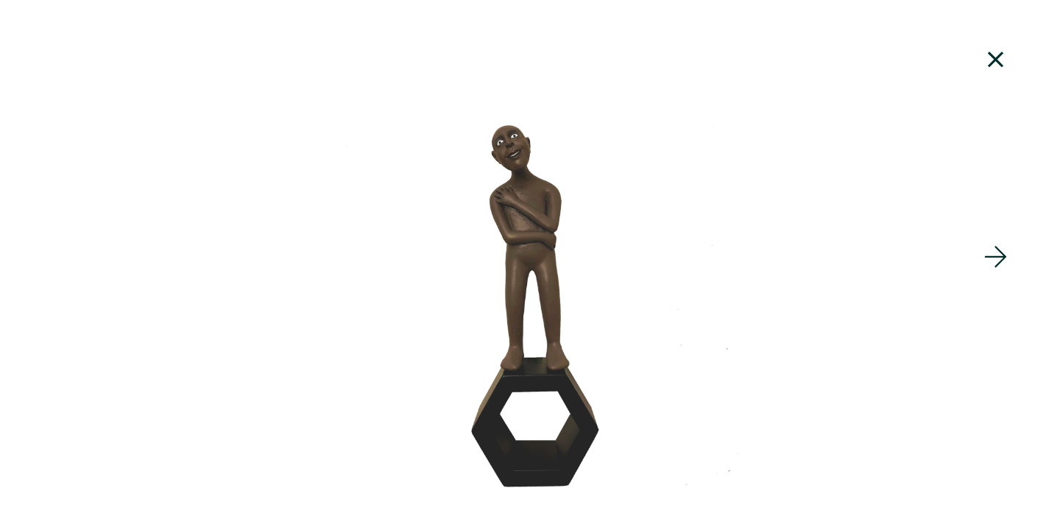
click at [992, 64] on icon at bounding box center [996, 60] width 50 height 40
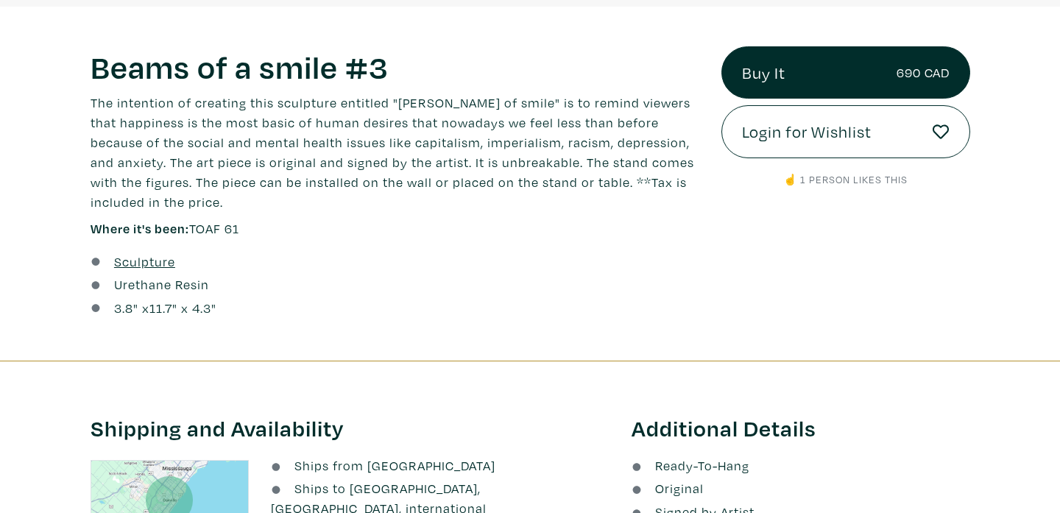
scroll to position [522, 0]
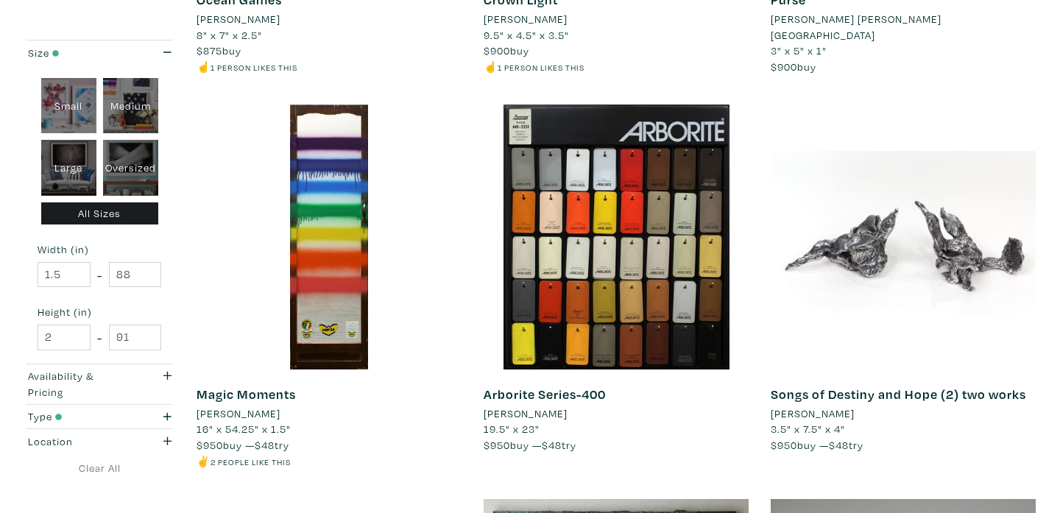
scroll to position [935, 0]
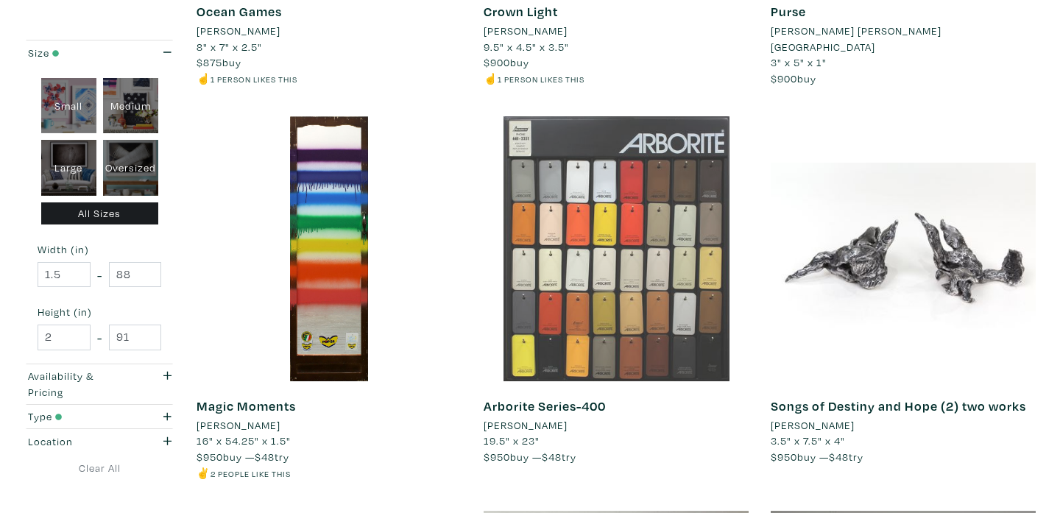
click at [649, 334] on div at bounding box center [616, 248] width 265 height 265
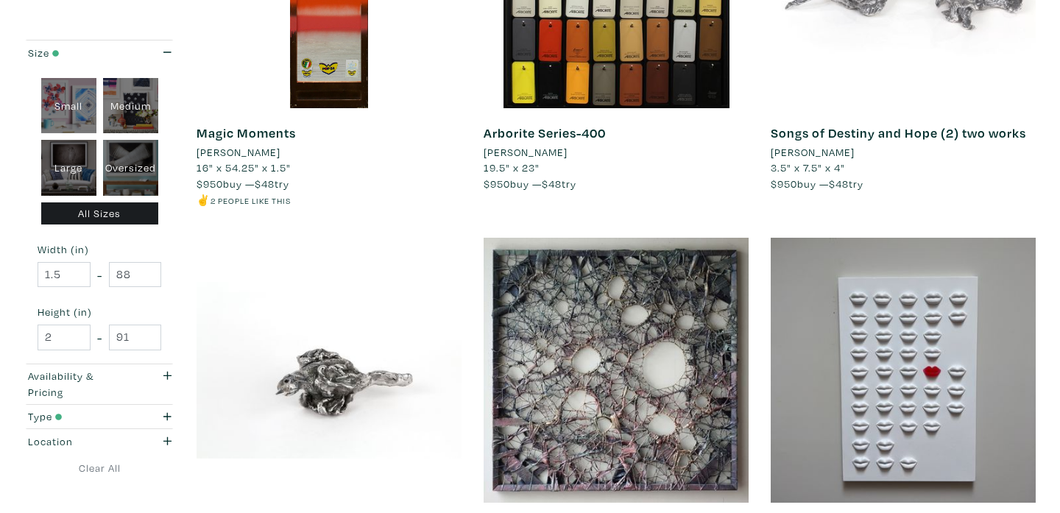
scroll to position [1332, 0]
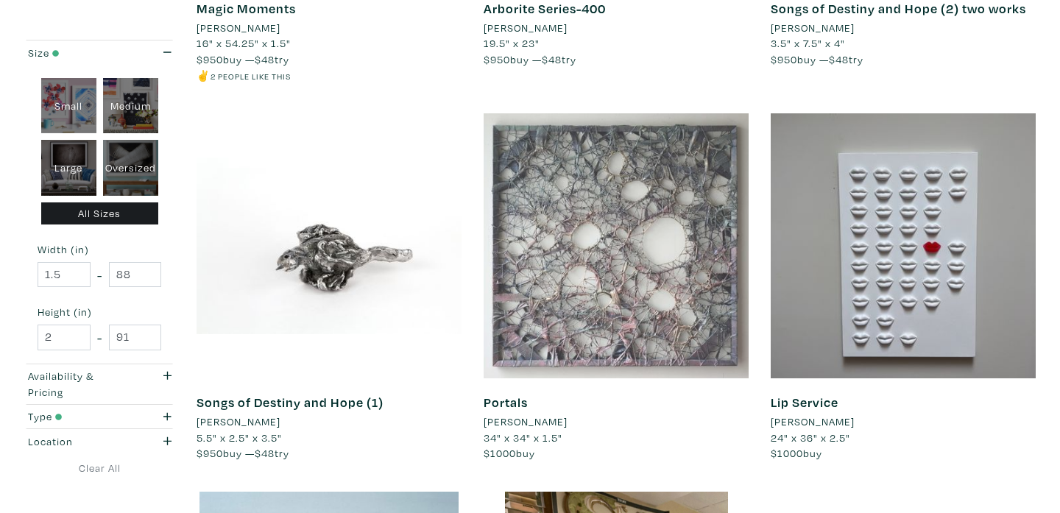
click at [597, 243] on div at bounding box center [616, 245] width 265 height 265
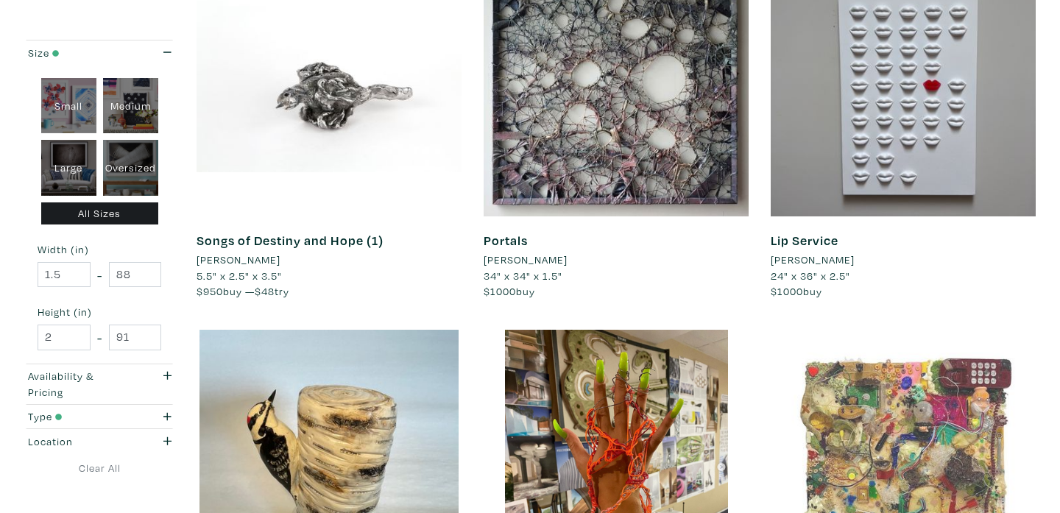
scroll to position [1599, 0]
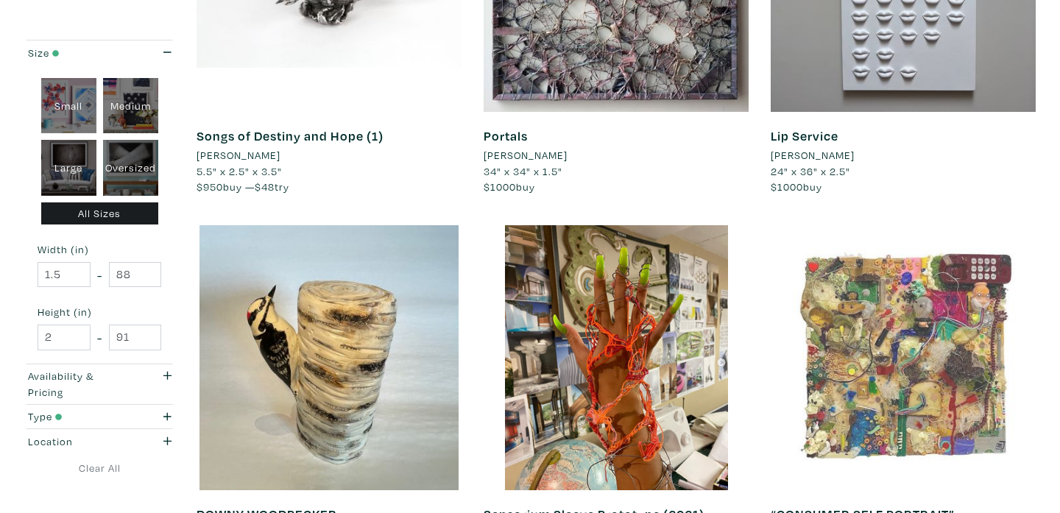
click at [858, 386] on div at bounding box center [903, 357] width 265 height 265
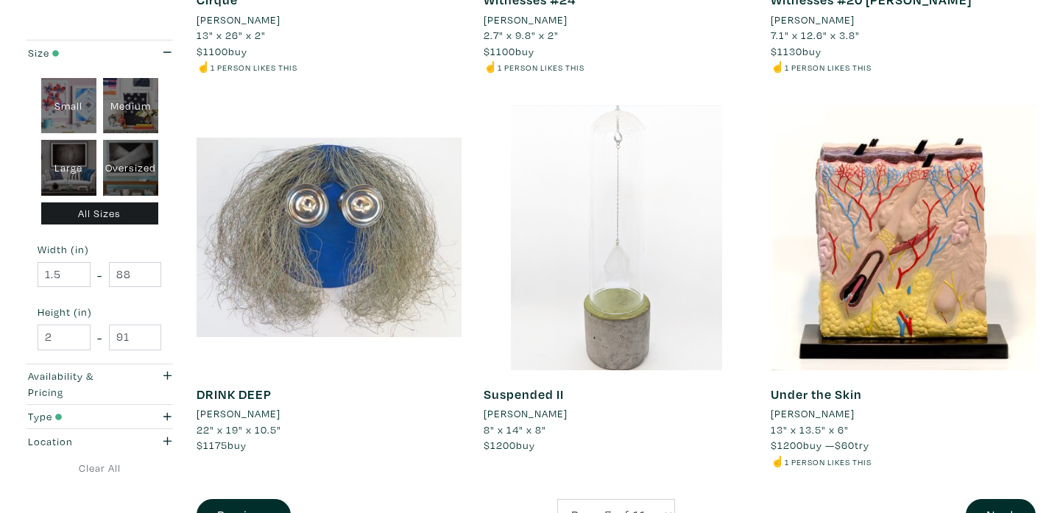
scroll to position [2940, 0]
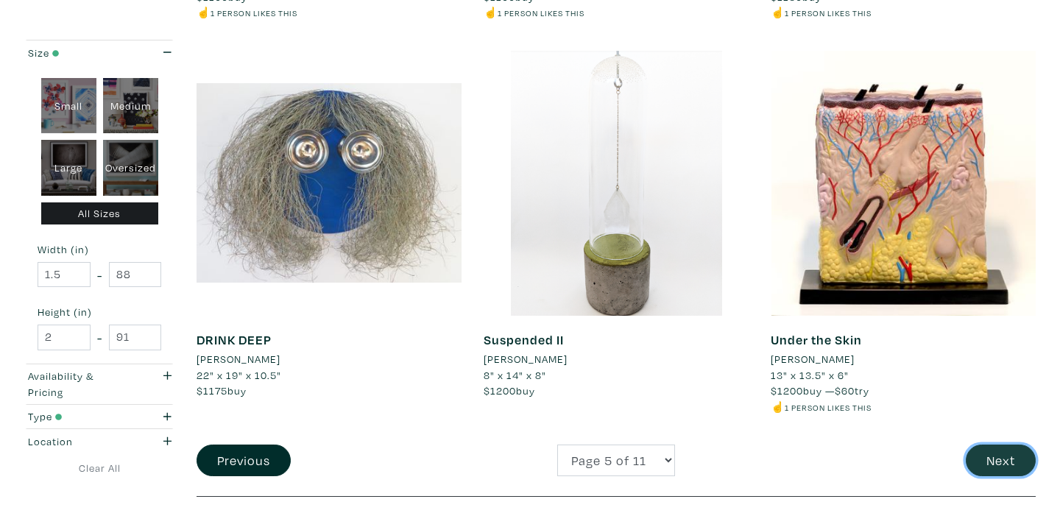
click at [1005, 461] on button "Next" at bounding box center [1001, 461] width 70 height 32
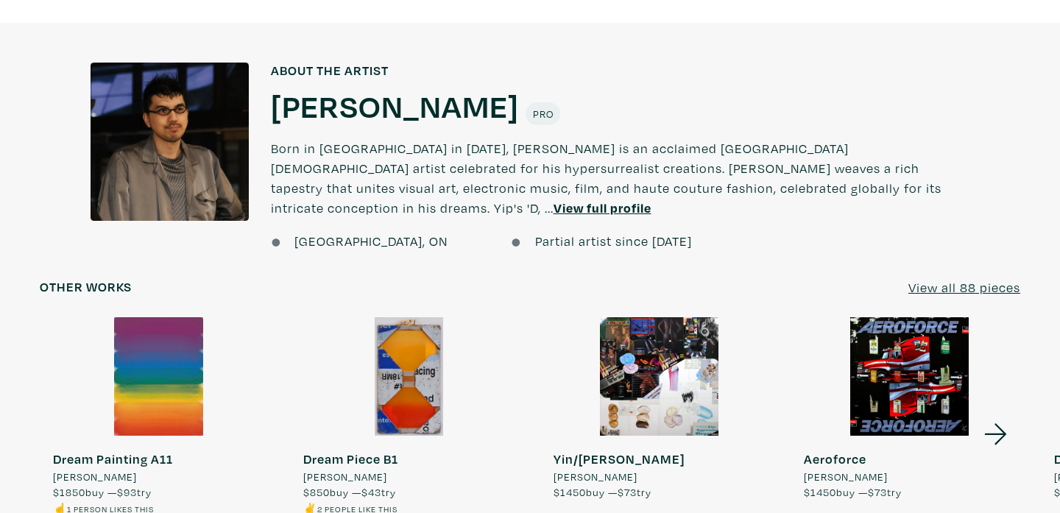
scroll to position [1312, 0]
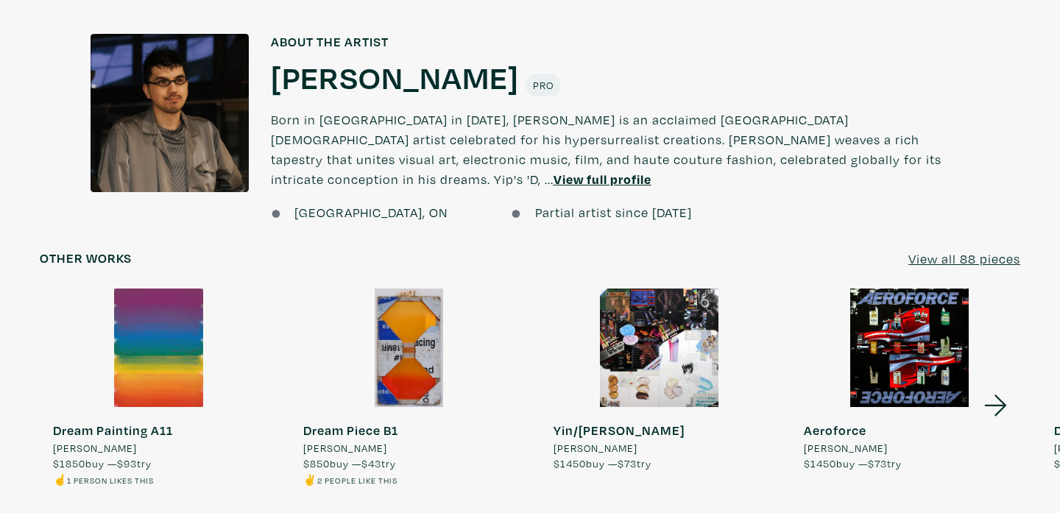
click at [994, 386] on icon at bounding box center [996, 406] width 50 height 40
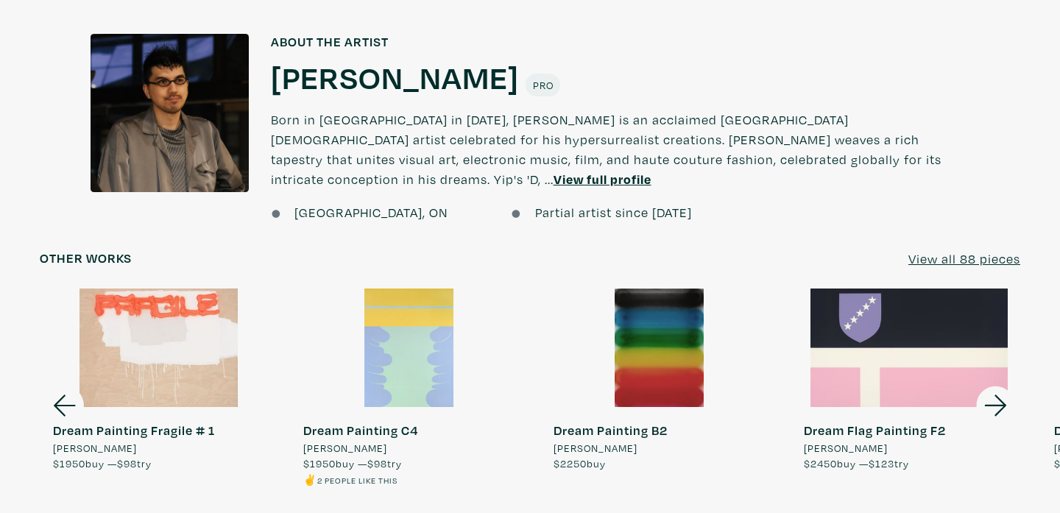
click at [994, 386] on icon at bounding box center [996, 406] width 50 height 40
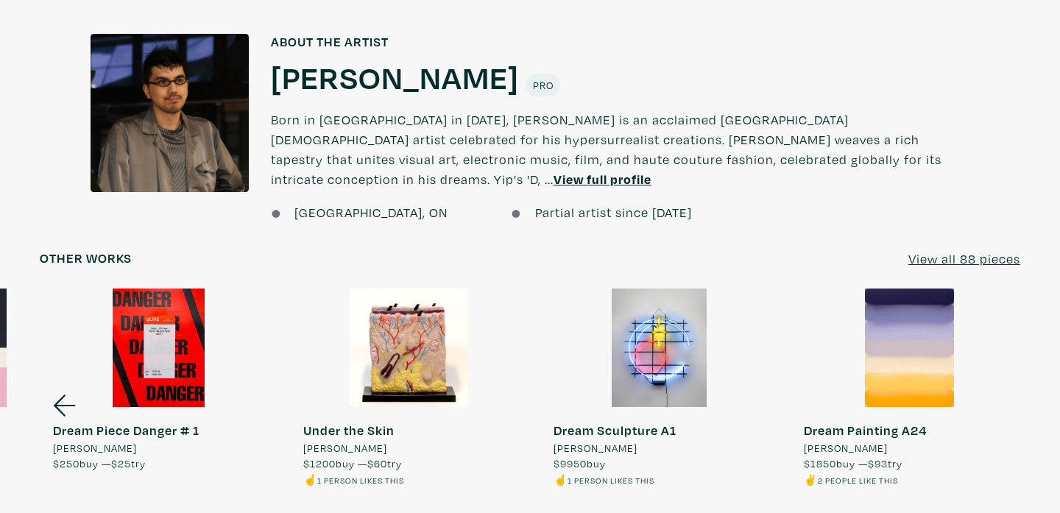
click at [634, 338] on div at bounding box center [658, 348] width 237 height 119
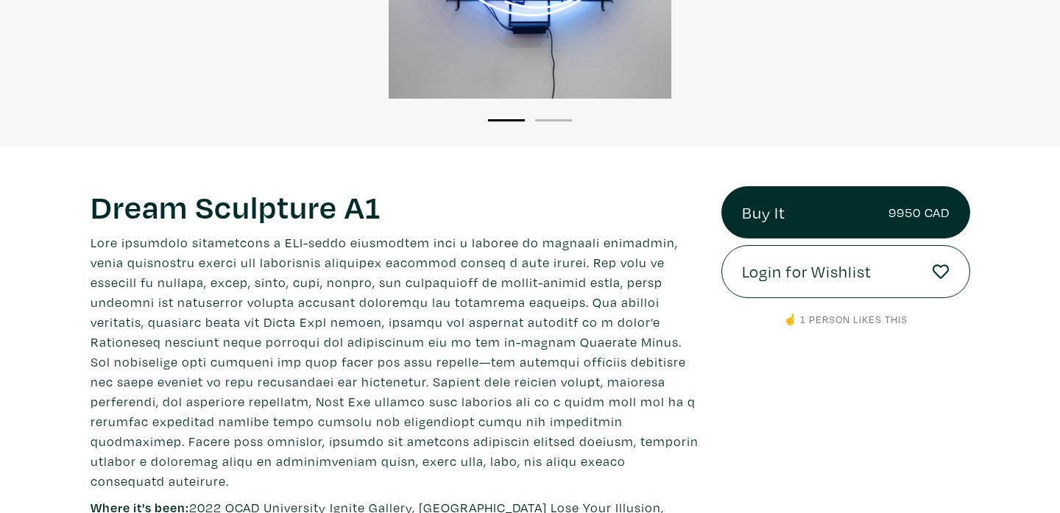
scroll to position [387, 0]
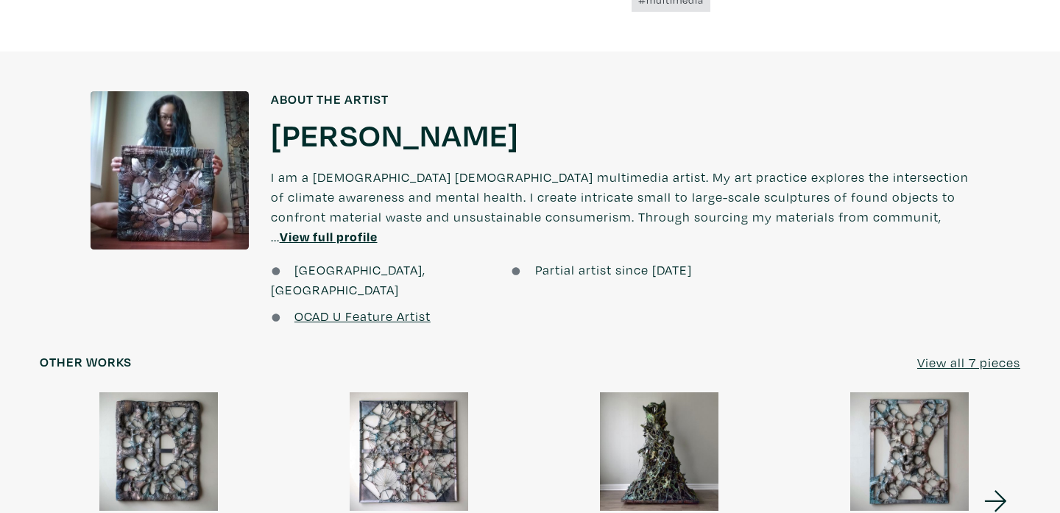
scroll to position [1072, 0]
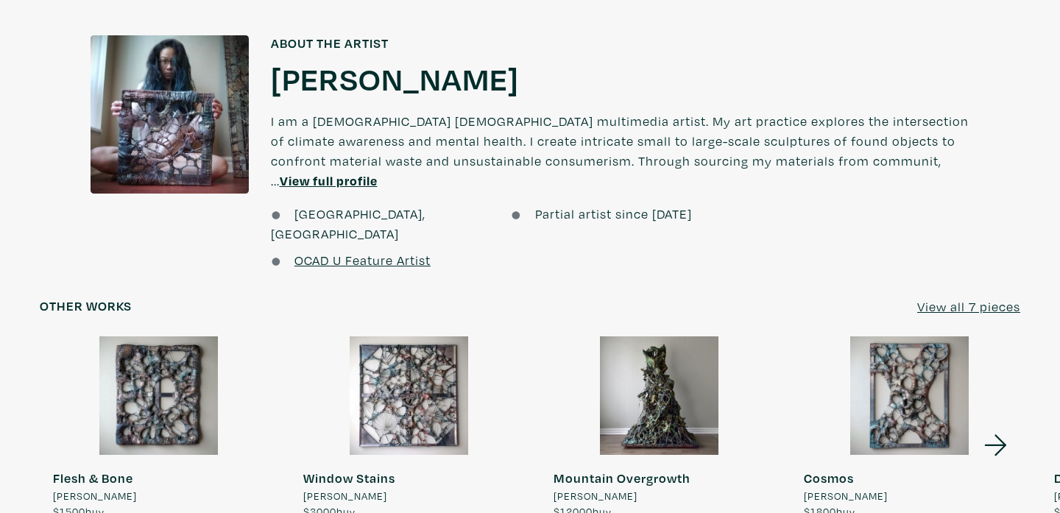
click at [995, 425] on icon at bounding box center [996, 445] width 50 height 40
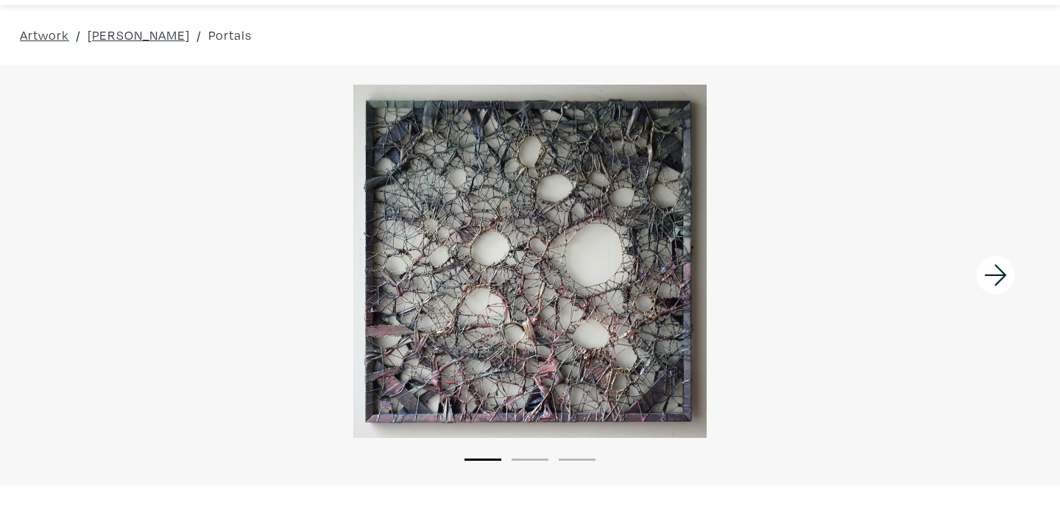
scroll to position [47, 0]
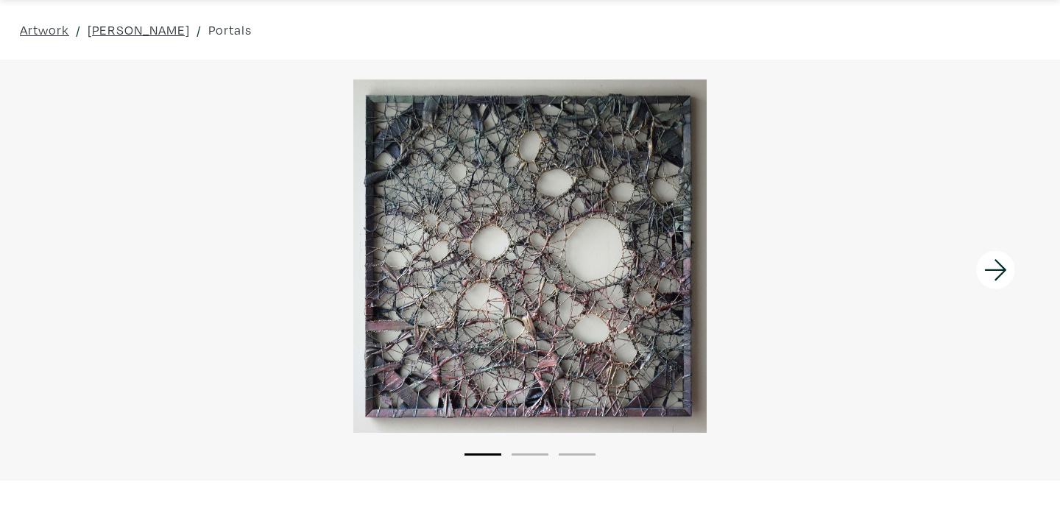
click at [987, 277] on icon at bounding box center [996, 270] width 50 height 40
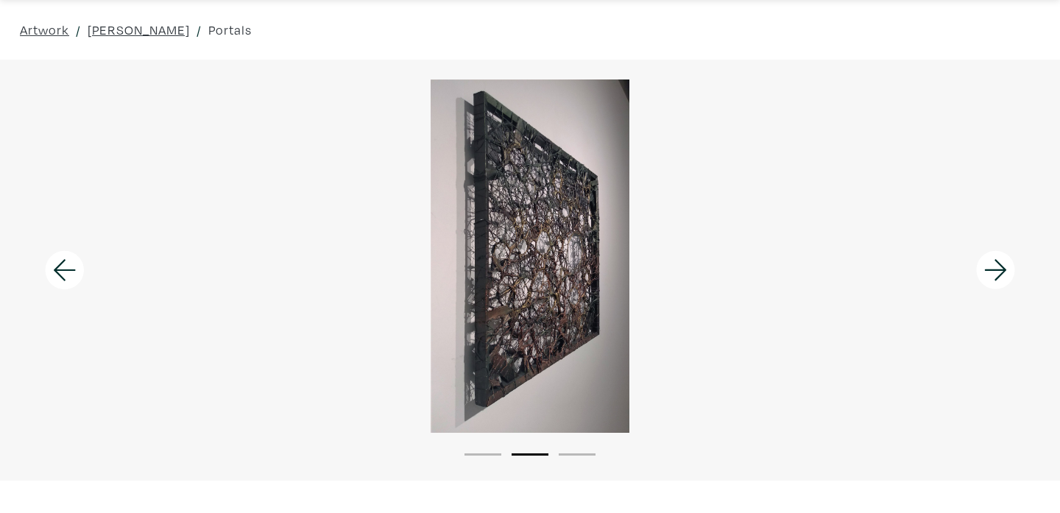
click at [988, 283] on icon at bounding box center [996, 270] width 50 height 40
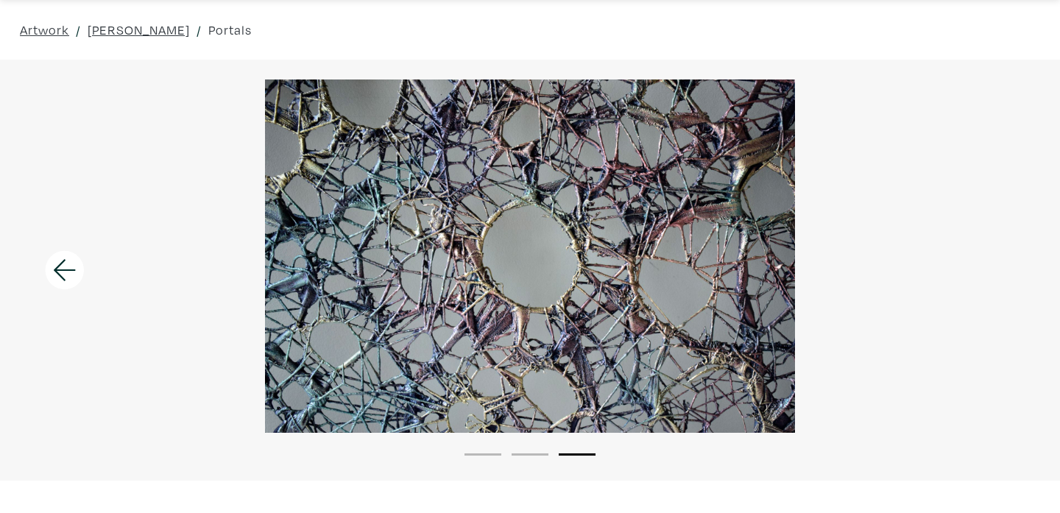
click at [988, 283] on div at bounding box center [530, 255] width 1060 height 353
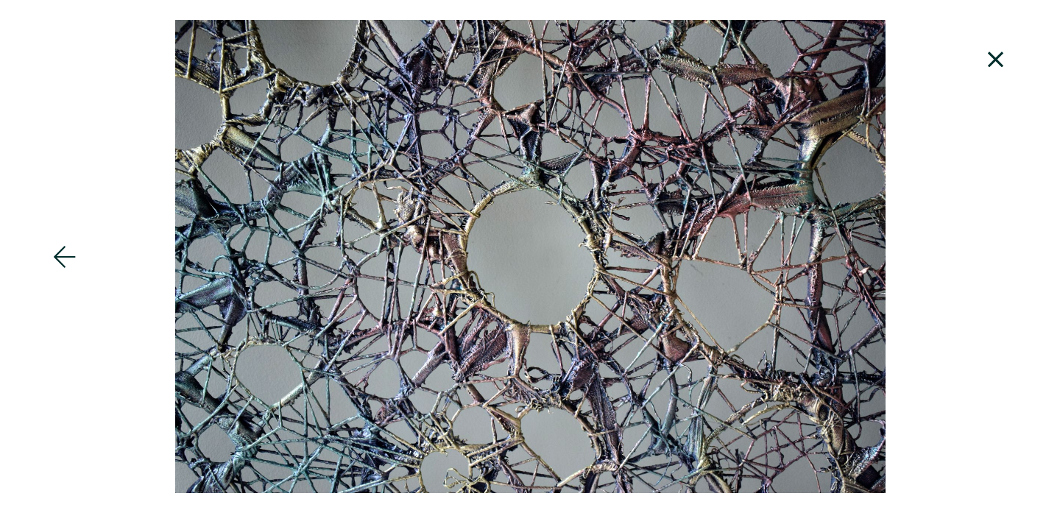
click at [994, 62] on icon at bounding box center [995, 59] width 15 height 15
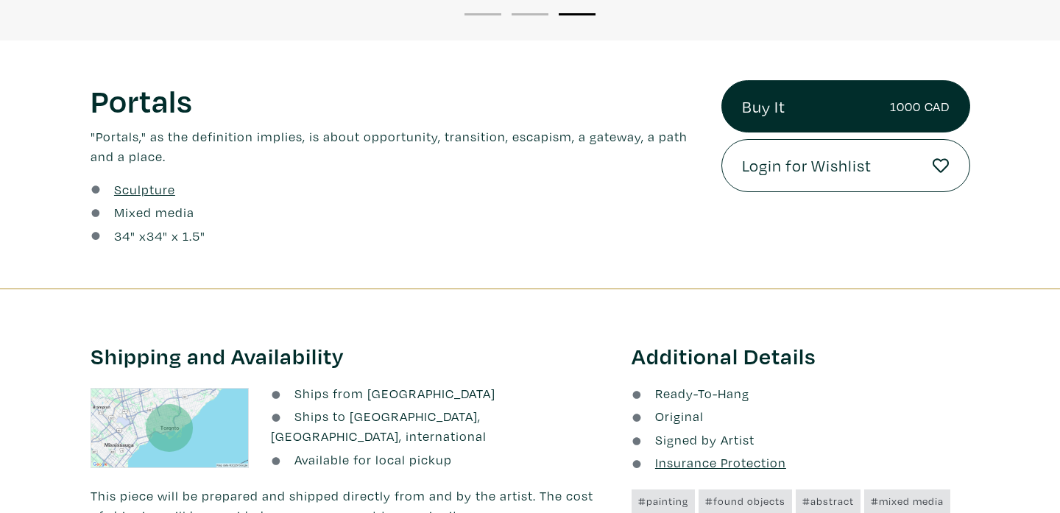
scroll to position [400, 0]
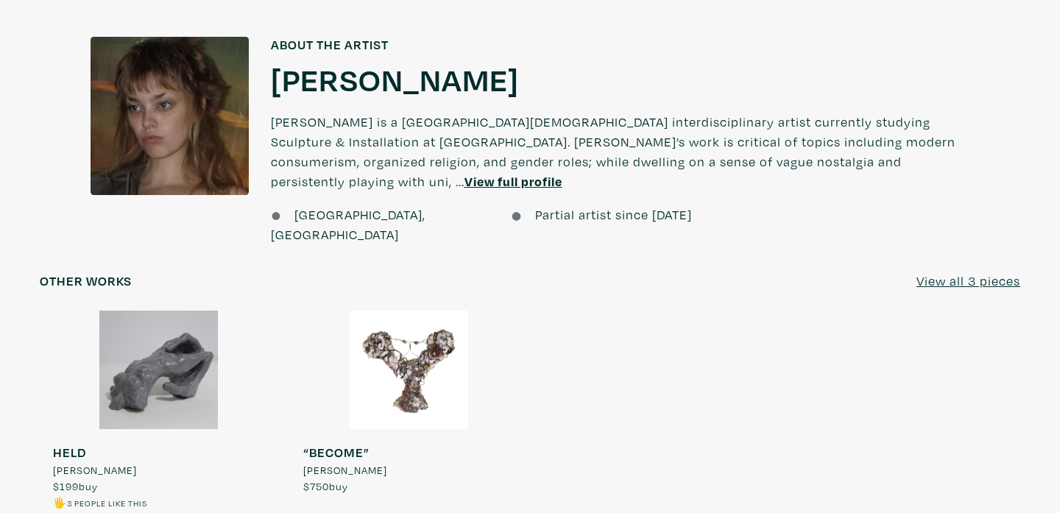
scroll to position [1207, 0]
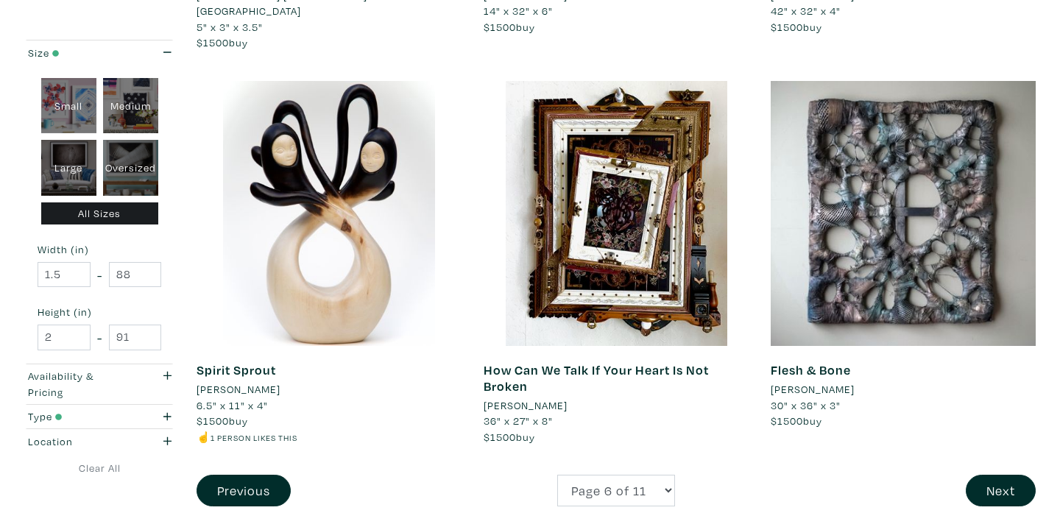
scroll to position [2947, 0]
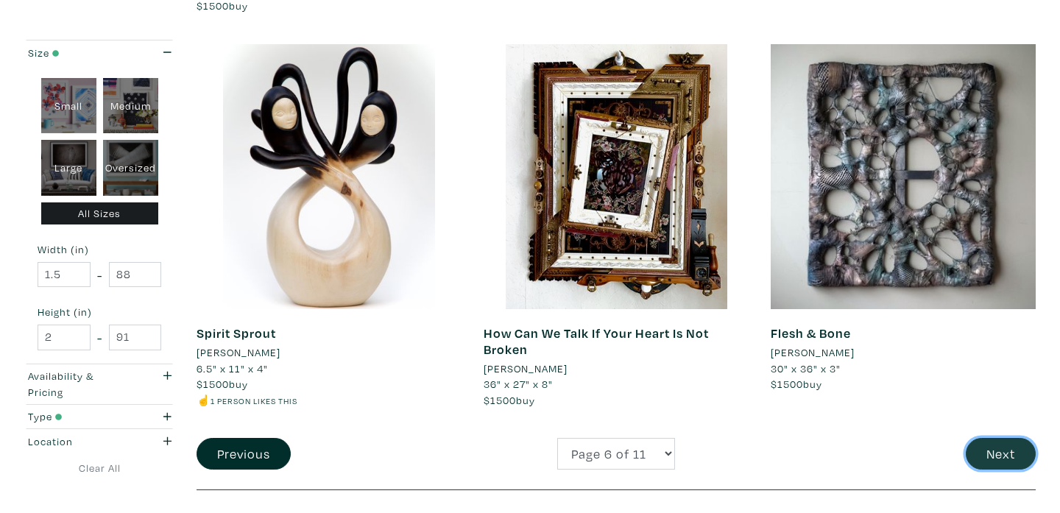
click at [1008, 438] on button "Next" at bounding box center [1001, 454] width 70 height 32
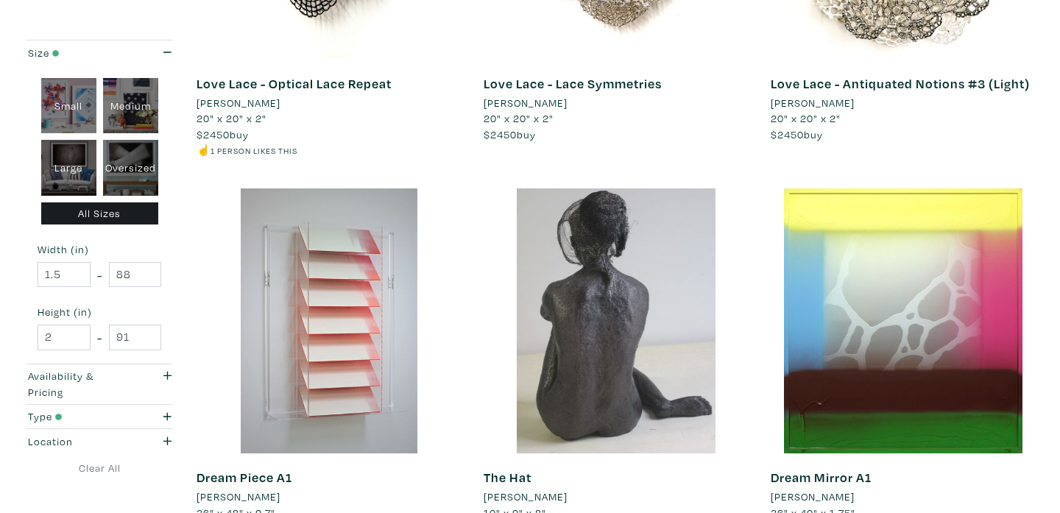
scroll to position [2495, 0]
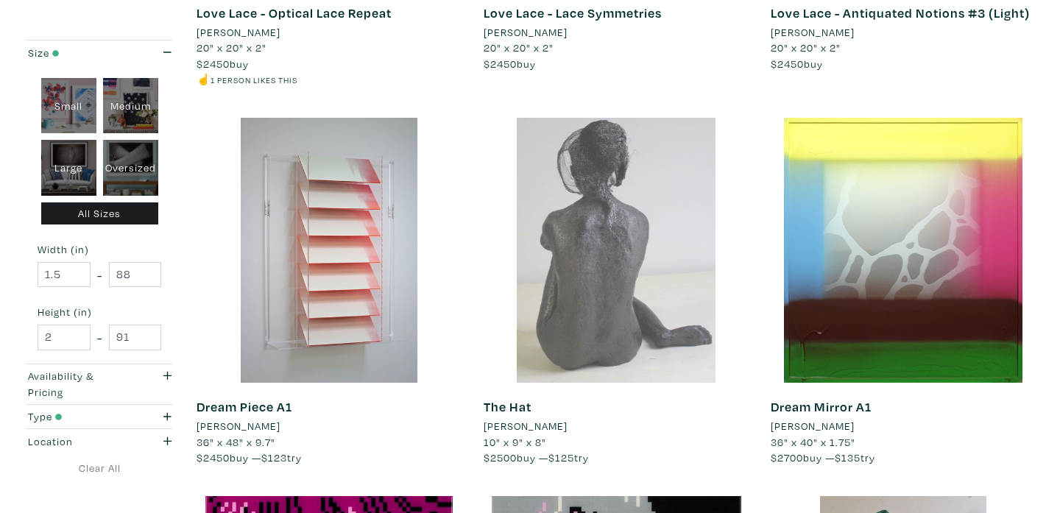
click at [568, 255] on div at bounding box center [616, 250] width 265 height 265
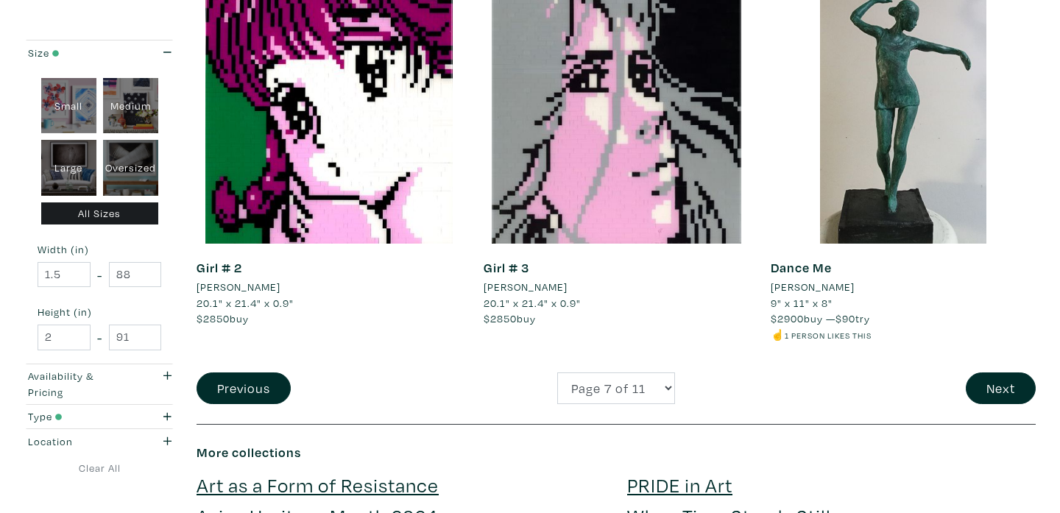
scroll to position [2974, 0]
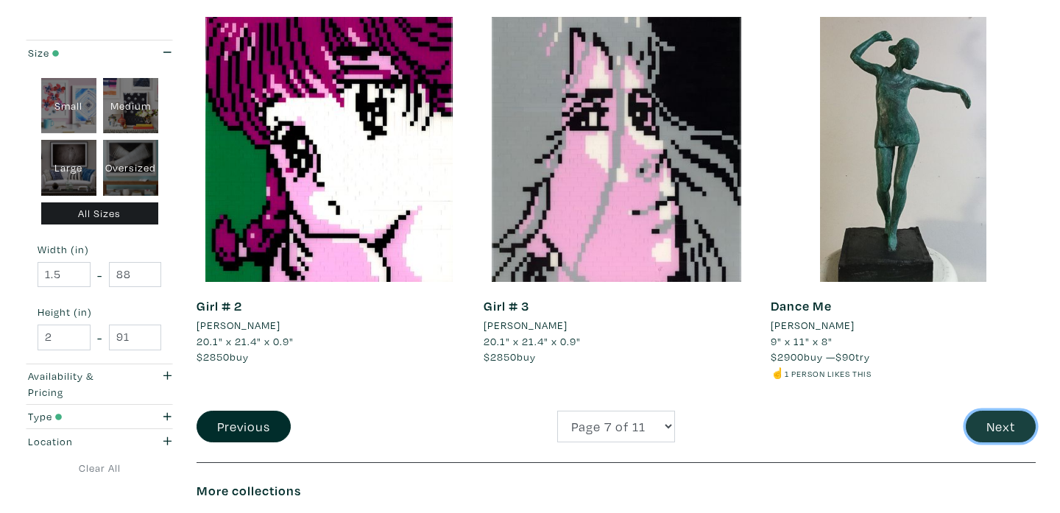
click at [987, 432] on button "Next" at bounding box center [1001, 427] width 70 height 32
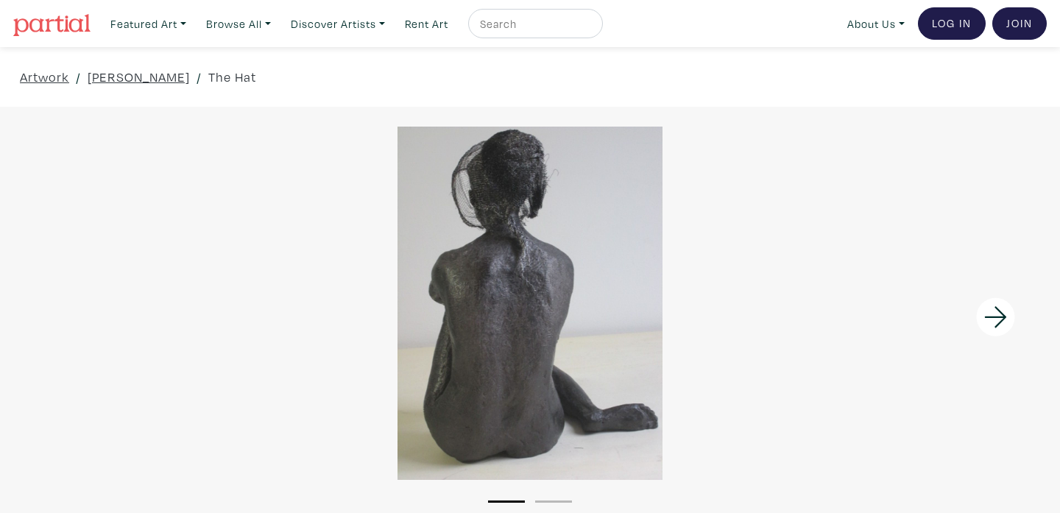
click at [1002, 314] on icon at bounding box center [995, 316] width 22 height 21
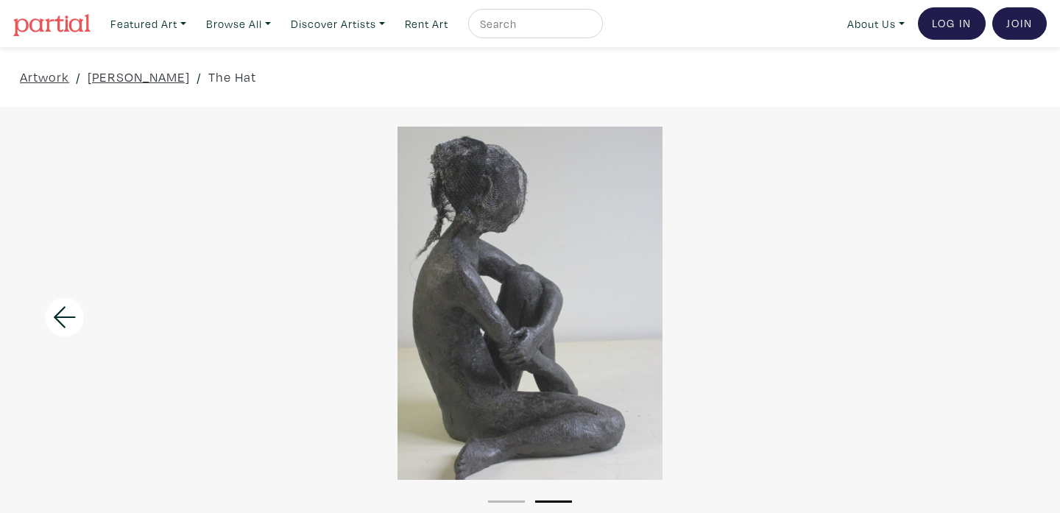
click at [1002, 316] on div at bounding box center [530, 303] width 1060 height 353
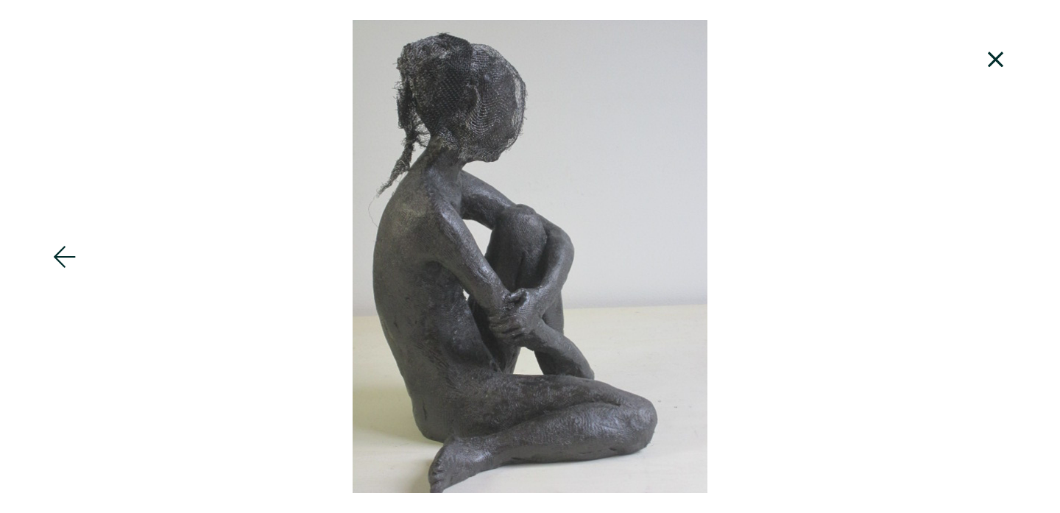
click at [1002, 50] on icon at bounding box center [996, 60] width 50 height 40
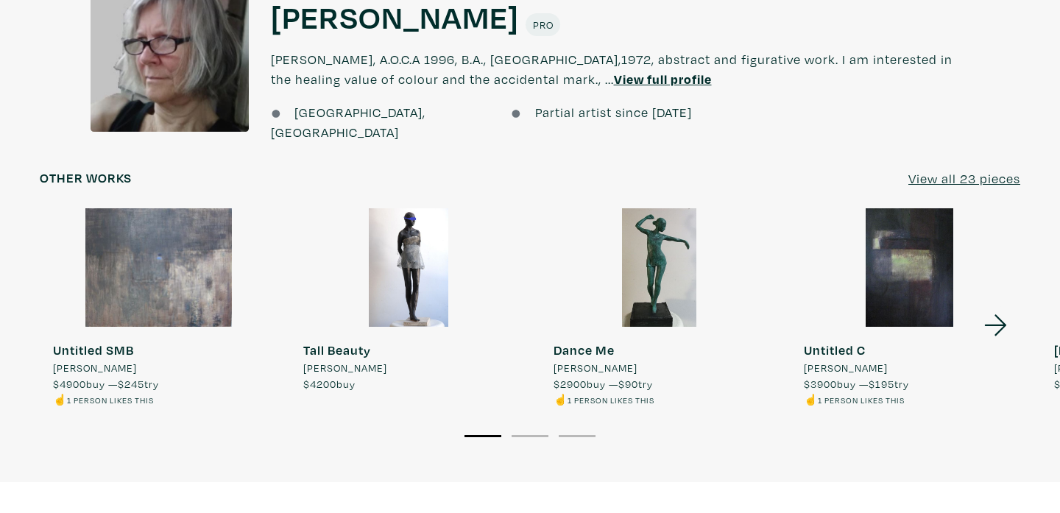
scroll to position [1108, 0]
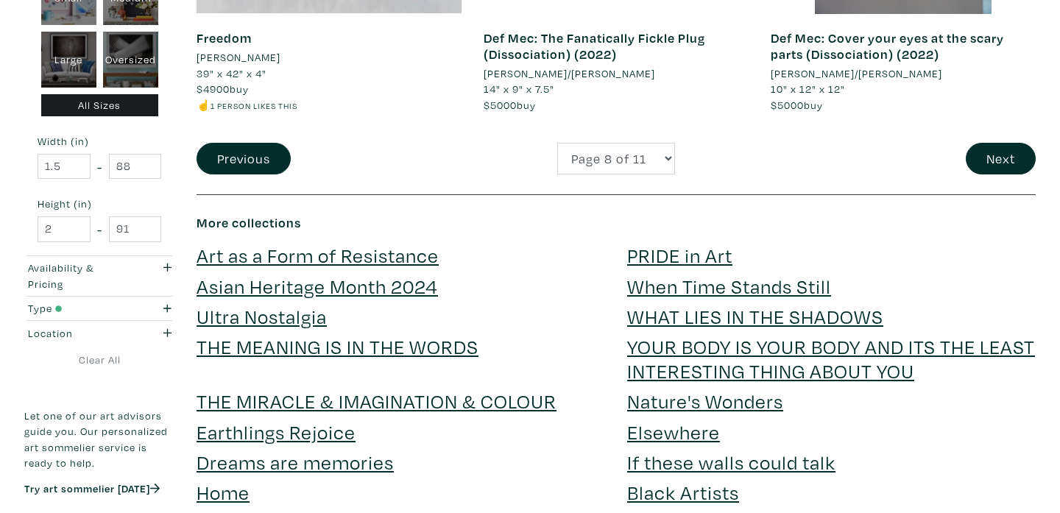
scroll to position [3225, 0]
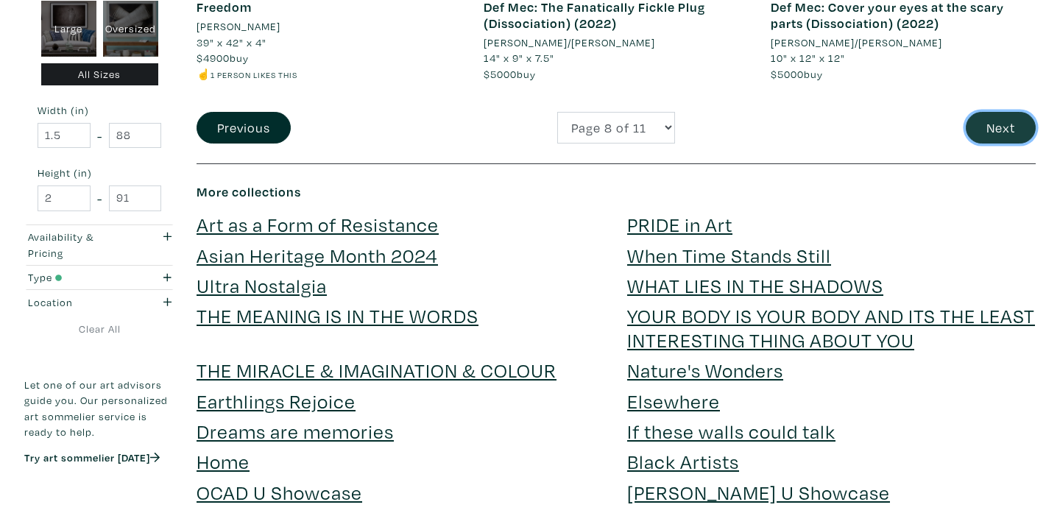
click at [1000, 131] on button "Next" at bounding box center [1001, 128] width 70 height 32
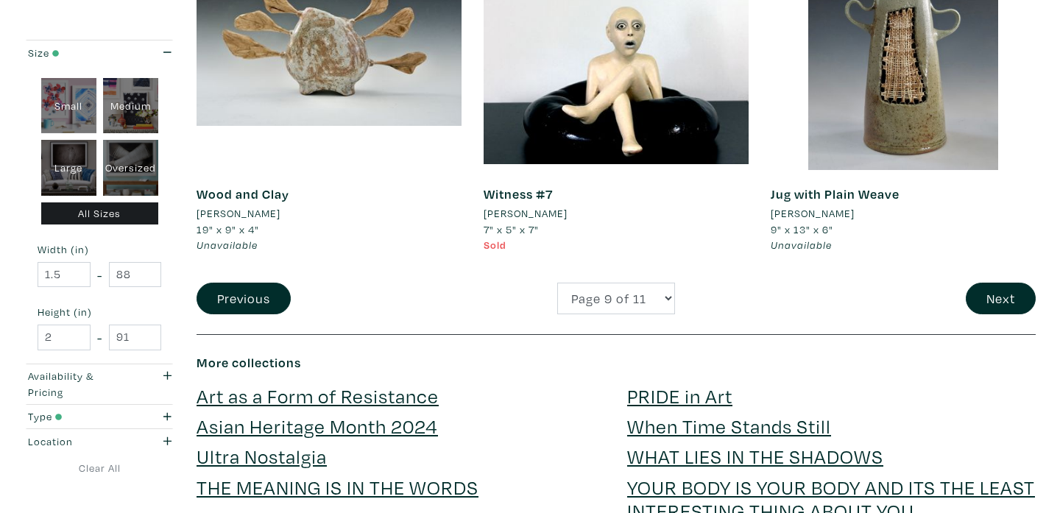
scroll to position [3011, 0]
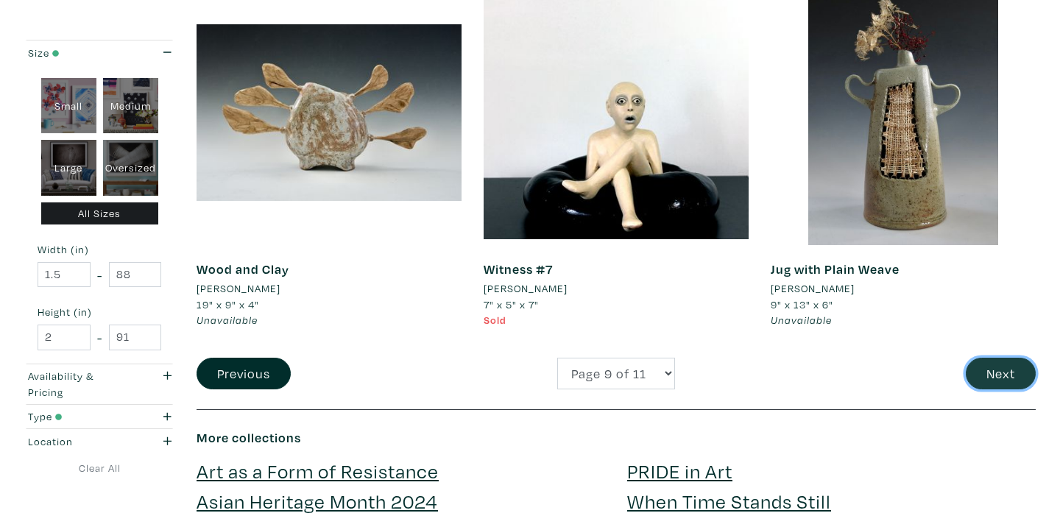
click at [1006, 375] on button "Next" at bounding box center [1001, 374] width 70 height 32
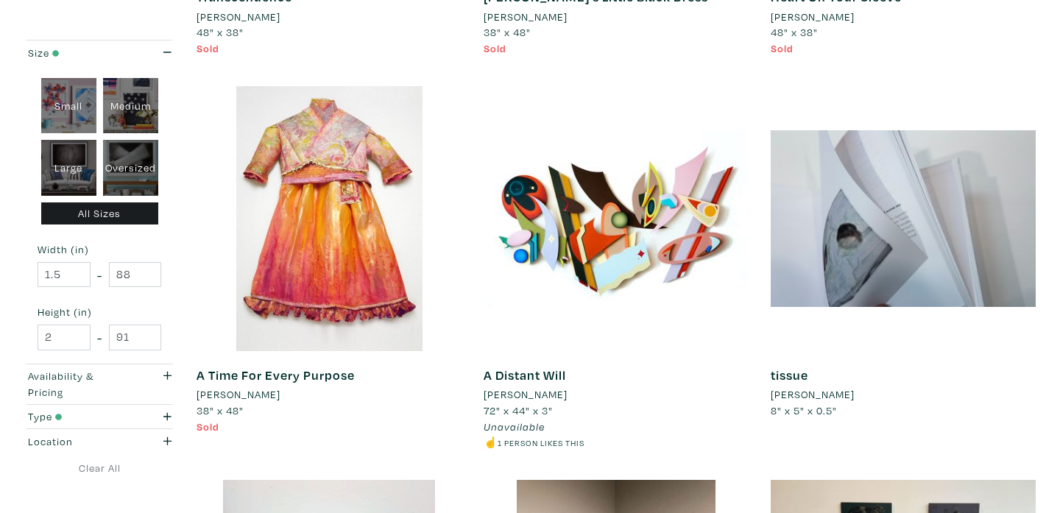
scroll to position [2066, 0]
